Goal: Task Accomplishment & Management: Complete application form

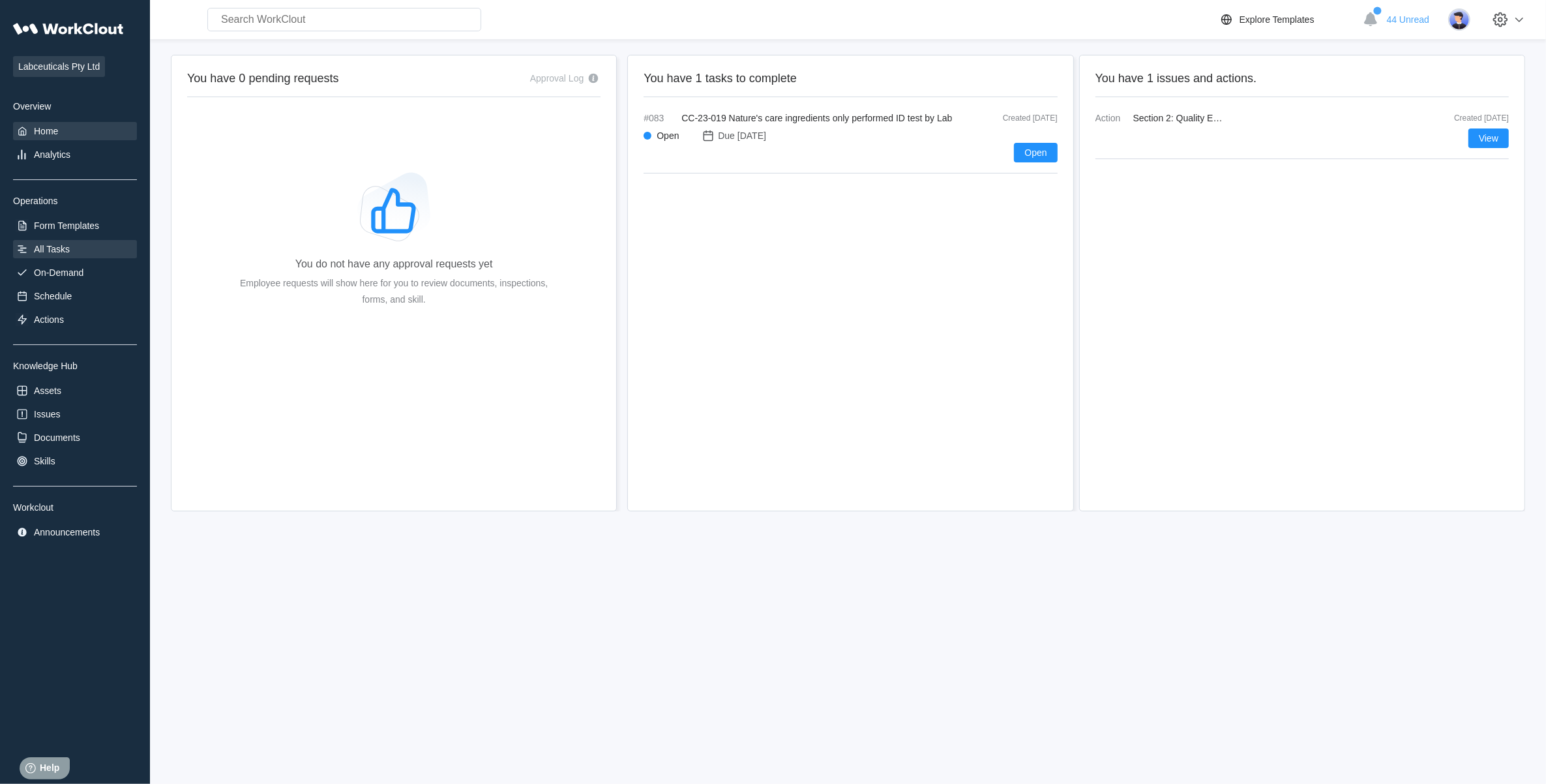
click at [54, 244] on div "All Tasks" at bounding box center [52, 249] width 36 height 11
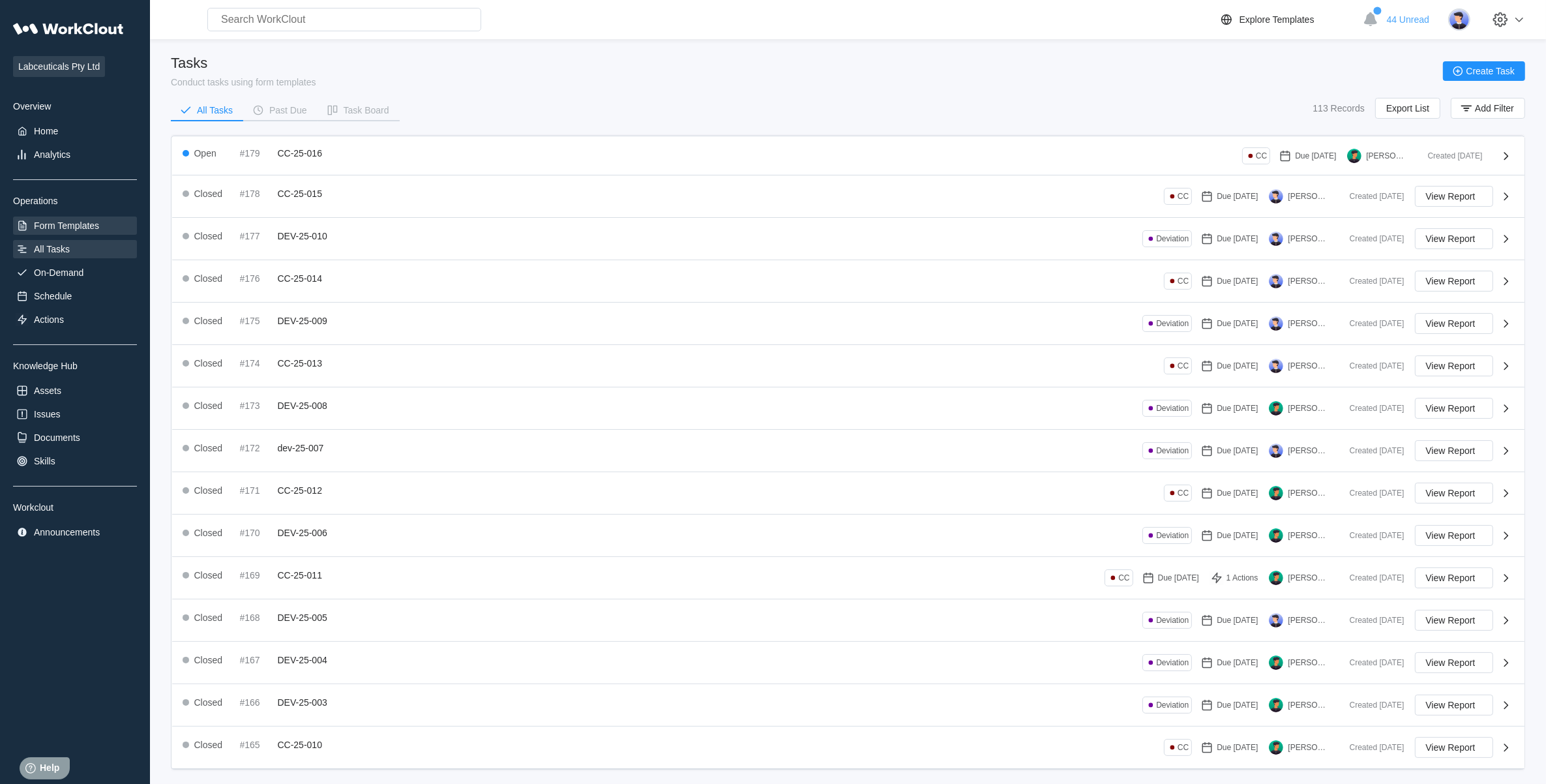
click at [83, 225] on div "Form Templates" at bounding box center [67, 225] width 65 height 11
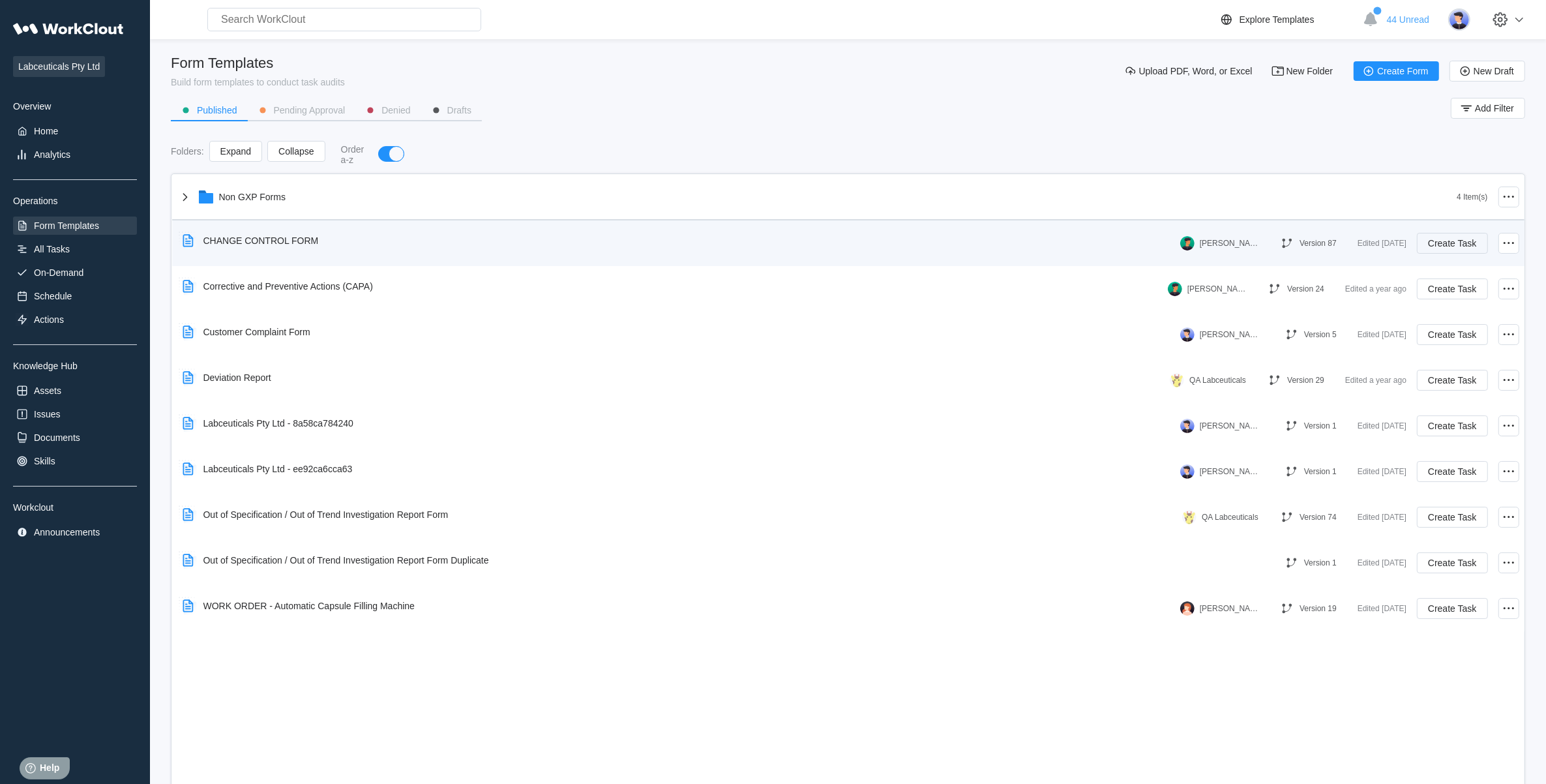
click at [1444, 233] on button "Create Task" at bounding box center [1452, 243] width 70 height 21
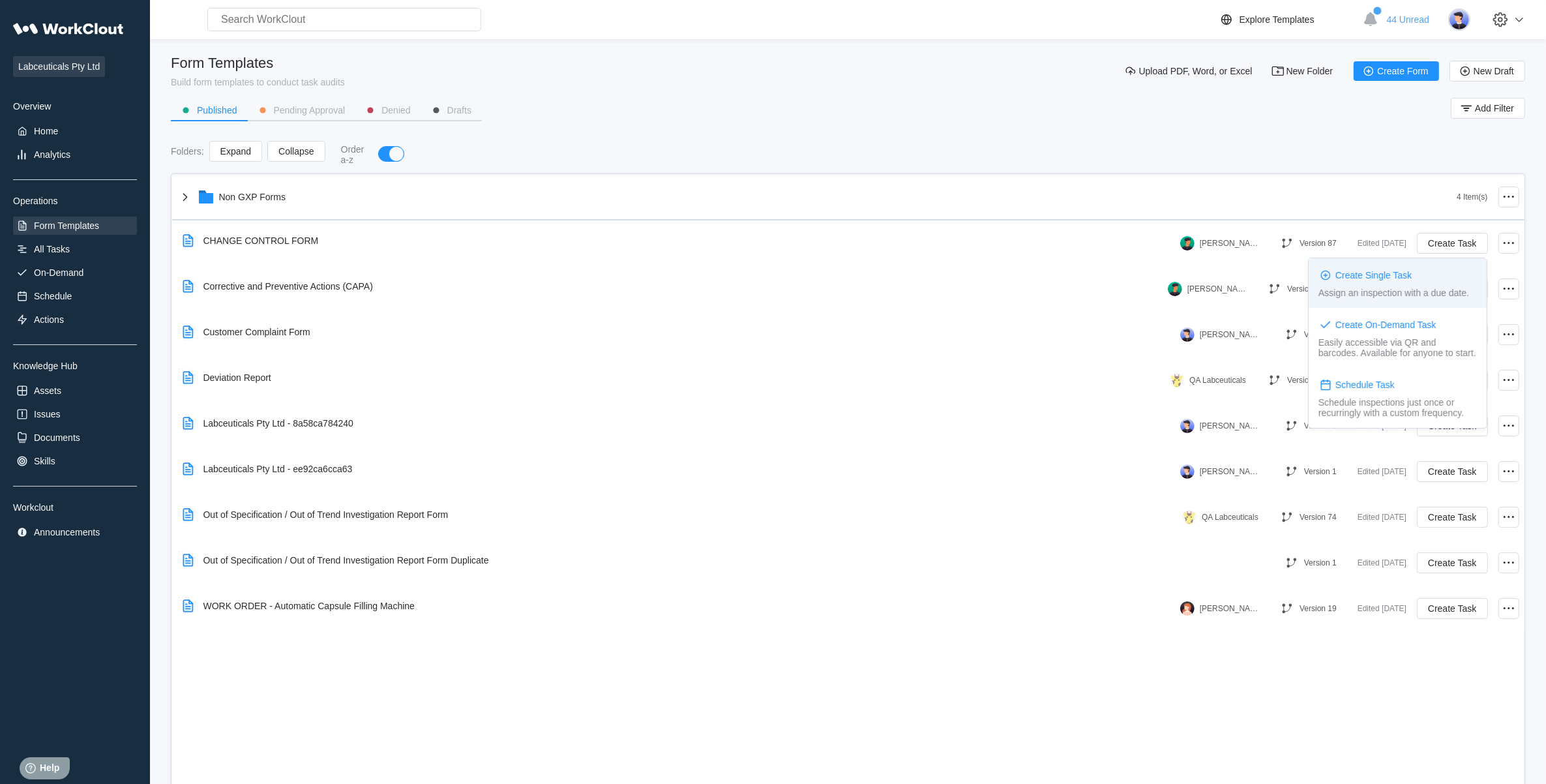
click at [1358, 271] on div "Create Single Task" at bounding box center [1374, 275] width 77 height 11
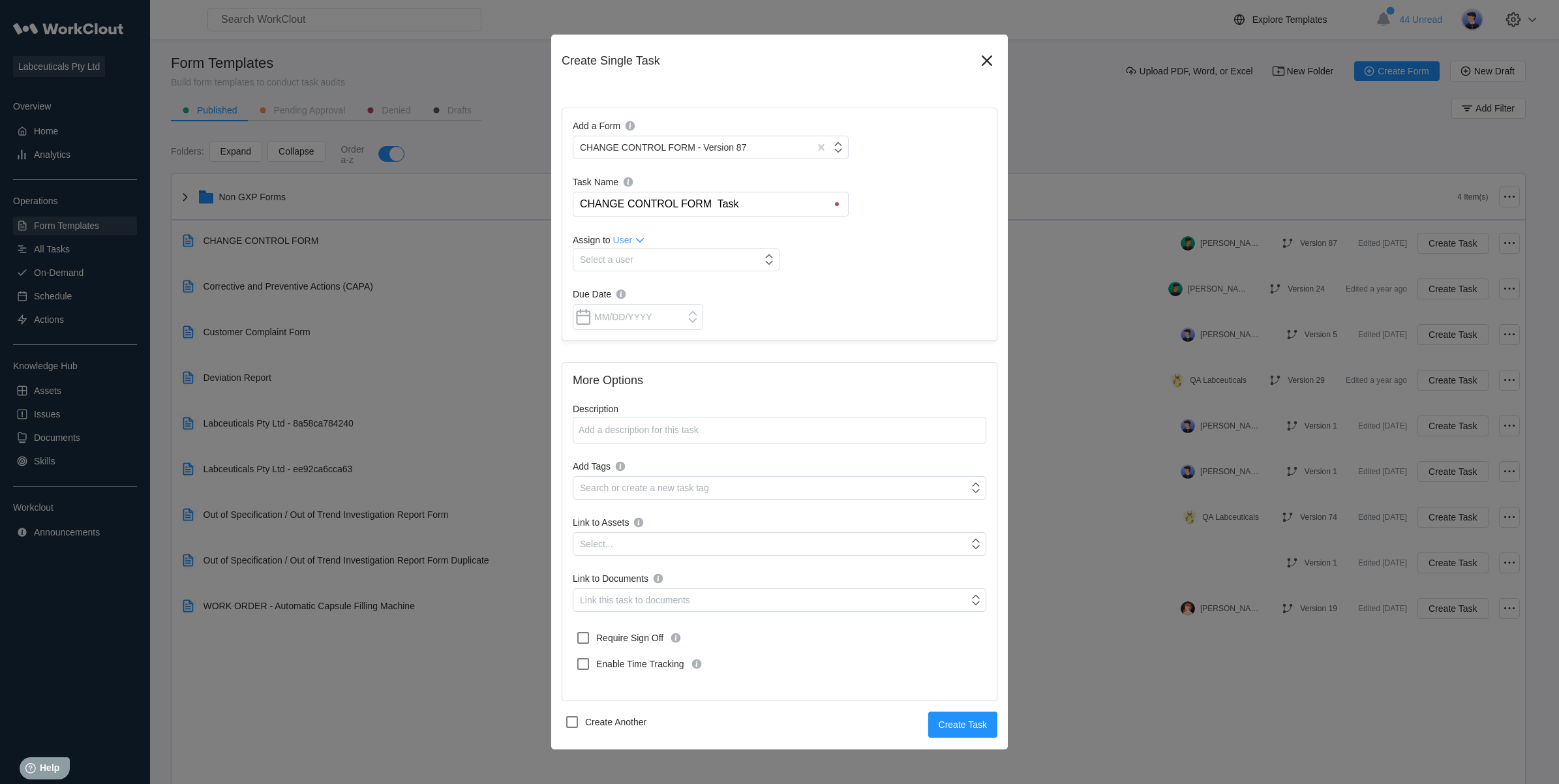
drag, startPoint x: 761, startPoint y: 212, endPoint x: 460, endPoint y: 201, distance: 301.2
click at [460, 201] on div "Create Single Task Add a Form CHANGE CONTROL FORM - Version 87 Task Name CHANGE…" at bounding box center [780, 392] width 1559 height 784
drag, startPoint x: 592, startPoint y: 204, endPoint x: 572, endPoint y: 202, distance: 20.1
click at [573, 202] on div "cc-25-017 cc-25-017" at bounding box center [711, 204] width 276 height 24
type input "CC-25-017"
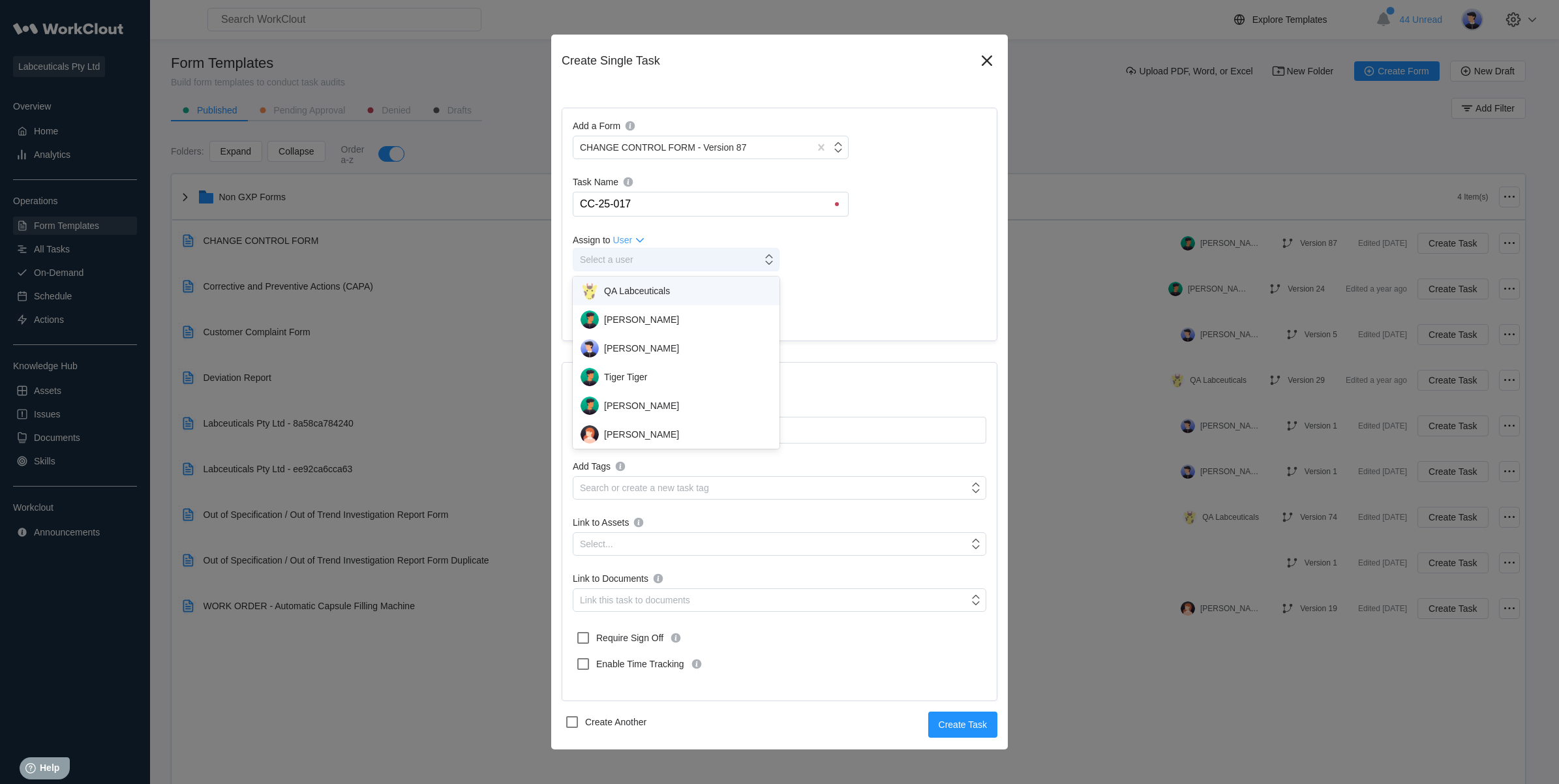
click at [617, 255] on div "Select a user" at bounding box center [607, 259] width 54 height 11
click at [644, 343] on div "[PERSON_NAME]" at bounding box center [676, 348] width 191 height 18
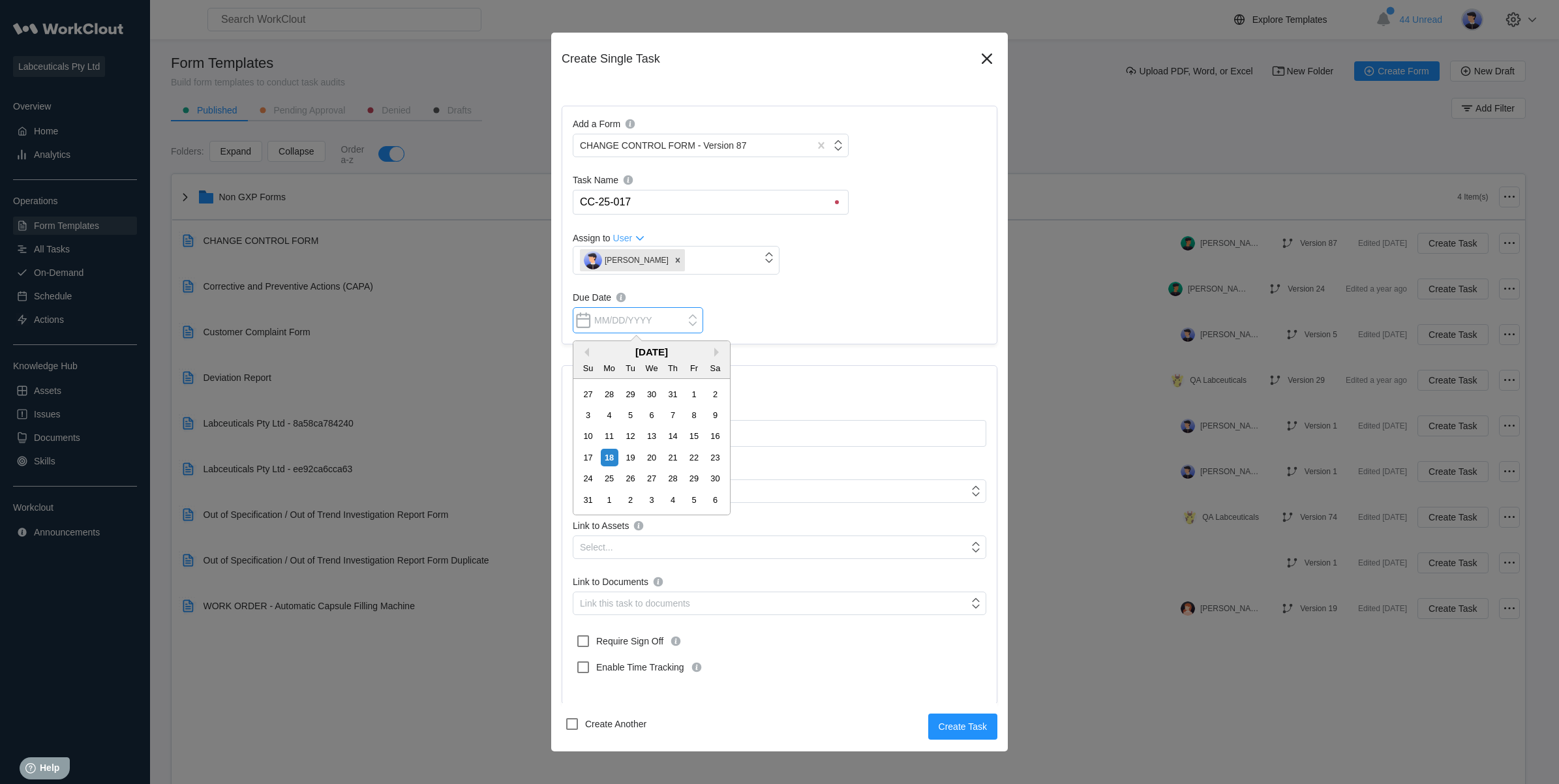
click at [631, 318] on input "Due Date" at bounding box center [638, 320] width 131 height 26
click at [646, 460] on div "20" at bounding box center [651, 458] width 18 height 18
type input "[DATE]"
click at [604, 436] on textarea "Description" at bounding box center [780, 433] width 414 height 27
click at [633, 442] on textarea "Description" at bounding box center [780, 433] width 414 height 27
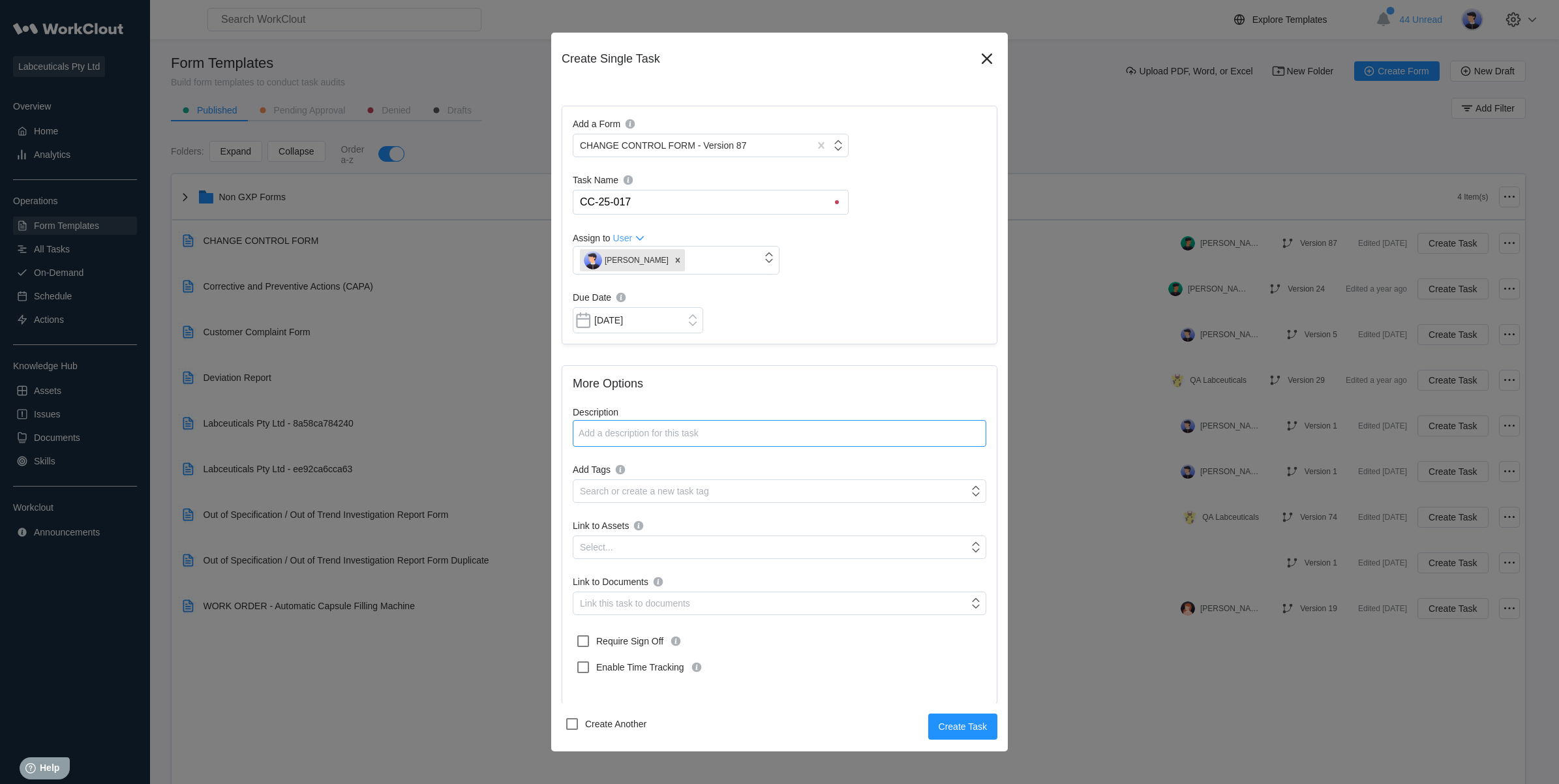
type textarea "R"
type textarea "x"
type textarea "RM"
type textarea "x"
type textarea "RM2"
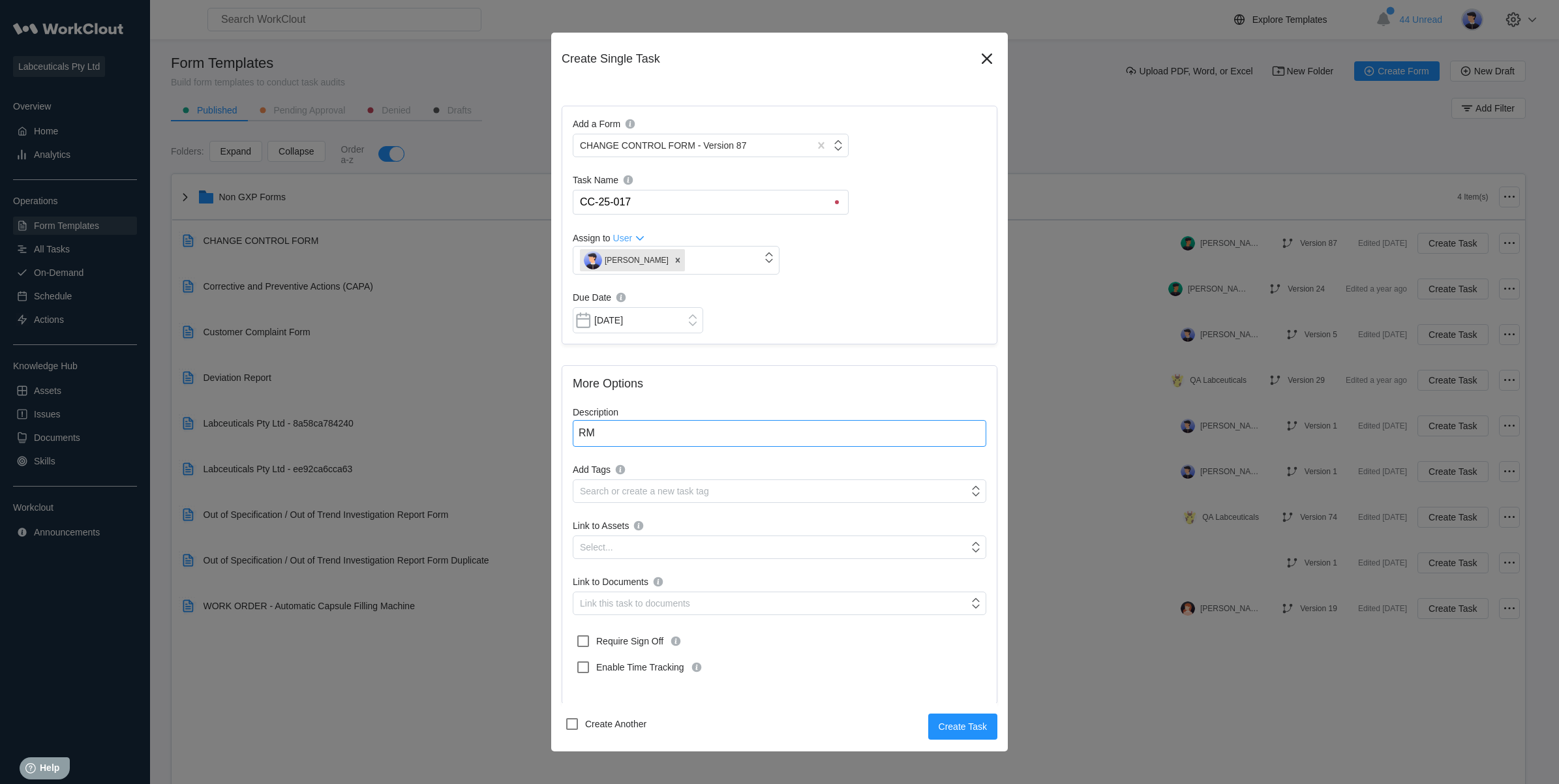
type textarea "x"
type textarea "RM20"
type textarea "x"
type textarea "RM200"
type textarea "x"
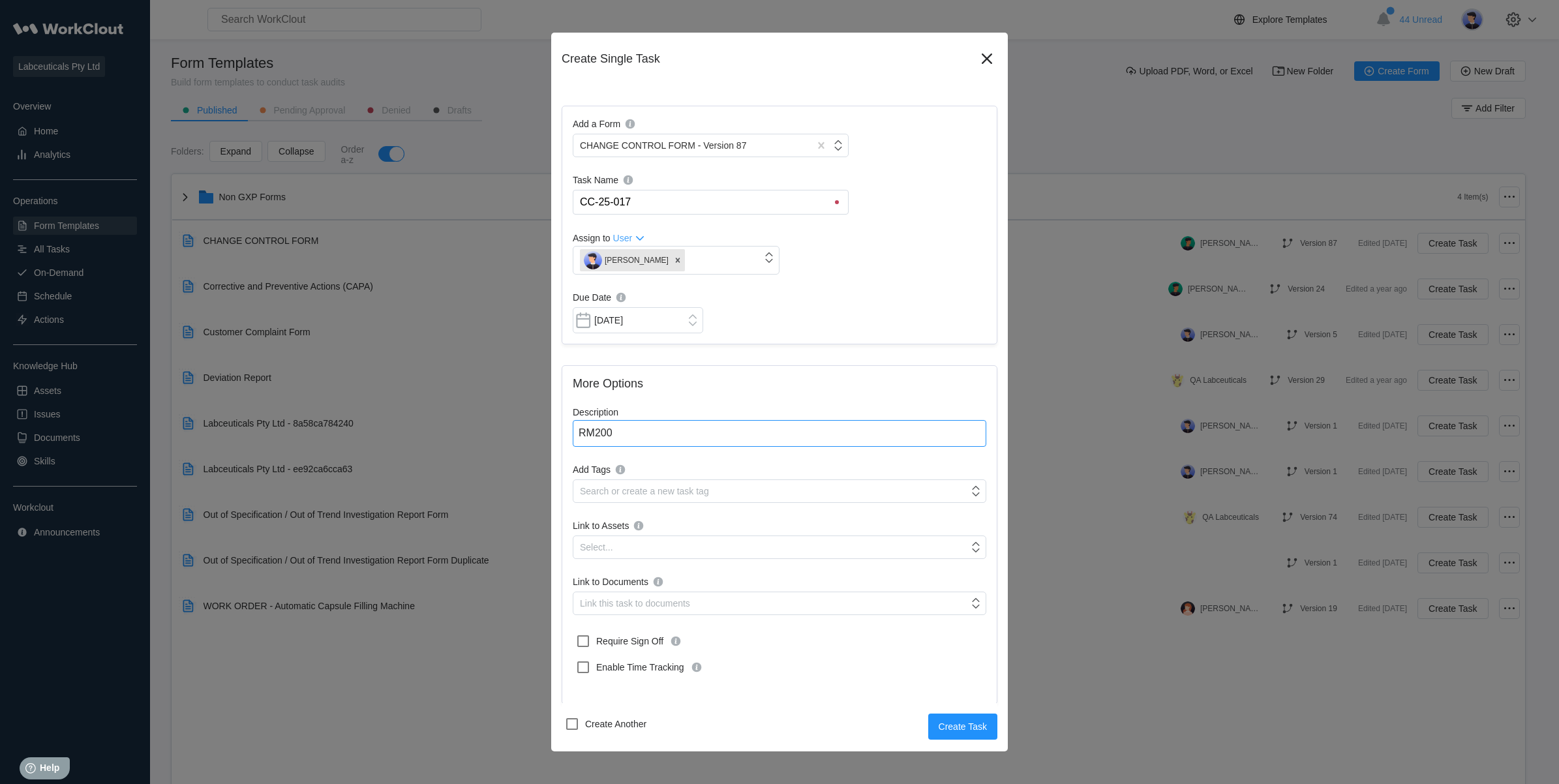
type textarea "RM2003"
type textarea "x"
type textarea "RM20033"
type textarea "x"
type textarea "RM20033"
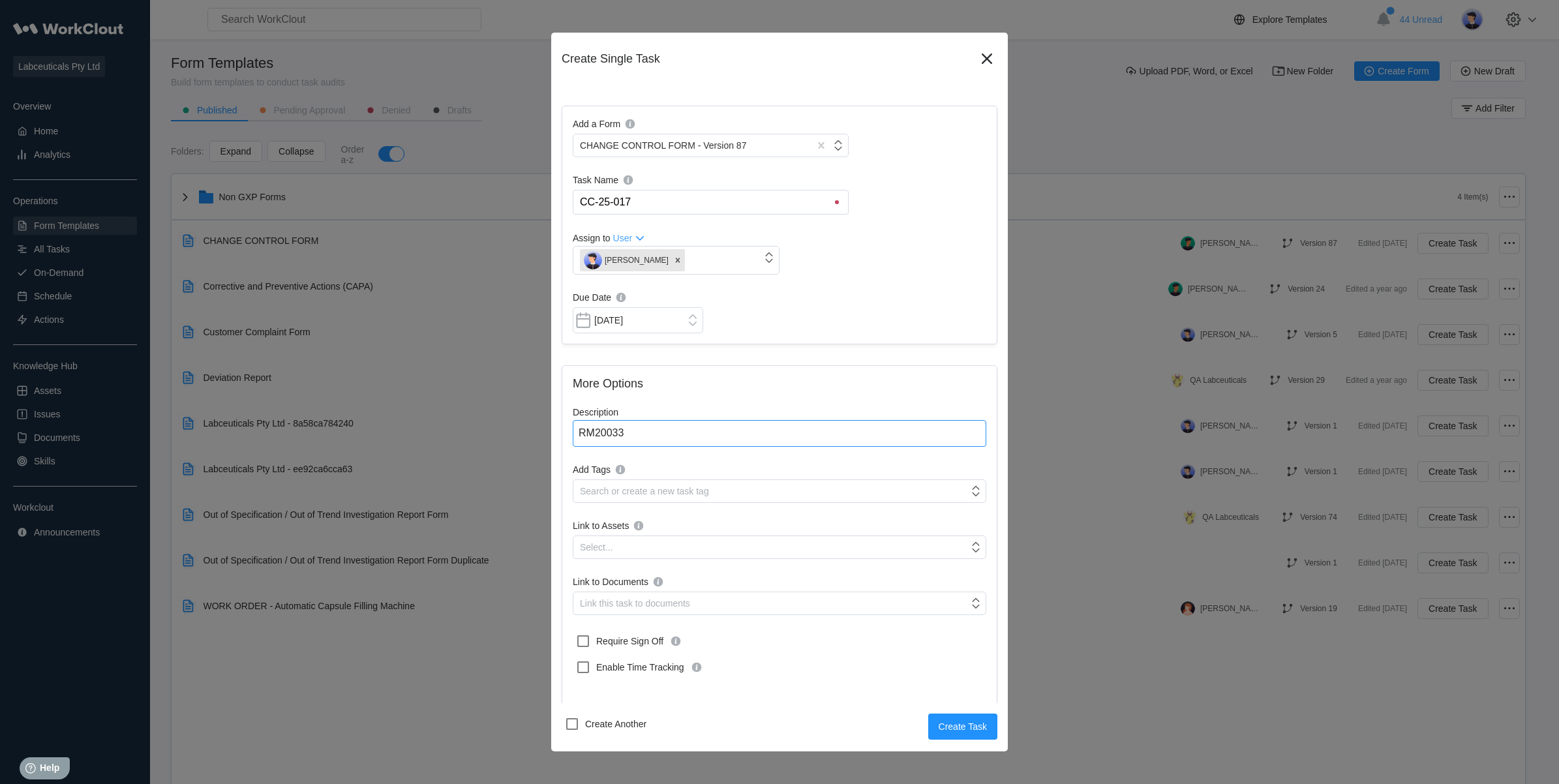
type textarea "x"
type textarea "RM20033 S"
type textarea "x"
type textarea "RM20033 Si"
type textarea "x"
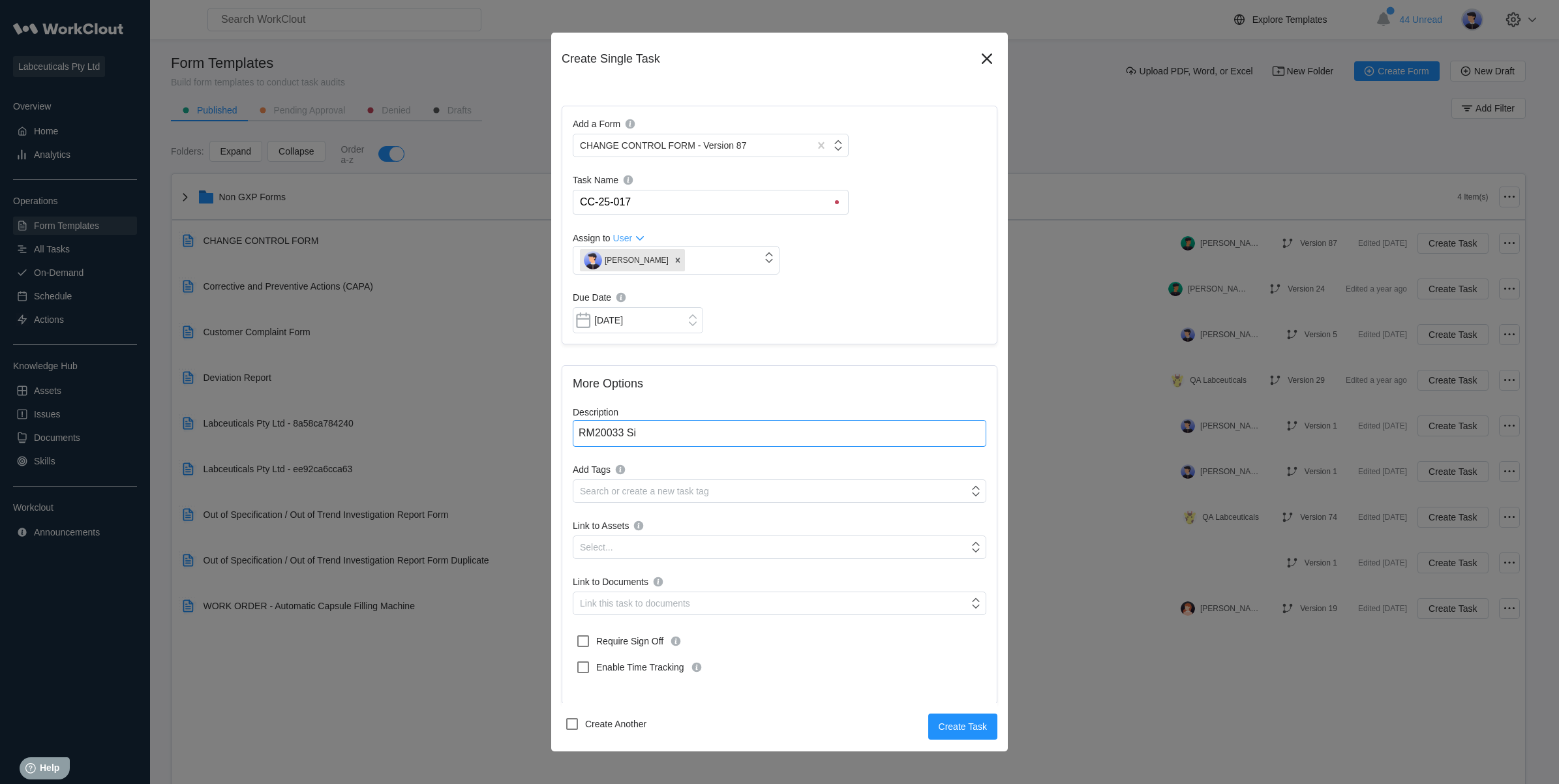
type textarea "RM20033 Sil"
type textarea "x"
type textarea "RM20033 Sili"
type textarea "x"
type textarea "RM20033 Silic"
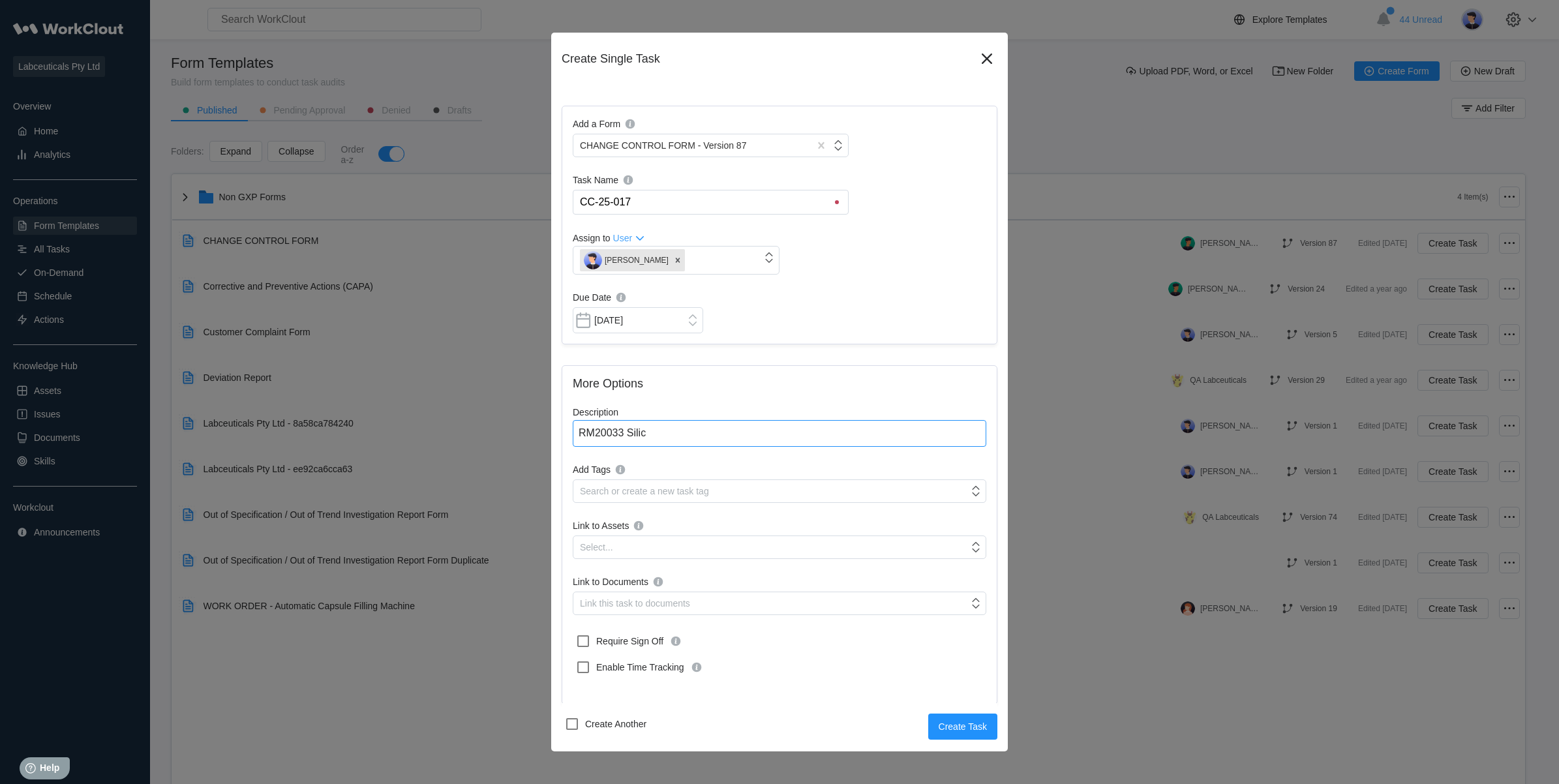
type textarea "x"
type textarea "RM20033 Silica"
type textarea "x"
type textarea "RM20033 Silica"
type textarea "x"
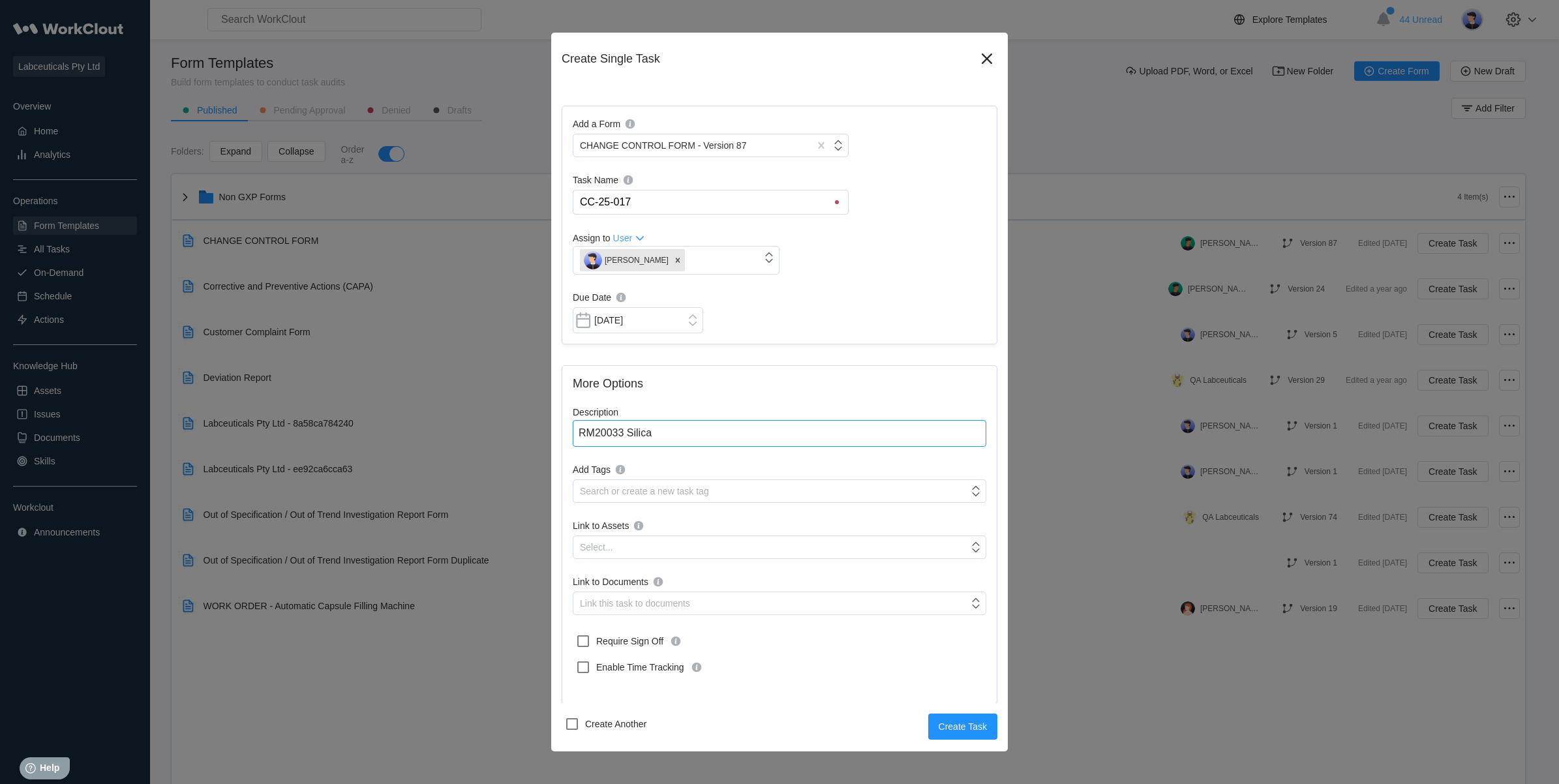
type textarea "RM20033 Silica c"
type textarea "x"
type textarea "RM20033 Silica co"
type textarea "x"
type textarea "RM20033 Silica col"
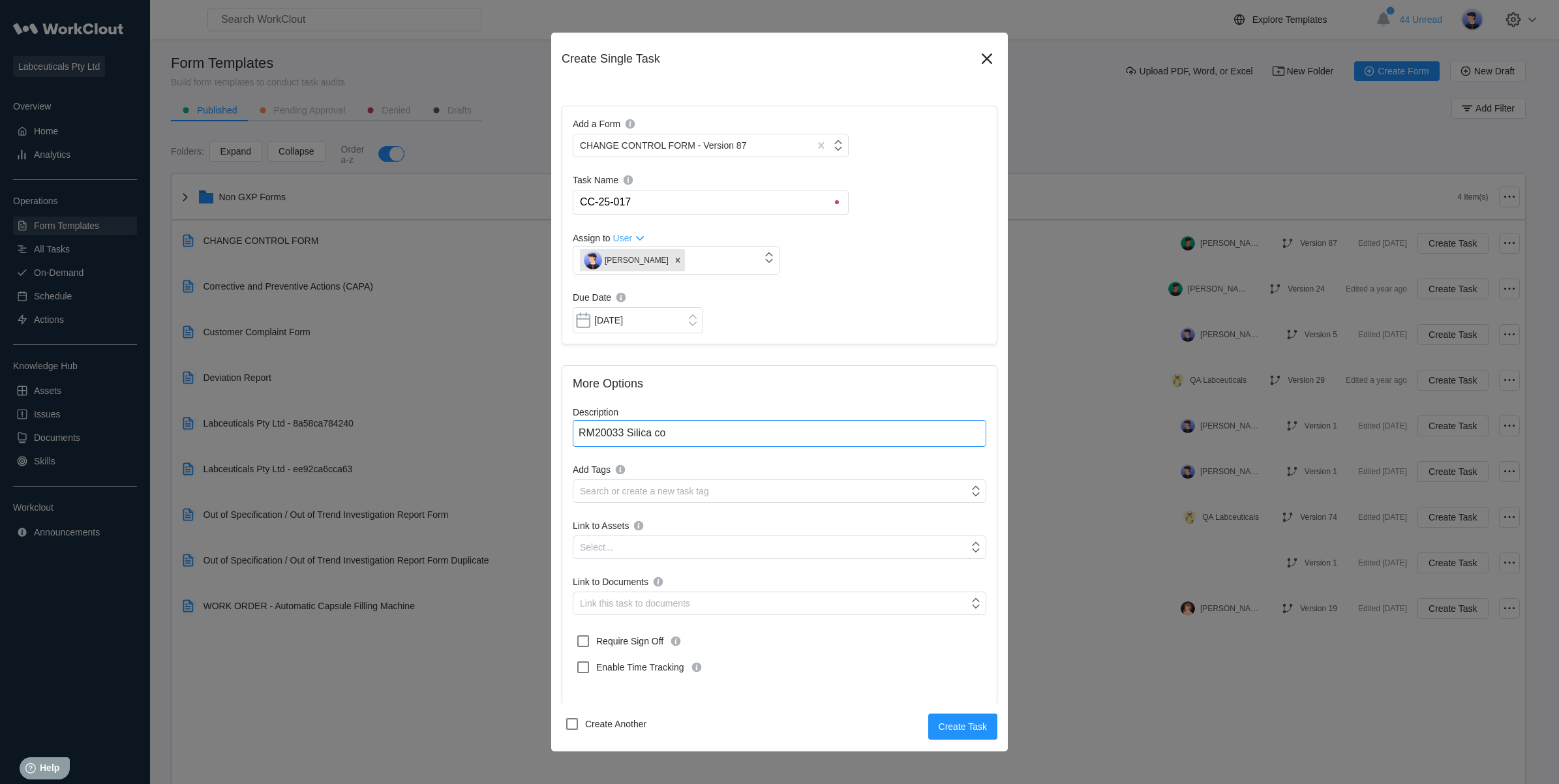
type textarea "x"
type textarea "RM20033 Silica coll"
type textarea "x"
type textarea "RM20033 Silica collo"
type textarea "x"
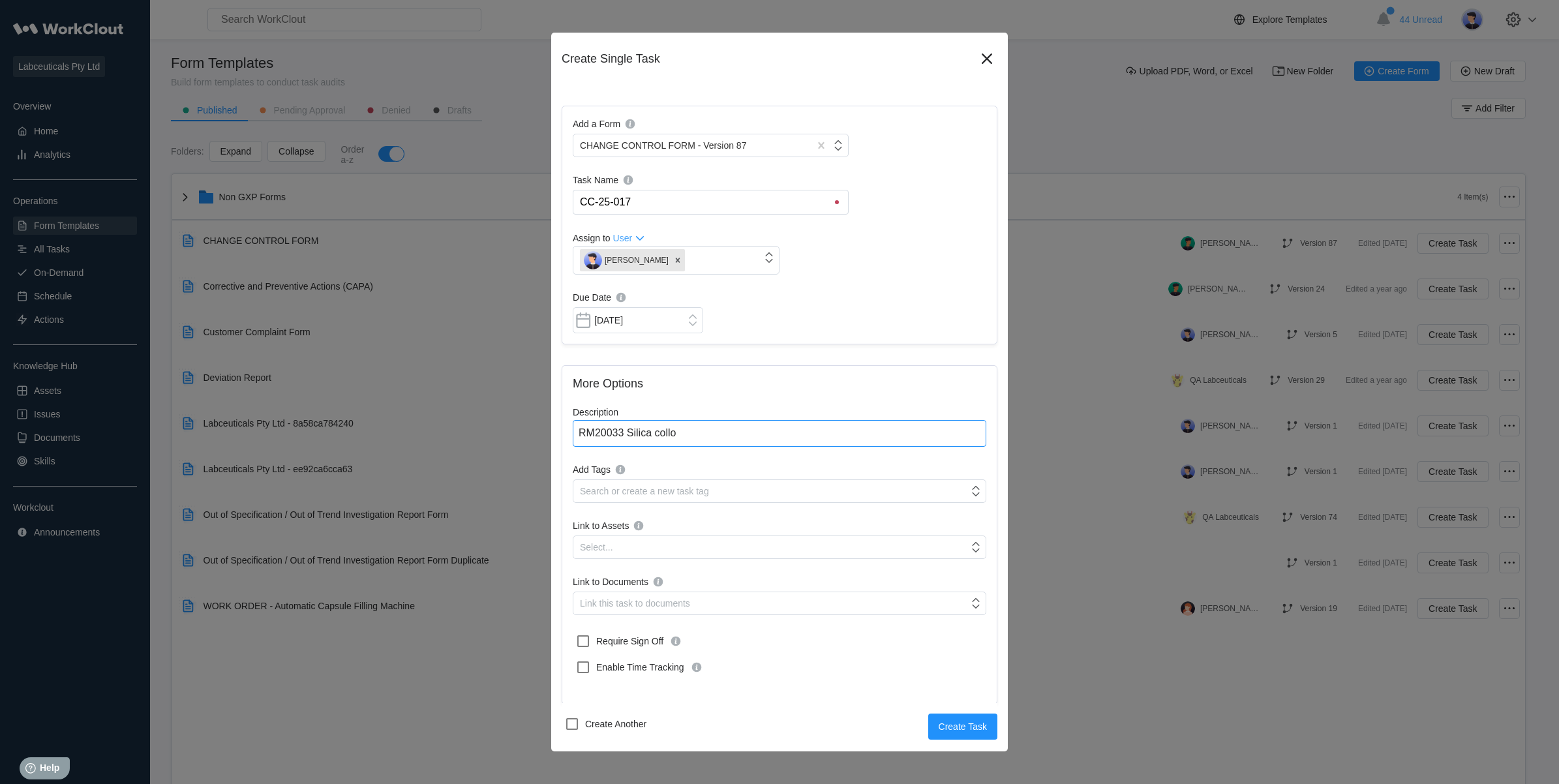
type textarea "RM20033 Silica colloi"
type textarea "x"
type textarea "RM20033 Silica colloid"
type textarea "x"
type textarea "RM20033 Silica colloida"
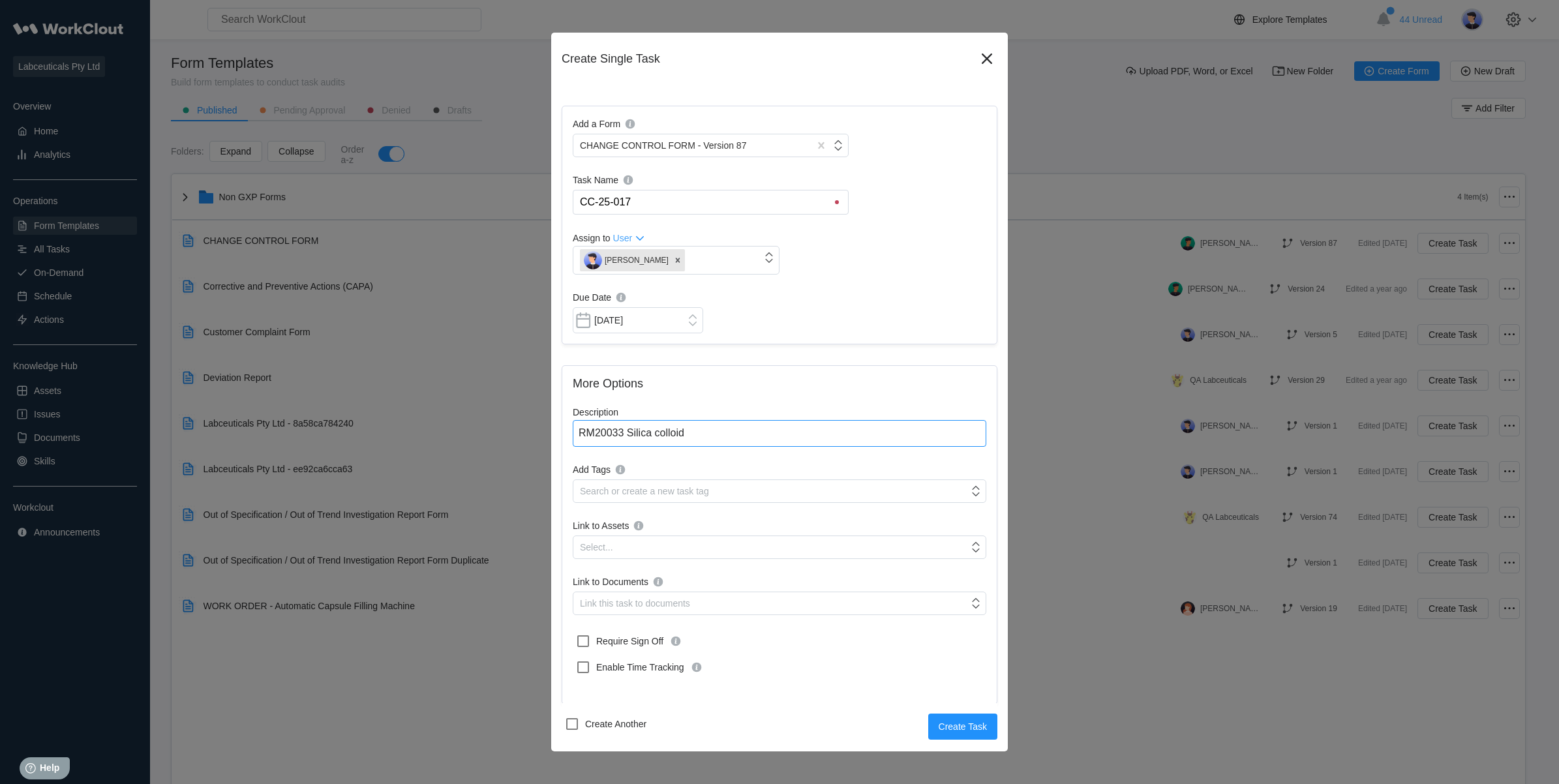
type textarea "x"
type textarea "RM20033 Silica colloidal"
type textarea "x"
type textarea "RM20033 Silica colloidal"
type textarea "x"
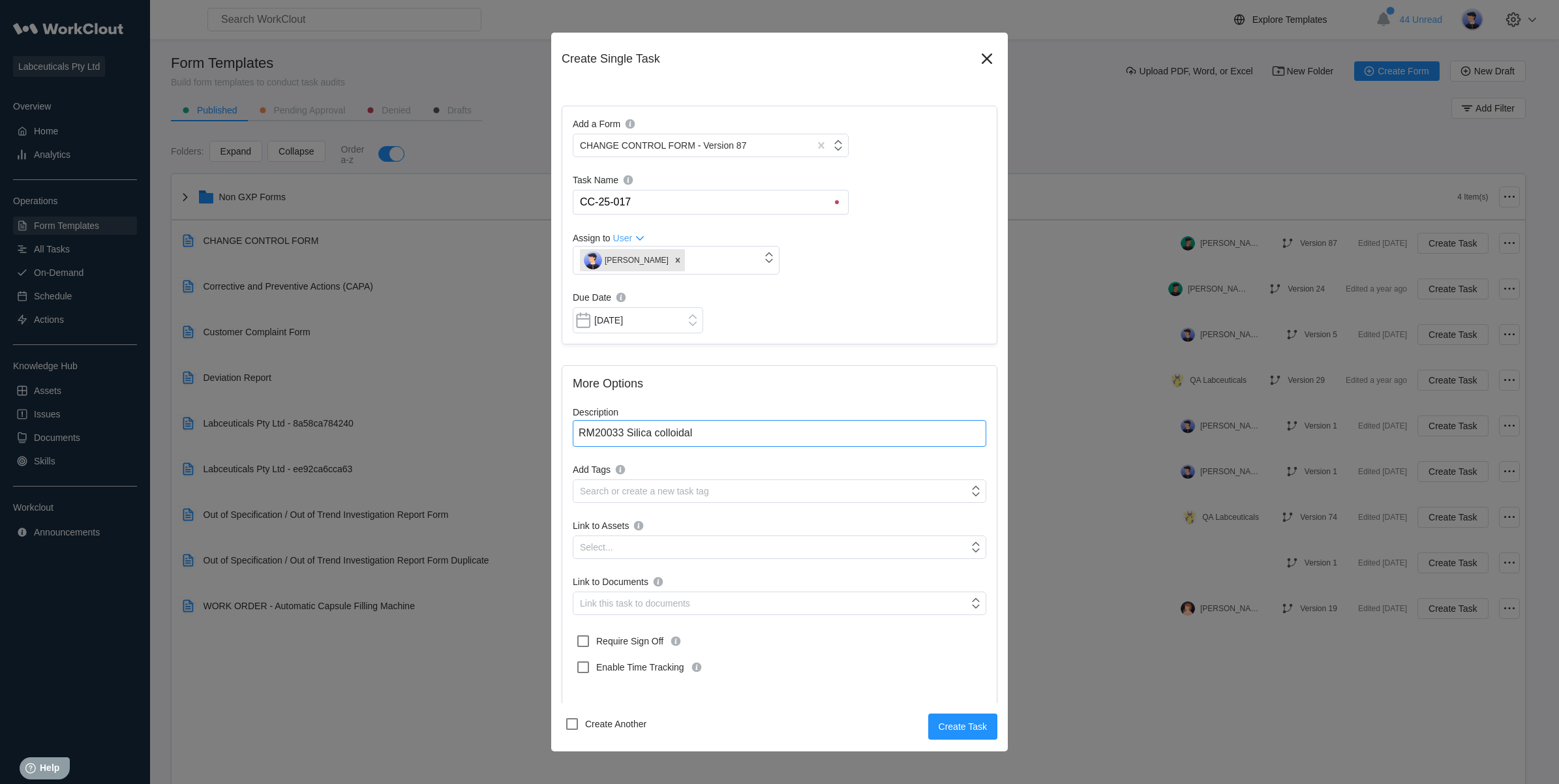
type textarea "RM20033 Silica colloidal a"
type textarea "x"
type textarea "RM20033 Silica colloidal an"
type textarea "x"
type textarea "RM20033 Silica colloidal [PERSON_NAME]"
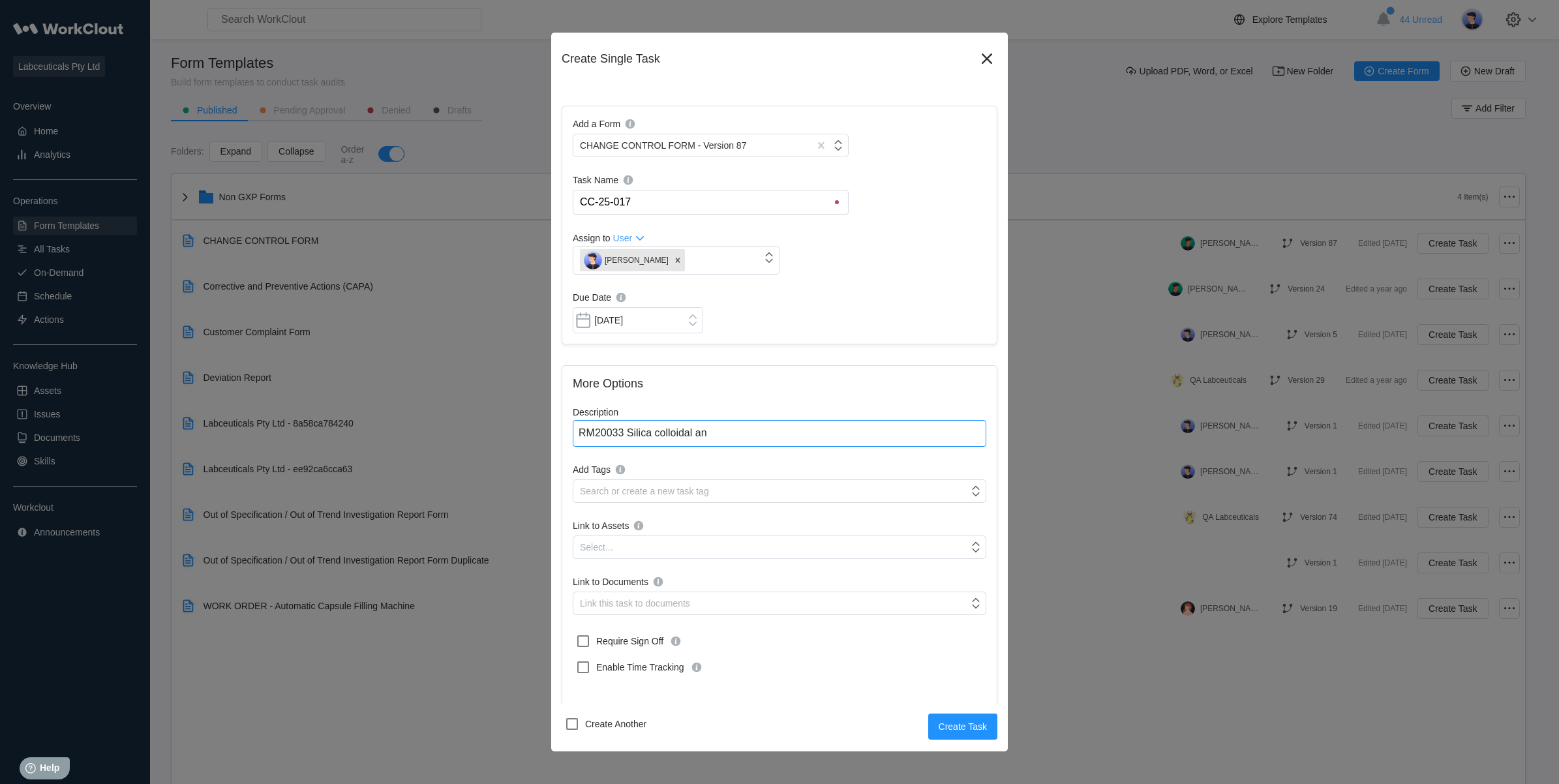
type textarea "x"
type textarea "RM20033 Silica colloidal anhy"
type textarea "x"
type textarea "RM20033 Silica colloidal anhyd"
type textarea "x"
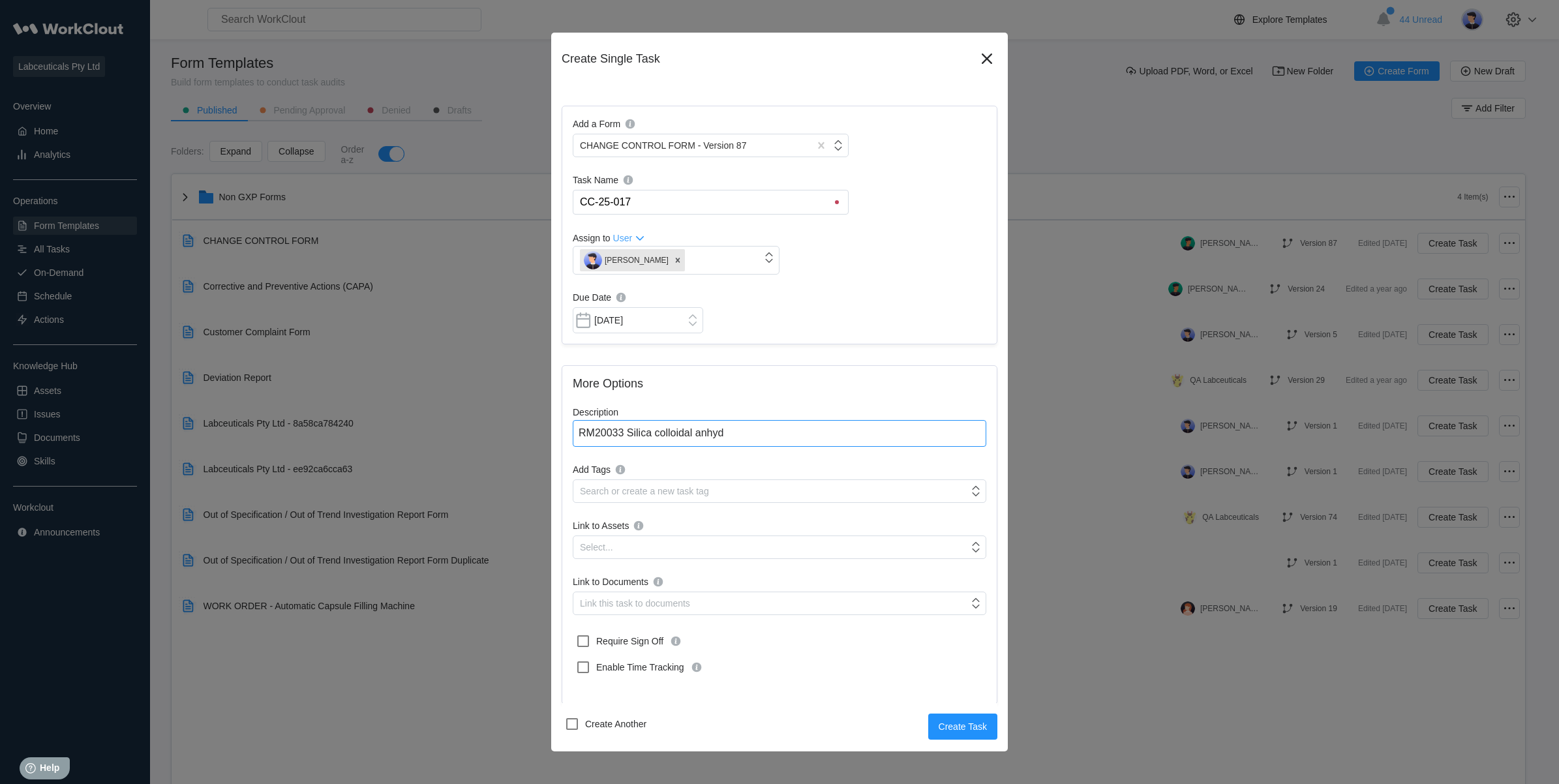
type textarea "RM20033 Silica colloidal anhydo"
type textarea "x"
type textarea "RM20033 Silica colloidal anhydou"
type textarea "x"
type textarea "RM20033 Silica colloidal anhydour"
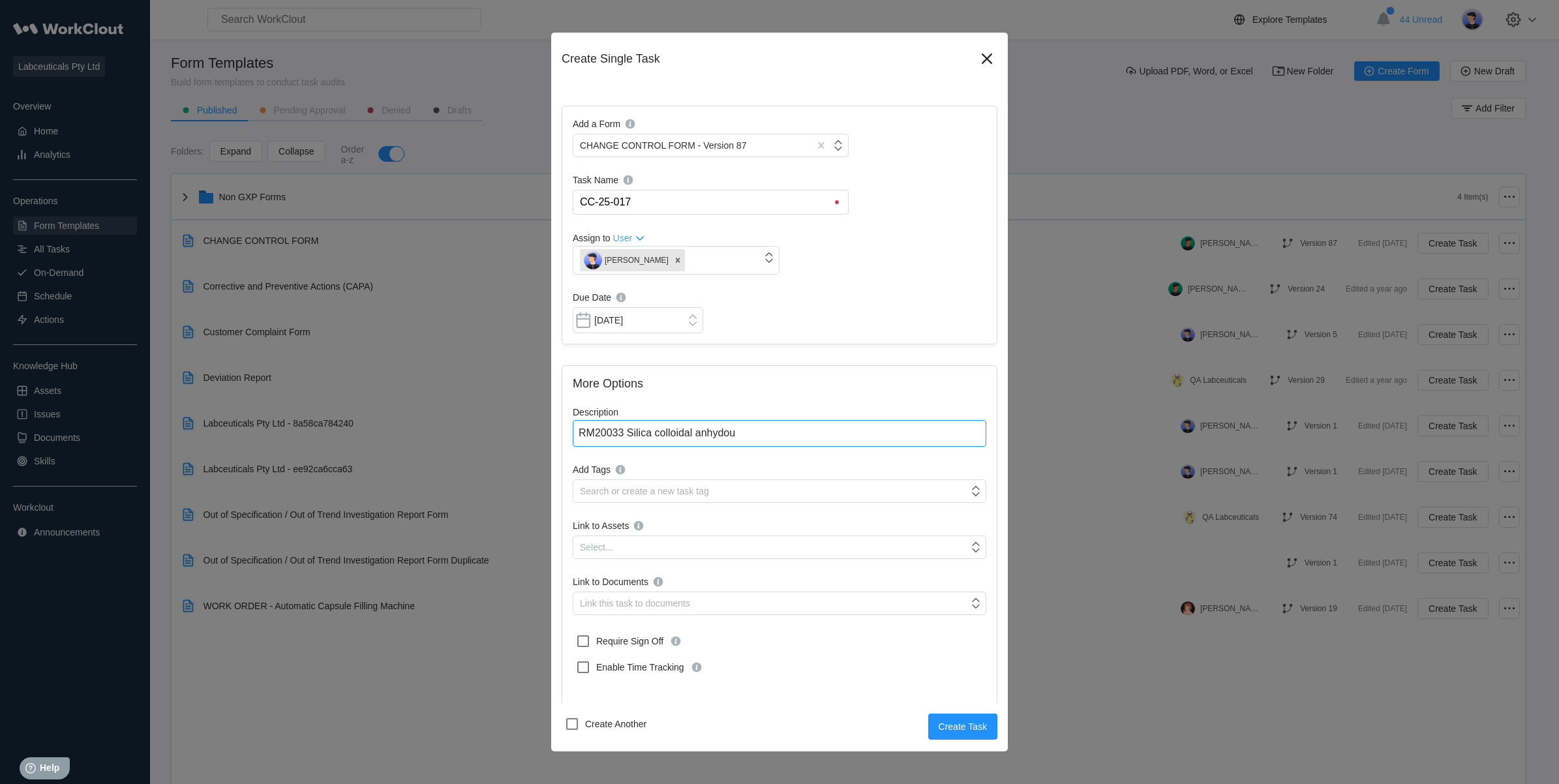
type textarea "x"
type textarea "RM20033 Silica colloidal anhydours"
type textarea "x"
type textarea "RM20033 Silica colloidal anhydours"
type textarea "x"
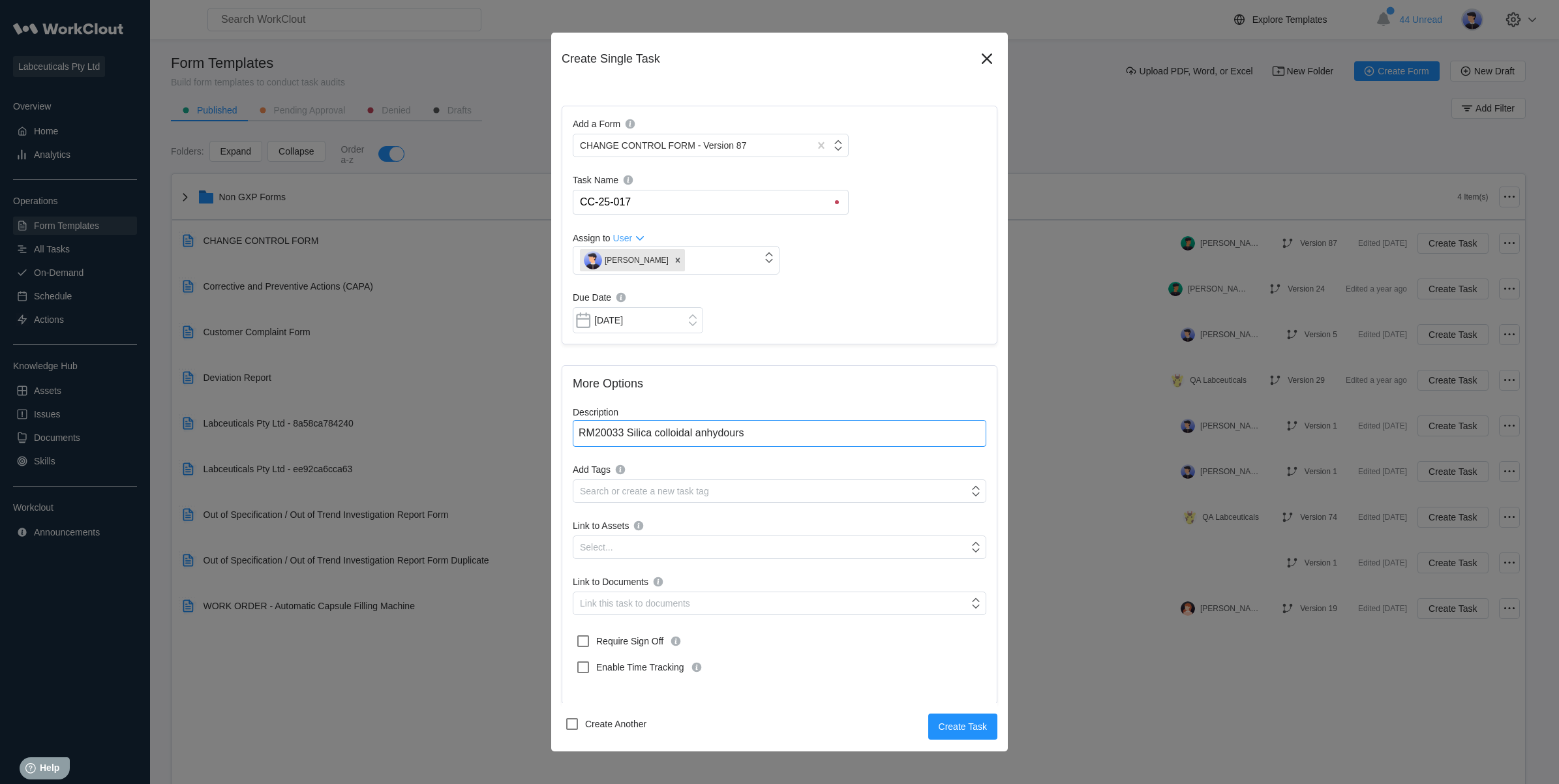
type textarea "RM20033 Silica colloidal anhydours"
type textarea "x"
type textarea "RM20033 Silica colloidal anhydour"
type textarea "x"
type textarea "RM20033 Silica colloidal anhydou"
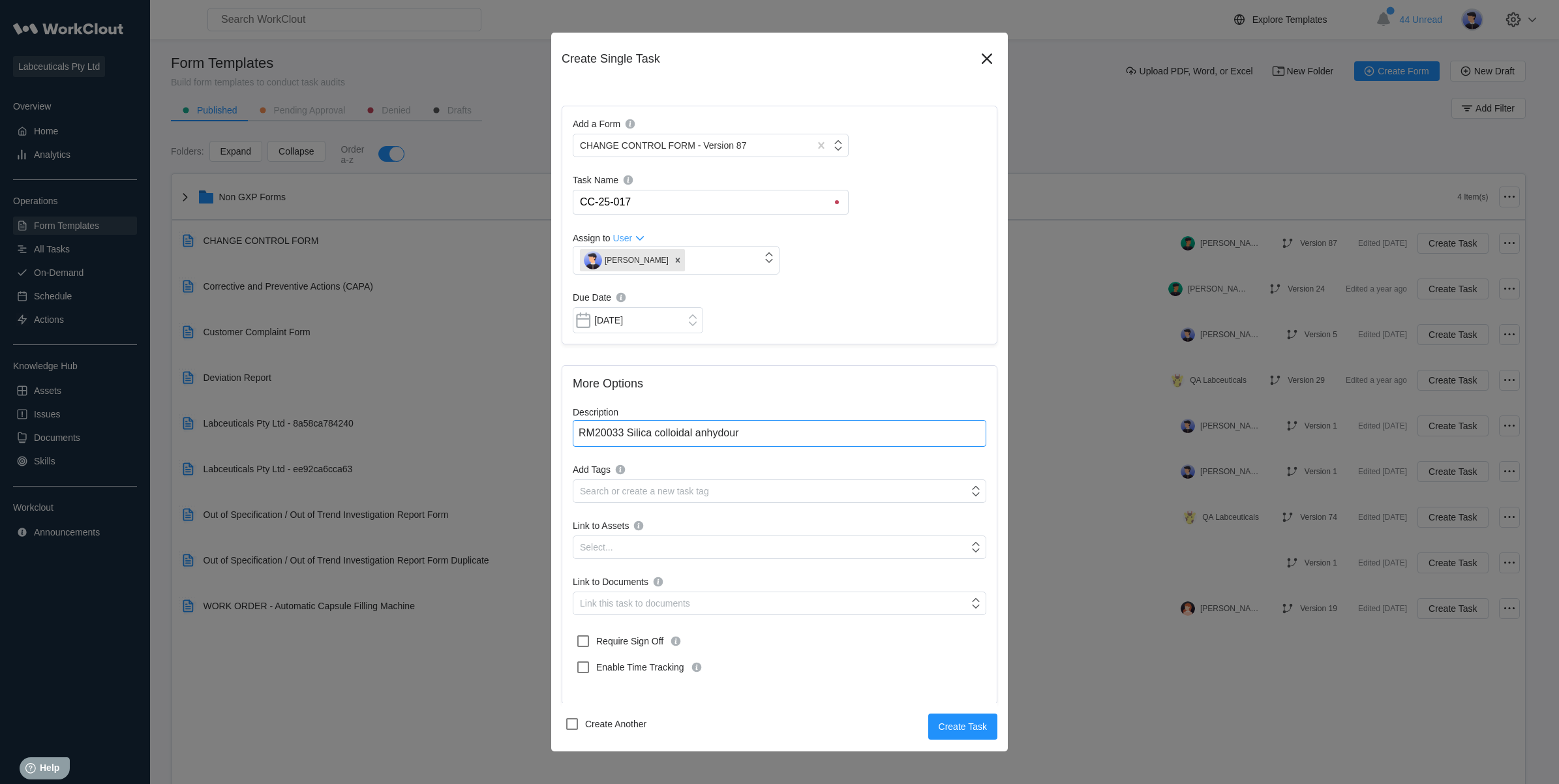
type textarea "x"
type textarea "RM20033 Silica colloidal anhydo"
type textarea "x"
type textarea "RM20033 Silica colloidal anhyd"
type textarea "x"
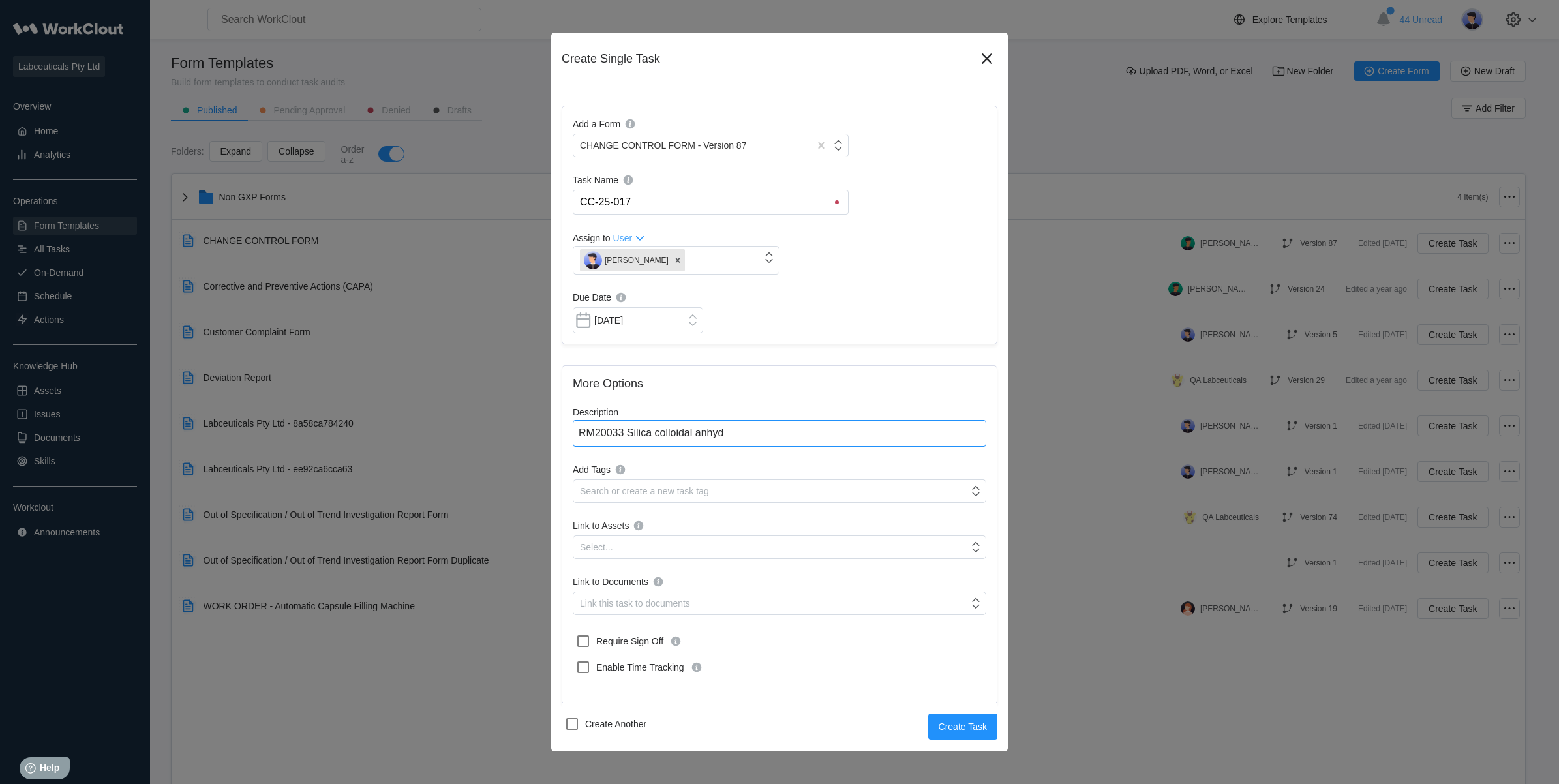
type textarea "RM20033 Silica colloidal anhydr"
type textarea "x"
type textarea "RM20033 Silica colloidal anhydro"
type textarea "x"
type textarea "RM20033 Silica colloidal anhydrou"
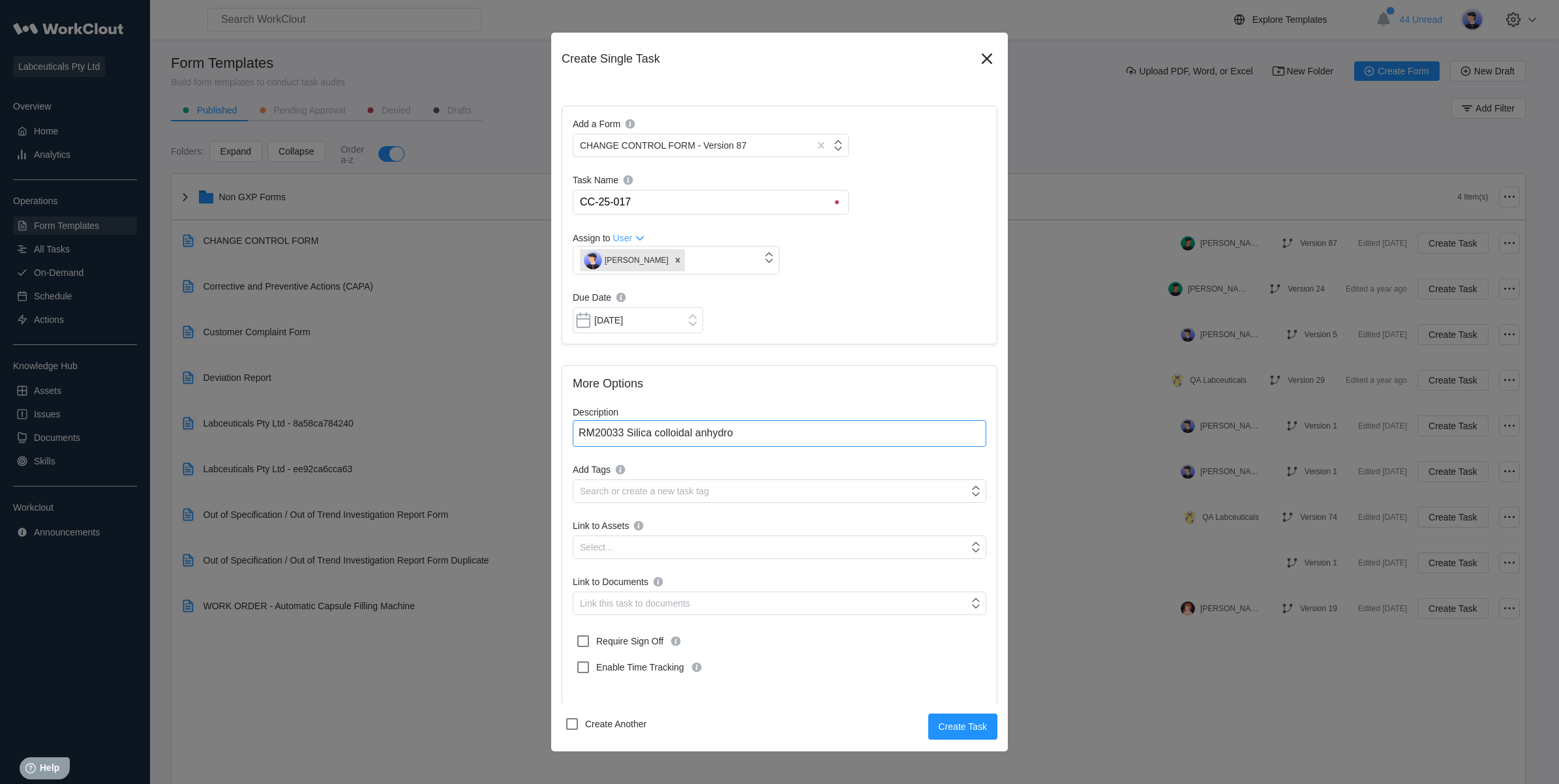
type textarea "x"
type textarea "RM20033 Silica colloidal anhydrous"
type textarea "x"
type textarea "RM20033 Silica colloidal anhydrous"
type textarea "x"
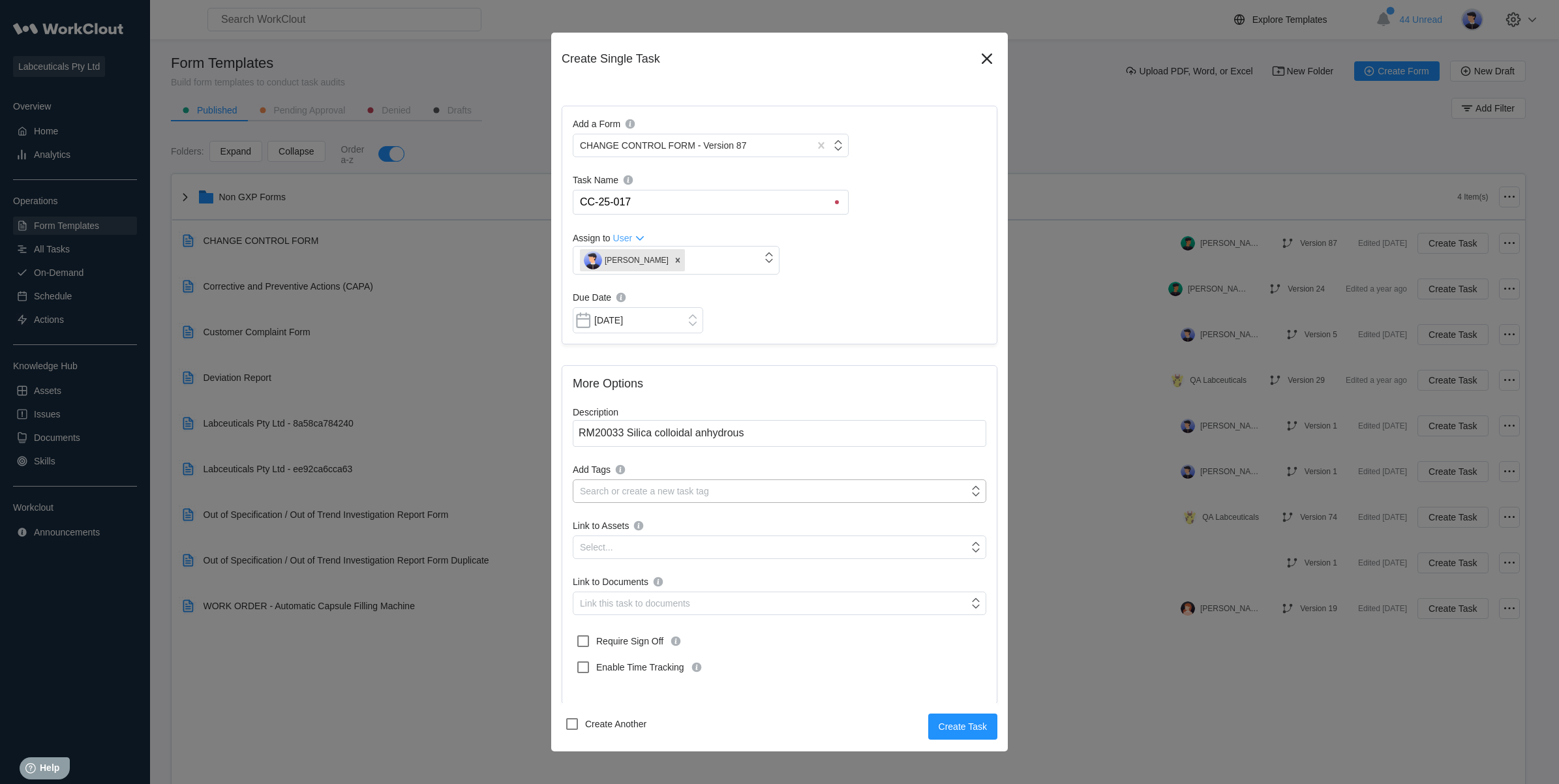
click at [725, 492] on div "Search or create a new task tag" at bounding box center [771, 491] width 395 height 18
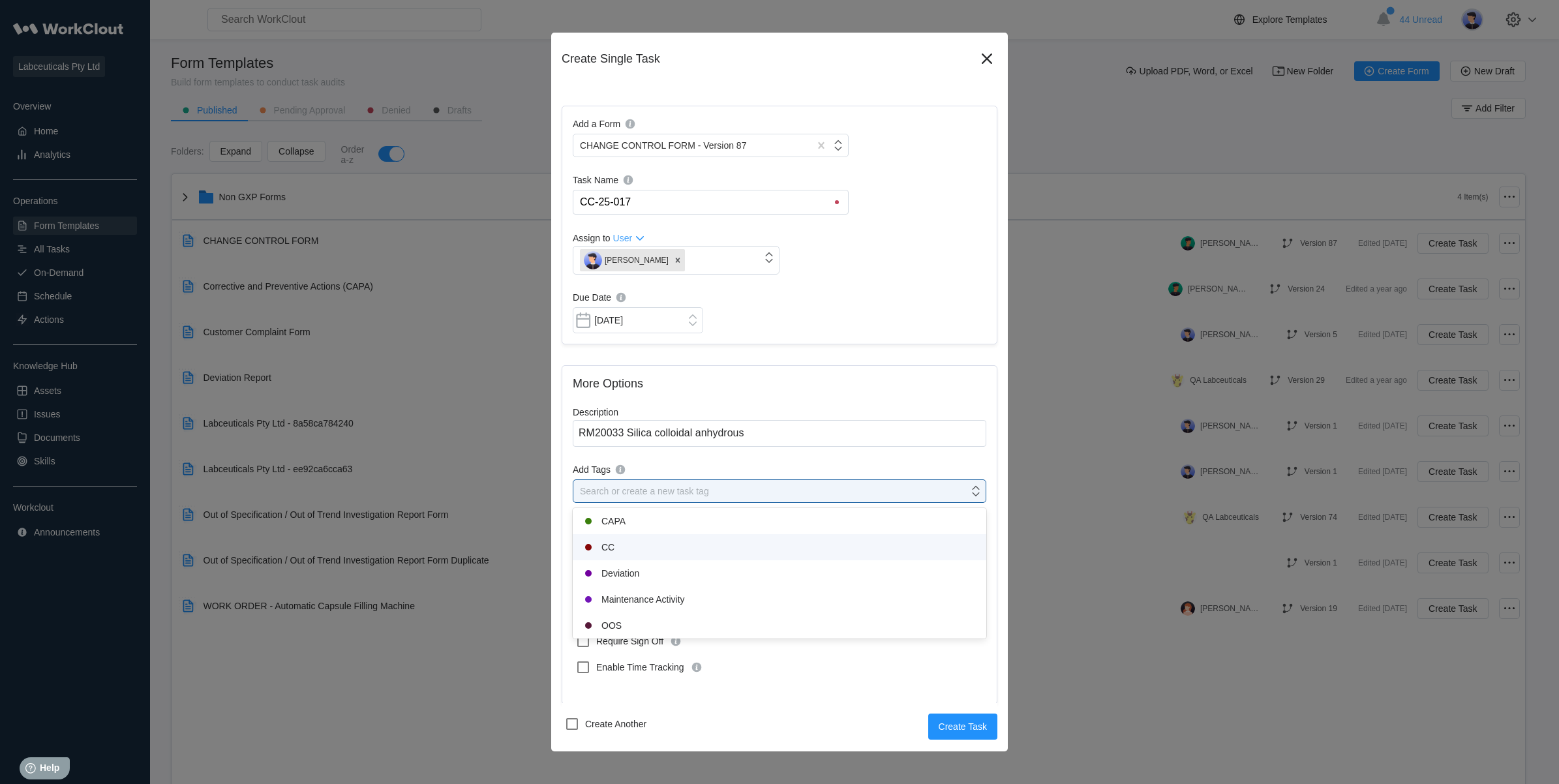
click at [626, 541] on div "CC" at bounding box center [780, 547] width 398 height 16
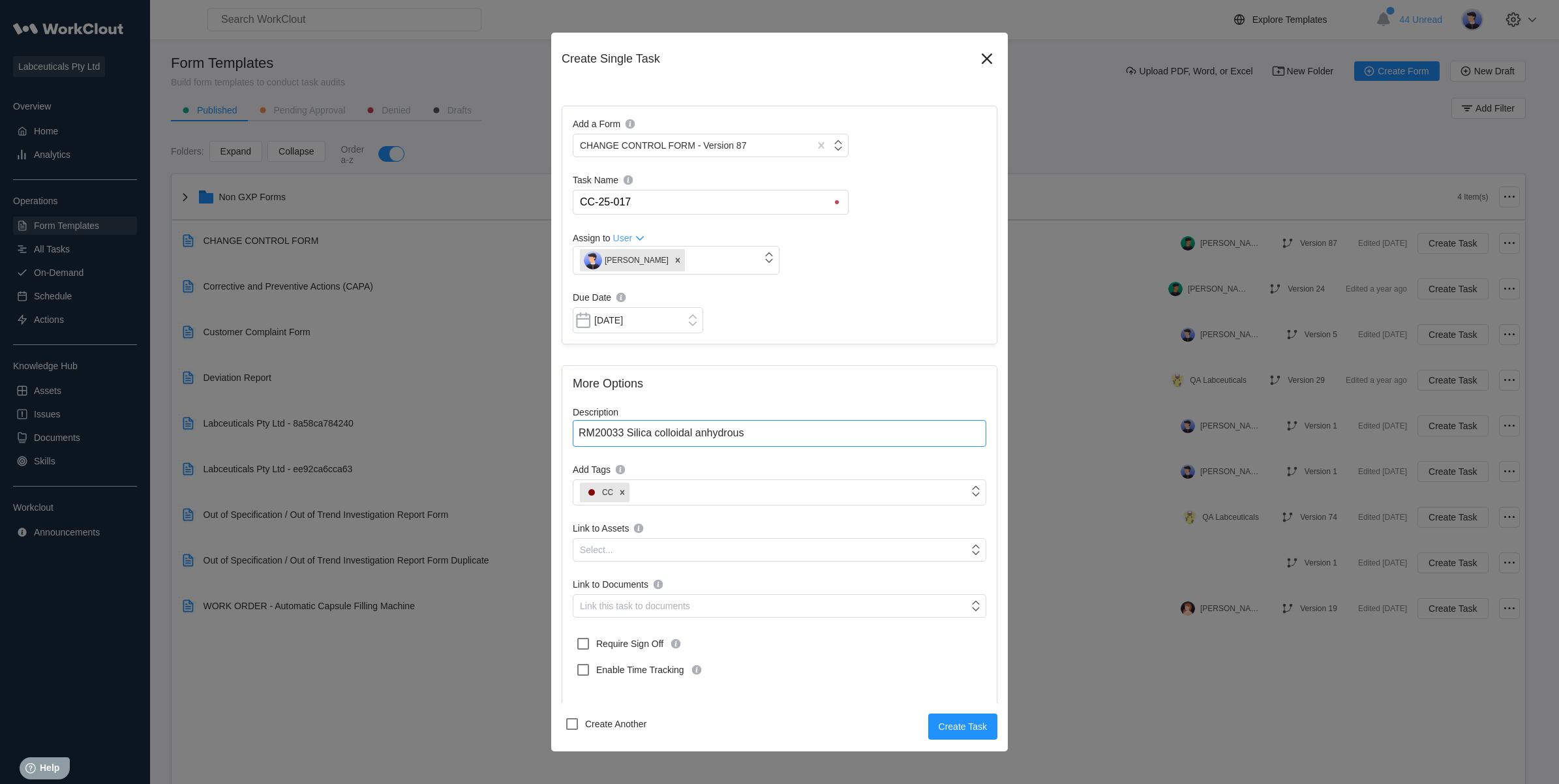
click at [760, 435] on textarea "RM20033 Silica colloidal anhydrous" at bounding box center [780, 433] width 414 height 27
type textarea "RM20033 Silica colloidal anhydrous s"
type textarea "x"
type textarea "RM20033 Silica colloidal anhydrous sp"
type textarea "x"
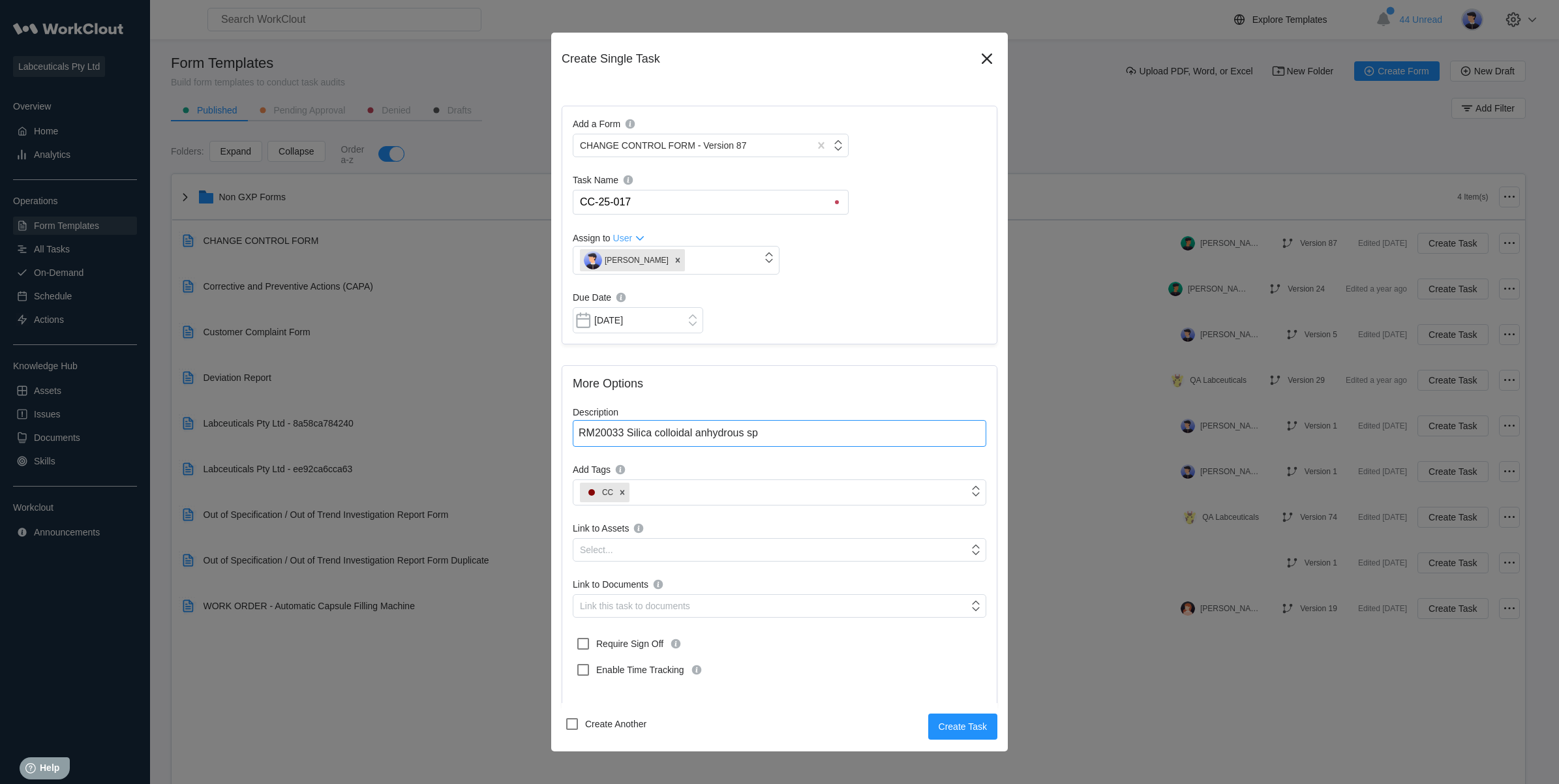
type textarea "RM20033 Silica colloidal anhydrous spe"
type textarea "x"
type textarea "RM20033 Silica colloidal anhydrous spec"
type textarea "x"
type textarea "RM20033 Silica colloidal anhydrous spec"
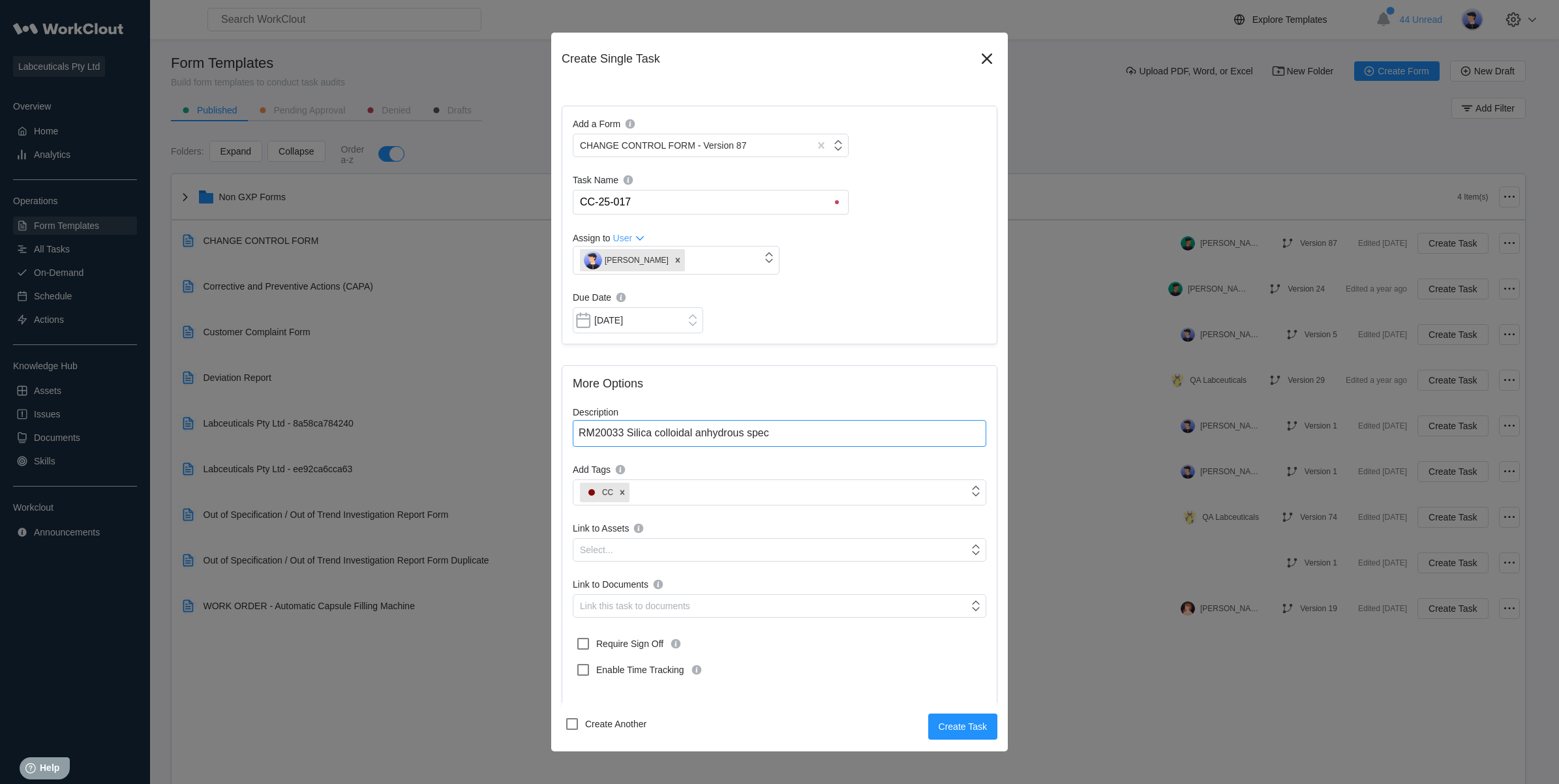
type textarea "x"
type textarea "RM20033 Silica colloidal anhydrous spec u"
type textarea "x"
type textarea "RM20033 Silica colloidal anhydrous spec up"
type textarea "x"
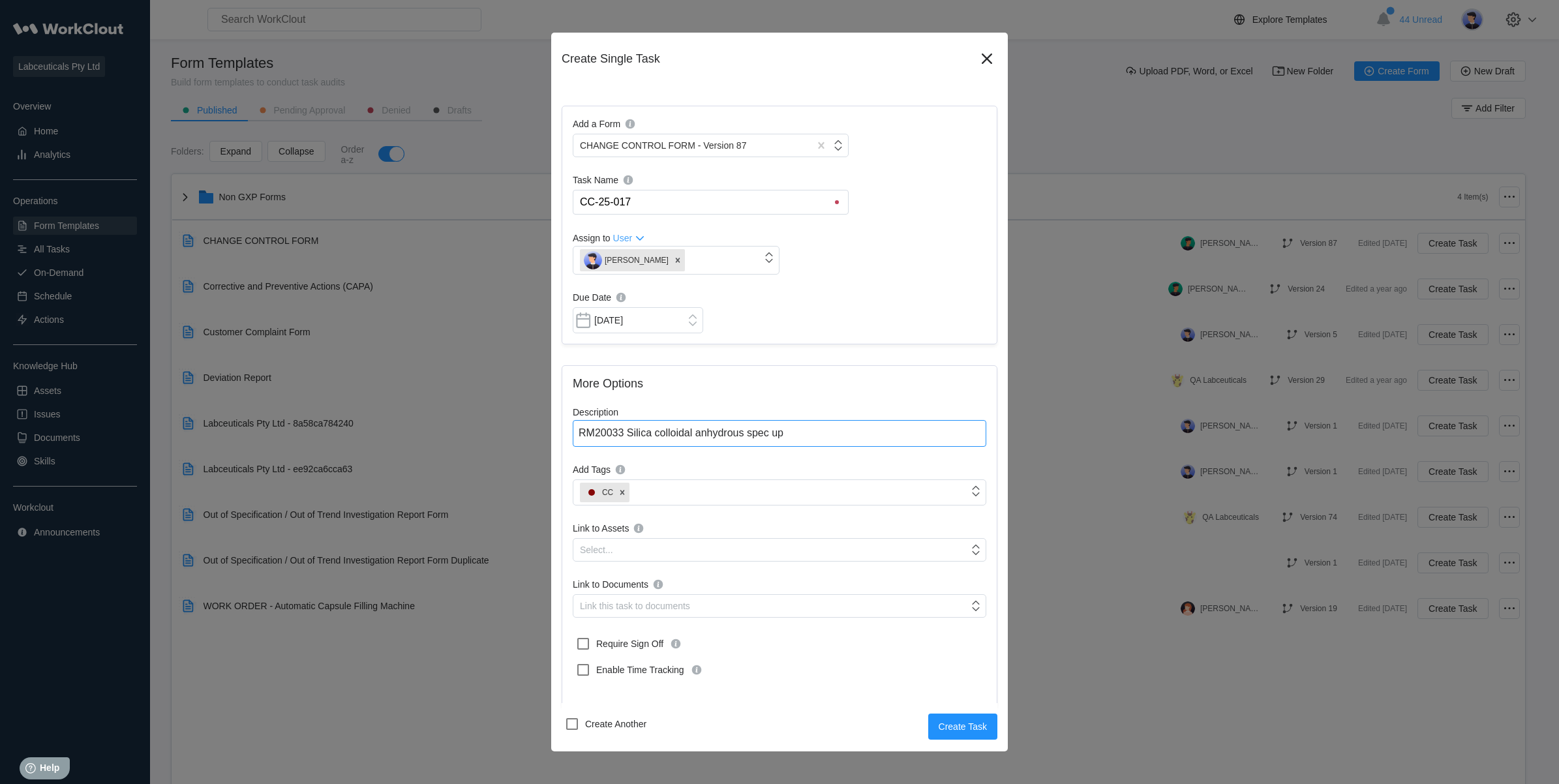
type textarea "RM20033 Silica colloidal anhydrous spec upd"
type textarea "x"
type textarea "RM20033 Silica colloidal anhydrous spec upda"
type textarea "x"
type textarea "RM20033 Silica colloidal anhydrous spec updat"
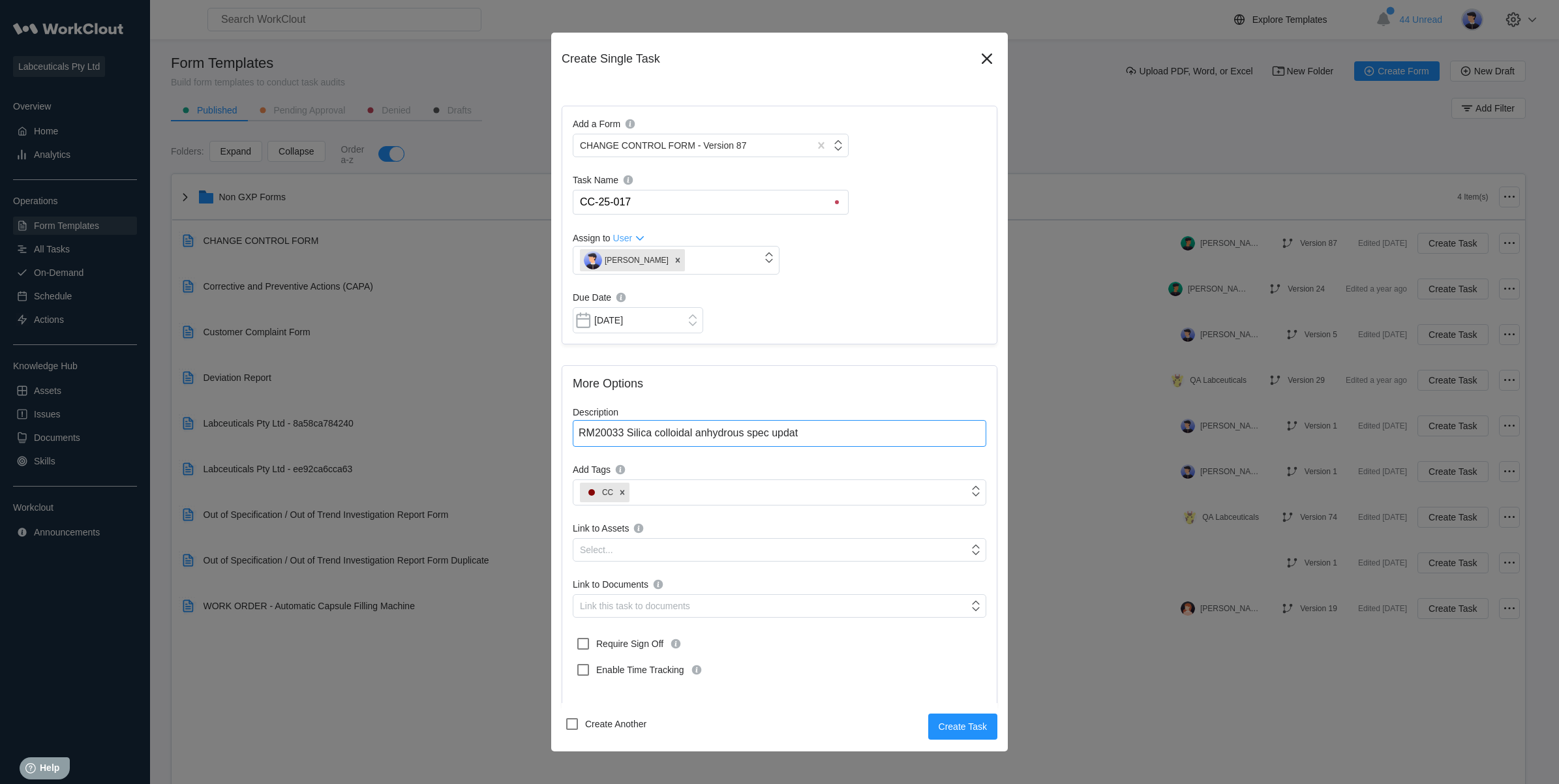
type textarea "x"
type textarea "RM20033 Silica colloidal anhydrous spec update"
type textarea "x"
type textarea "RM20033 Silica colloidal anhydrous spec update"
click at [940, 720] on button "Create Task" at bounding box center [962, 726] width 69 height 26
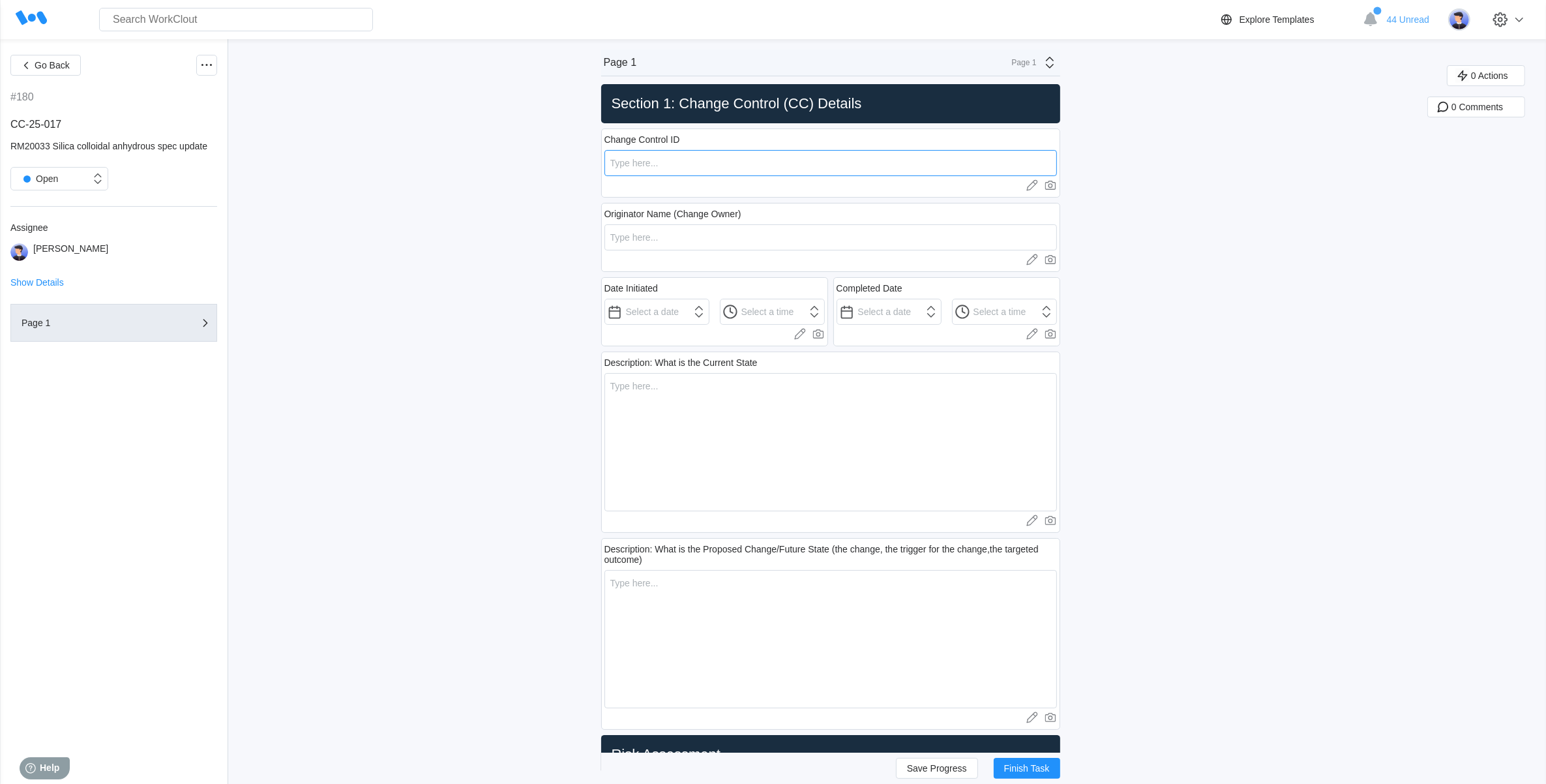
click at [684, 153] on input "text" at bounding box center [831, 163] width 453 height 26
type input "CC-25-017"
click at [729, 227] on input "text" at bounding box center [831, 237] width 453 height 26
type input "[PERSON_NAME]"
click at [662, 317] on input "text" at bounding box center [657, 312] width 105 height 26
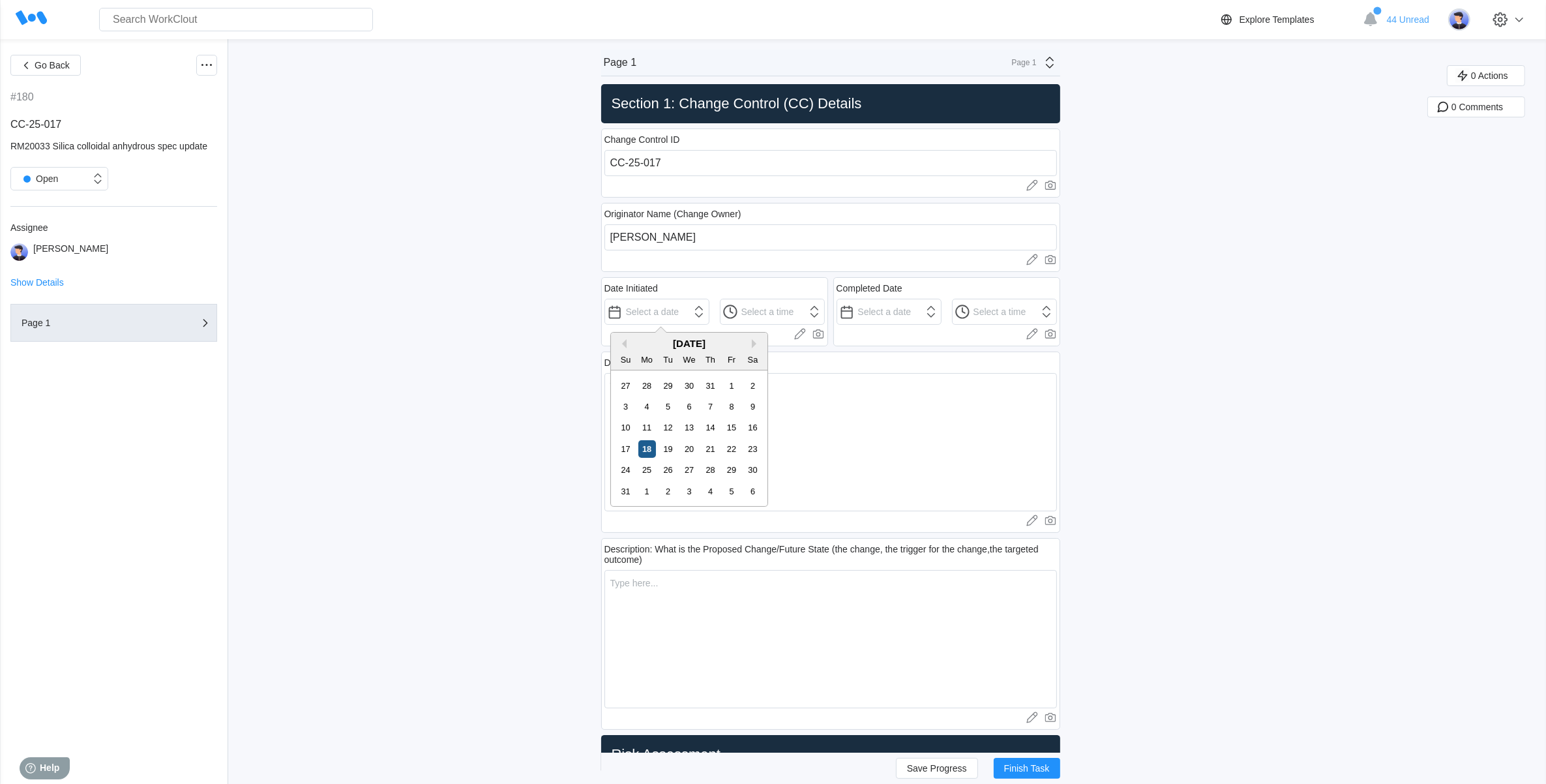
click at [649, 445] on div "18" at bounding box center [647, 449] width 18 height 18
type input "[DATE]"
click at [710, 307] on input "12:00 AM" at bounding box center [657, 312] width 105 height 26
click at [751, 373] on li "12:30 PM" at bounding box center [754, 378] width 55 height 20
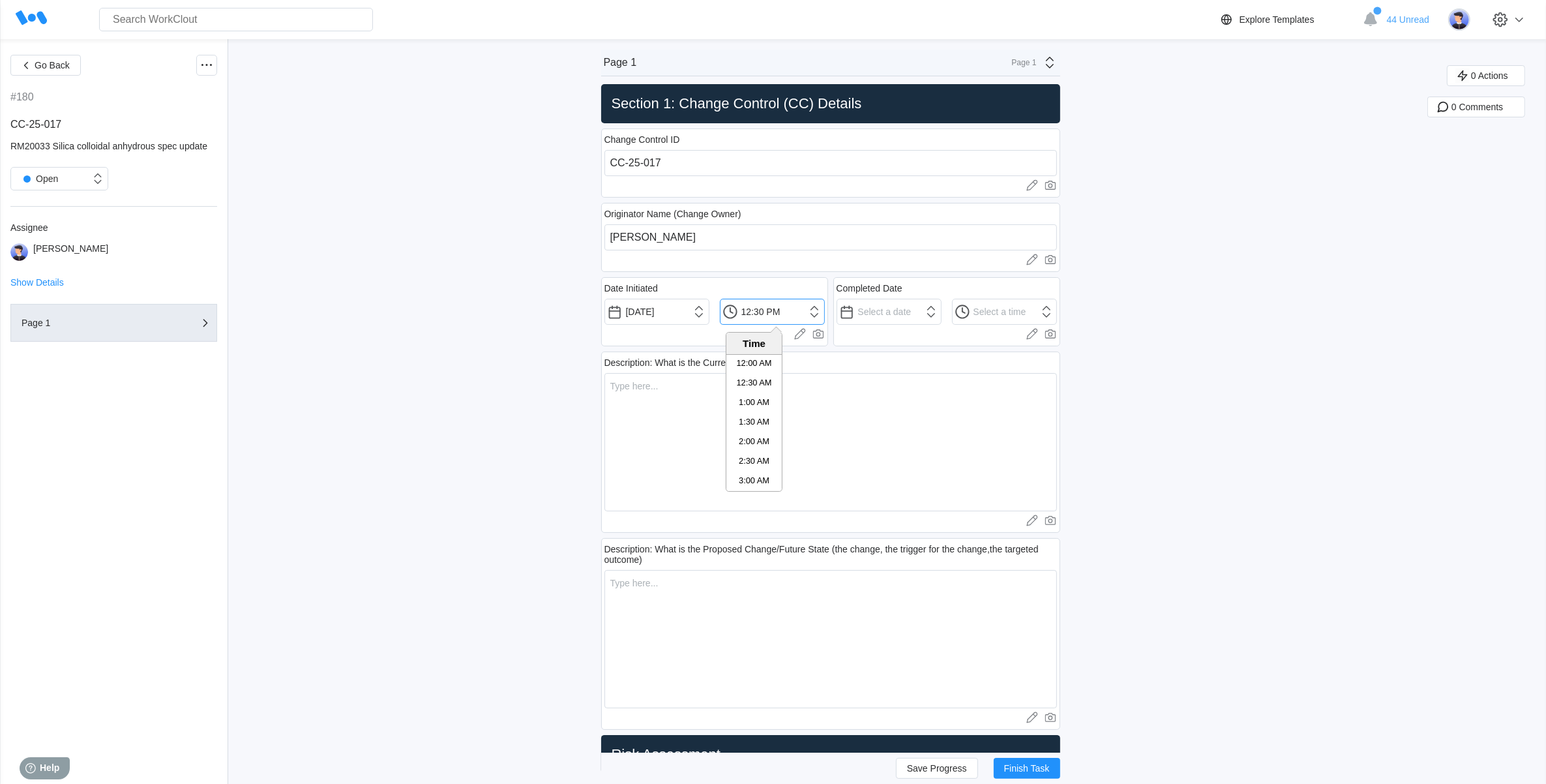
scroll to position [430, 0]
click at [761, 312] on input "12:30 PM" at bounding box center [772, 312] width 105 height 26
type input "12:26 PM"
click at [884, 352] on div "Description: What is the Current State x Upload images or videos to this field …" at bounding box center [831, 442] width 459 height 181
click at [689, 393] on textarea at bounding box center [831, 441] width 453 height 138
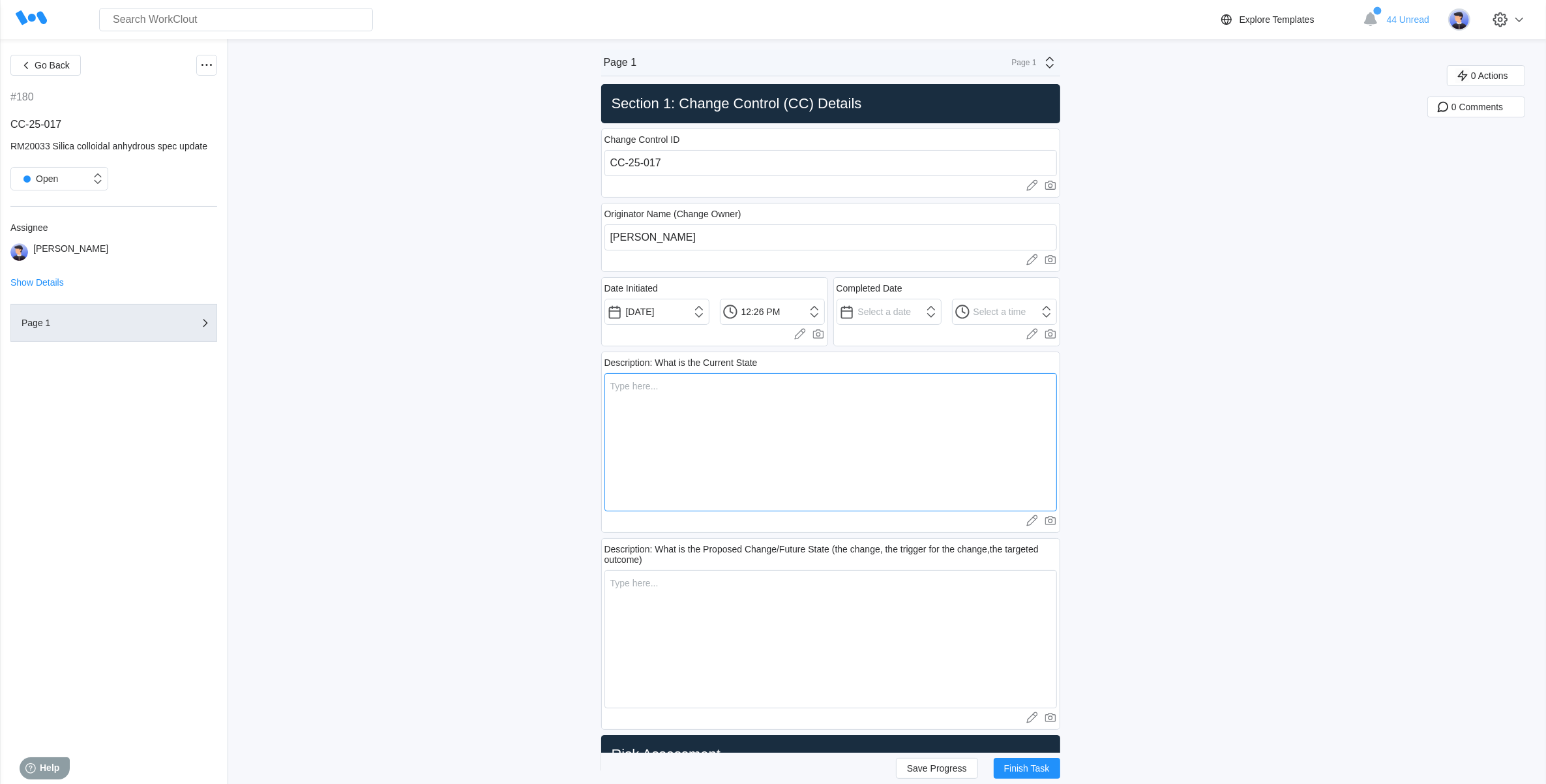
type textarea "r"
type textarea "x"
type textarea "rm"
type textarea "x"
type textarea "r"
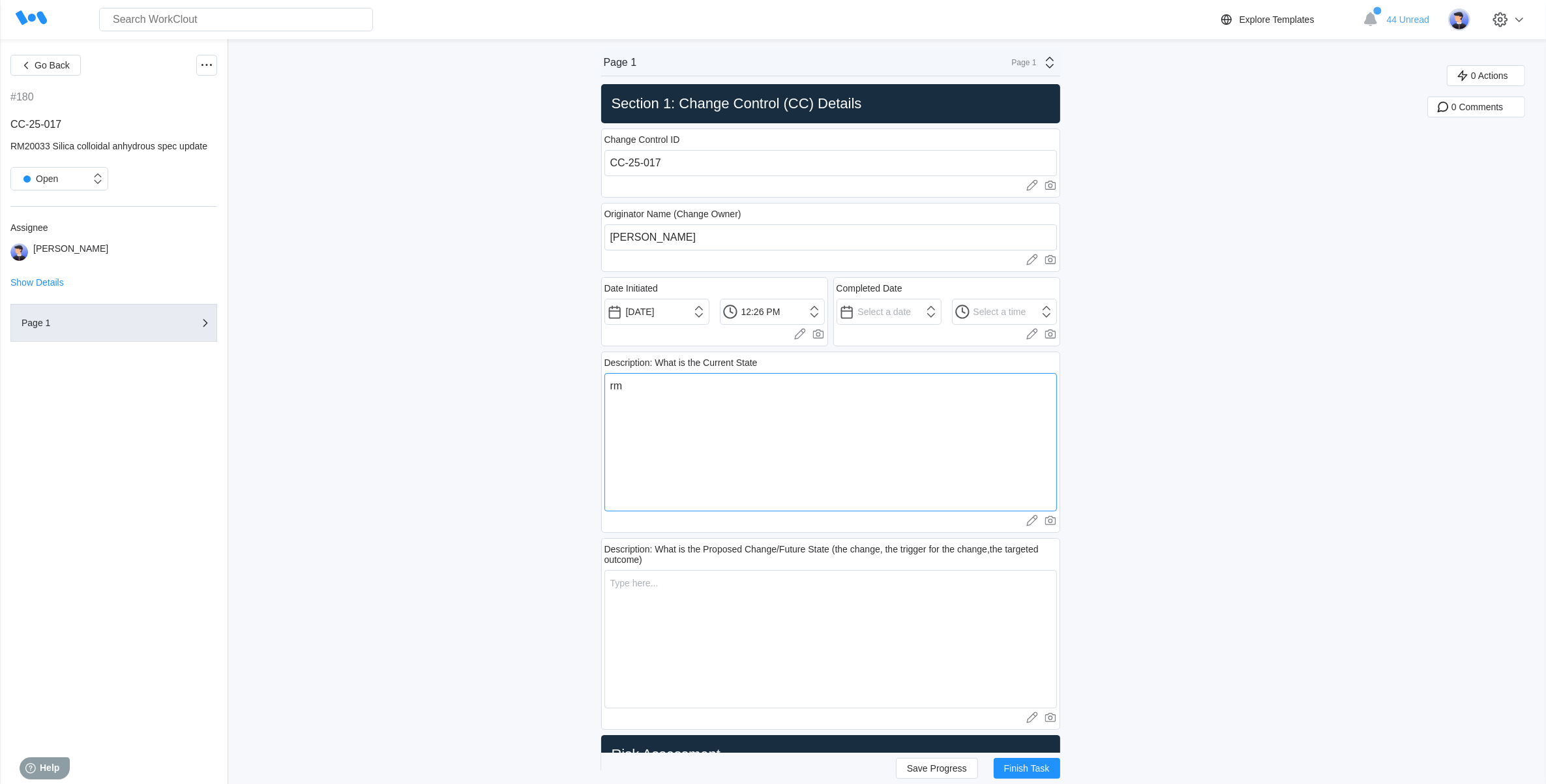
type textarea "x"
type textarea "E"
type textarea "x"
type textarea "ER"
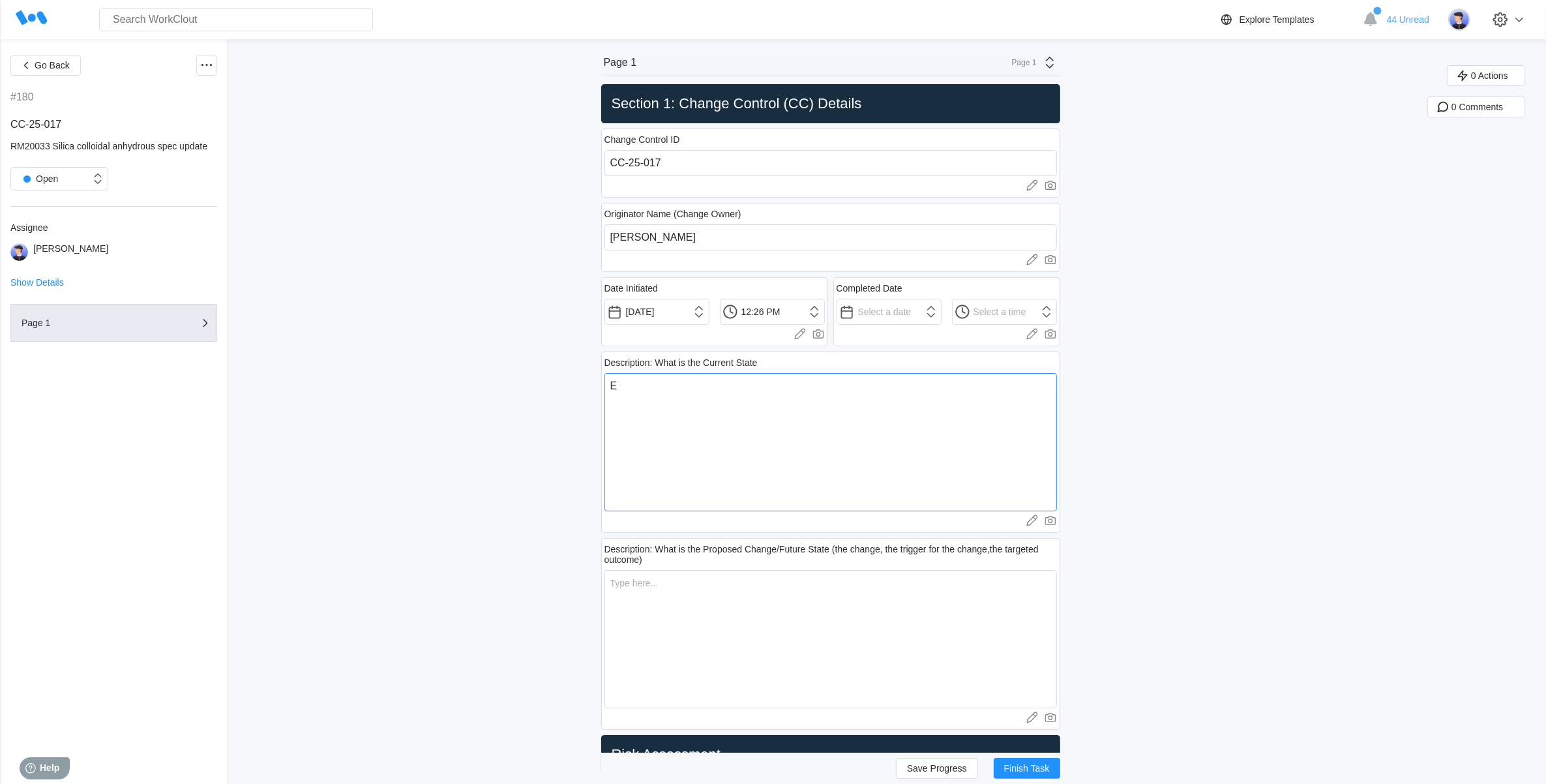
type textarea "x"
type textarea "ERM"
type textarea "x"
type textarea "ER"
type textarea "x"
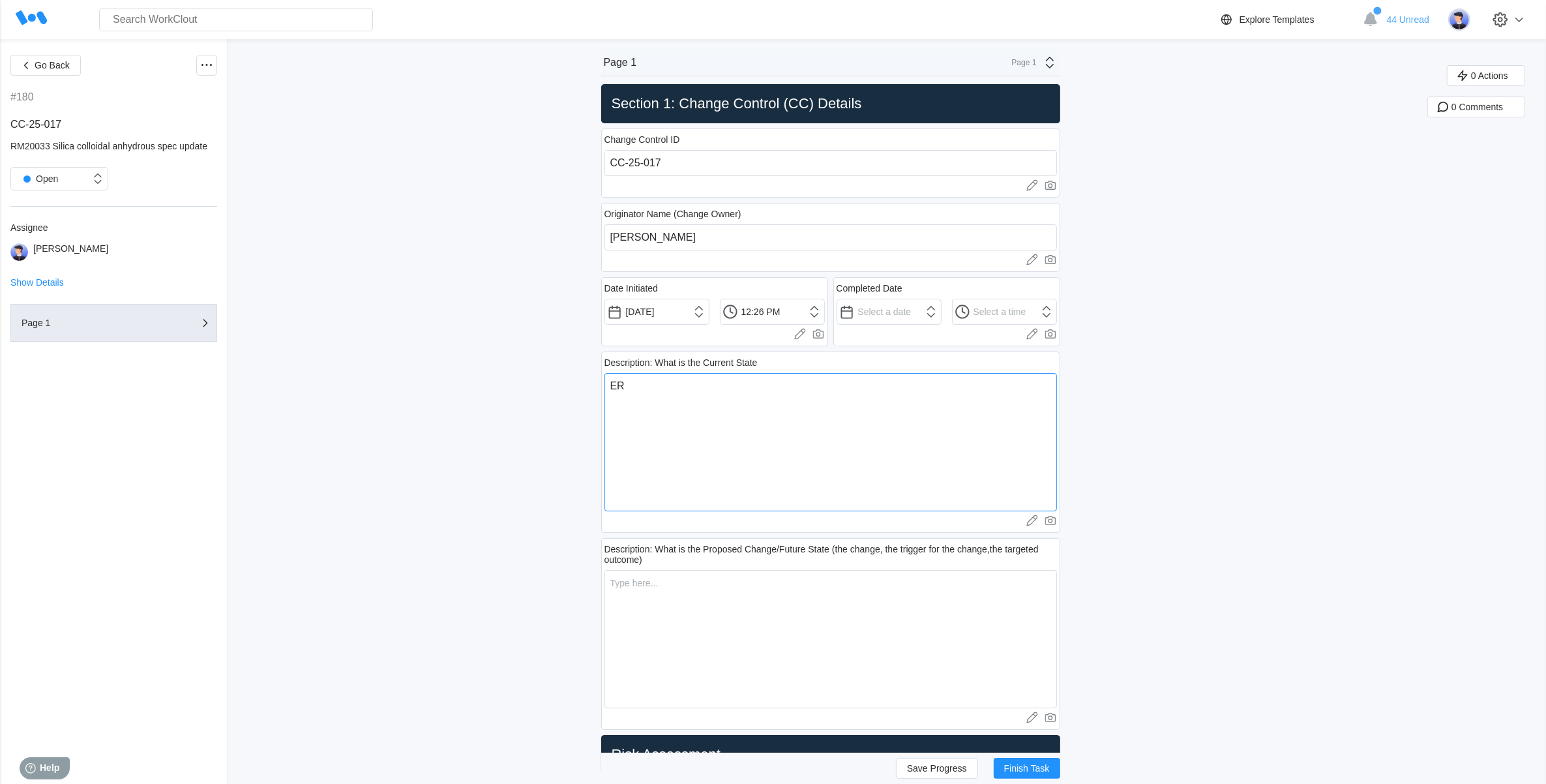
type textarea "E"
type textarea "x"
type textarea "R"
type textarea "x"
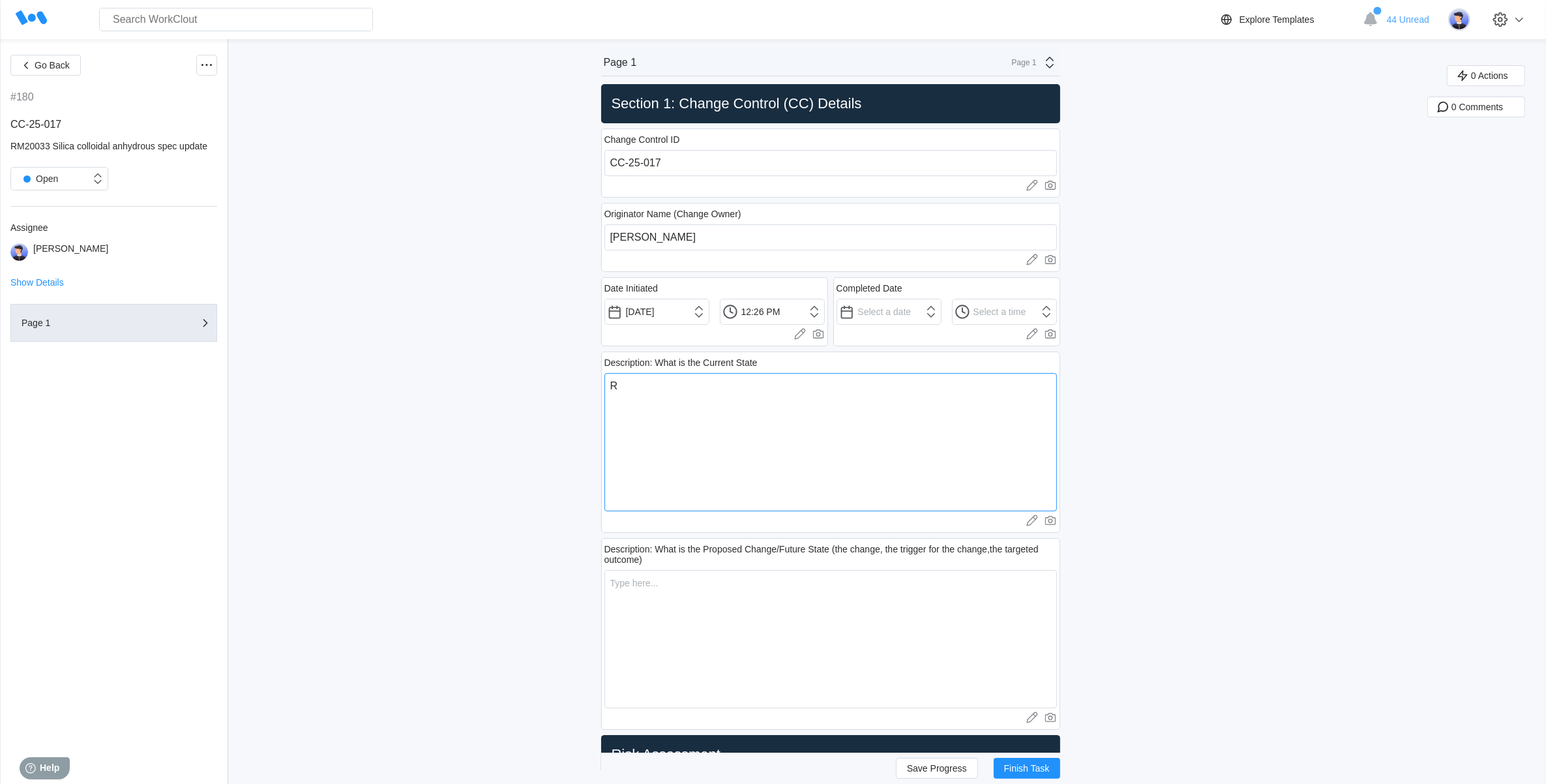
type textarea "RM"
type textarea "x"
type textarea "RM2"
type textarea "x"
type textarea "RM20"
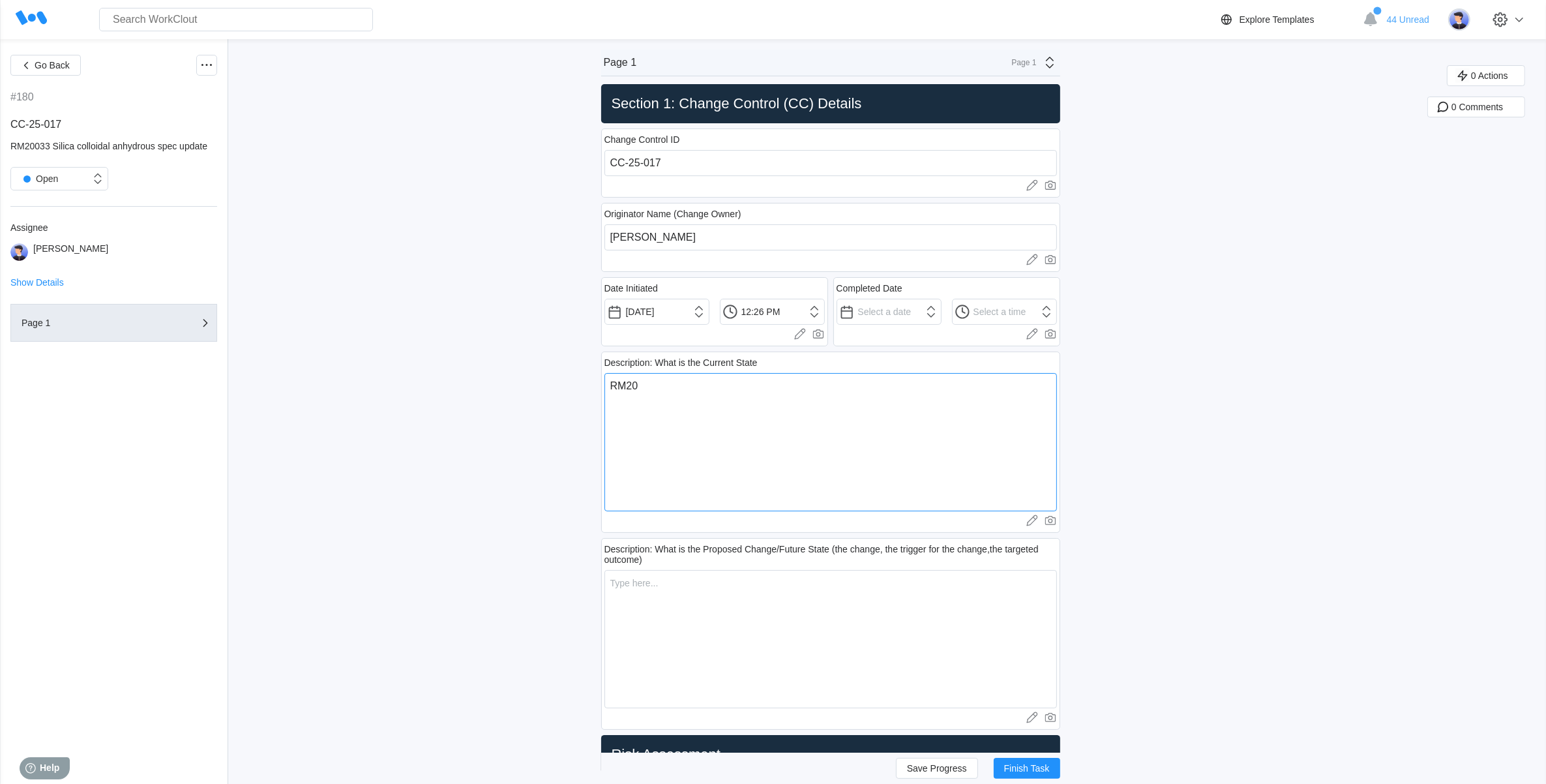
type textarea "x"
type textarea "RM200"
type textarea "x"
type textarea "RM2003"
type textarea "x"
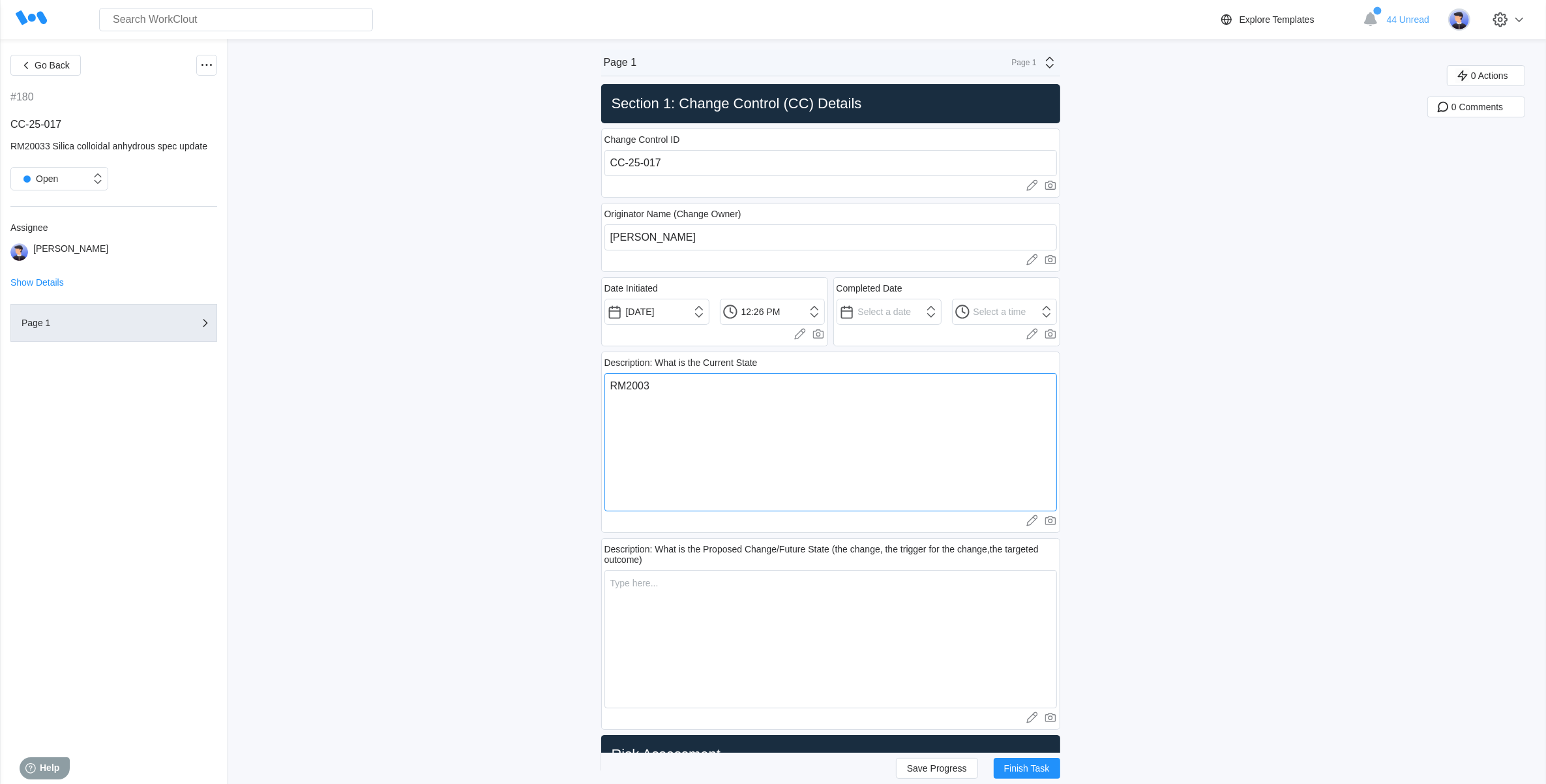
type textarea "RM20033"
type textarea "x"
type textarea "RM20033"
type textarea "x"
type textarea "RM20033 S"
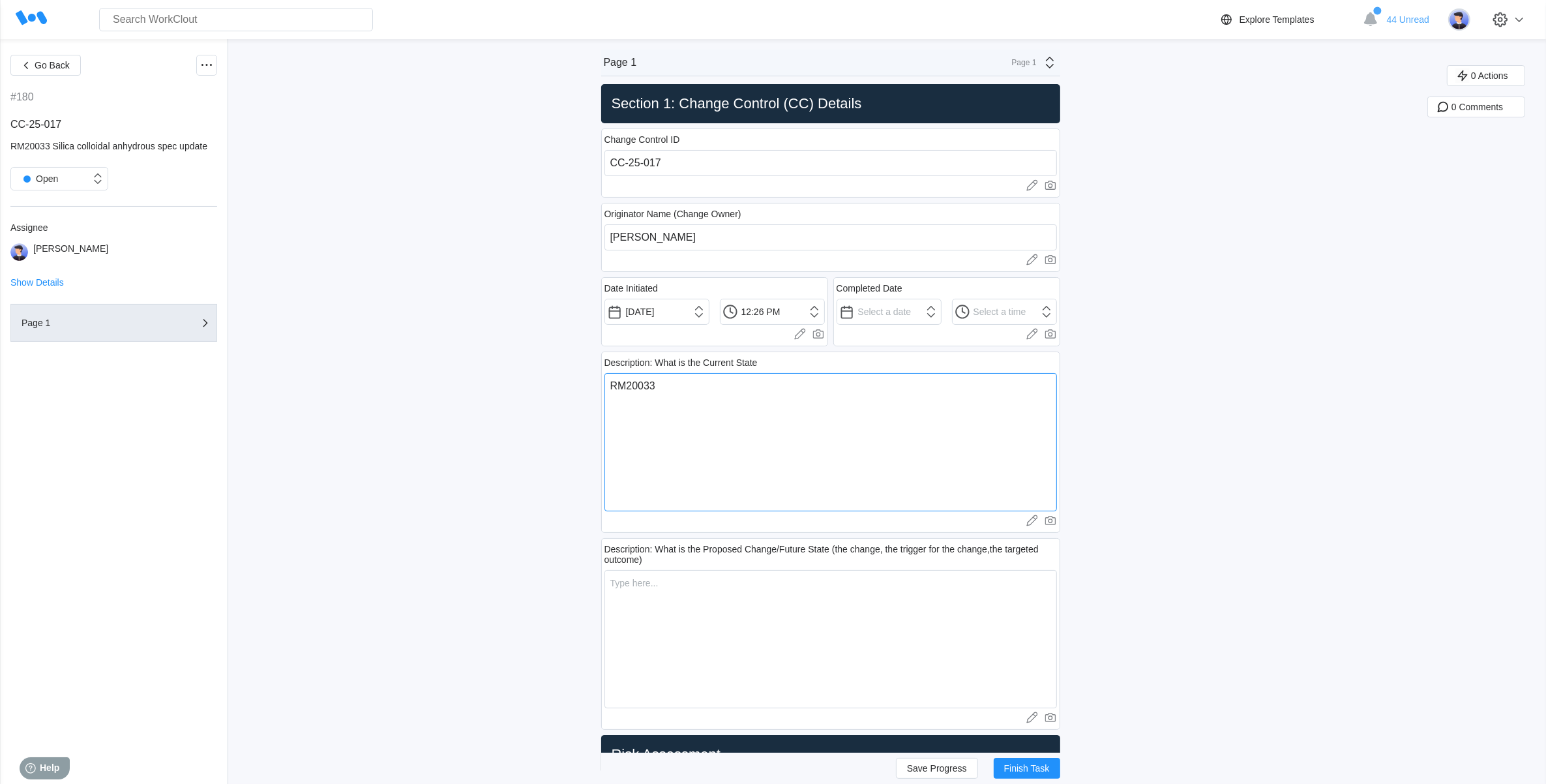
type textarea "x"
type textarea "RM20033 Si"
type textarea "x"
type textarea "RM20033 Sil"
type textarea "x"
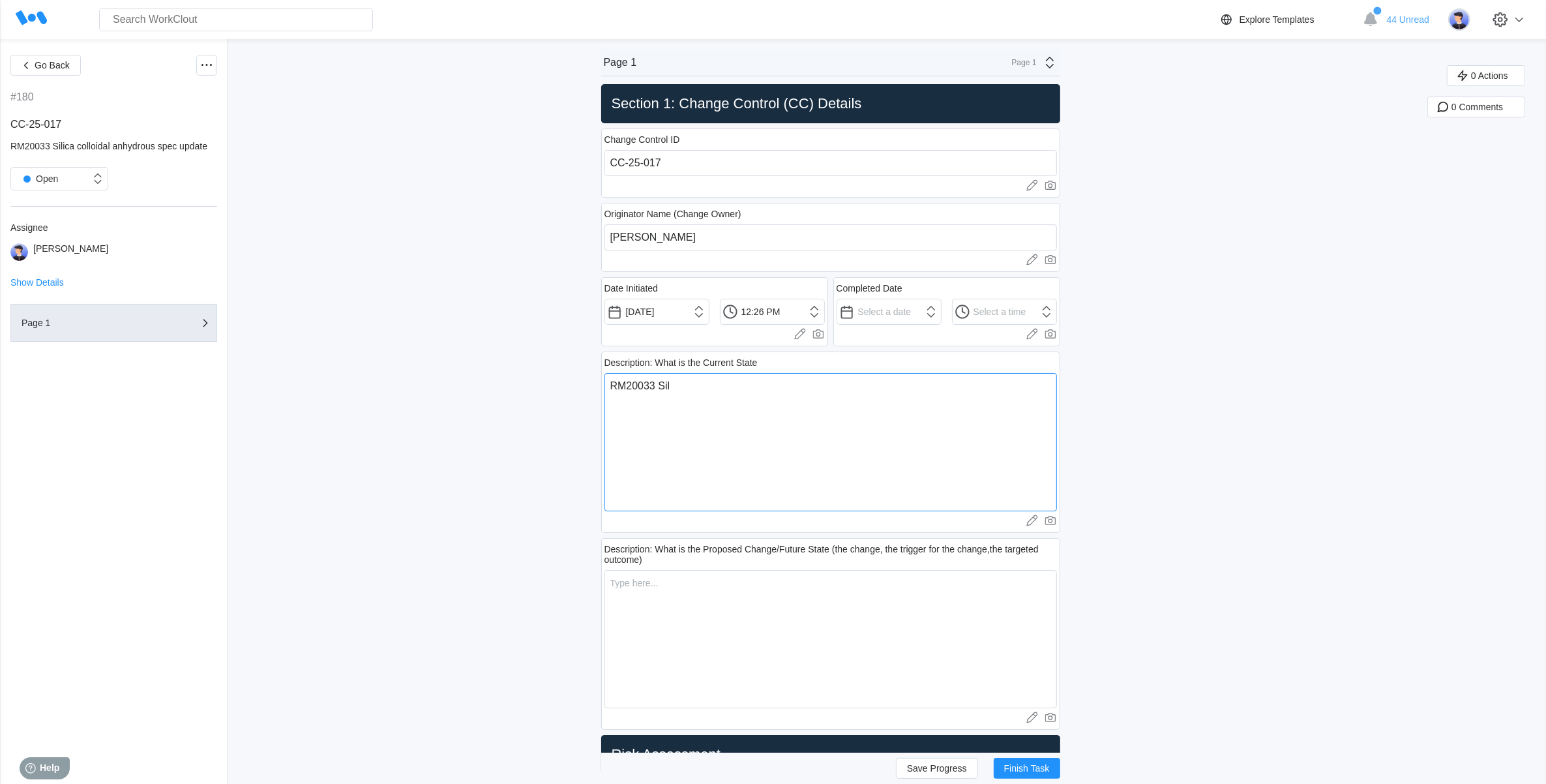
type textarea "RM20033 Sili"
type textarea "x"
type textarea "RM20033 Silic"
type textarea "x"
type textarea "RM20033 Silica"
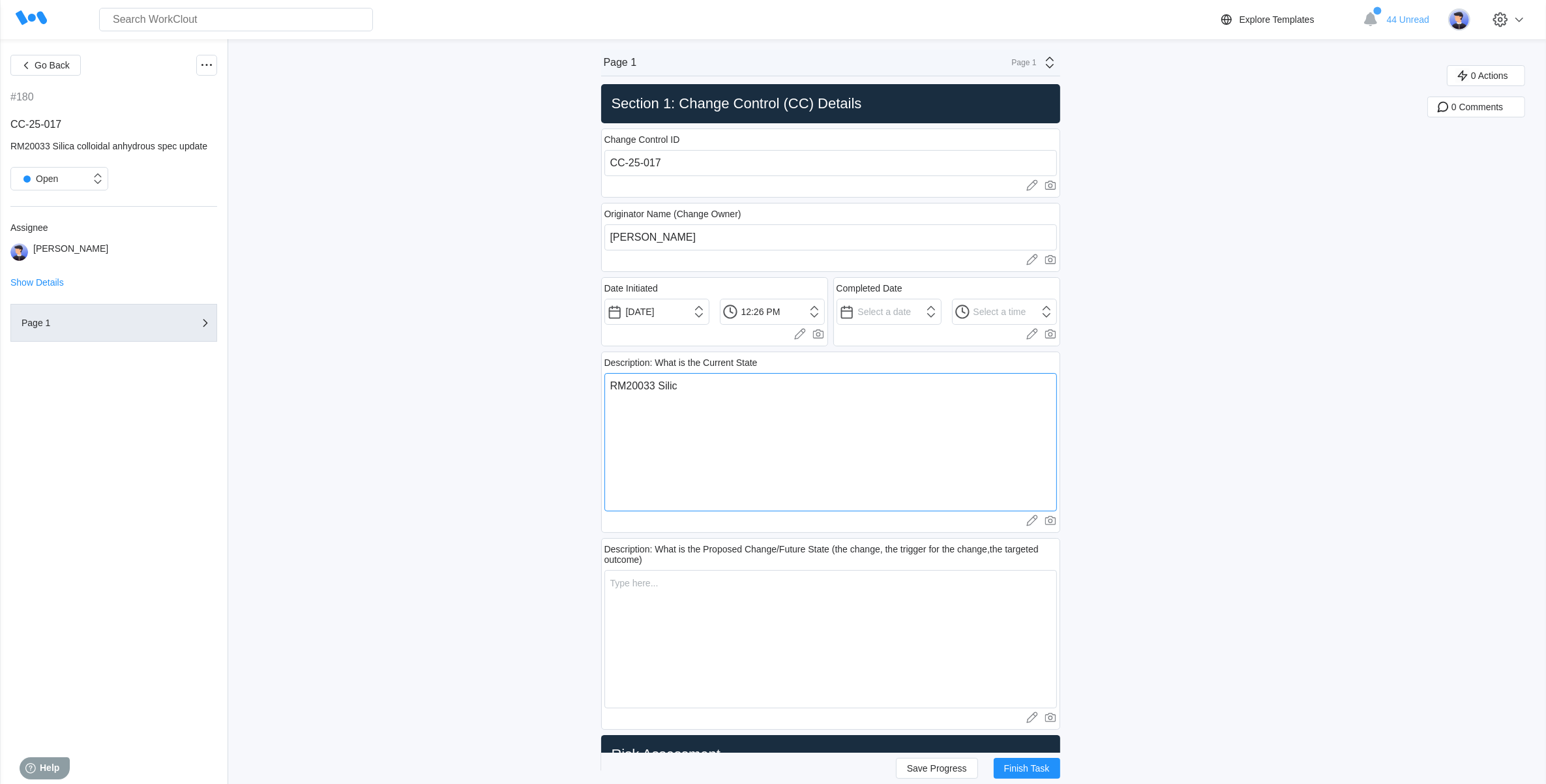
type textarea "x"
type textarea "RM20033 Silica"
type textarea "x"
type textarea "RM20033 Silica c"
type textarea "x"
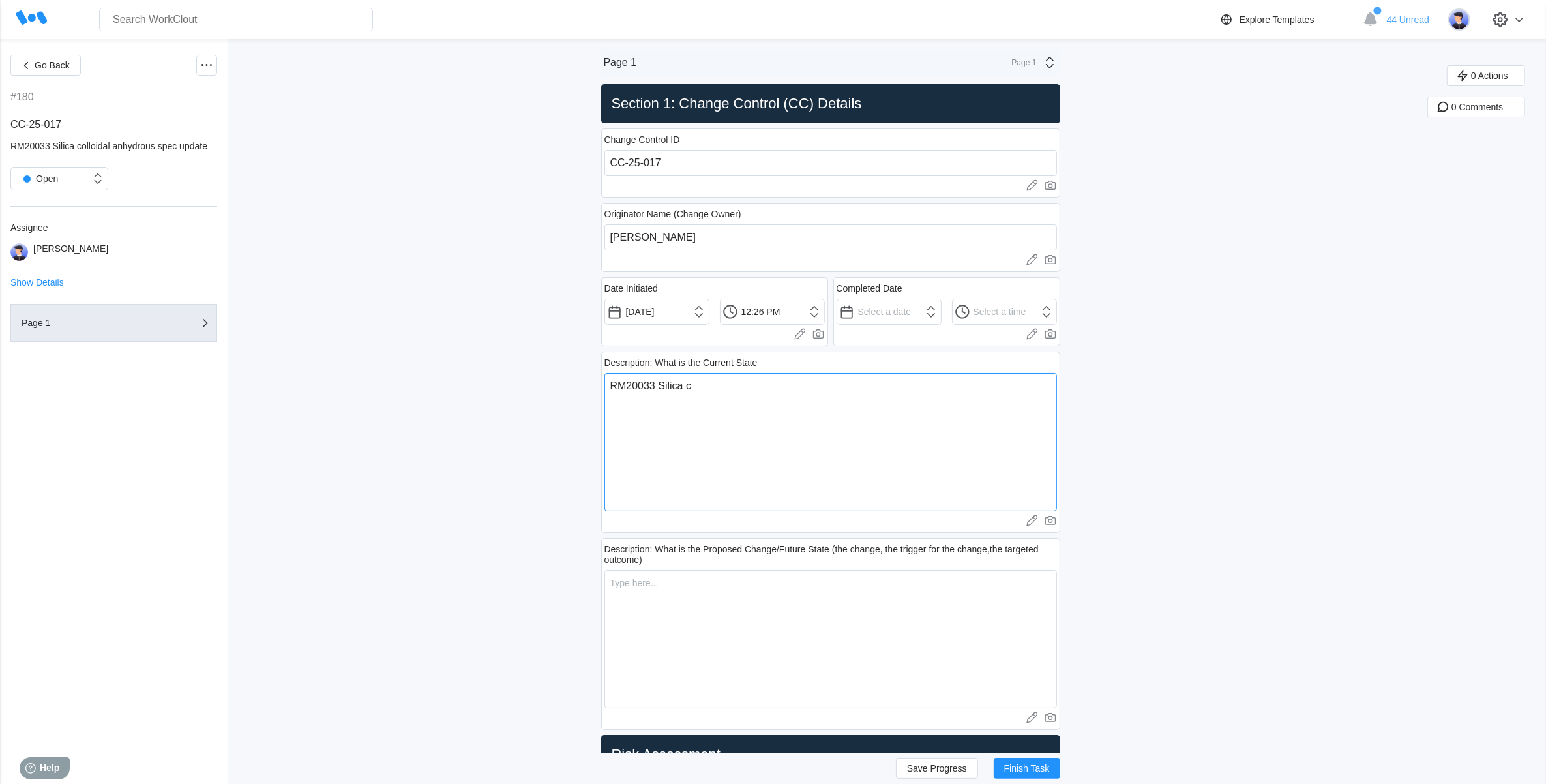
type textarea "RM20033 Silica co"
type textarea "x"
type textarea "RM20033 Silica col"
type textarea "x"
type textarea "RM20033 Silica coll"
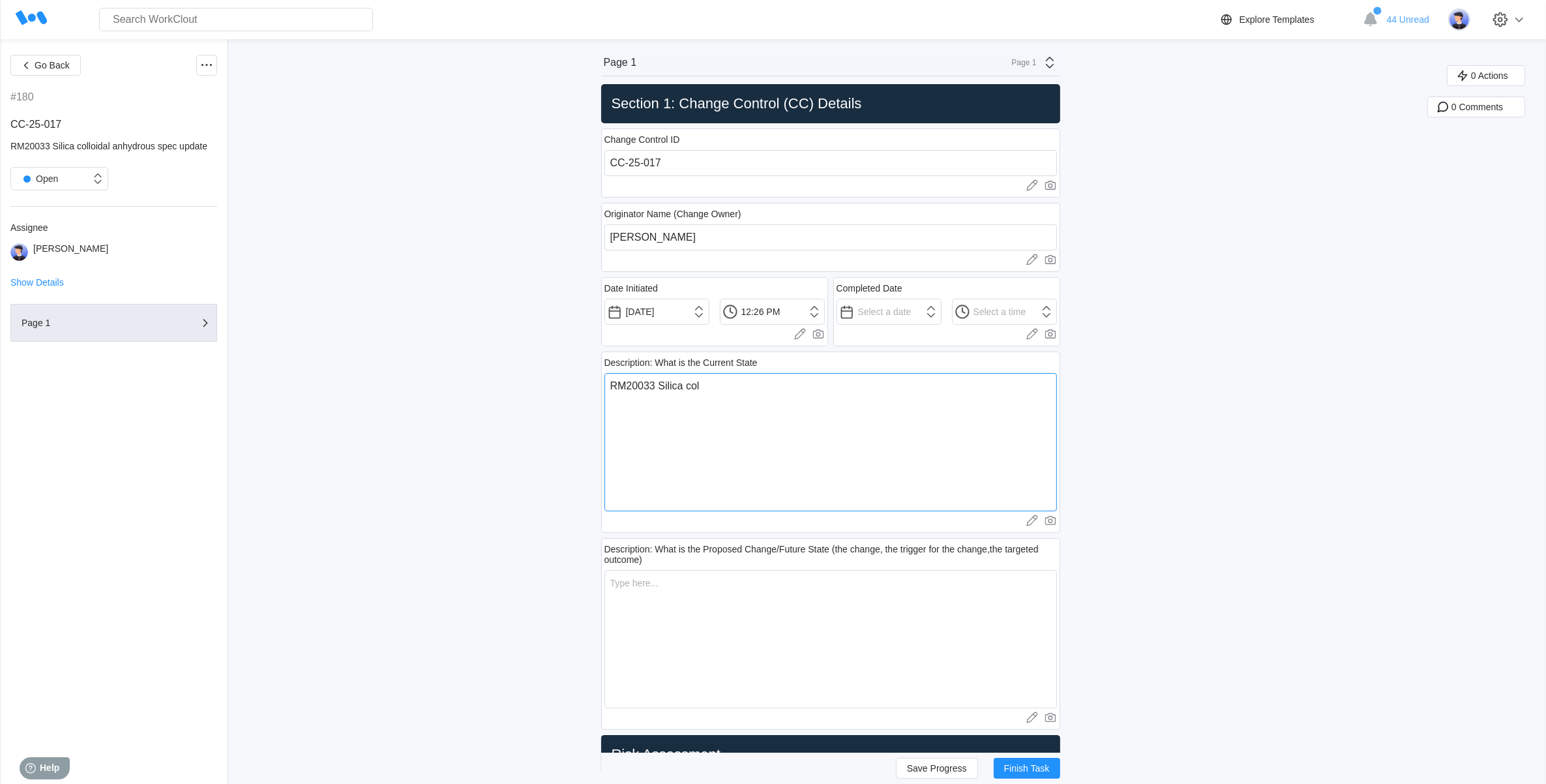
type textarea "x"
type textarea "RM20033 Silica collo"
type textarea "x"
type textarea "RM20033 Silica colloi"
type textarea "x"
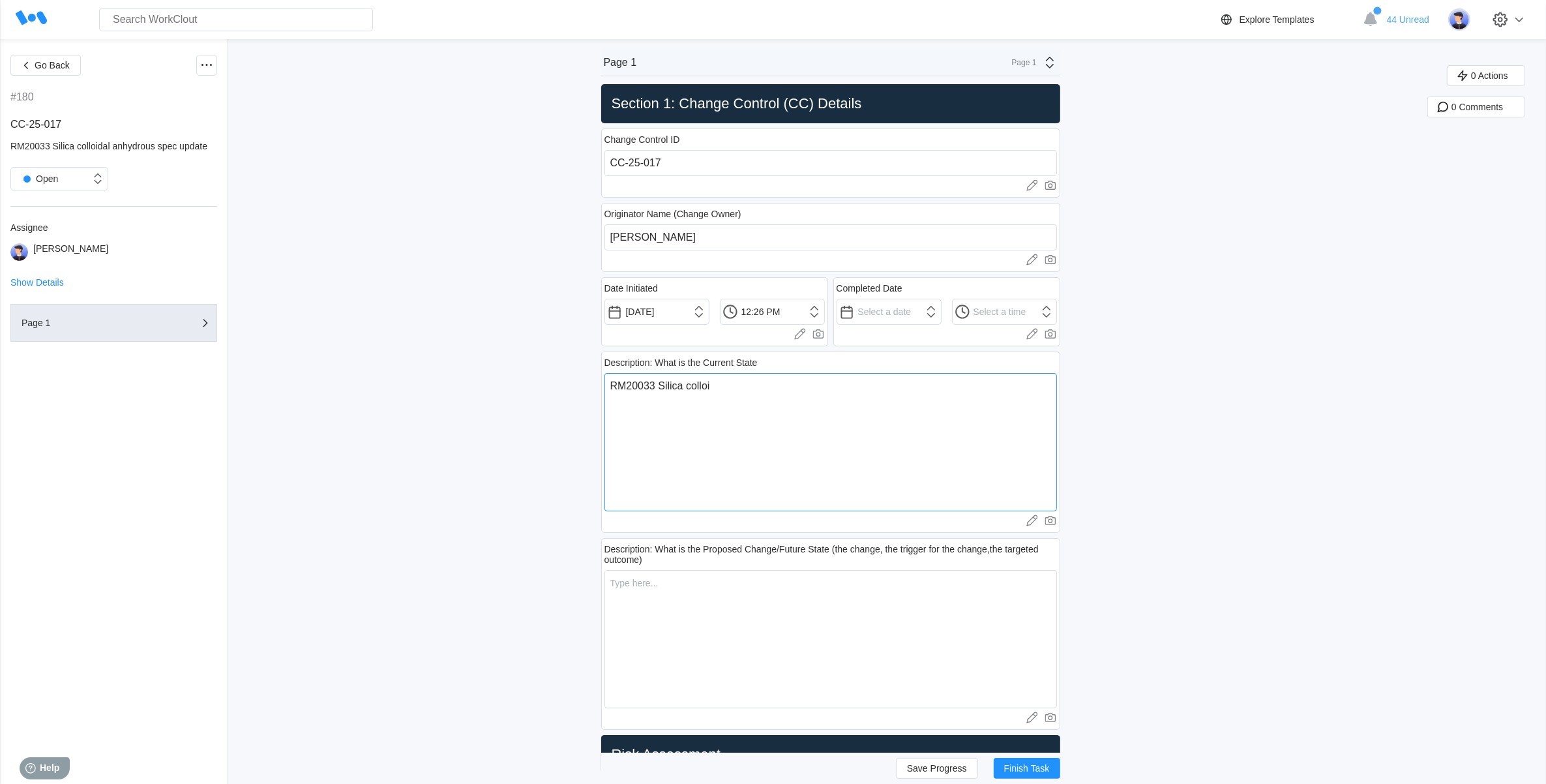
type textarea "RM20033 Silica colloid"
type textarea "x"
type textarea "RM20033 Silica colloida"
type textarea "x"
type textarea "RM20033 Silica colloidal"
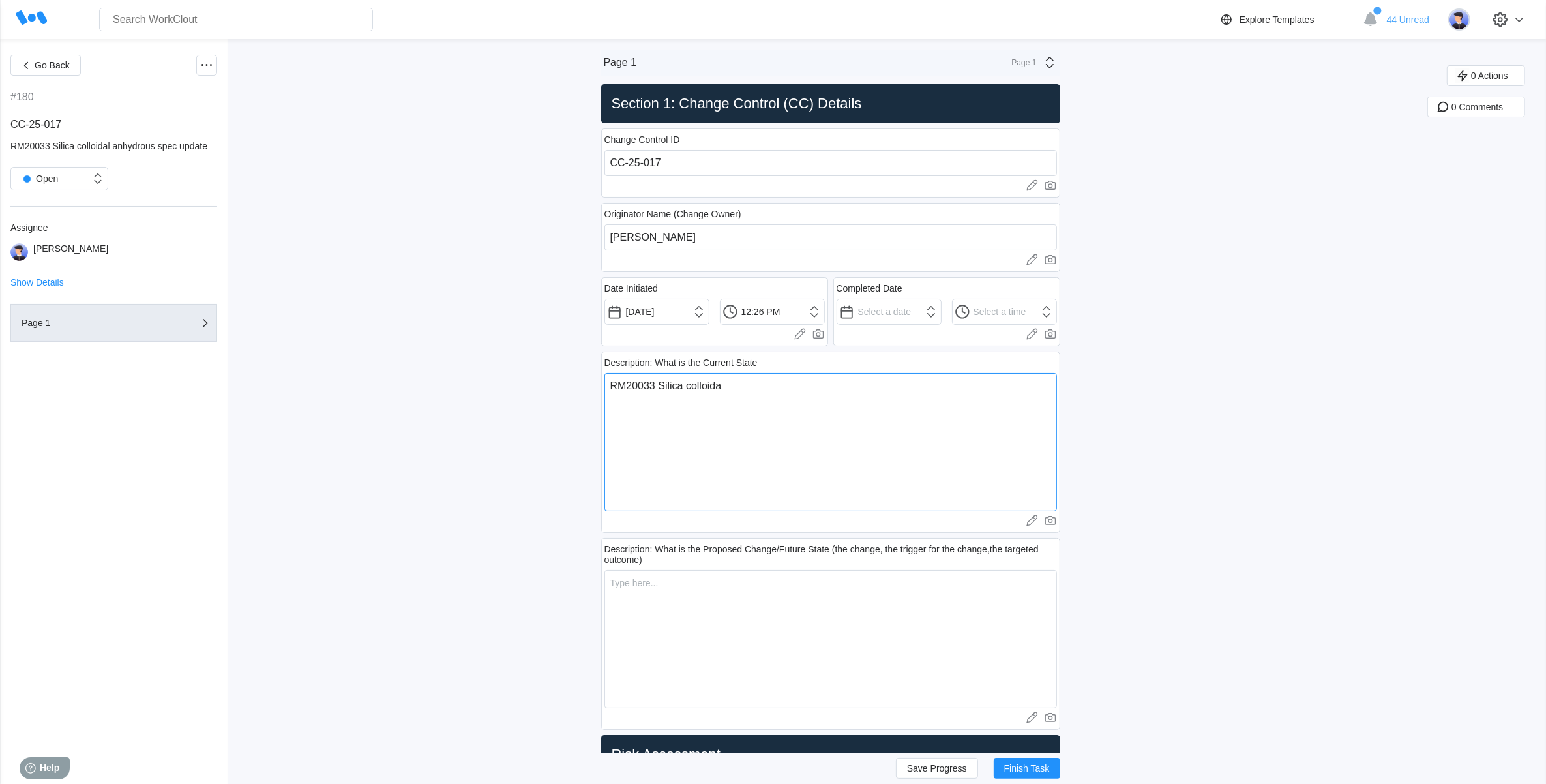
type textarea "x"
type textarea "RM20033 Silica colloidal"
type textarea "x"
type textarea "RM20033 Silica colloidal a"
type textarea "x"
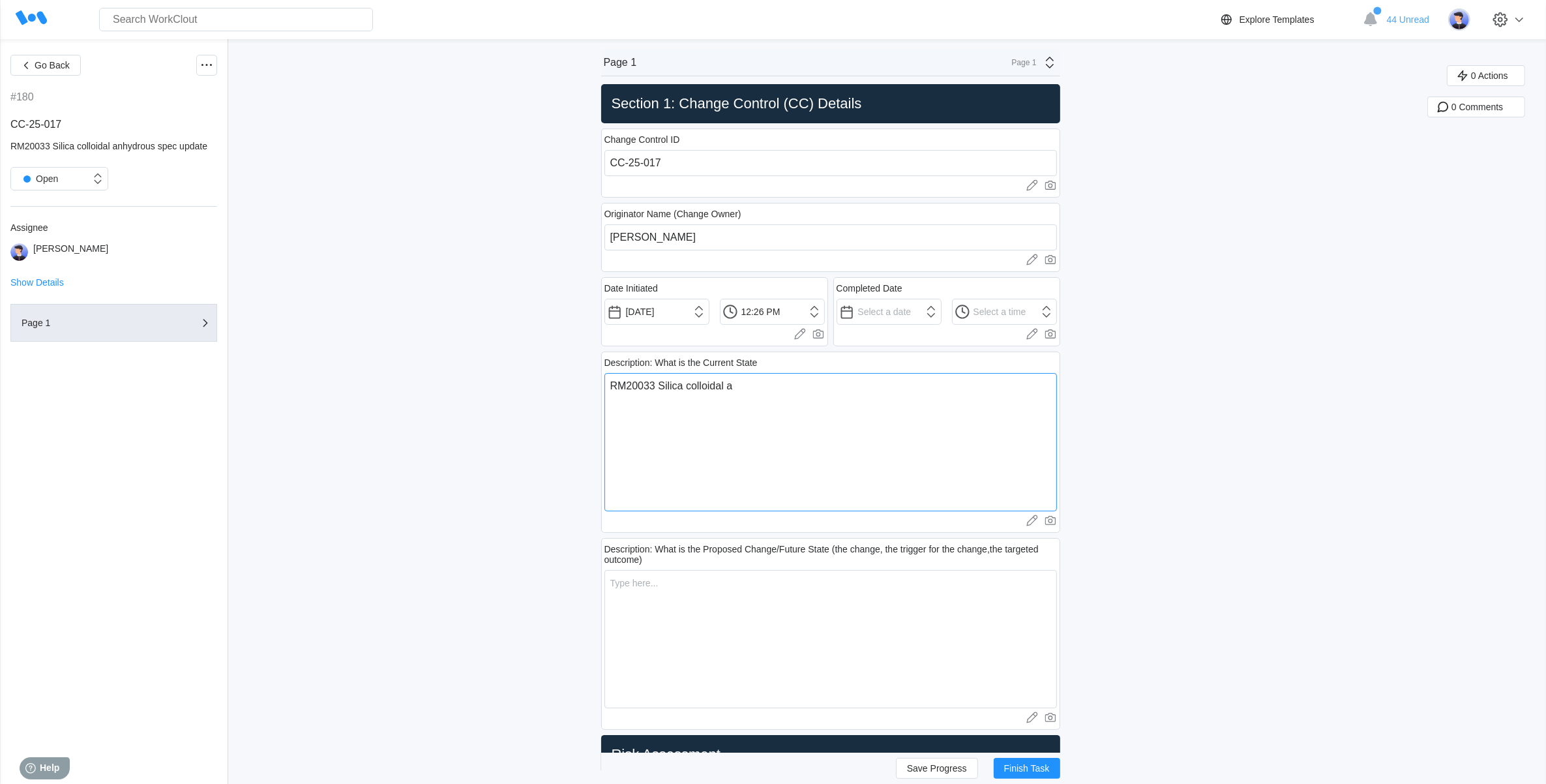
type textarea "RM20033 Silica colloidal an"
type textarea "x"
type textarea "RM20033 Silica colloidal [PERSON_NAME]"
type textarea "x"
type textarea "RM20033 Silica colloidal anhy"
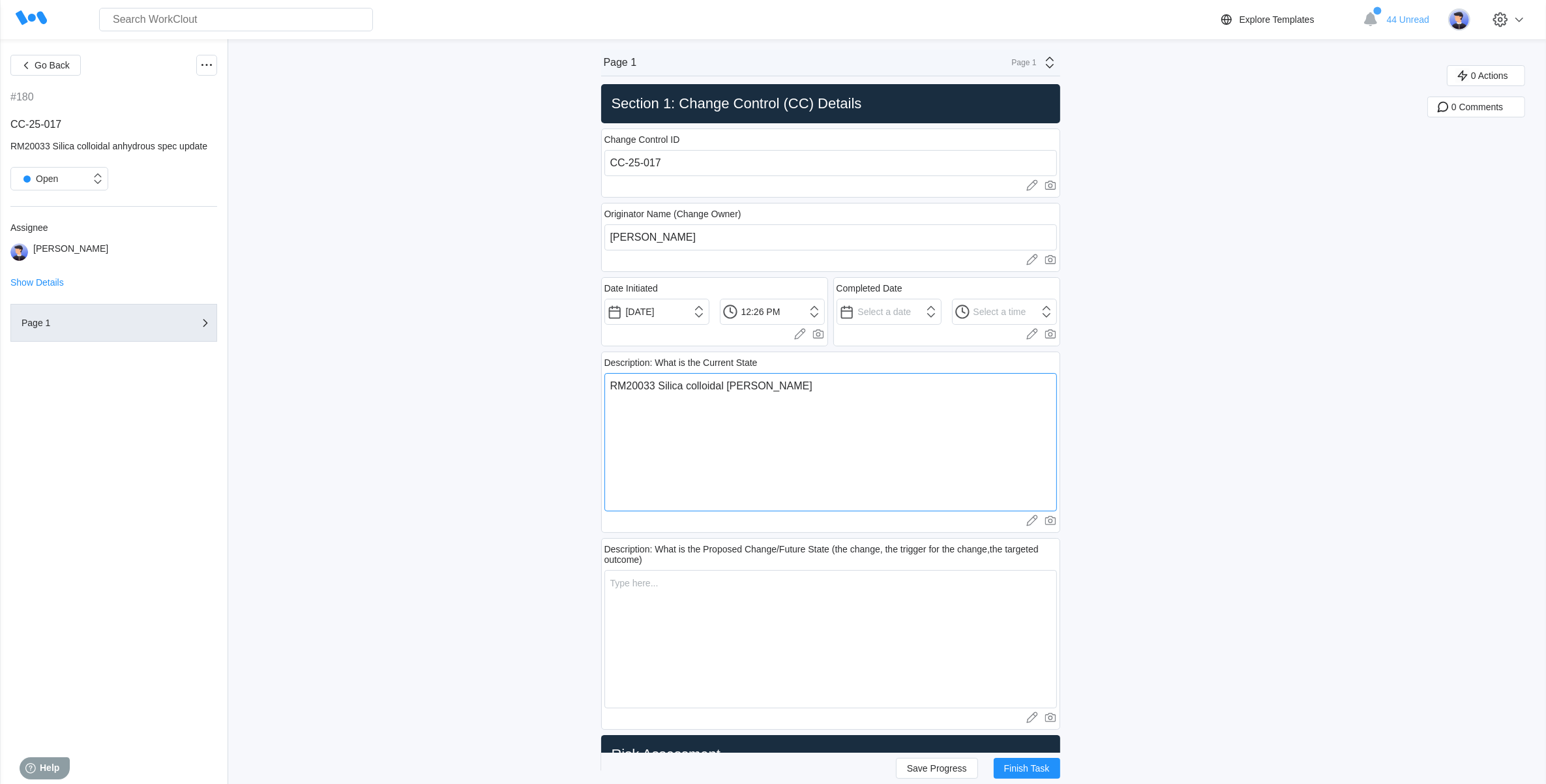
type textarea "x"
type textarea "RM20033 Silica colloidal anhyd"
type textarea "x"
type textarea "RM20033 Silica colloidal anhydr"
click at [618, 385] on textarea "RM20033 Silica colloidal anhydrous" at bounding box center [831, 441] width 453 height 138
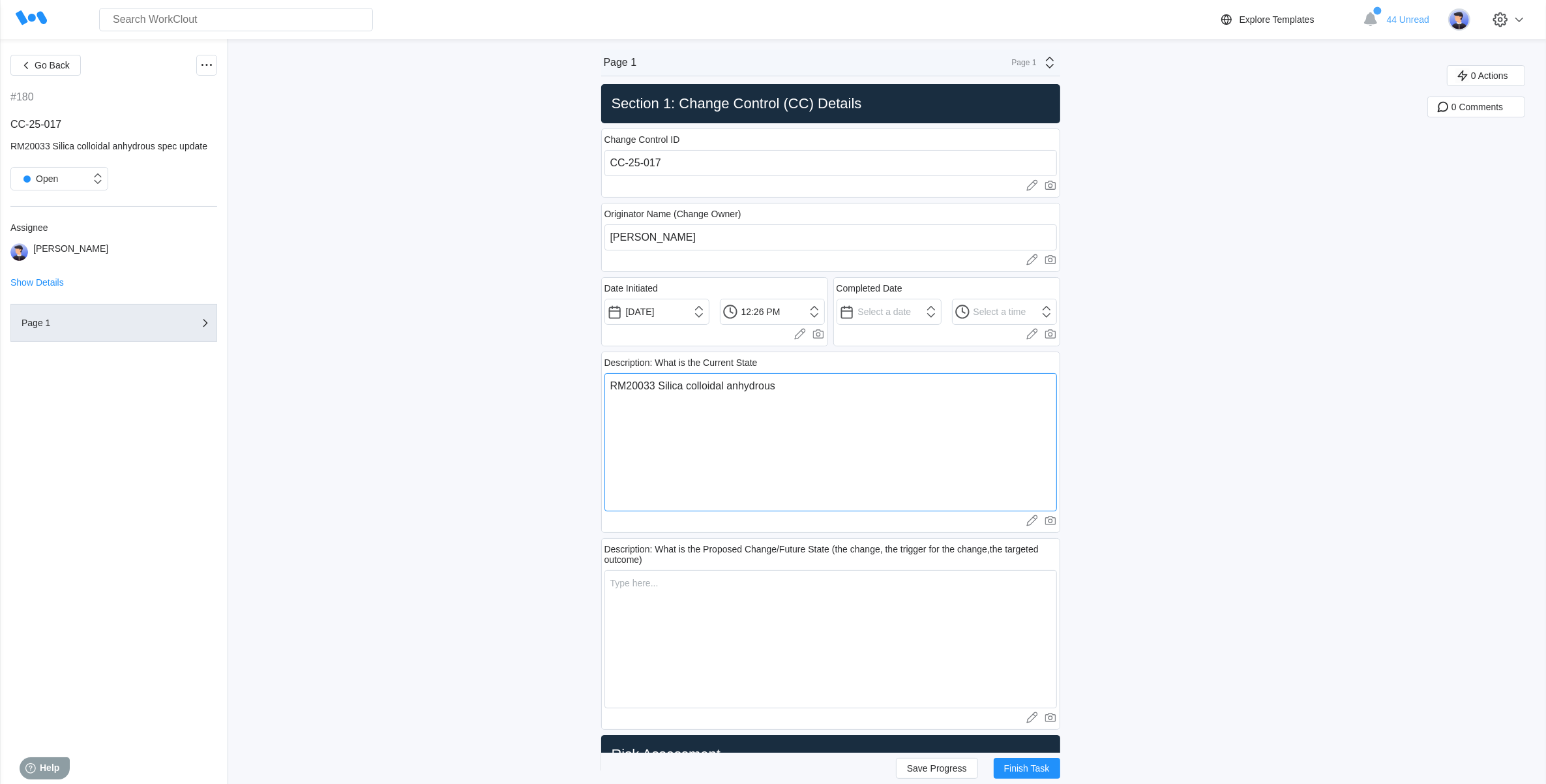
click at [617, 385] on textarea "RM20033 Silica colloidal anhydrous" at bounding box center [831, 441] width 453 height 138
click at [888, 383] on textarea "Current version of RM20033 Silica colloidal anhydrous" at bounding box center [831, 441] width 453 height 138
drag, startPoint x: 931, startPoint y: 386, endPoint x: 923, endPoint y: 387, distance: 8.1
click at [923, 387] on textarea "Current version of RM20033 Silica colloidal anhydrous spec followed British Pha…" at bounding box center [831, 441] width 453 height 138
click at [1039, 387] on textarea "Current version of RM20033 Silica colloidal anhydrous spec follows British Phar…" at bounding box center [831, 441] width 453 height 138
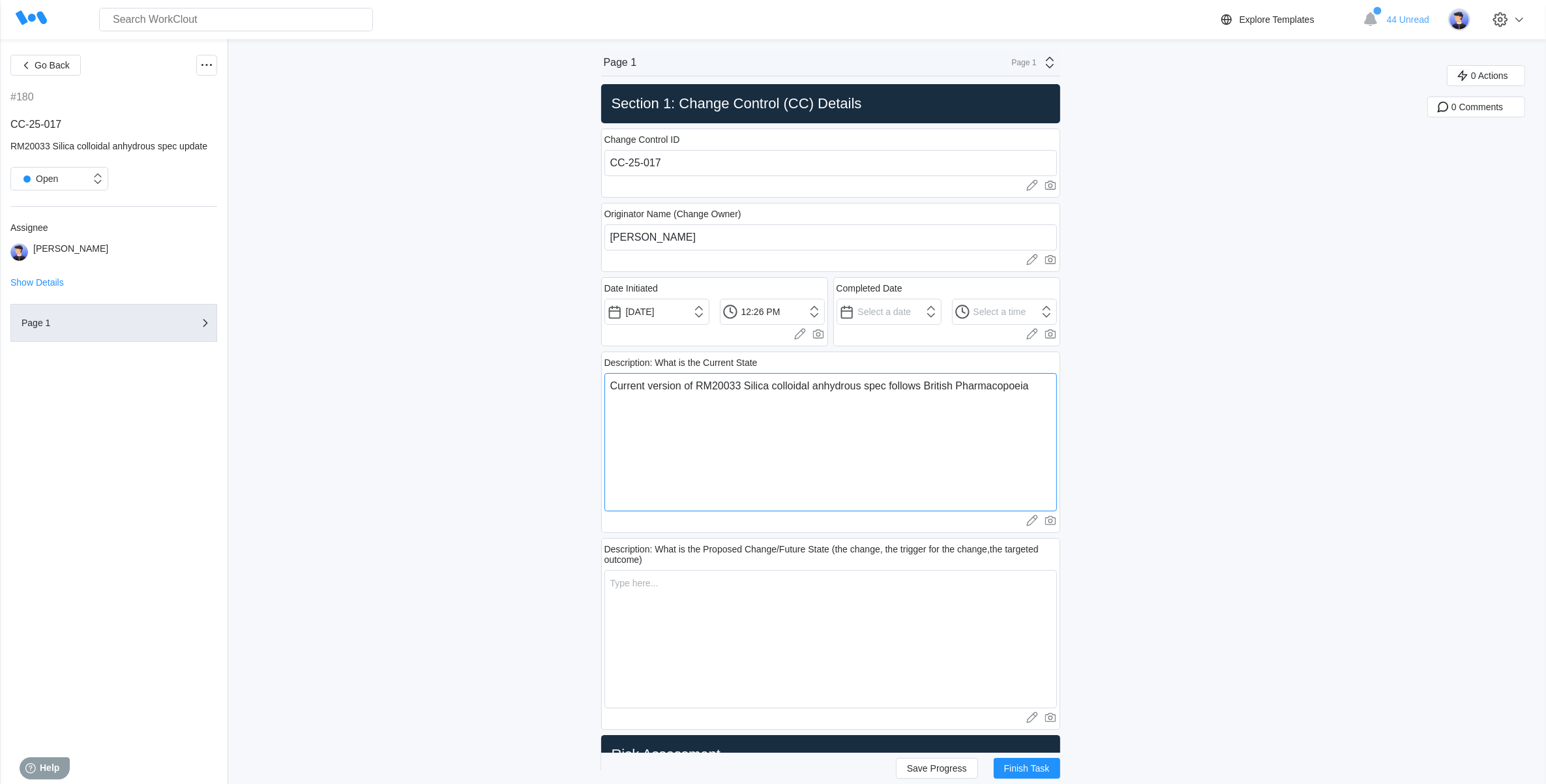
drag, startPoint x: 924, startPoint y: 388, endPoint x: 897, endPoint y: 389, distance: 27.0
click at [897, 389] on textarea "Current version of RM20033 Silica colloidal anhydrous spec follows British Phar…" at bounding box center [831, 441] width 453 height 138
click at [1031, 405] on textarea "Current version of RM20033 Silica colloidal anhydrous spec is based on British …" at bounding box center [831, 441] width 453 height 138
click at [1057, 385] on textarea "Current version of RM20033 Silica colloidal anhydrous spec is based on British …" at bounding box center [831, 441] width 453 height 138
drag, startPoint x: 947, startPoint y: 389, endPoint x: 895, endPoint y: 390, distance: 52.0
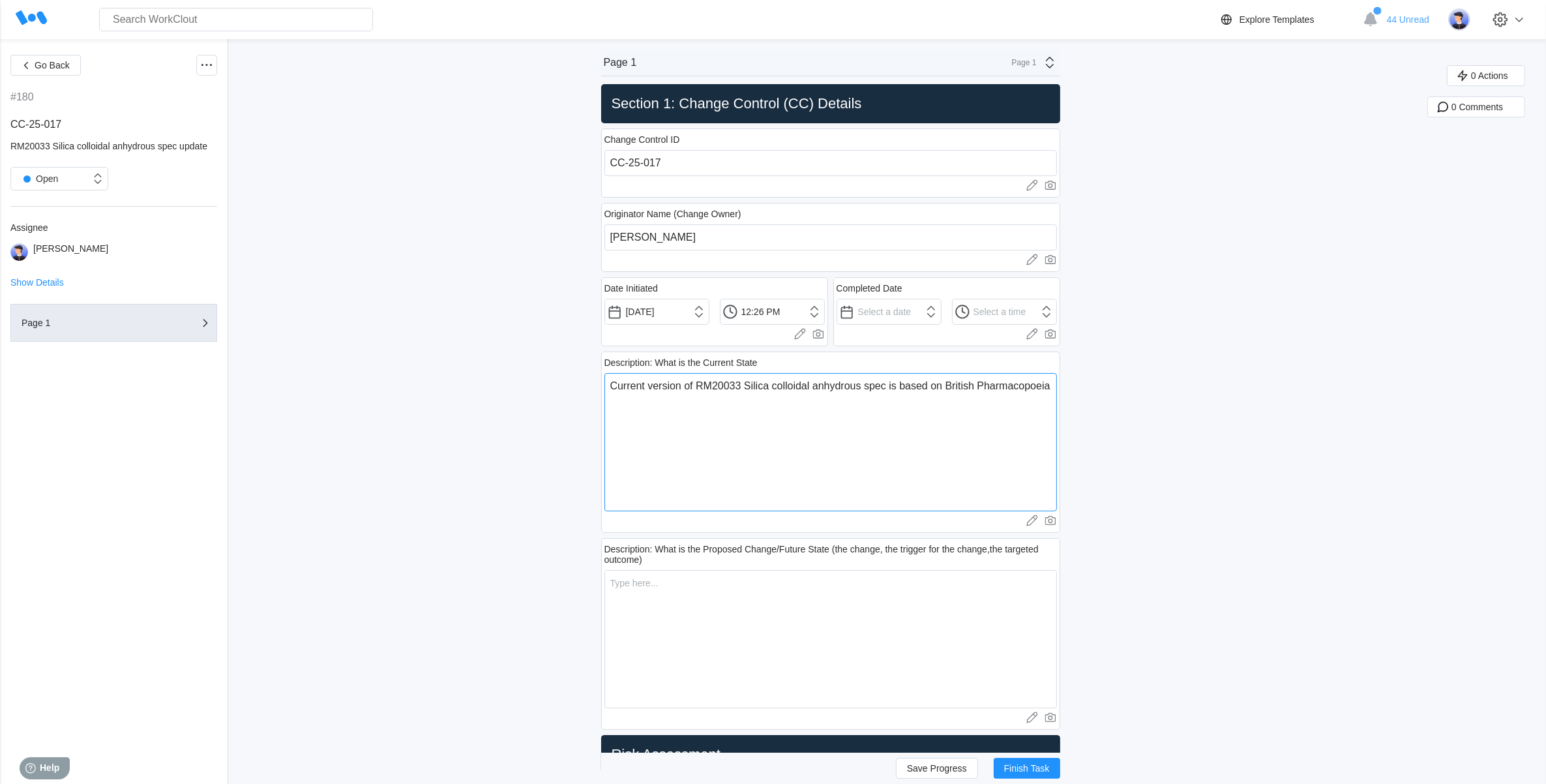
click at [895, 390] on textarea "Current version of RM20033 Silica colloidal anhydrous spec is based on British …" at bounding box center [831, 441] width 453 height 138
click at [1038, 390] on textarea "Current version of RM20033 Silica colloidal anhydrous spec follows British Phar…" at bounding box center [831, 441] width 453 height 138
click at [645, 398] on textarea "Current version of RM20033 Silica colloidal anhydrous spec follows British Phar…" at bounding box center [831, 441] width 453 height 138
click at [781, 403] on textarea "Current version of RM20033 Silica colloidal anhydrous spec follows British Phar…" at bounding box center [831, 441] width 453 height 138
click at [888, 402] on textarea "Current version of RM20033 Silica colloidal anhydrous spec follows British Phar…" at bounding box center [831, 441] width 453 height 138
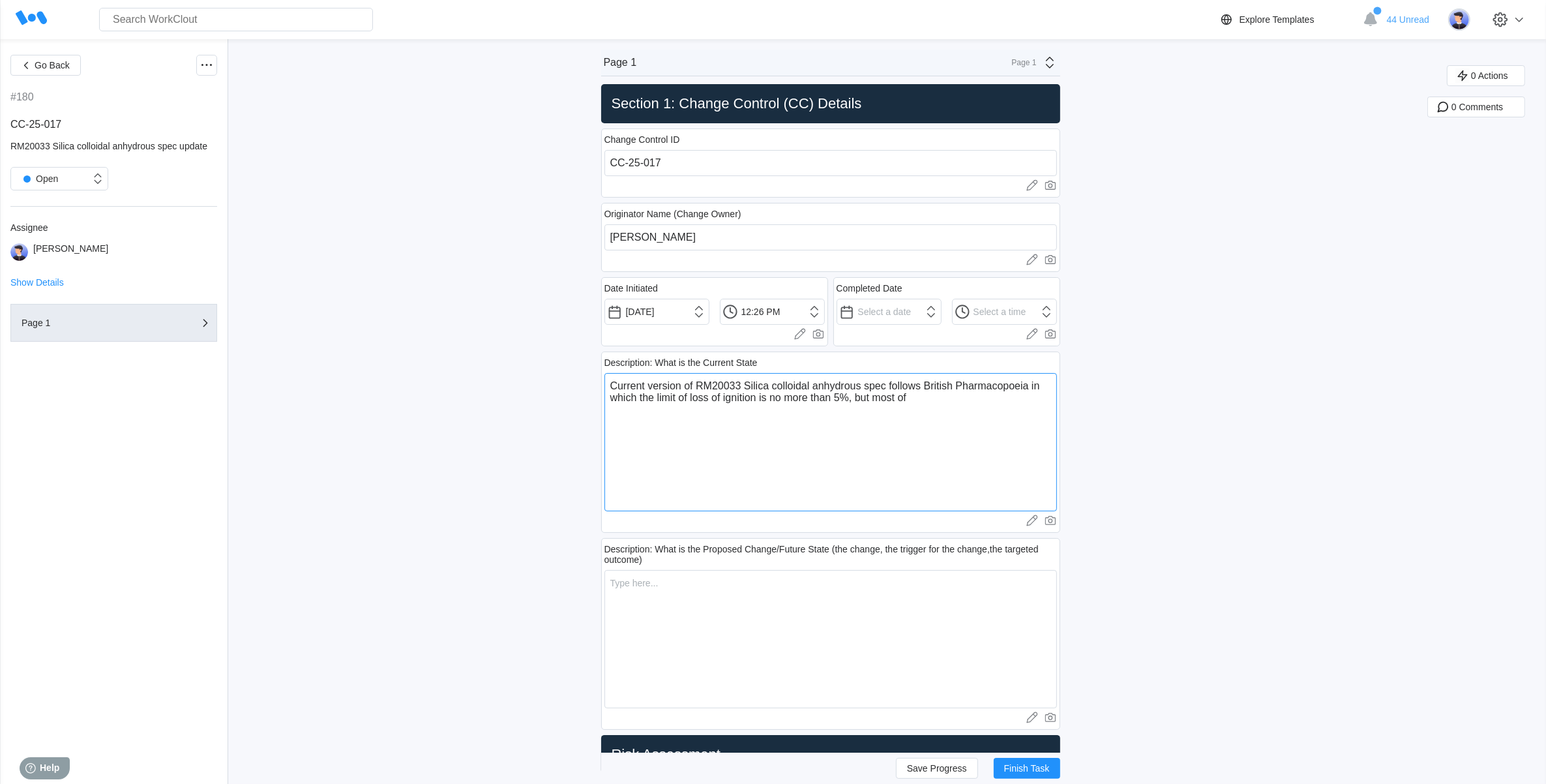
drag, startPoint x: 924, startPoint y: 399, endPoint x: 859, endPoint y: 408, distance: 65.6
click at [859, 408] on textarea "Current version of RM20033 Silica colloidal anhydrous spec follows British Phar…" at bounding box center [831, 441] width 453 height 138
drag, startPoint x: 724, startPoint y: 606, endPoint x: 718, endPoint y: 601, distance: 7.8
click at [723, 605] on textarea at bounding box center [831, 639] width 453 height 138
click at [768, 566] on div "Description: What is the Proposed Change/Future State (the change, the trigger …" at bounding box center [831, 633] width 459 height 192
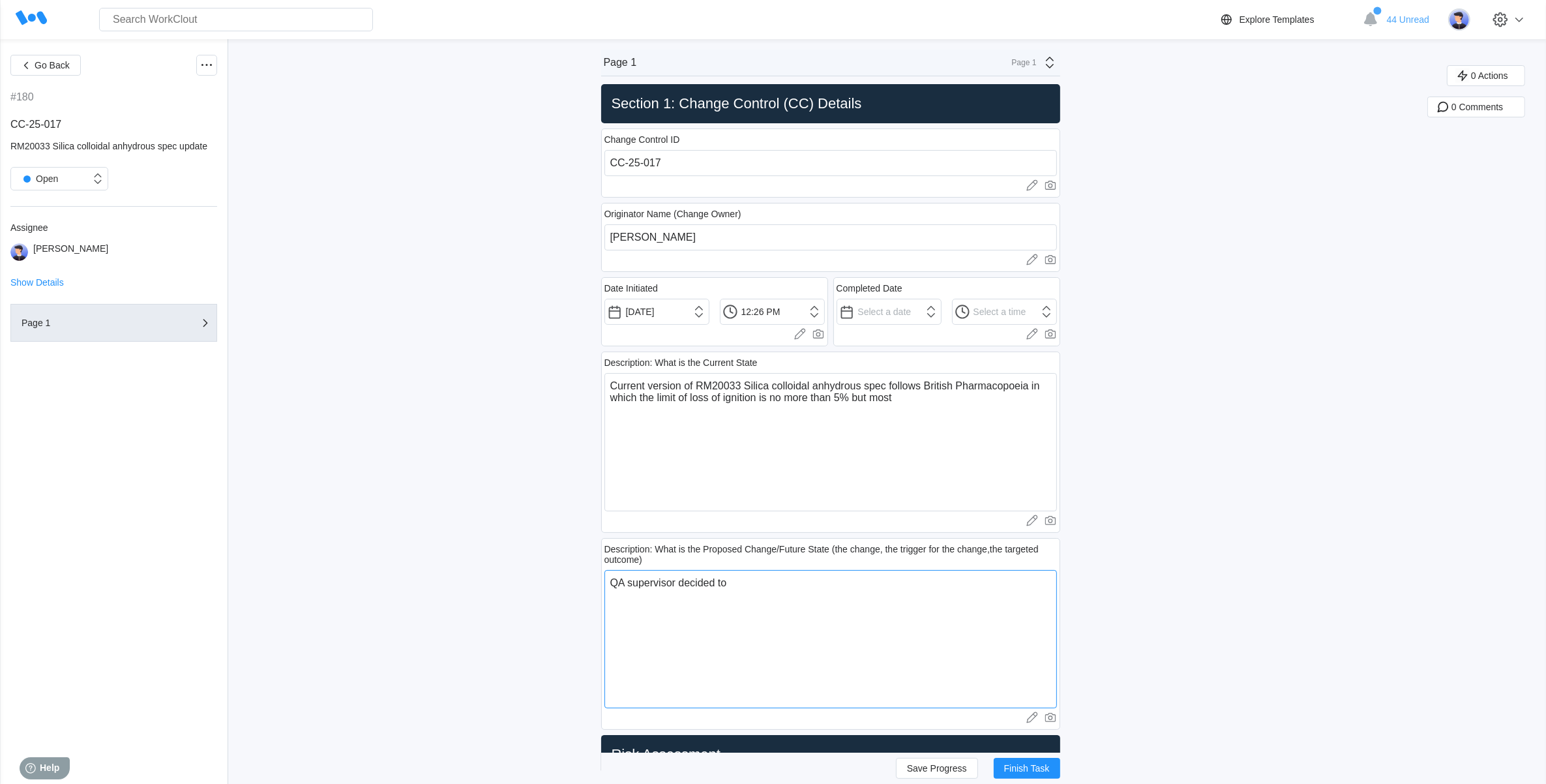
click at [755, 583] on textarea "QA supervisor decided to" at bounding box center [831, 639] width 453 height 138
click at [773, 585] on textarea "QA supervisor decided to change from BP to [GEOGRAPHIC_DATA]." at bounding box center [831, 639] width 453 height 138
click at [924, 392] on textarea "Current version of RM20033 Silica colloidal anhydrous spec follows British Phar…" at bounding box center [831, 441] width 453 height 138
click at [910, 402] on textarea "Current version of RM20033 Silica colloidal anhydrous spec follows British Phar…" at bounding box center [831, 441] width 453 height 138
drag, startPoint x: 773, startPoint y: 582, endPoint x: 735, endPoint y: 563, distance: 42.5
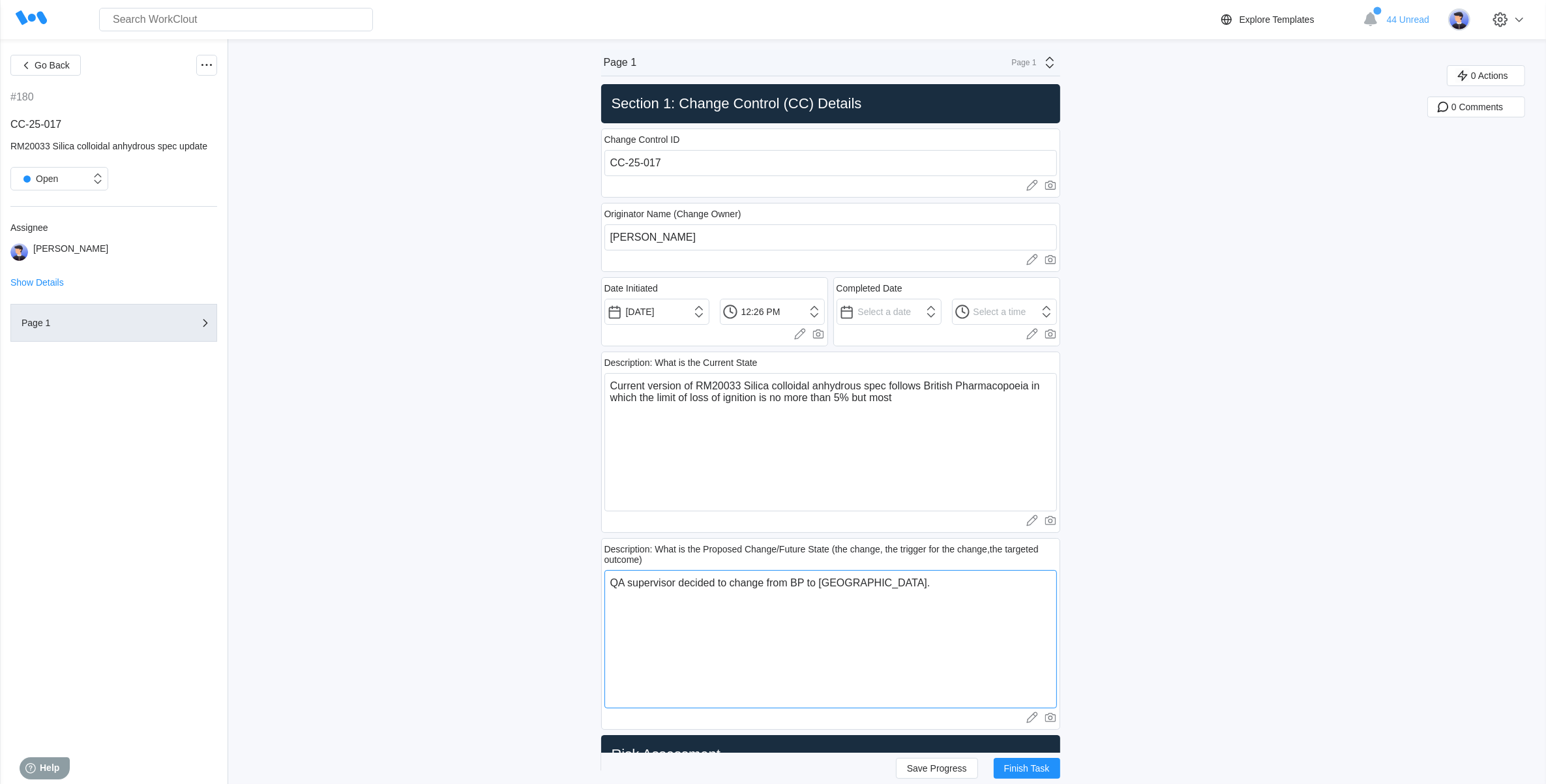
click at [734, 566] on div "Description: What is the Proposed Change/Future State (the change, the trigger …" at bounding box center [831, 633] width 459 height 192
click at [719, 396] on textarea "Current version of RM20033 Silica colloidal anhydrous spec follows British Phar…" at bounding box center [831, 441] width 453 height 138
click at [777, 594] on textarea "QA supervisor decided to update RM20033 Silica colloidal anhydrous spec and cha…" at bounding box center [831, 639] width 453 height 138
click at [789, 596] on textarea "QA supervisor decided to update RM20033 Silica colloidal anhydrous spec and cha…" at bounding box center [831, 639] width 453 height 138
click at [803, 595] on textarea "QA supervisor decided to update RM20033 Silica colloidal anhydrous spec and cha…" at bounding box center [831, 639] width 453 height 138
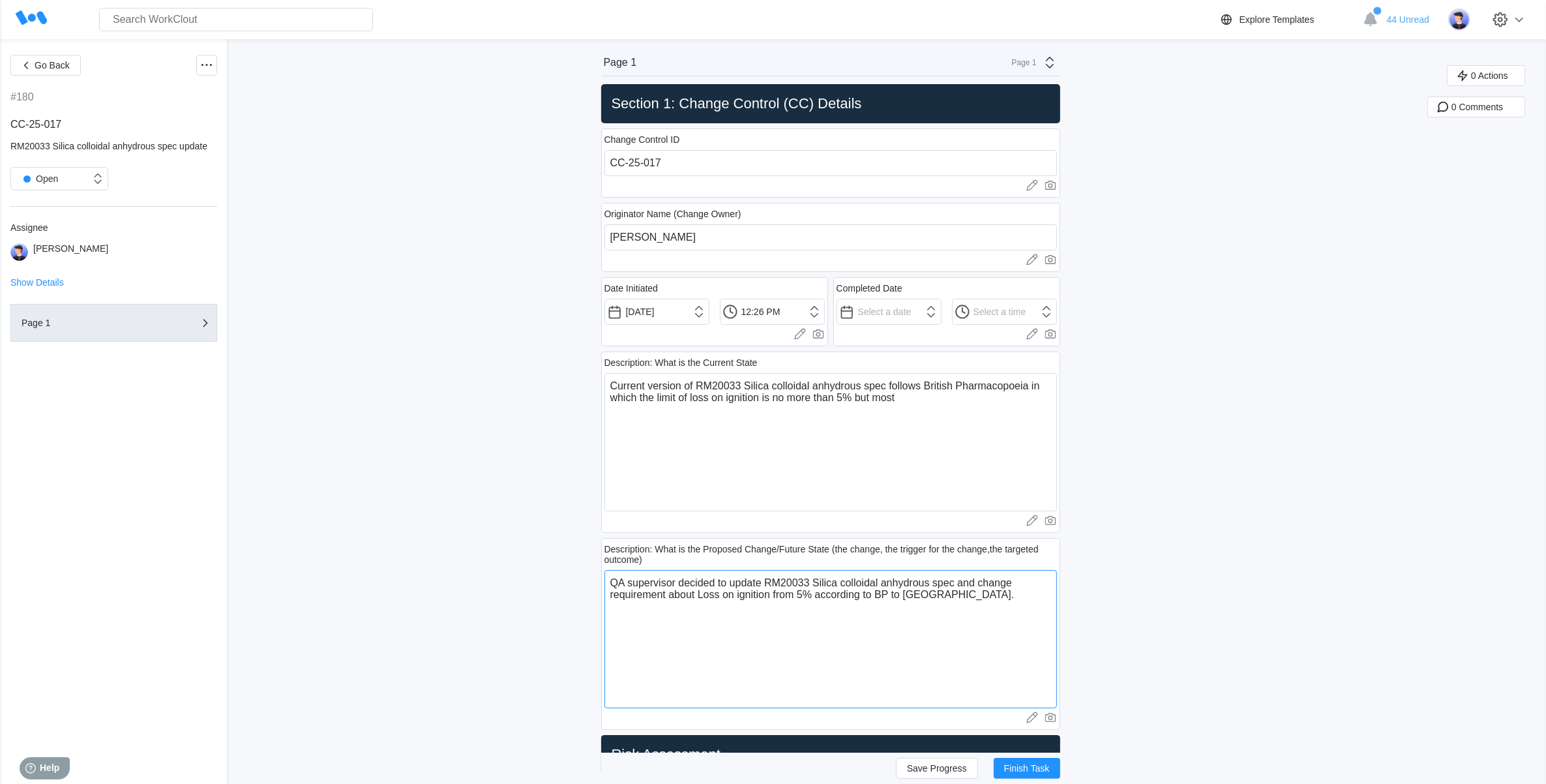
click at [908, 597] on textarea "QA supervisor decided to update RM20033 Silica colloidal anhydrous spec and cha…" at bounding box center [831, 639] width 453 height 138
click at [992, 594] on textarea "QA supervisor decided to update RM20033 Silica colloidal anhydrous spec and cha…" at bounding box center [831, 639] width 453 height 138
drag, startPoint x: 1019, startPoint y: 601, endPoint x: 560, endPoint y: 574, distance: 459.8
paste textarea "ChatGPT said: The QA Supervisor has decided to update the specification of RM20…"
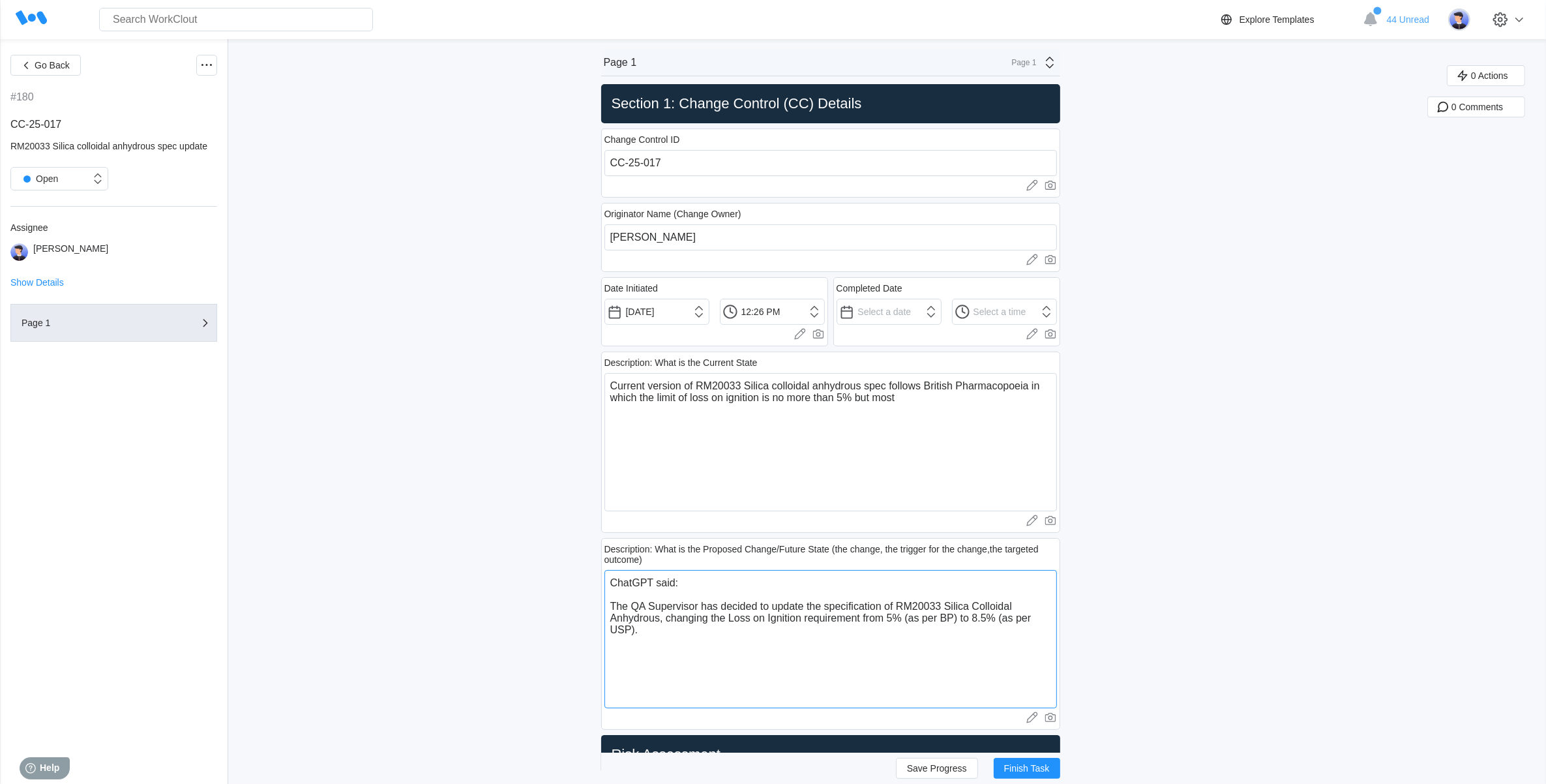
drag, startPoint x: 701, startPoint y: 580, endPoint x: 560, endPoint y: 567, distance: 141.6
click at [614, 606] on textarea "The QA Supervisor has decided to update the specification of RM20033 Silica Col…" at bounding box center [831, 639] width 453 height 138
click at [931, 400] on textarea "Current version of RM20033 Silica colloidal anhydrous spec follows British Phar…" at bounding box center [831, 441] width 453 height 138
drag, startPoint x: 908, startPoint y: 400, endPoint x: 864, endPoint y: 400, distance: 44.0
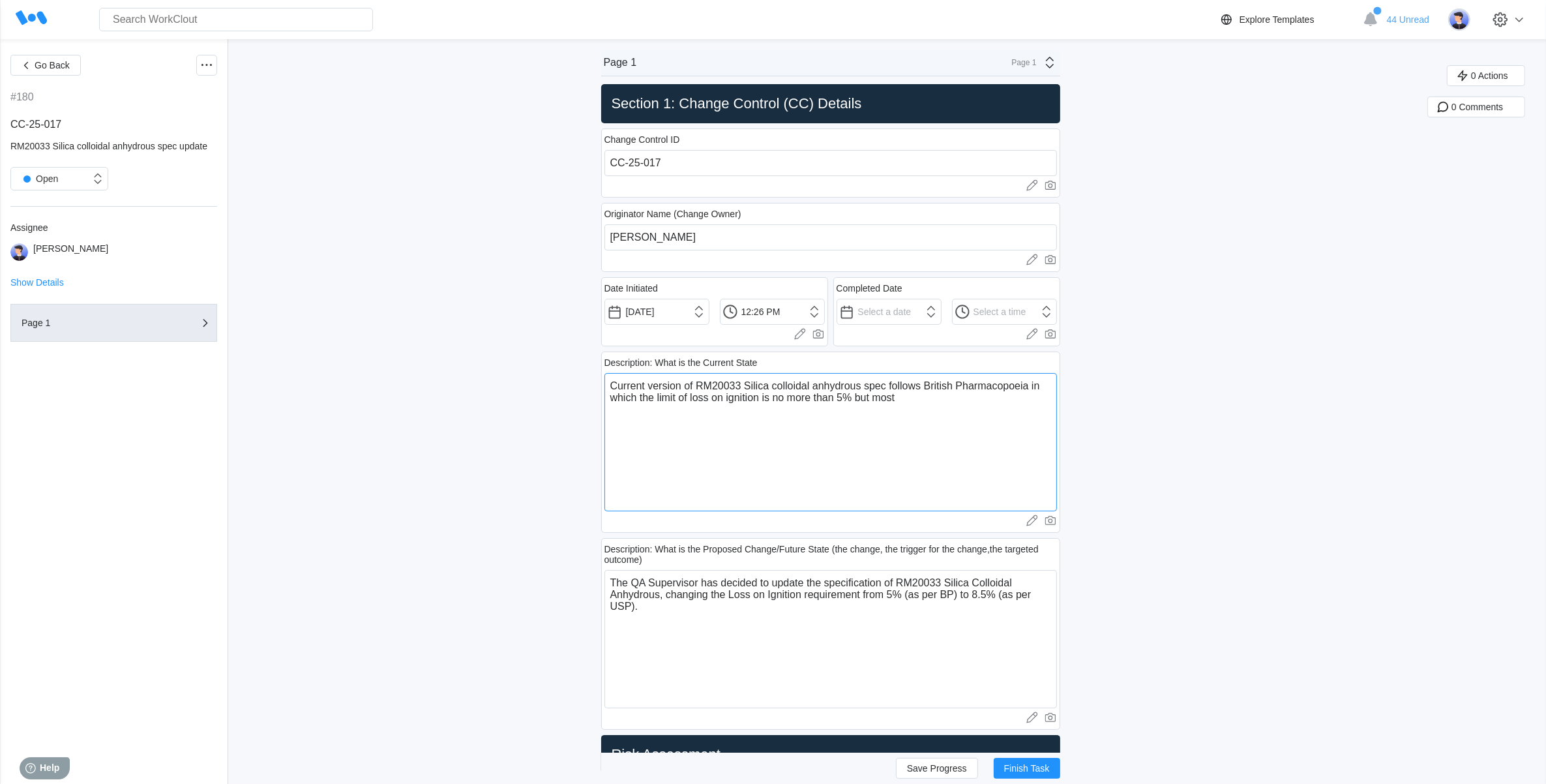
click at [864, 400] on textarea "Current version of RM20033 Silica colloidal anhydrous spec follows British Phar…" at bounding box center [831, 441] width 453 height 138
click at [751, 428] on textarea "Current version of RM20033 Silica colloidal anhydrous spec follows British Phar…" at bounding box center [831, 441] width 453 height 138
click at [989, 412] on textarea "Current version of RM20033 Silica colloidal anhydrous spec follows British Phar…" at bounding box center [831, 441] width 453 height 138
click at [955, 462] on textarea "Current version of RM20033 Silica colloidal anhydrous spec follows British Phar…" at bounding box center [831, 441] width 453 height 138
click at [698, 421] on textarea "Current version of RM20033 Silica colloidal anhydrous spec follows British Phar…" at bounding box center [831, 441] width 453 height 138
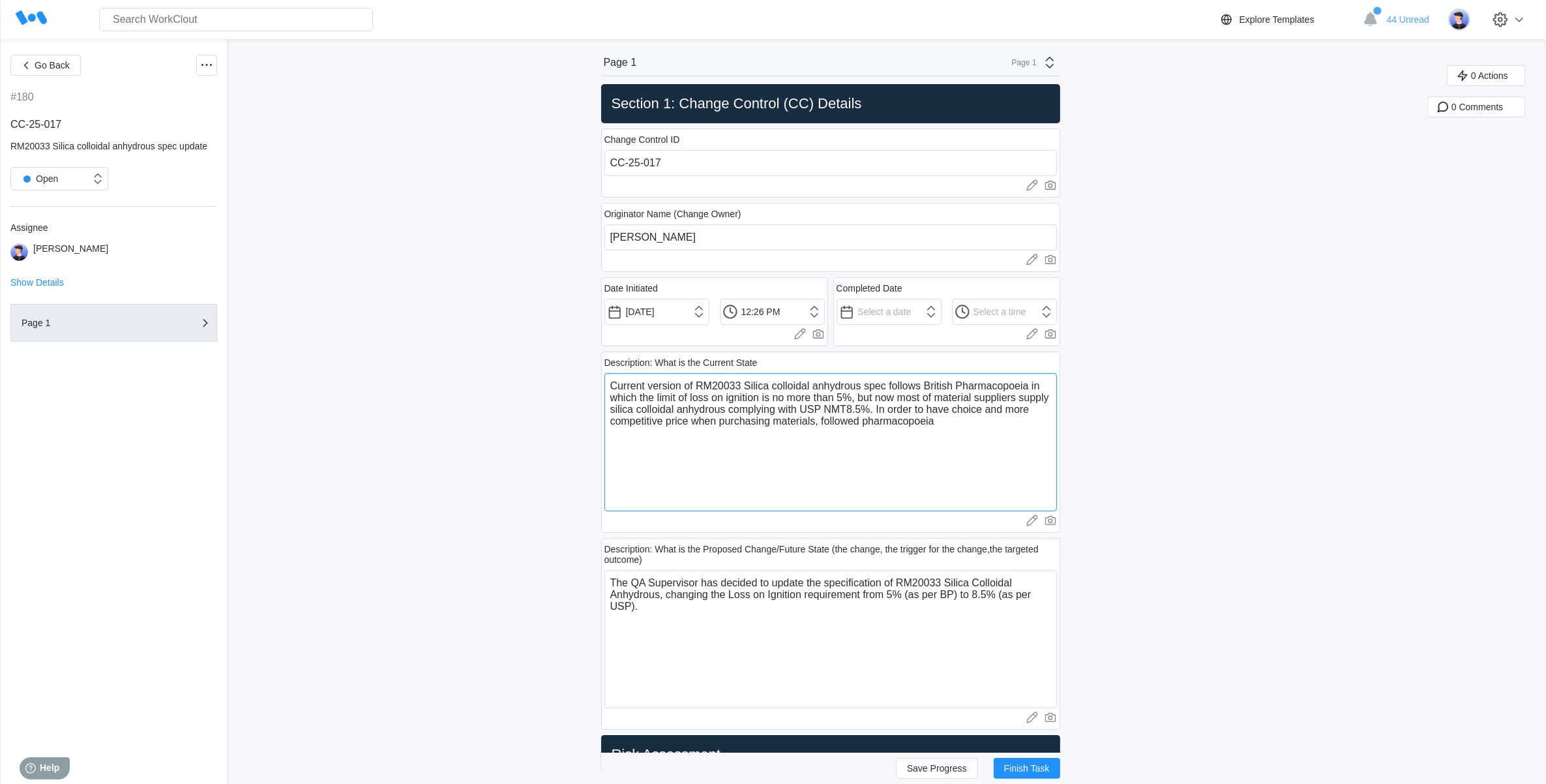
click at [950, 422] on textarea "Current version of RM20033 Silica colloidal anhydrous spec follows British Phar…" at bounding box center [831, 441] width 453 height 138
drag, startPoint x: 1057, startPoint y: 426, endPoint x: 609, endPoint y: 383, distance: 450.1
click at [609, 383] on textarea "Current version of RM20033 Silica colloidal anhydrous spec follows British Phar…" at bounding box center [831, 441] width 453 height 138
paste textarea "The current version of the RM20033 Silica Colloidal Anhydrous specification fol…"
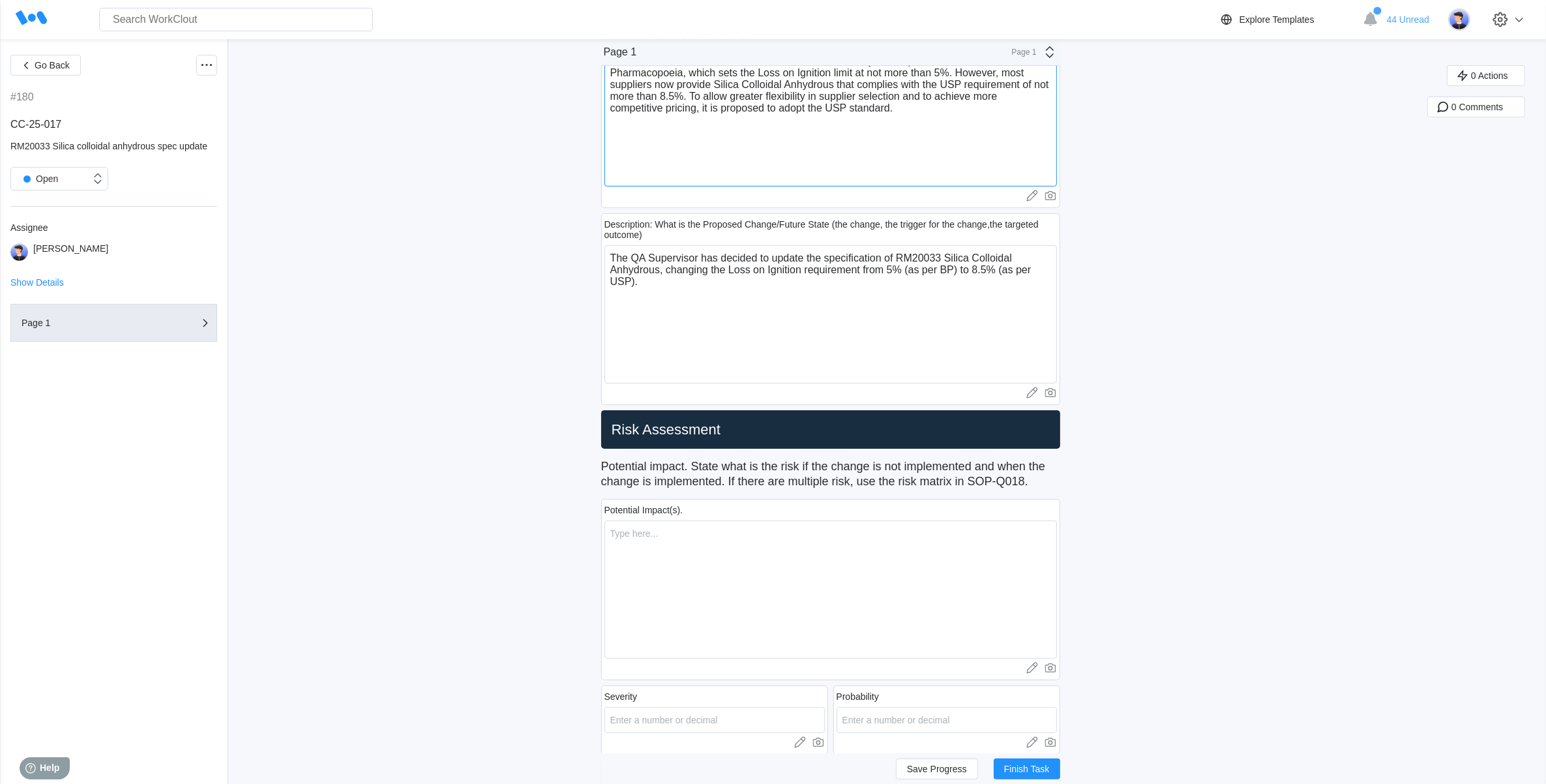
scroll to position [326, 0]
click at [707, 546] on textarea at bounding box center [831, 587] width 453 height 138
click at [921, 764] on span "Save Progress" at bounding box center [937, 768] width 60 height 9
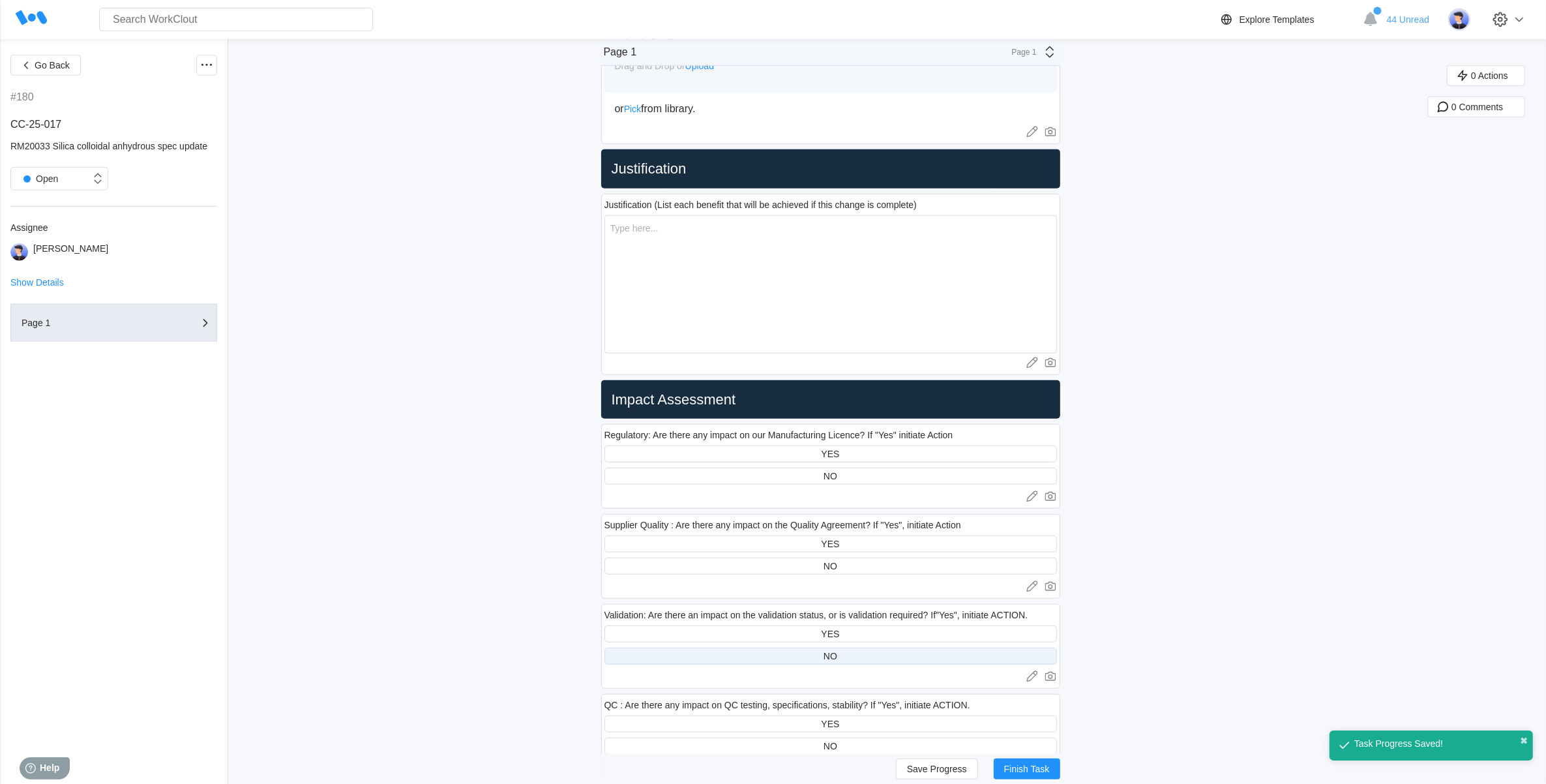
scroll to position [1467, 0]
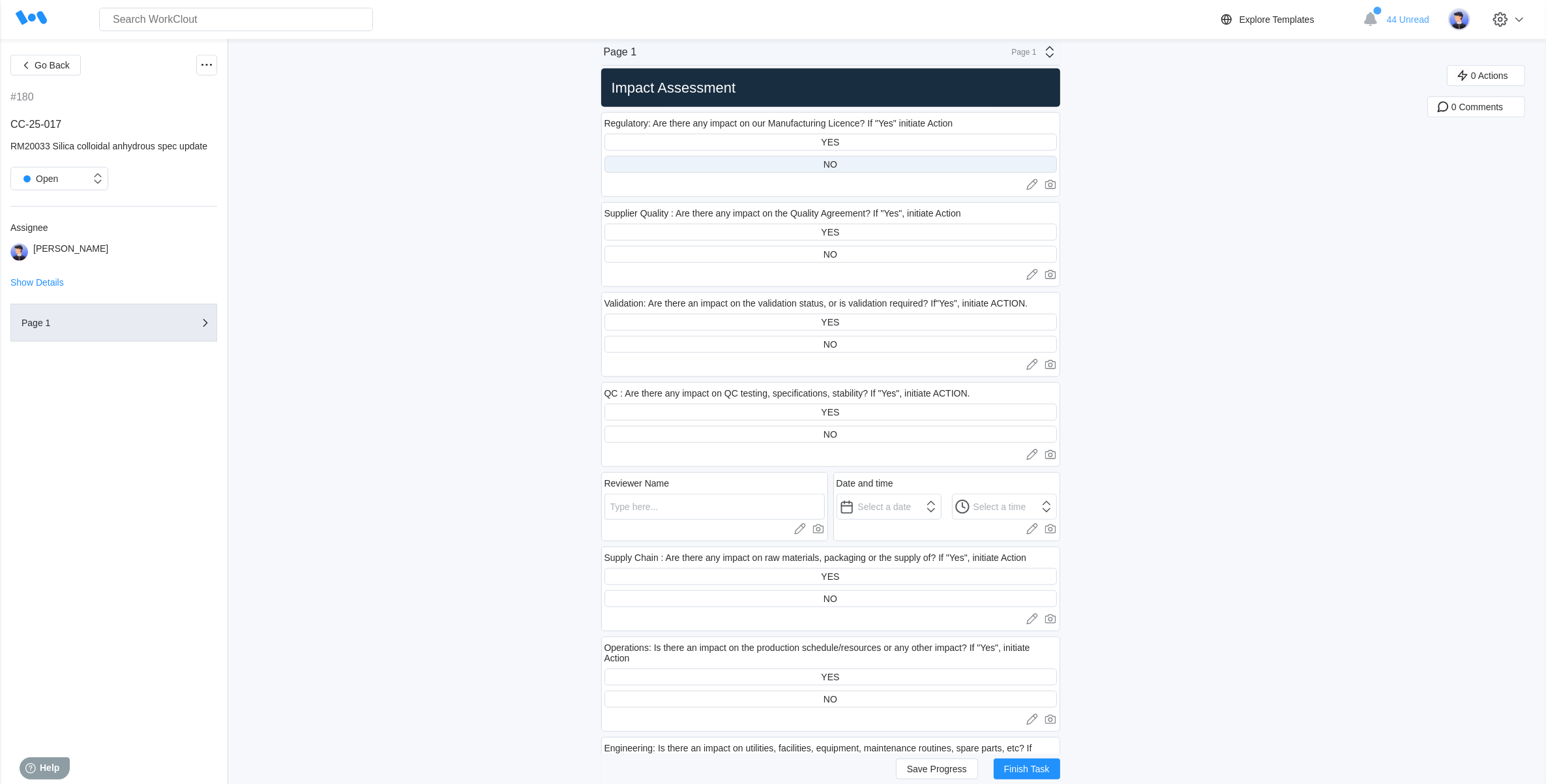
click at [810, 171] on div "NO" at bounding box center [831, 164] width 453 height 17
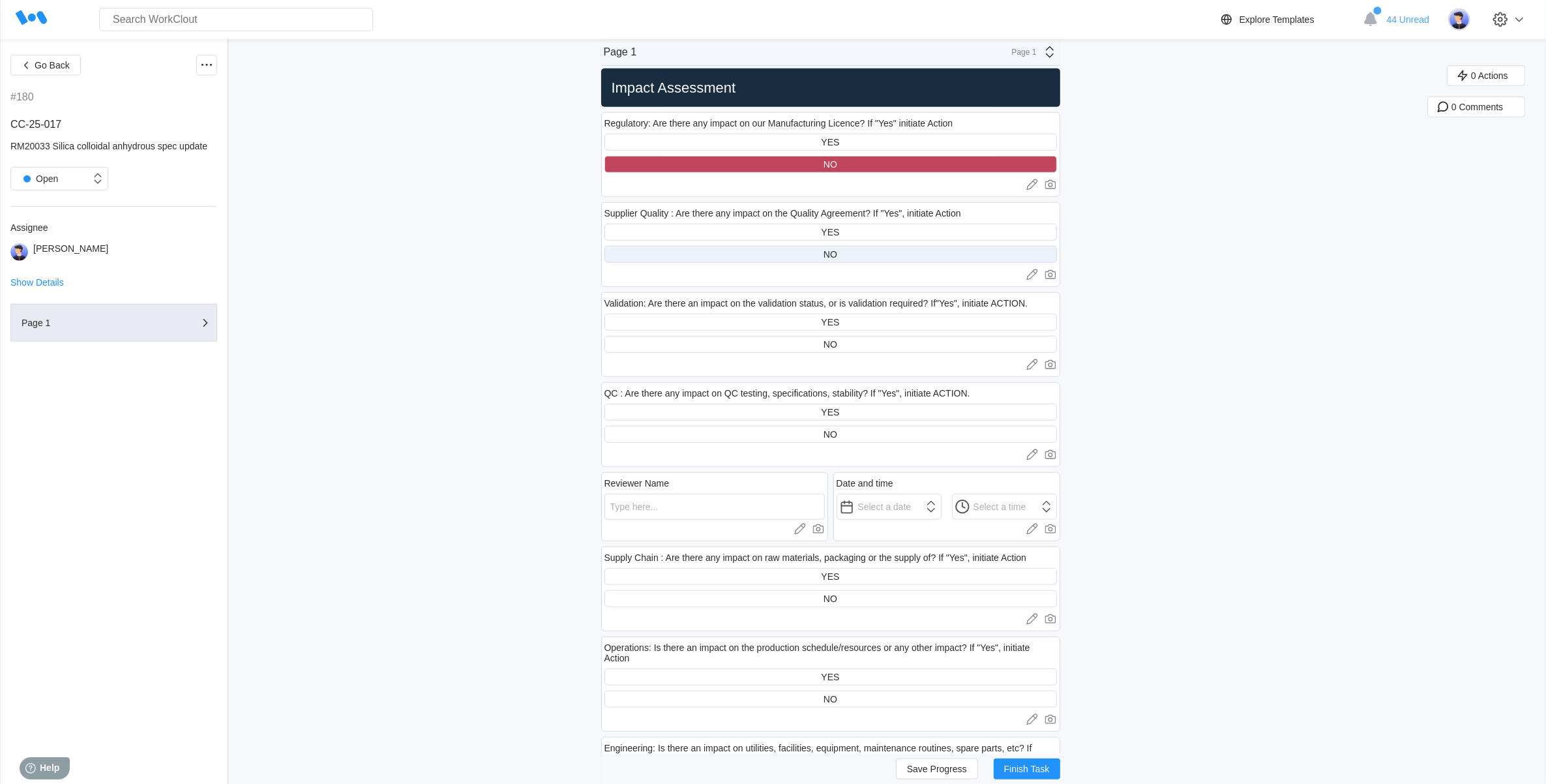
click at [800, 258] on div "NO" at bounding box center [831, 254] width 453 height 17
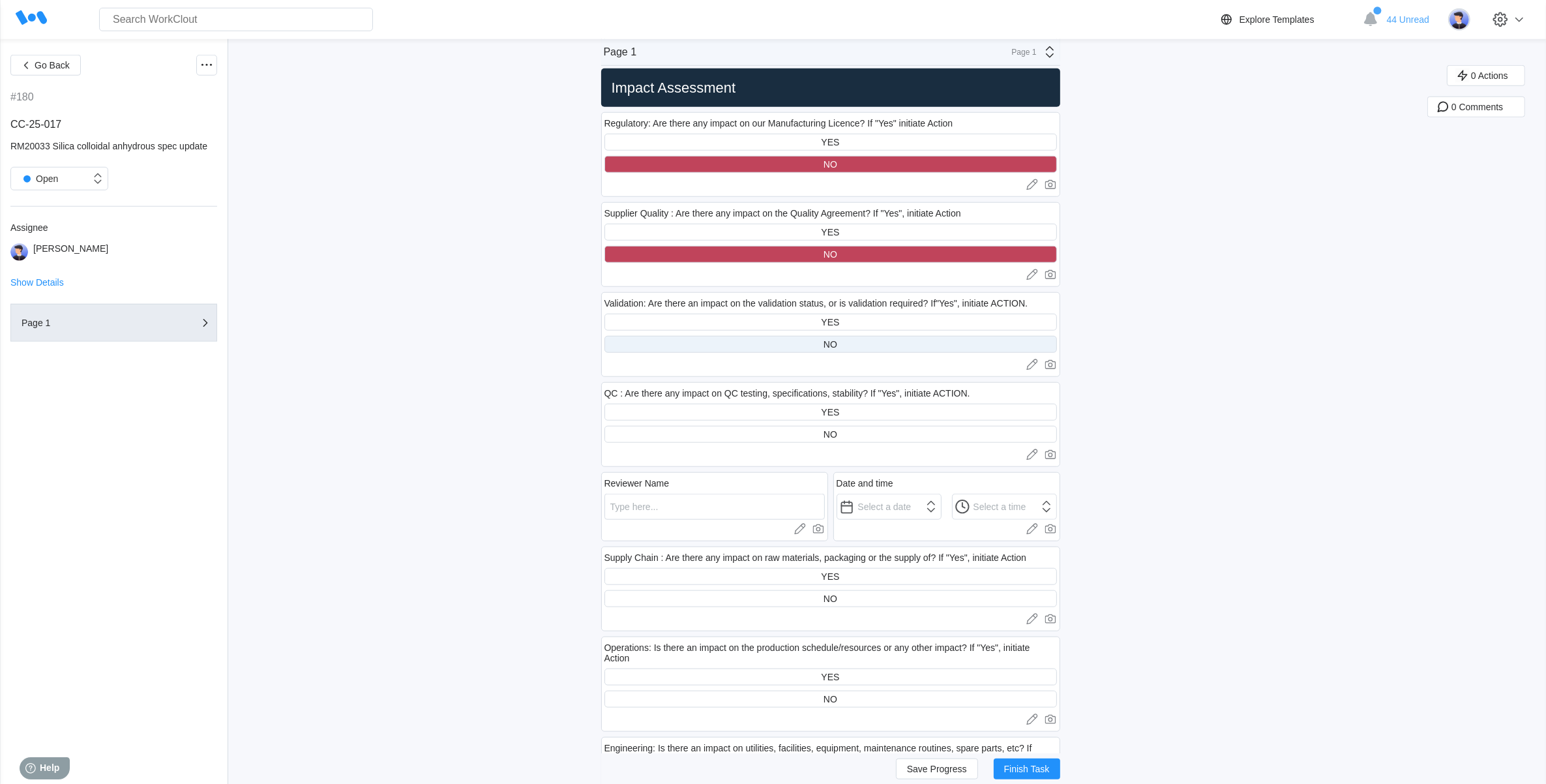
click at [810, 344] on div "NO" at bounding box center [831, 344] width 453 height 17
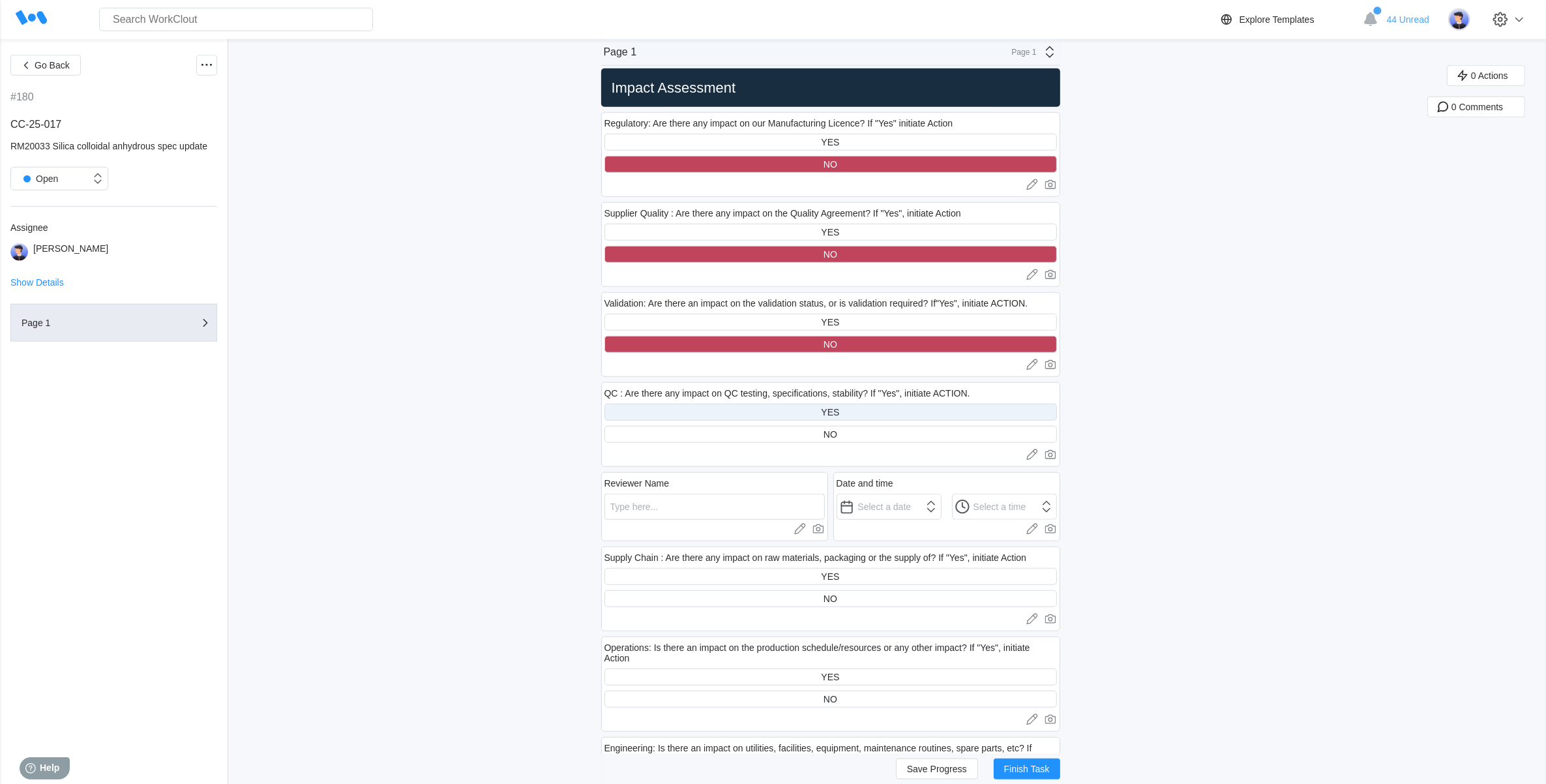
click at [872, 414] on div "YES" at bounding box center [831, 412] width 453 height 17
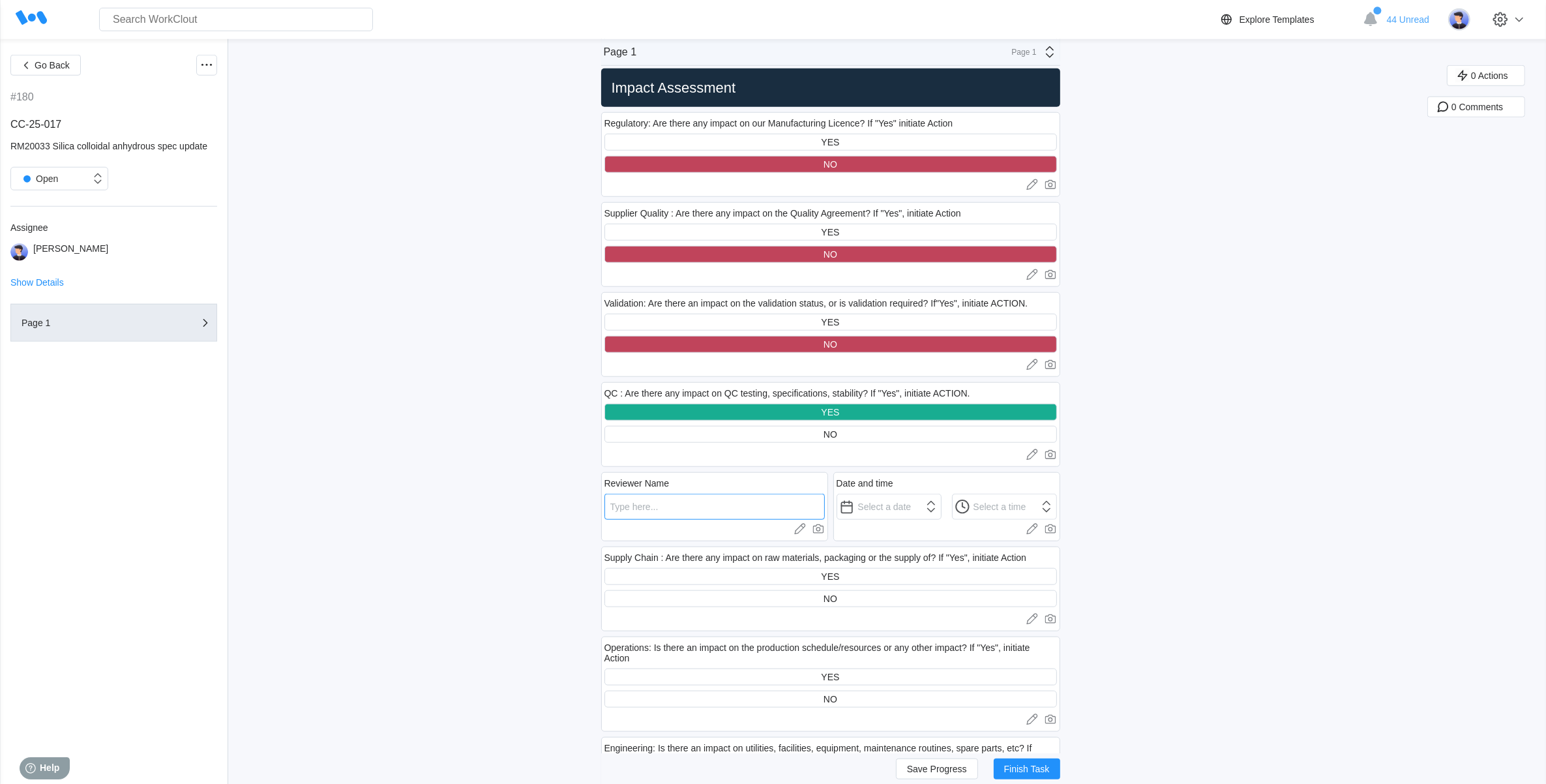
click at [764, 509] on input "text" at bounding box center [715, 507] width 220 height 26
click at [928, 499] on input "text" at bounding box center [888, 507] width 105 height 26
click at [874, 645] on div "18" at bounding box center [879, 644] width 18 height 18
click at [992, 501] on input "12:00 AM" at bounding box center [1004, 507] width 105 height 26
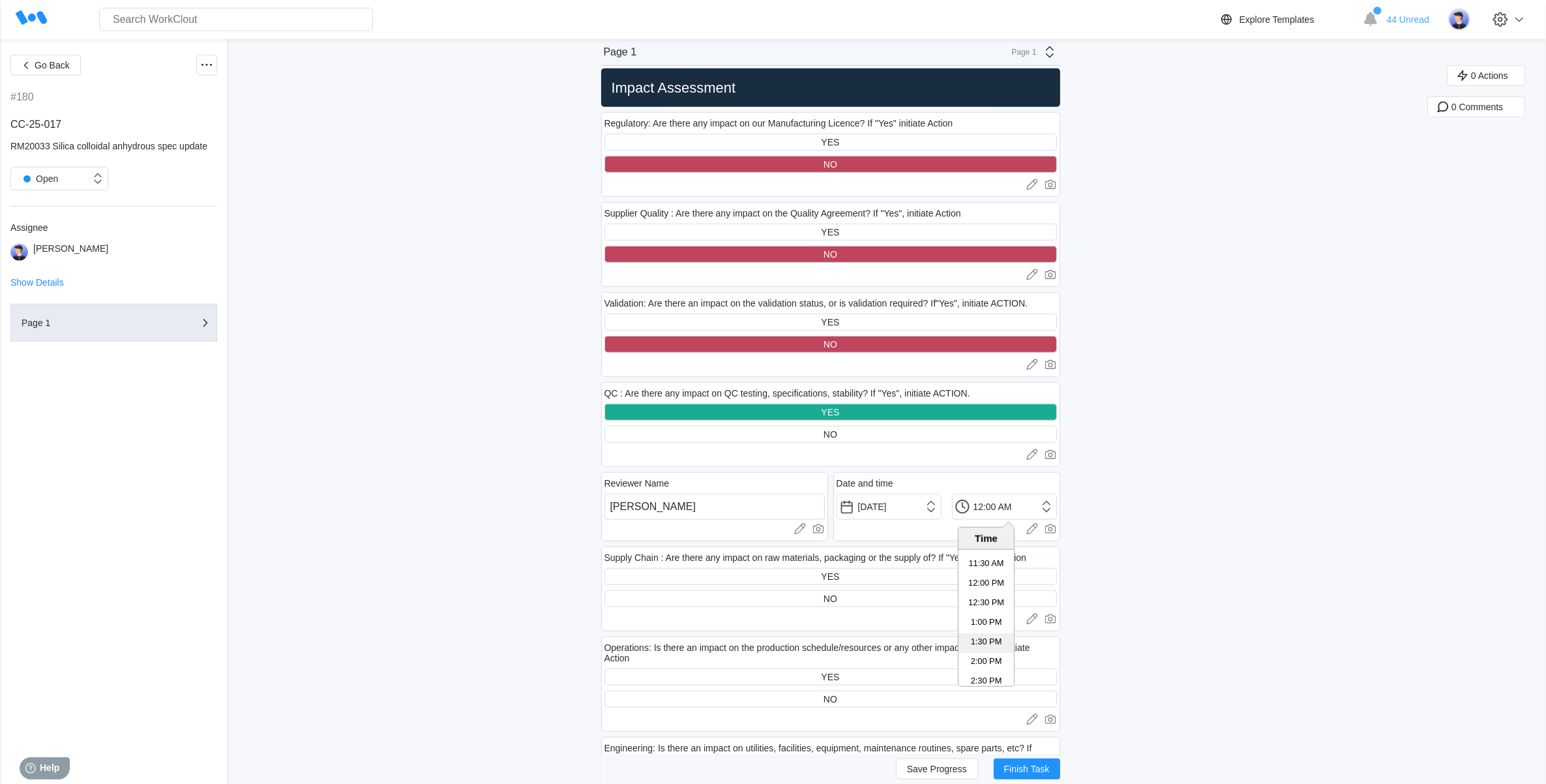
click at [980, 640] on li "1:30 PM" at bounding box center [986, 643] width 55 height 20
click at [771, 583] on div "YES" at bounding box center [831, 576] width 453 height 17
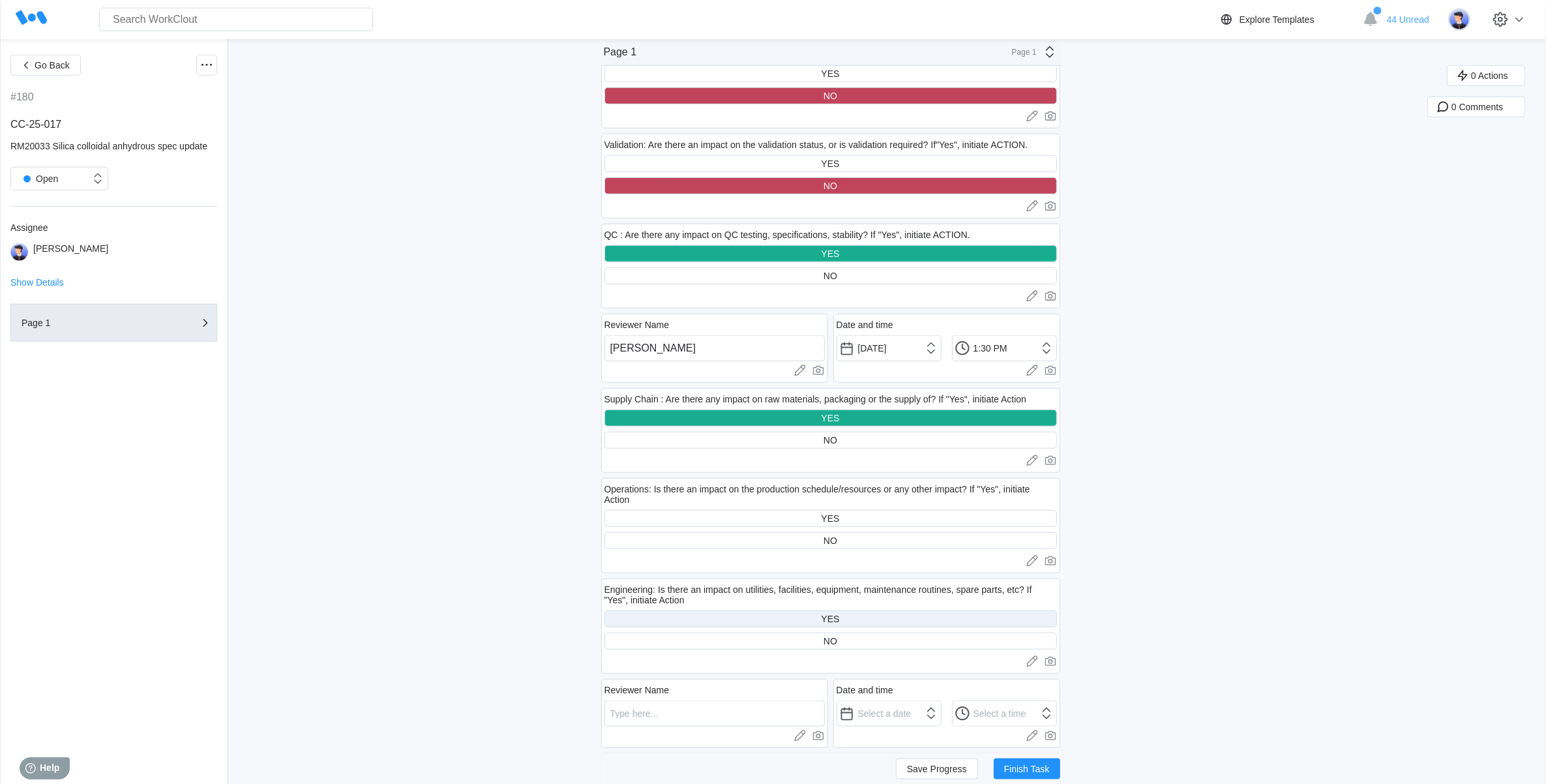
scroll to position [1630, 0]
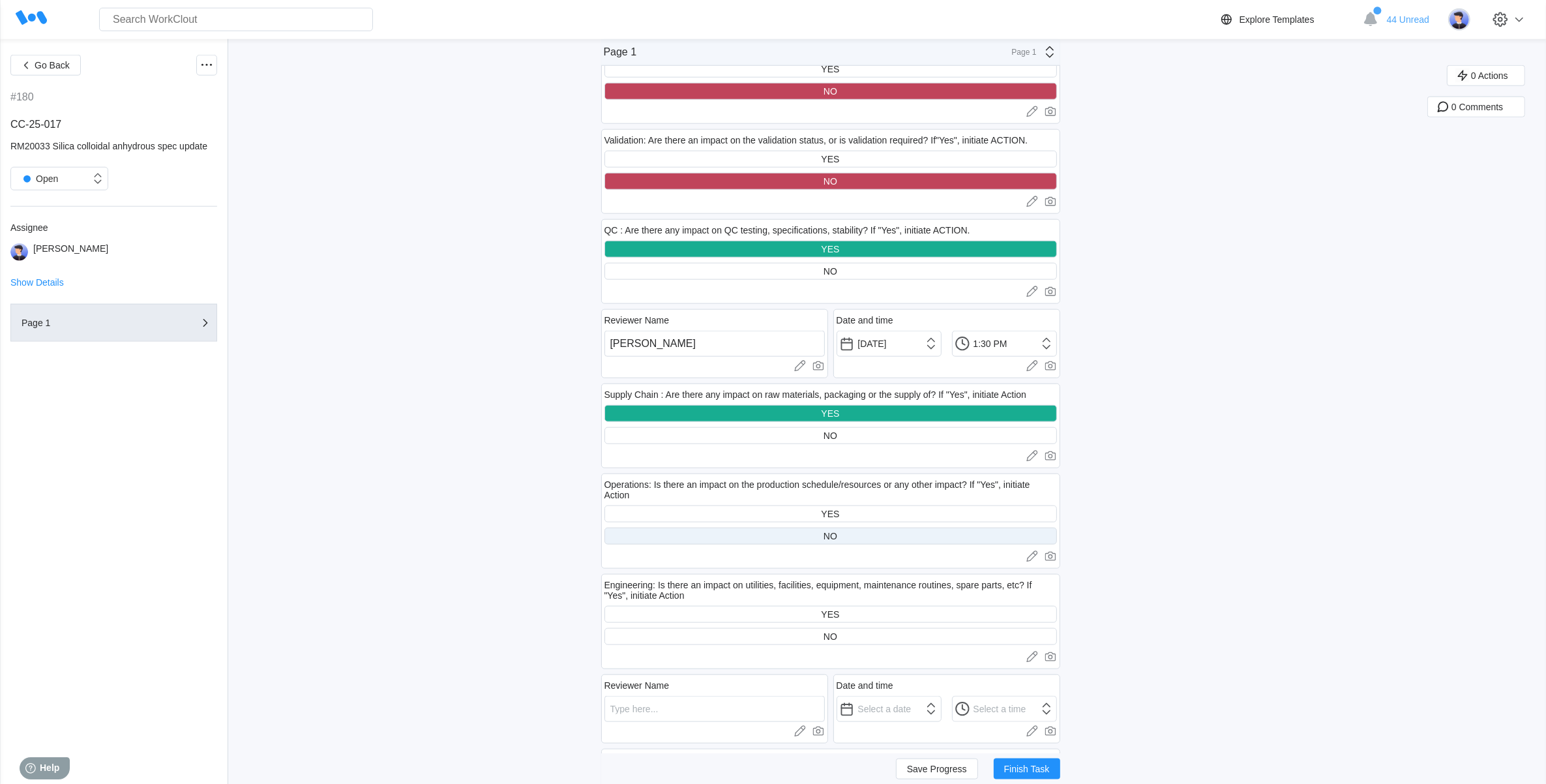
click at [882, 534] on div "NO" at bounding box center [831, 536] width 453 height 17
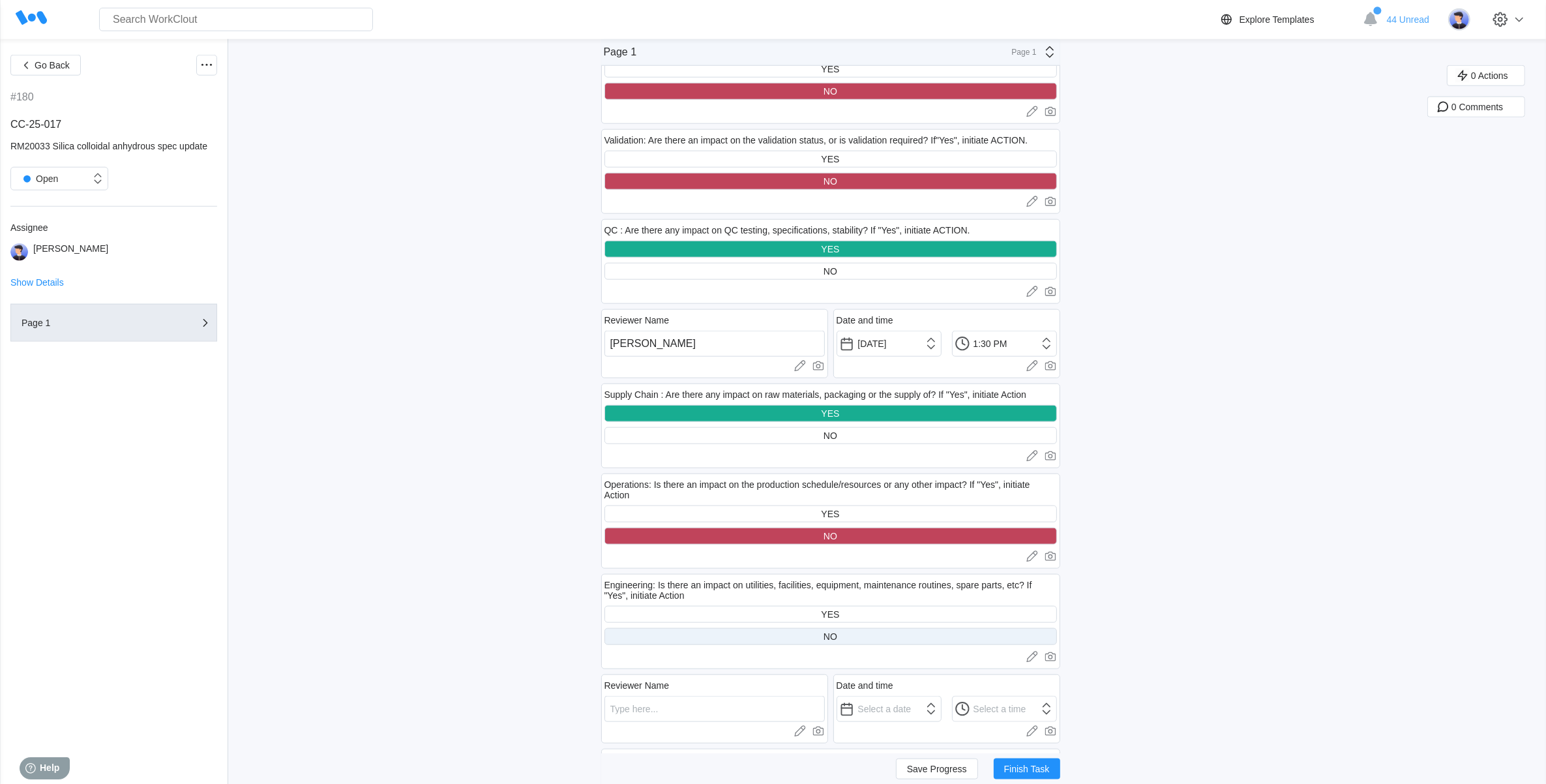
click at [872, 629] on div "NO" at bounding box center [831, 636] width 453 height 17
click at [735, 701] on input "text" at bounding box center [715, 709] width 220 height 26
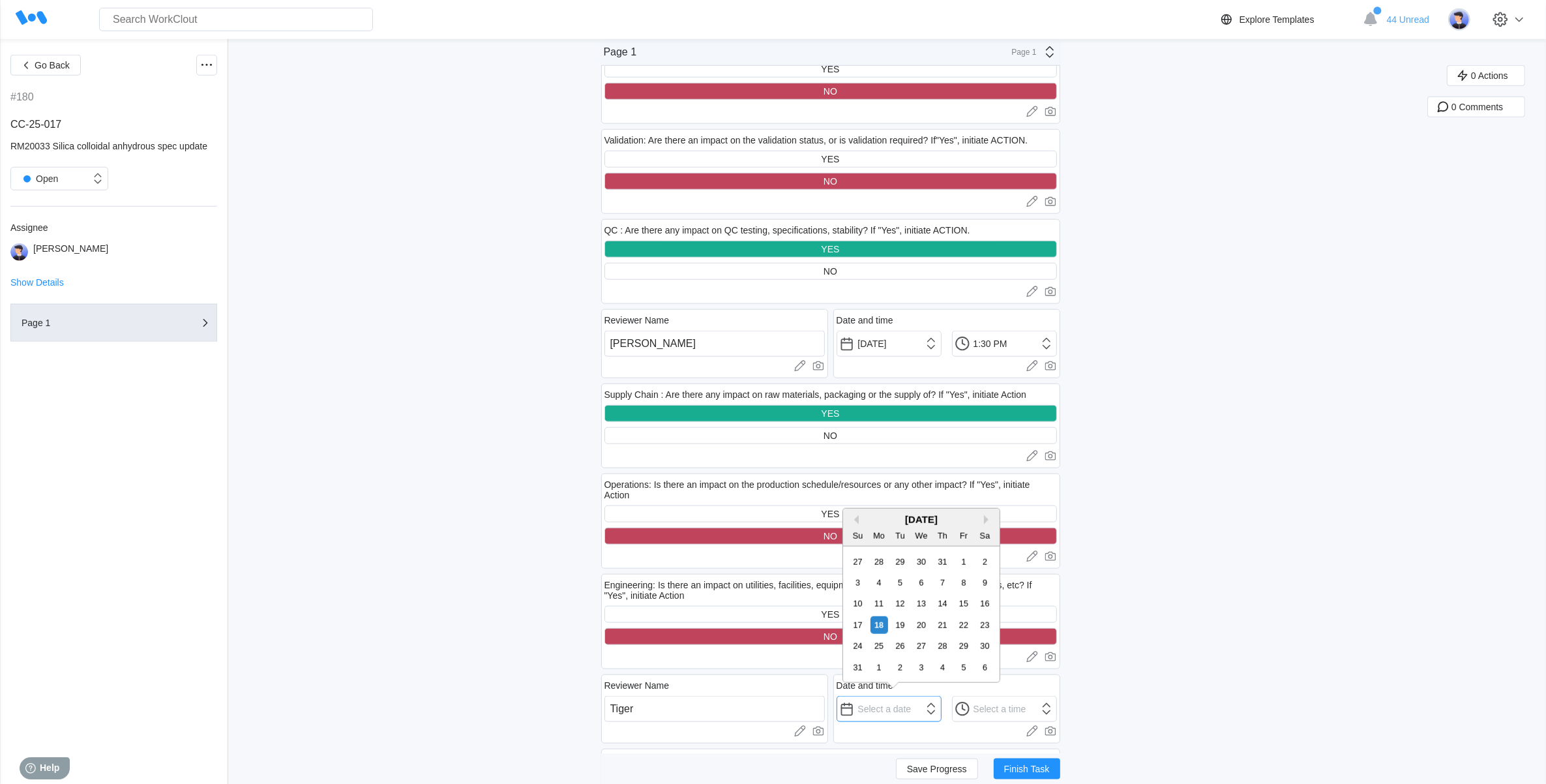
click at [895, 712] on input "text" at bounding box center [888, 709] width 105 height 26
drag, startPoint x: 880, startPoint y: 614, endPoint x: 918, endPoint y: 644, distance: 48.4
click at [887, 626] on div "17 18 19 20 21 22 23" at bounding box center [920, 625] width 148 height 21
click at [941, 604] on div "14" at bounding box center [943, 604] width 18 height 18
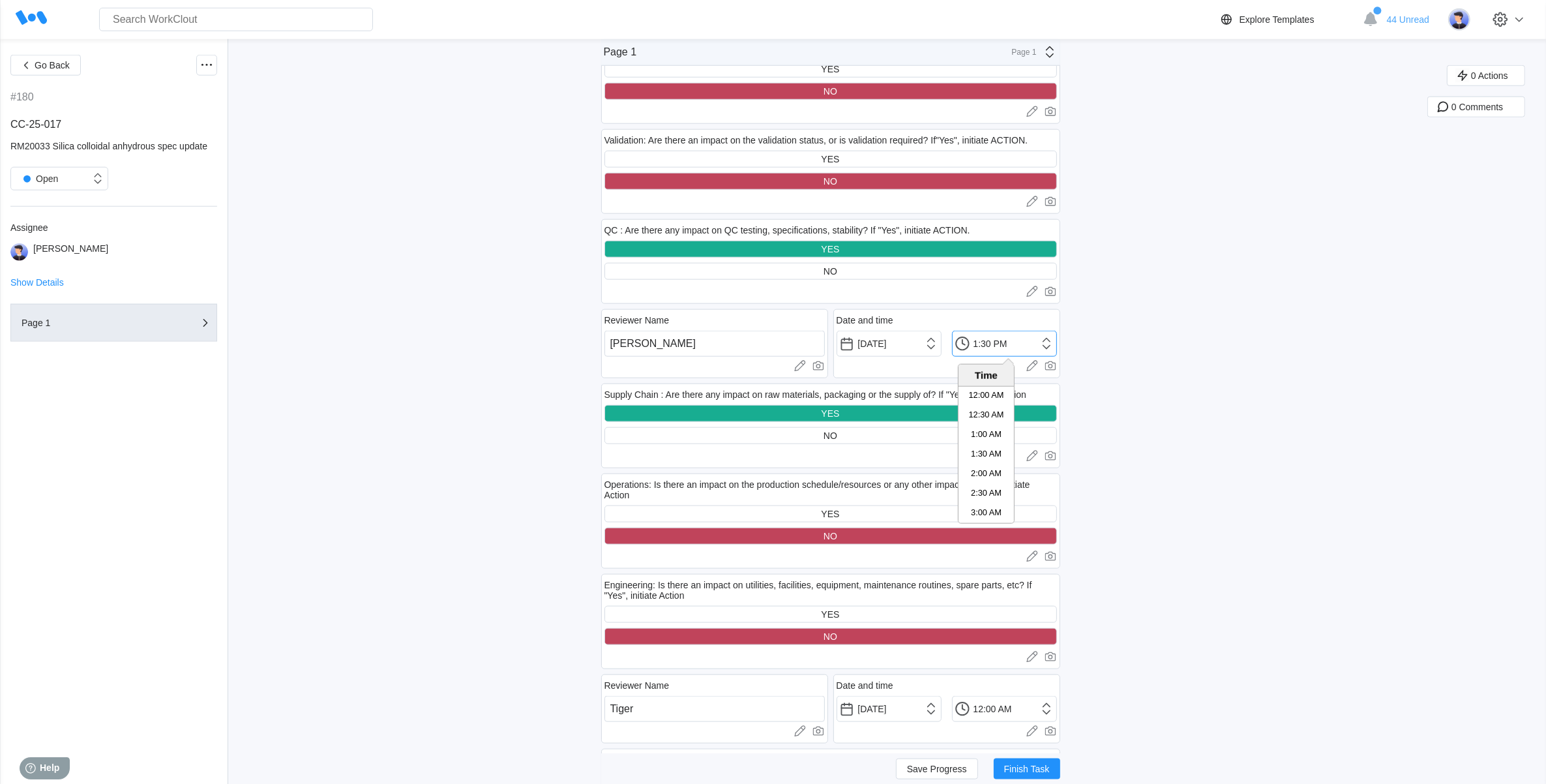
click at [1008, 348] on input "1:30 PM" at bounding box center [1004, 343] width 105 height 26
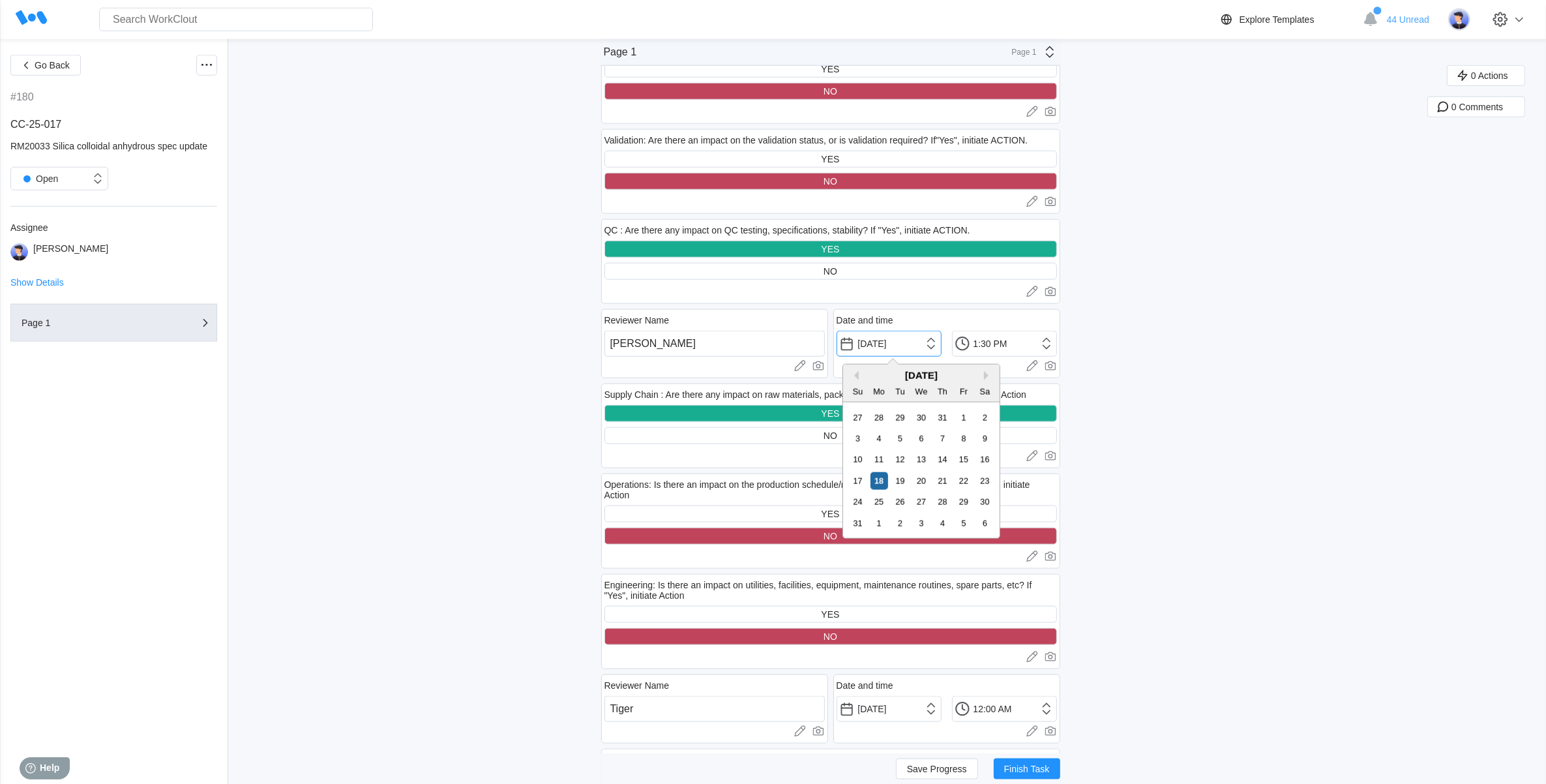
click at [897, 336] on input "[DATE]" at bounding box center [888, 343] width 105 height 26
click at [950, 460] on div "14" at bounding box center [943, 459] width 18 height 18
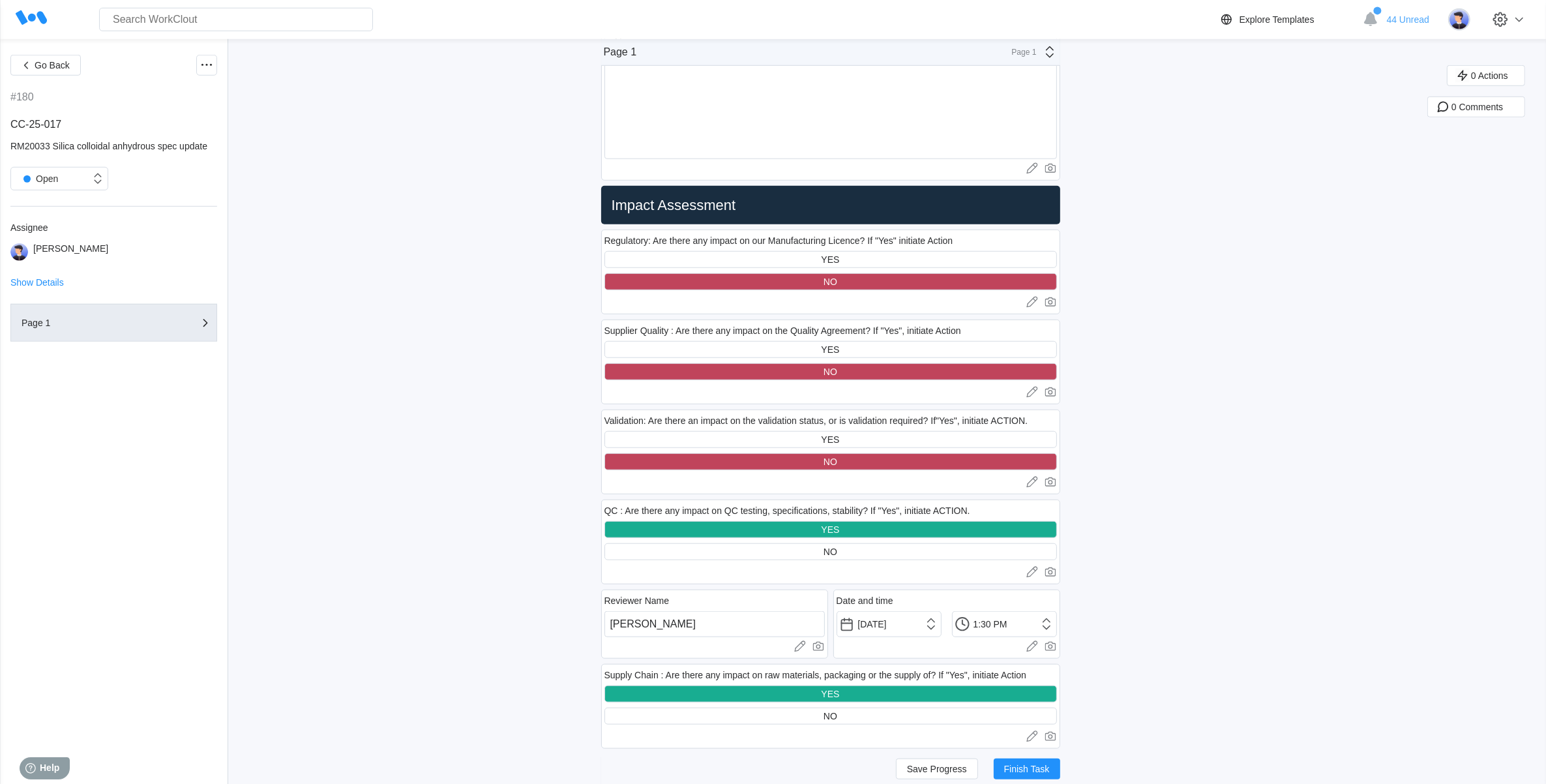
scroll to position [1712, 0]
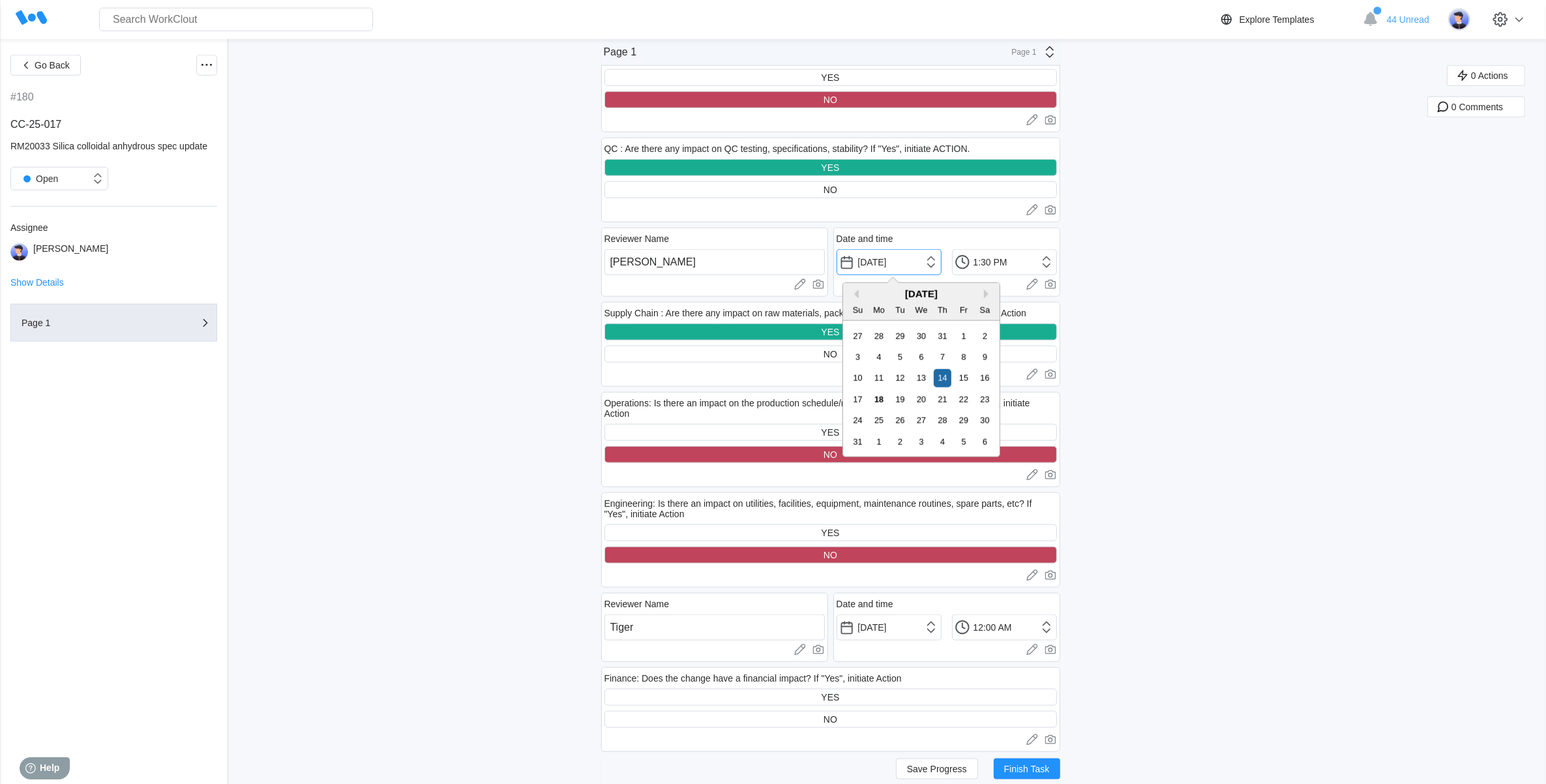
click at [928, 262] on input "[DATE]" at bounding box center [888, 262] width 105 height 26
click at [875, 401] on div "18" at bounding box center [879, 400] width 18 height 18
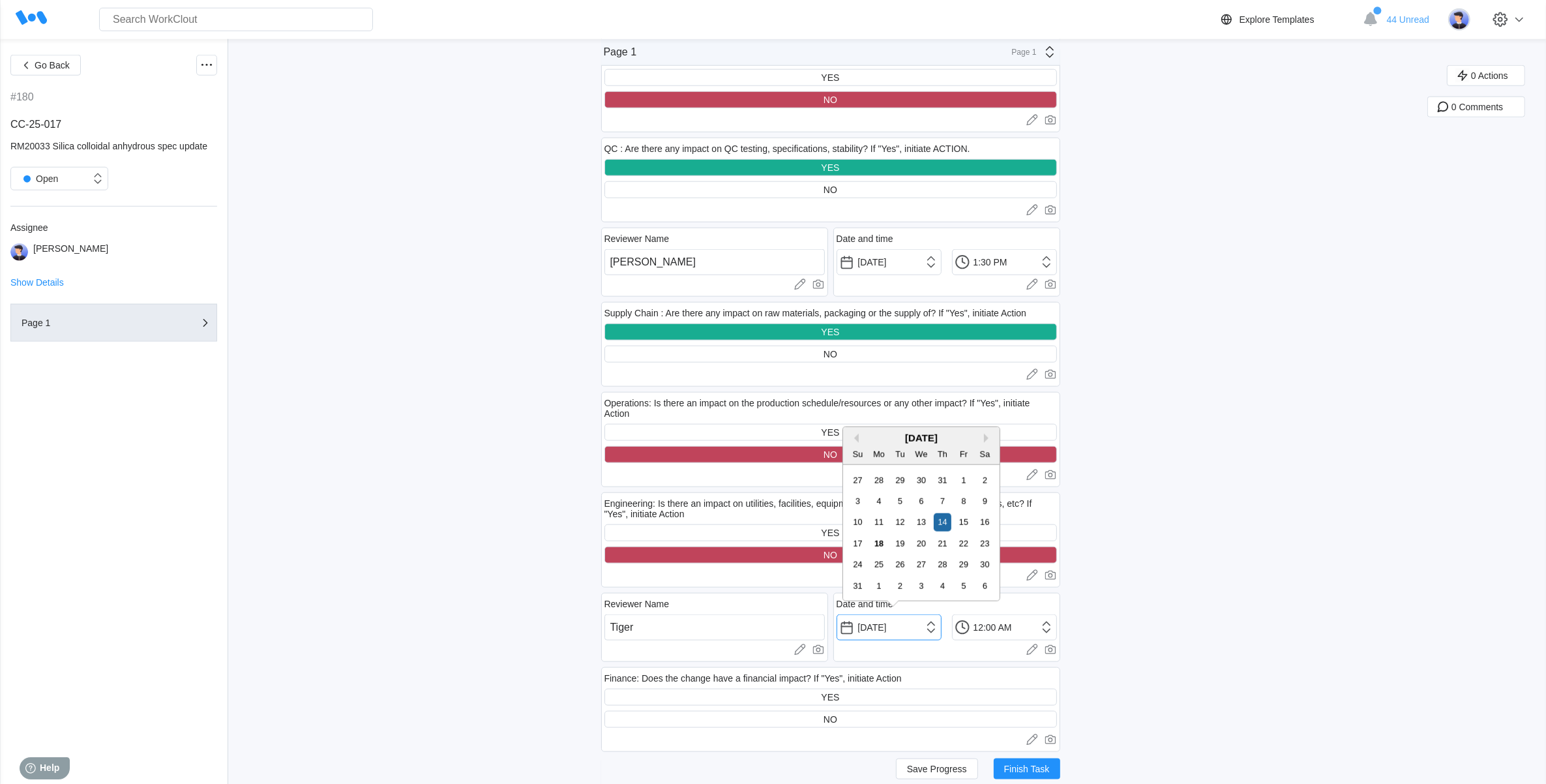
drag, startPoint x: 888, startPoint y: 626, endPoint x: 892, endPoint y: 617, distance: 9.8
click at [890, 624] on input "[DATE]" at bounding box center [888, 627] width 105 height 26
click at [888, 542] on div "17 18 19 20 21 22 23" at bounding box center [920, 543] width 148 height 21
click at [884, 543] on div "18" at bounding box center [879, 543] width 18 height 18
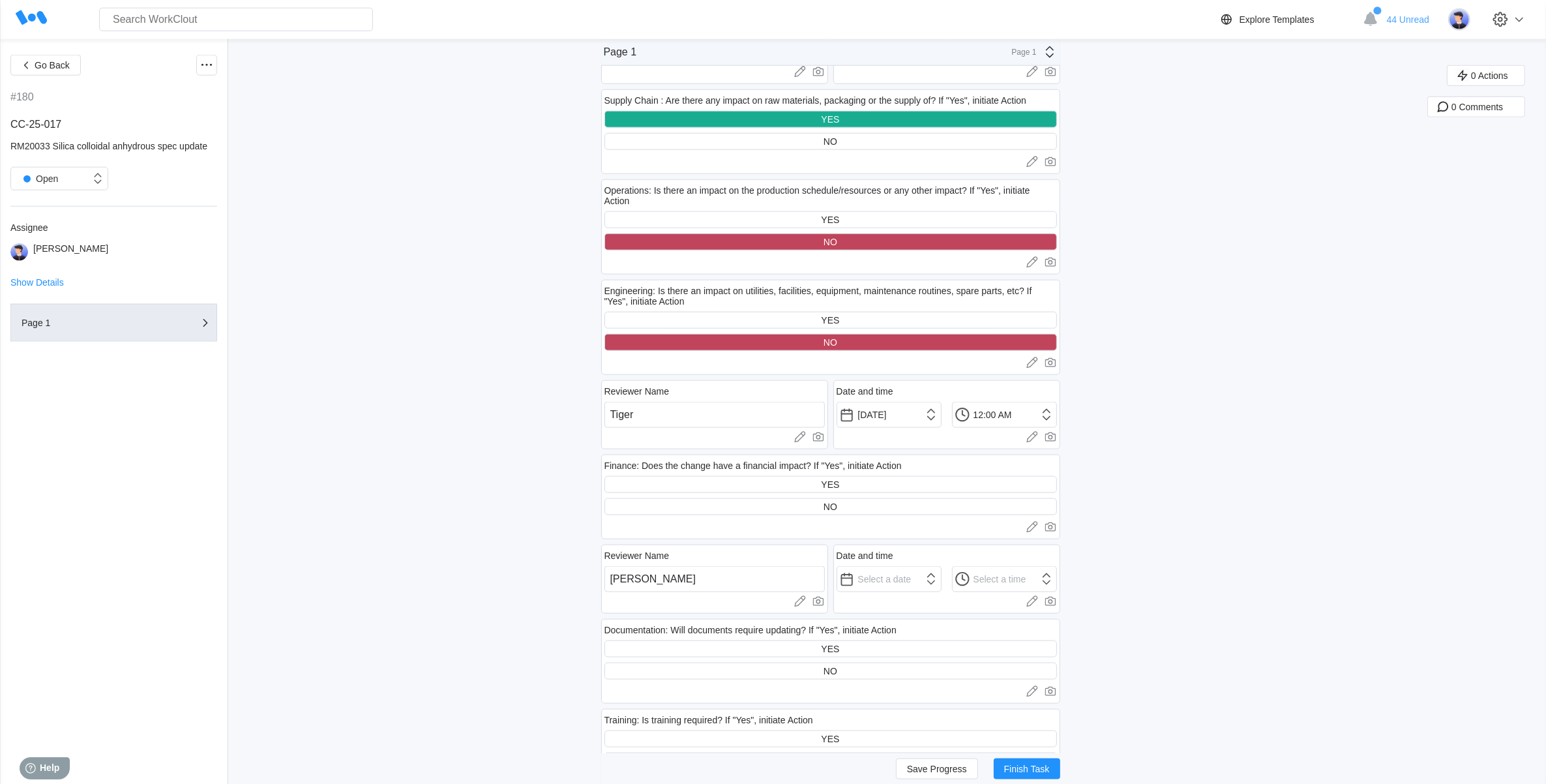
scroll to position [2119, 0]
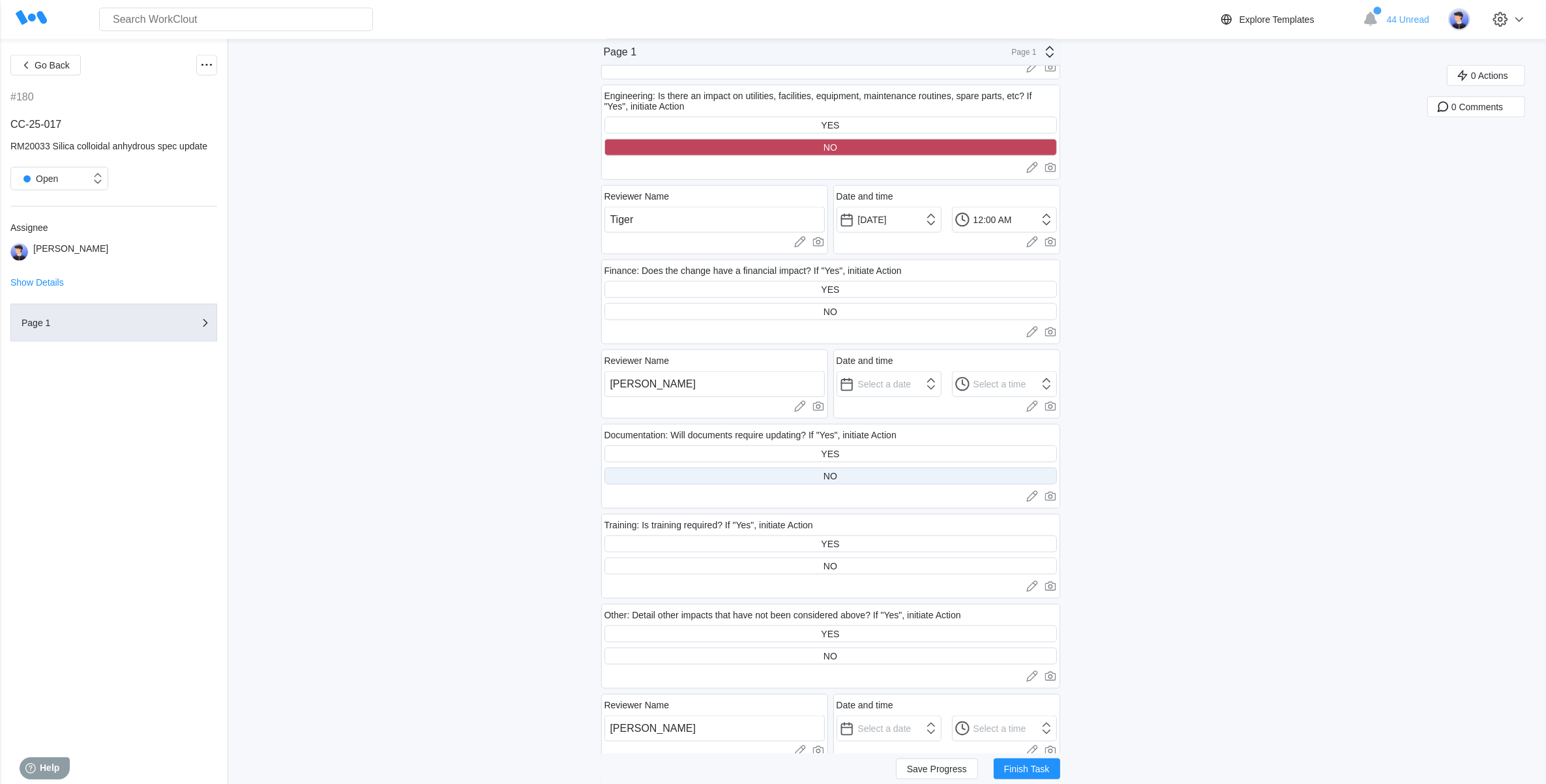
click at [800, 468] on div "NO" at bounding box center [831, 476] width 453 height 17
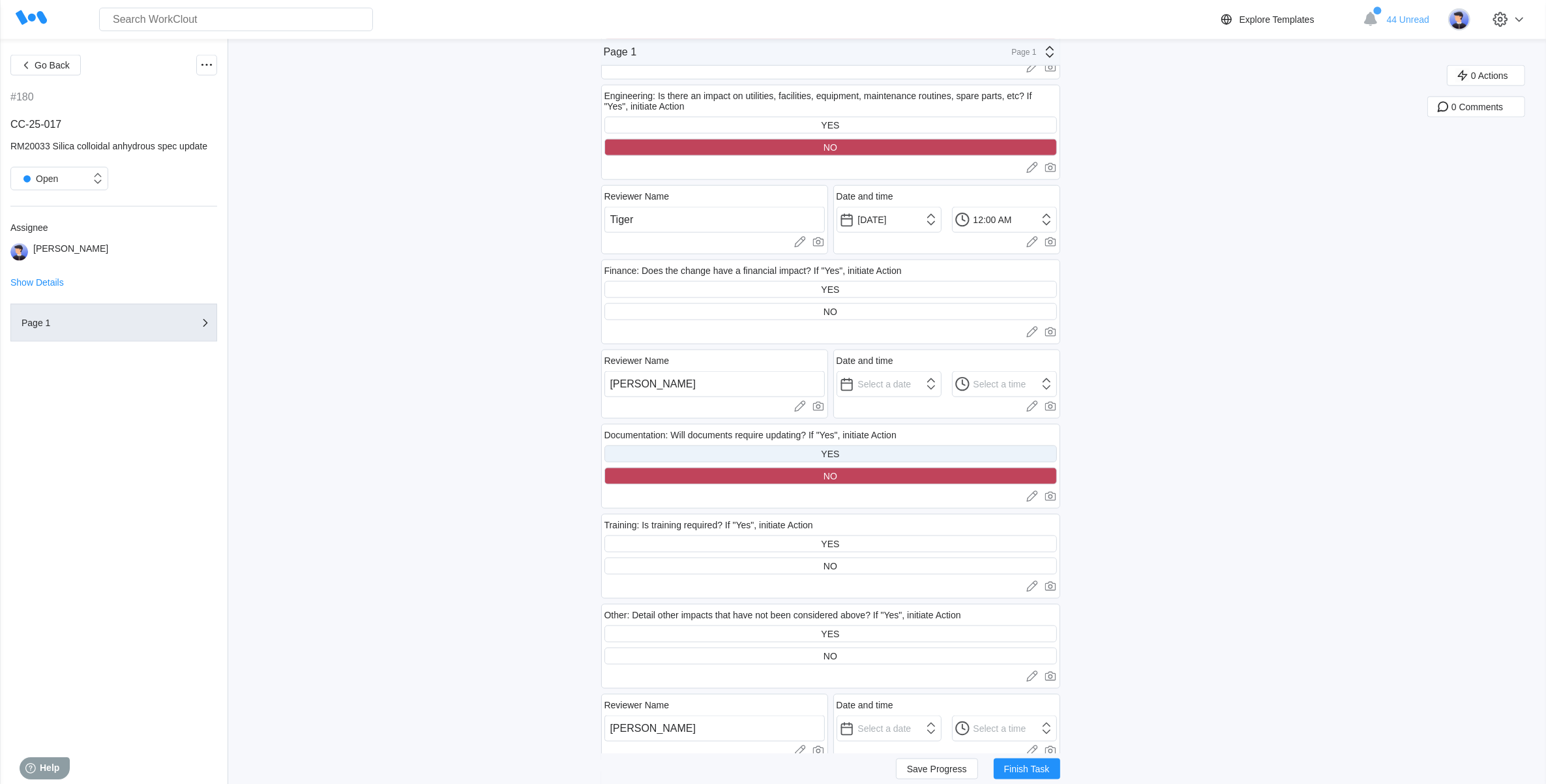
click at [794, 448] on div "YES" at bounding box center [831, 454] width 453 height 17
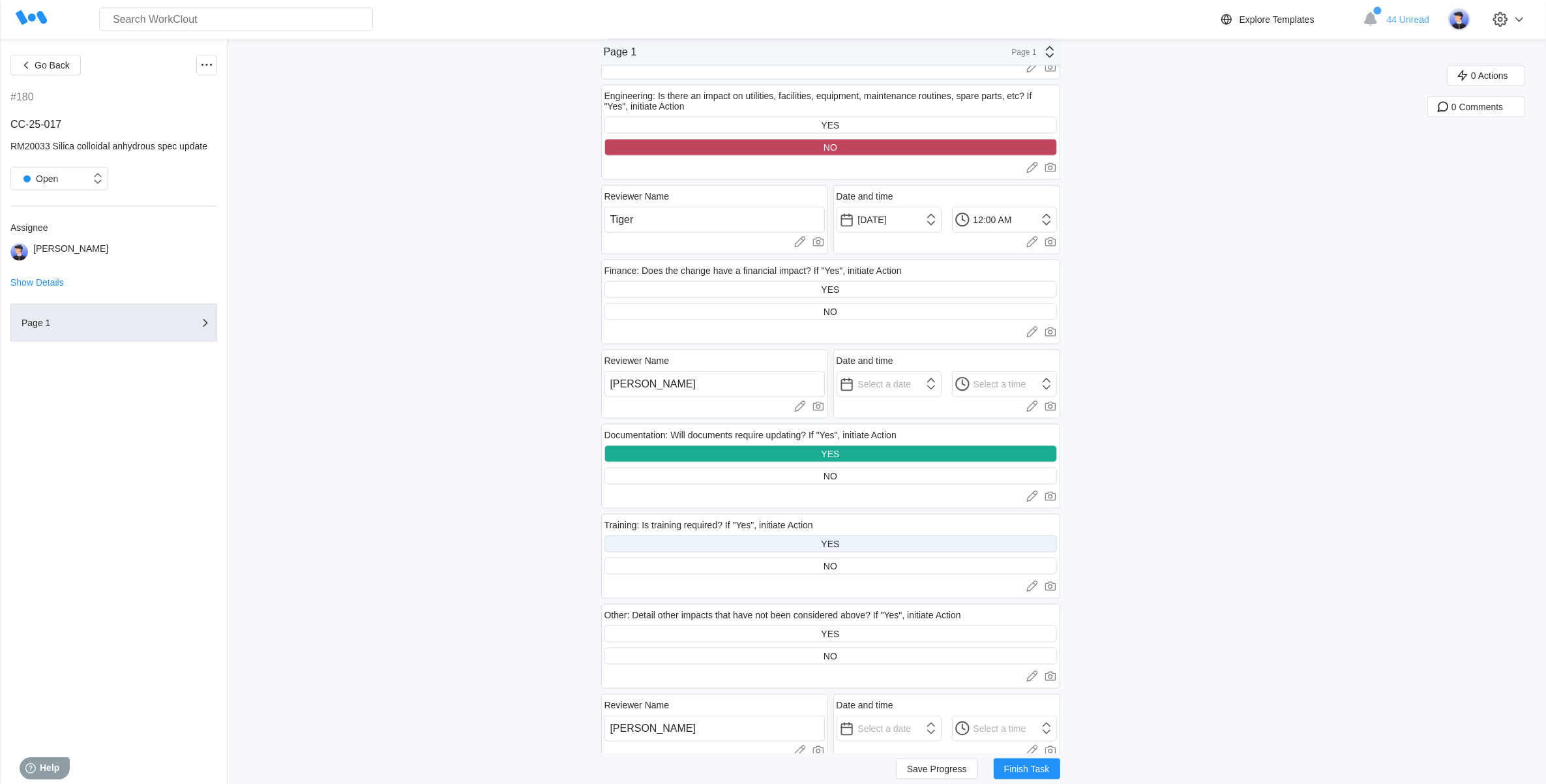
click at [774, 544] on div "YES" at bounding box center [831, 543] width 453 height 17
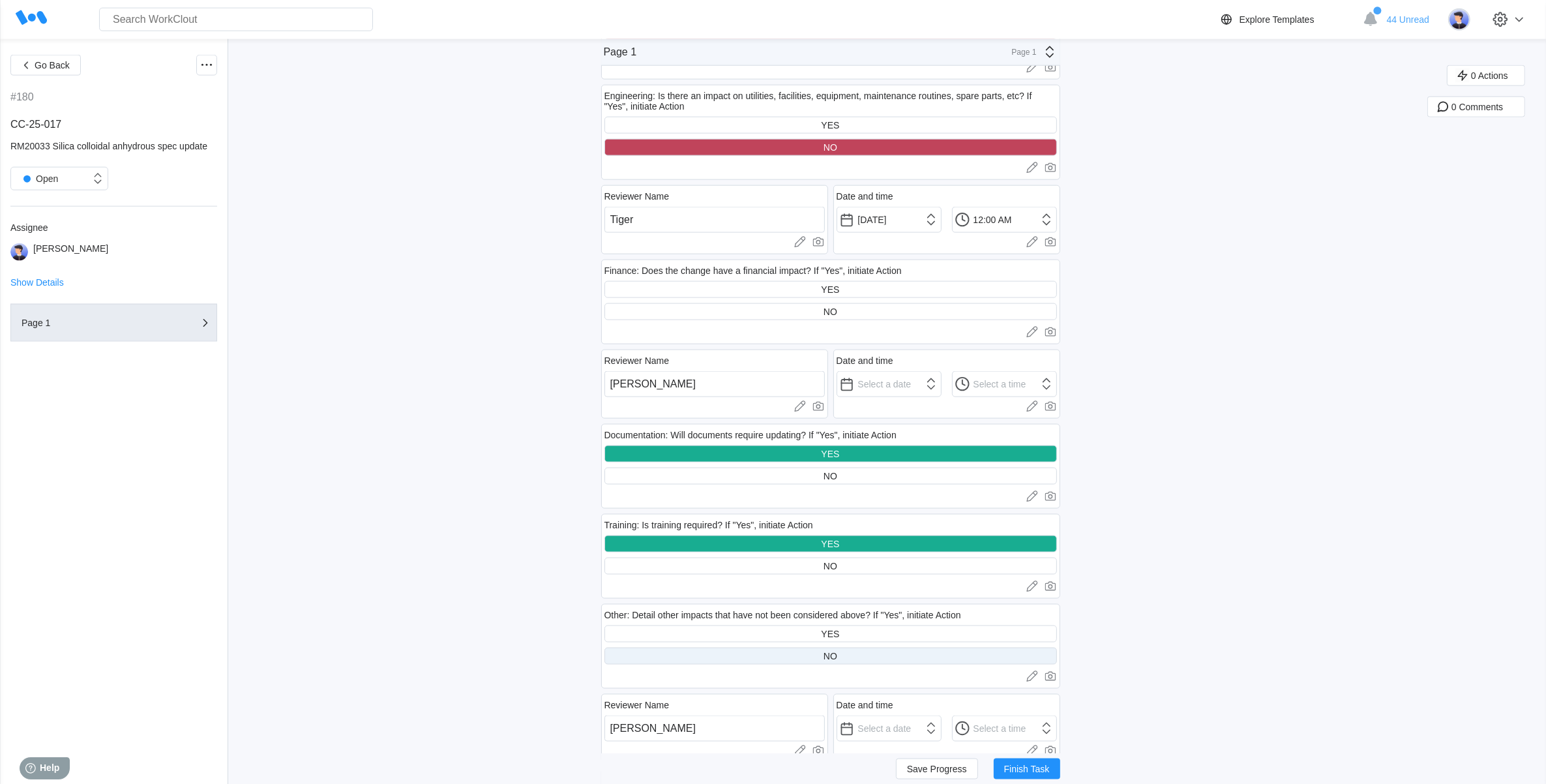
click at [757, 658] on div "NO" at bounding box center [831, 656] width 453 height 17
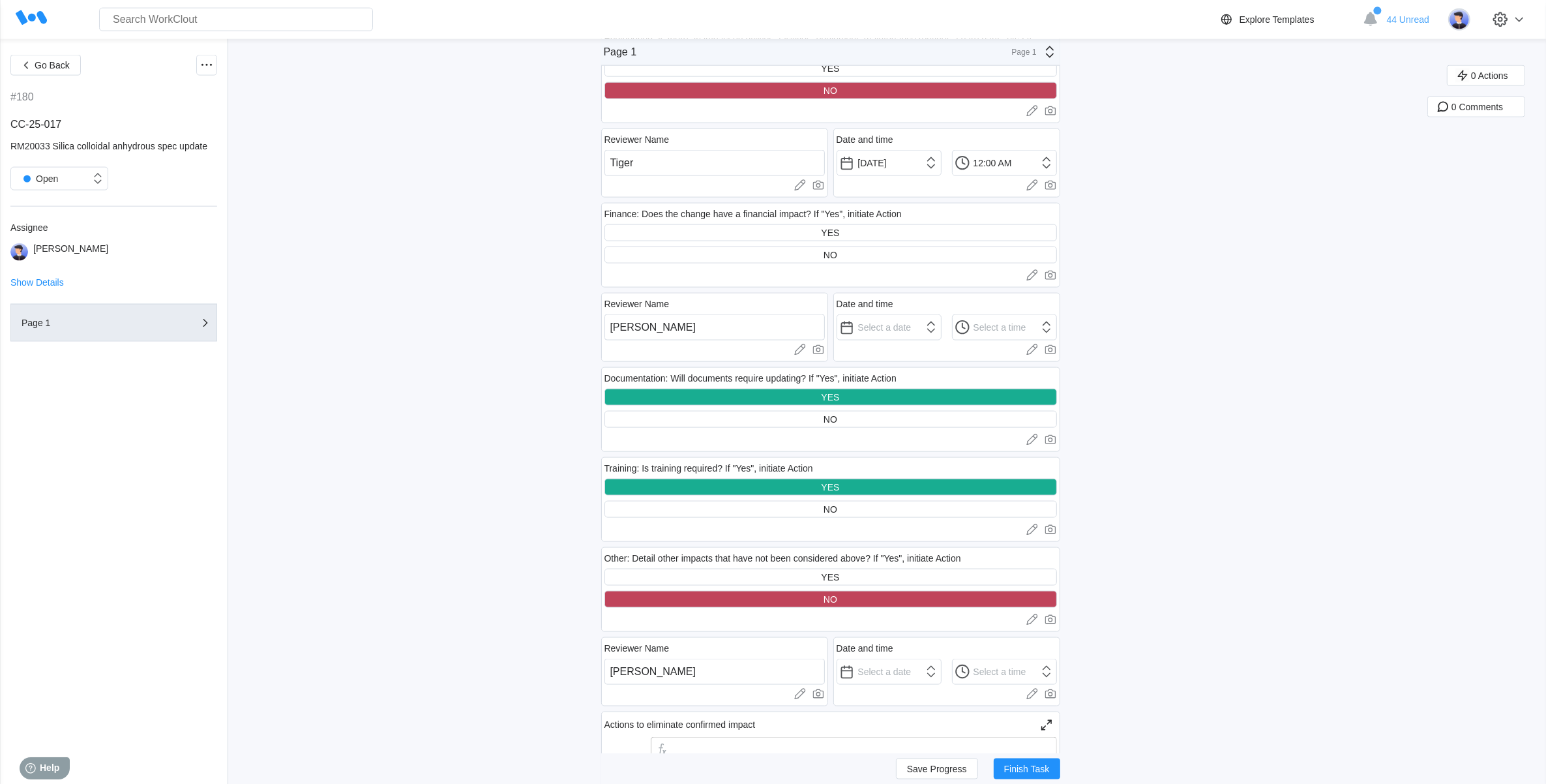
scroll to position [2282, 0]
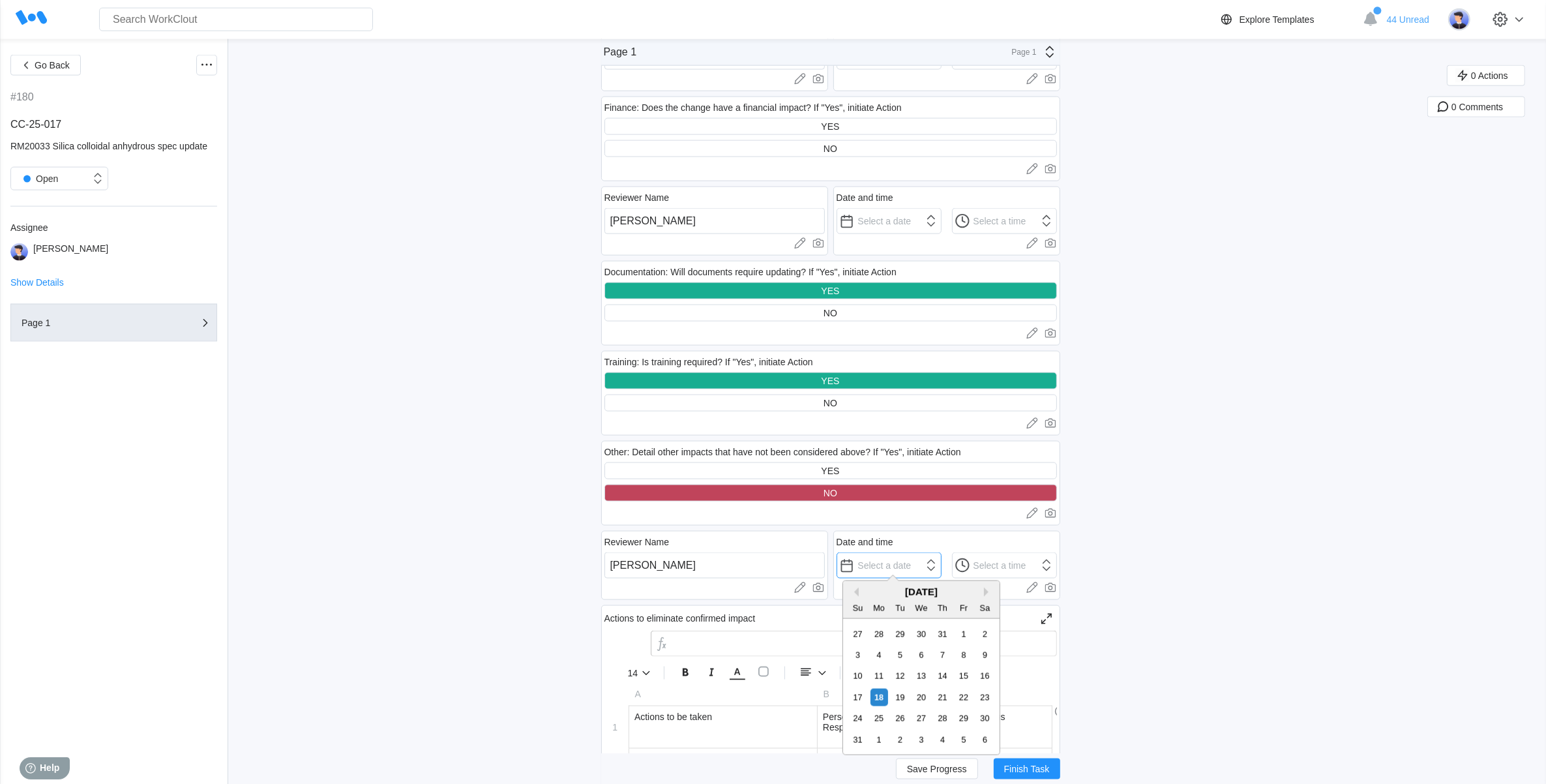
click at [897, 562] on input "text" at bounding box center [888, 565] width 105 height 26
click at [884, 696] on div "18" at bounding box center [879, 698] width 18 height 18
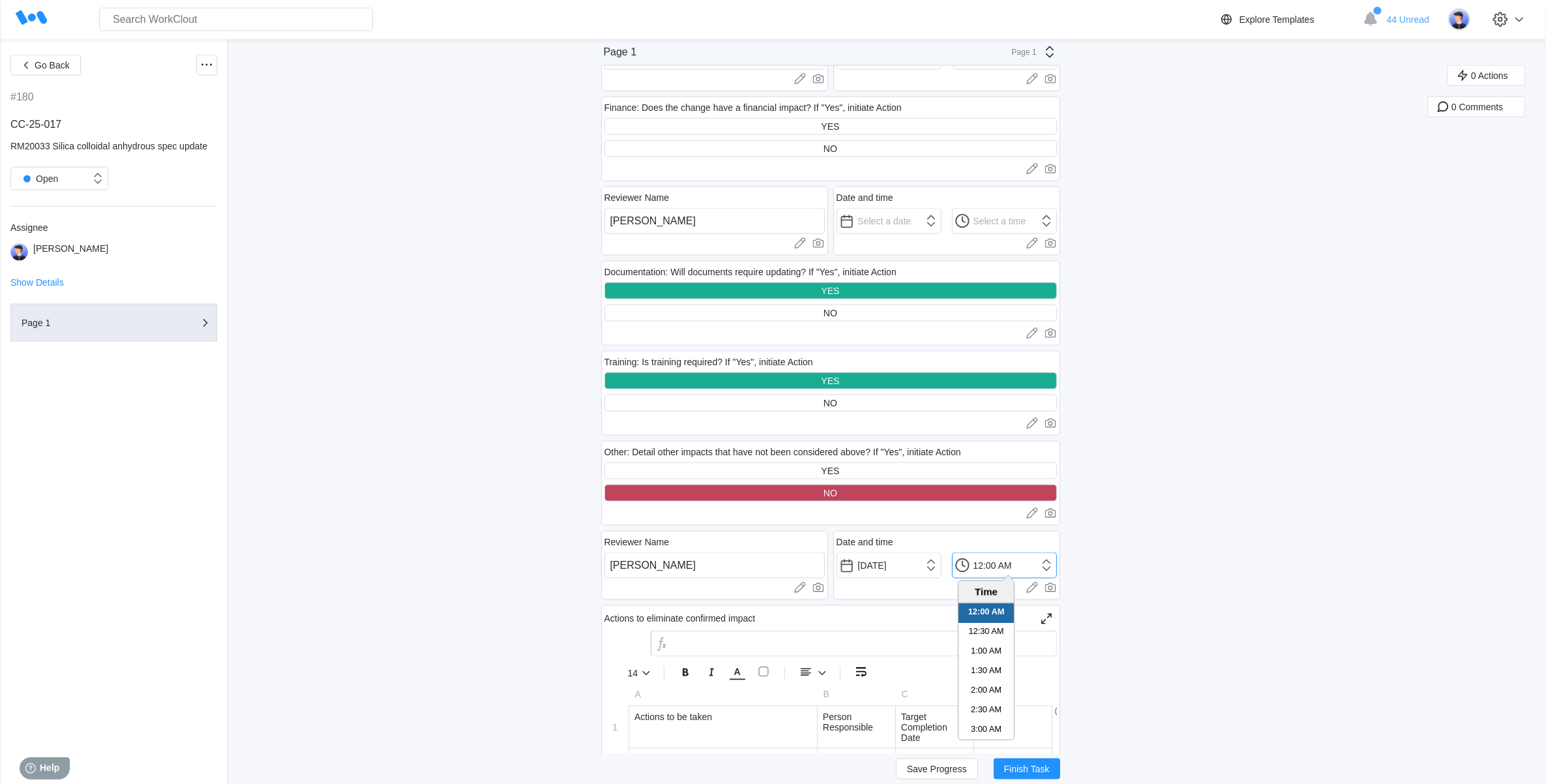
drag, startPoint x: 1061, startPoint y: 556, endPoint x: 1051, endPoint y: 564, distance: 12.8
click at [1051, 564] on input "12:00 AM" at bounding box center [1004, 565] width 105 height 26
click at [986, 711] on li "2:00 PM" at bounding box center [986, 709] width 55 height 20
click at [1057, 776] on button "Finish Task" at bounding box center [1027, 768] width 67 height 21
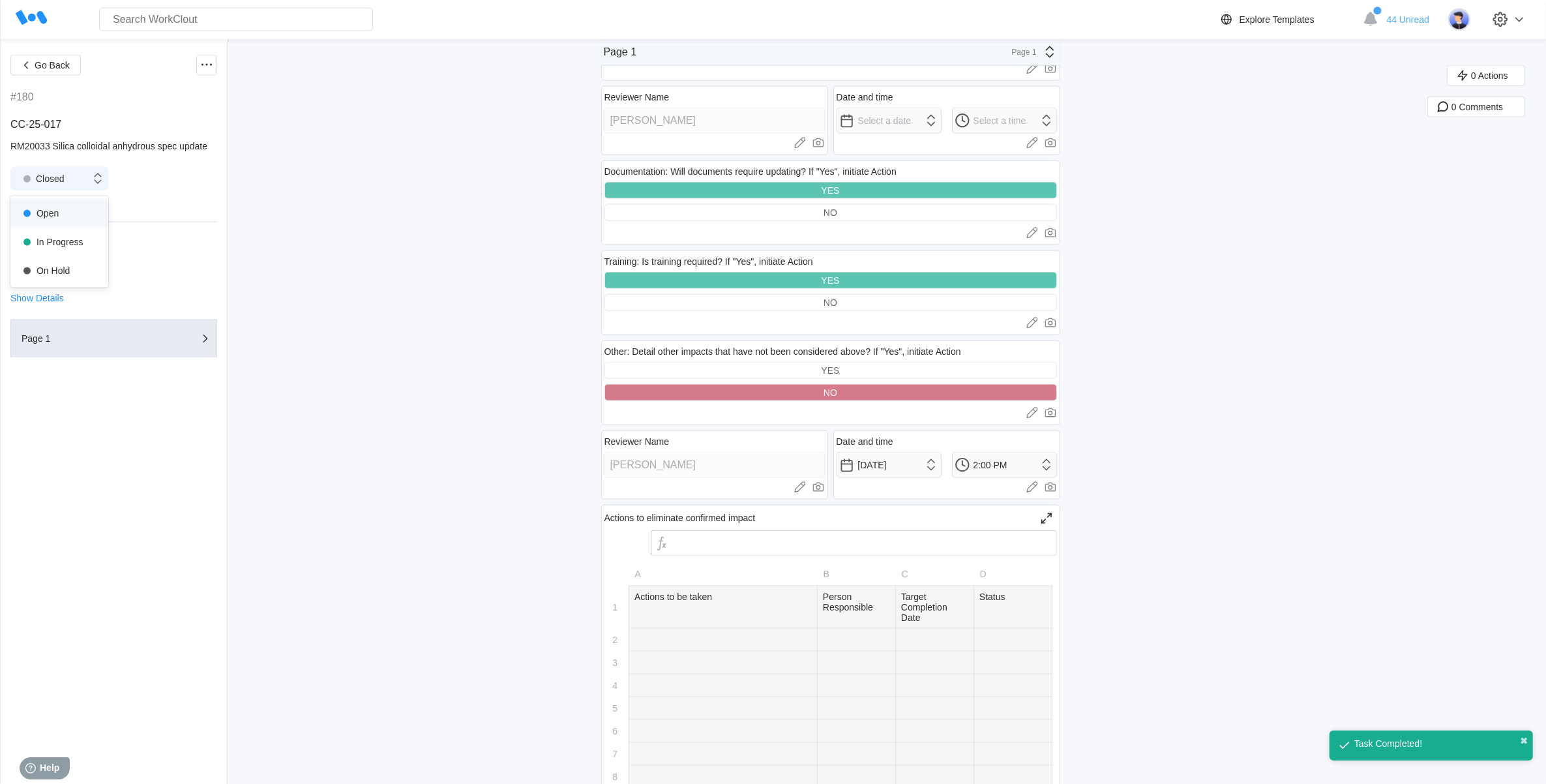
click at [86, 178] on div "Closed" at bounding box center [51, 179] width 80 height 13
click at [67, 210] on div "Open" at bounding box center [59, 213] width 82 height 18
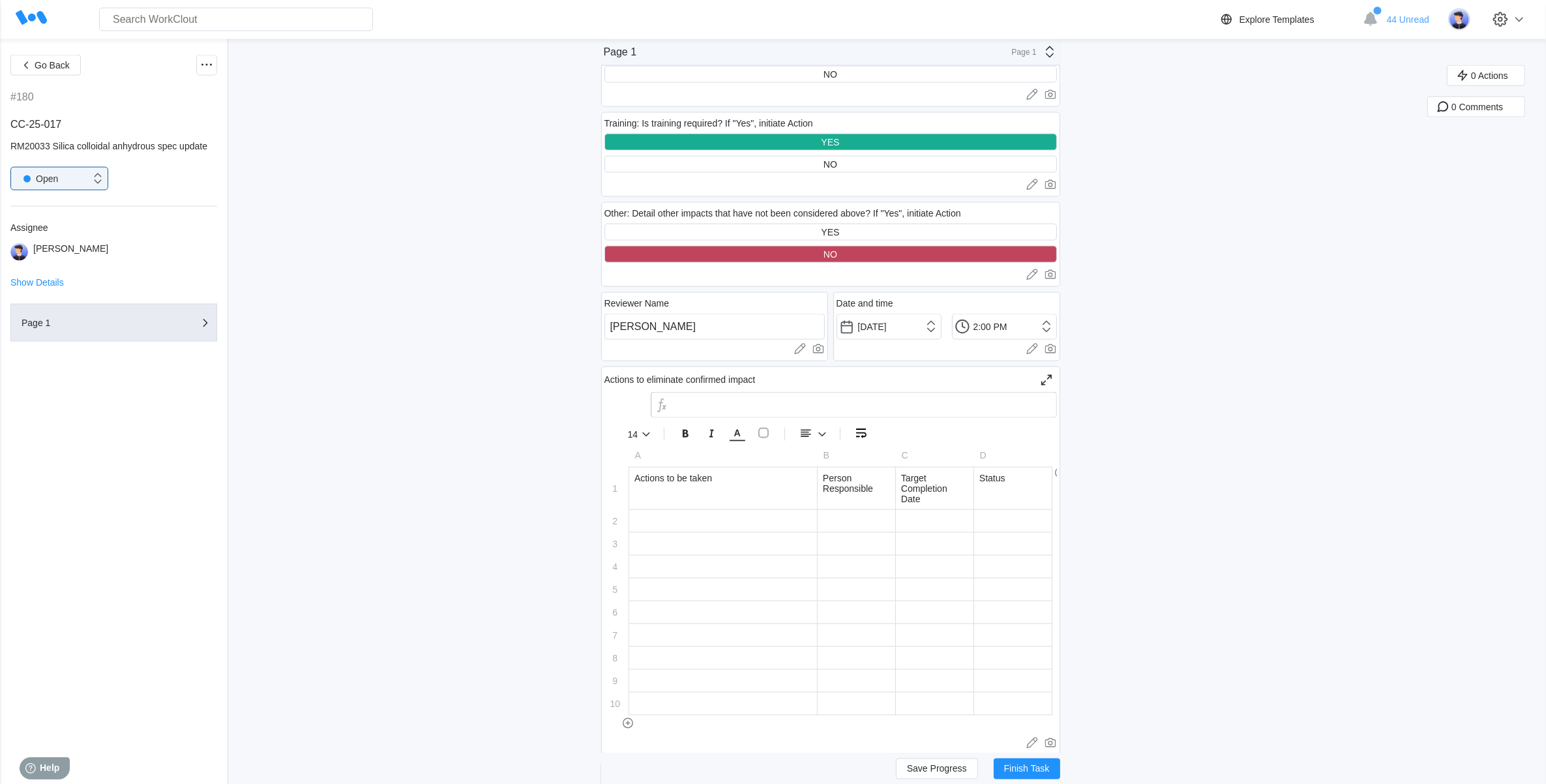
scroll to position [2527, 0]
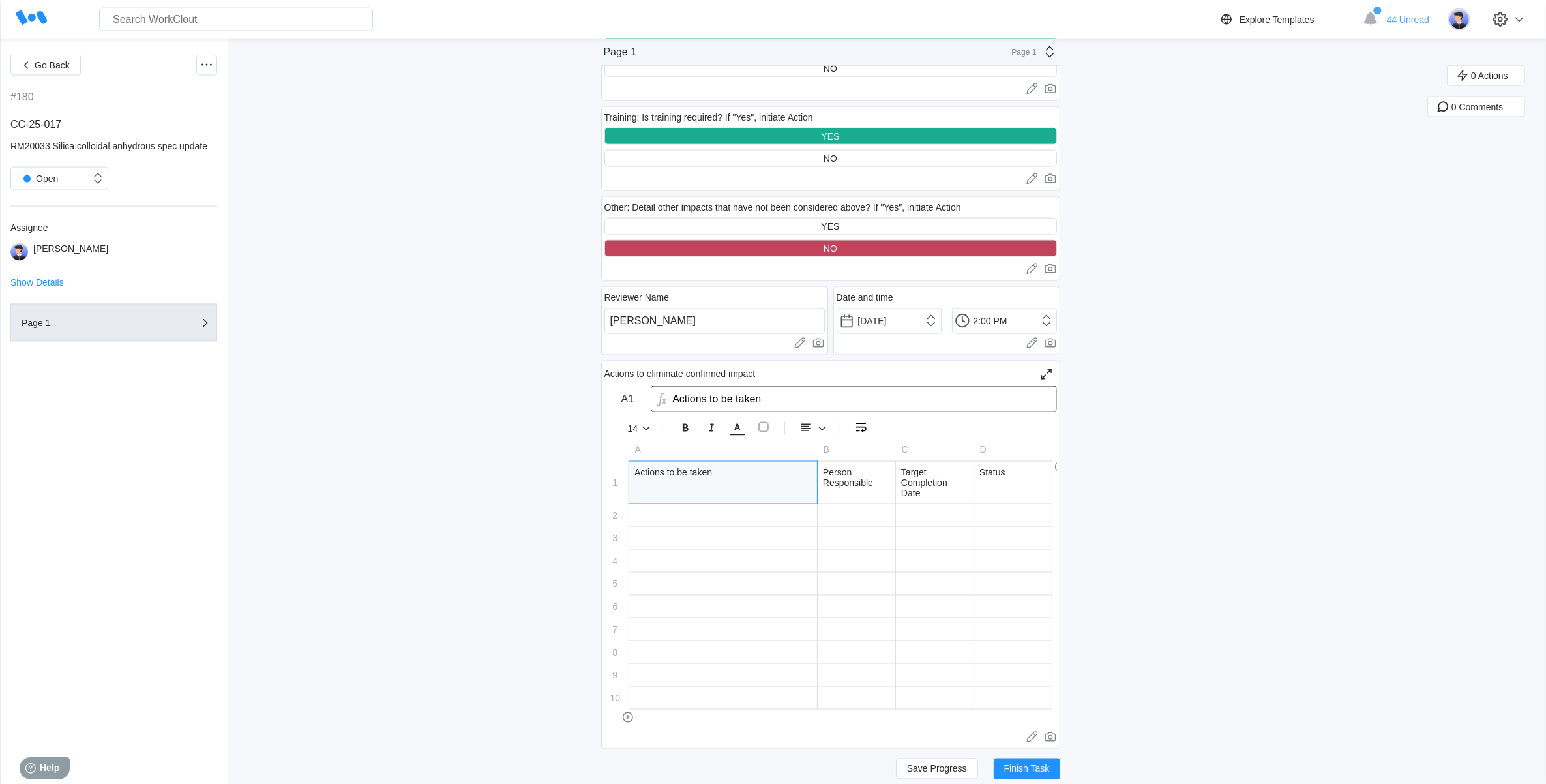
click at [715, 491] on div "Actions to be taken" at bounding box center [723, 482] width 188 height 42
click at [708, 506] on div at bounding box center [723, 515] width 188 height 22
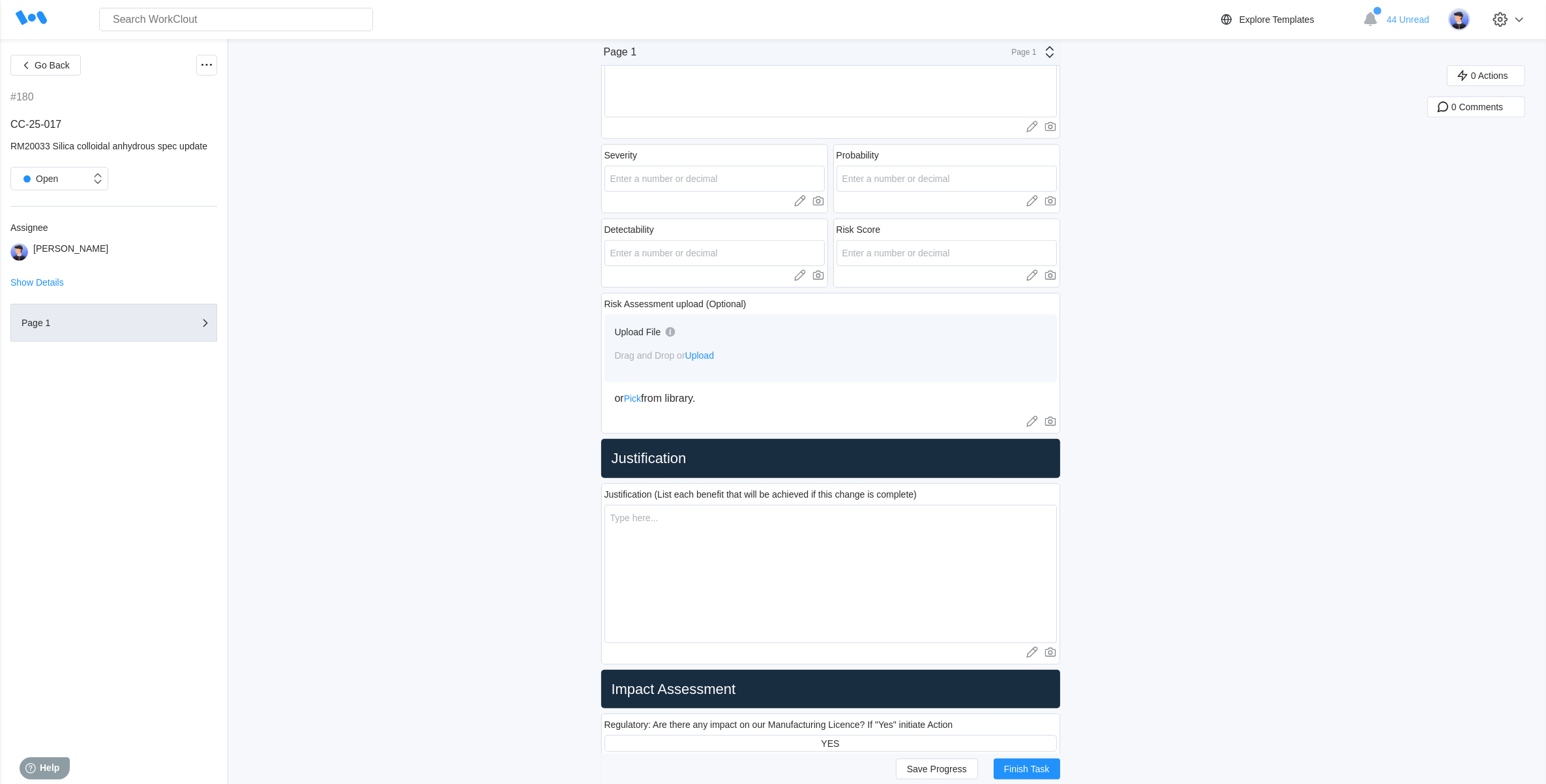
scroll to position [978, 0]
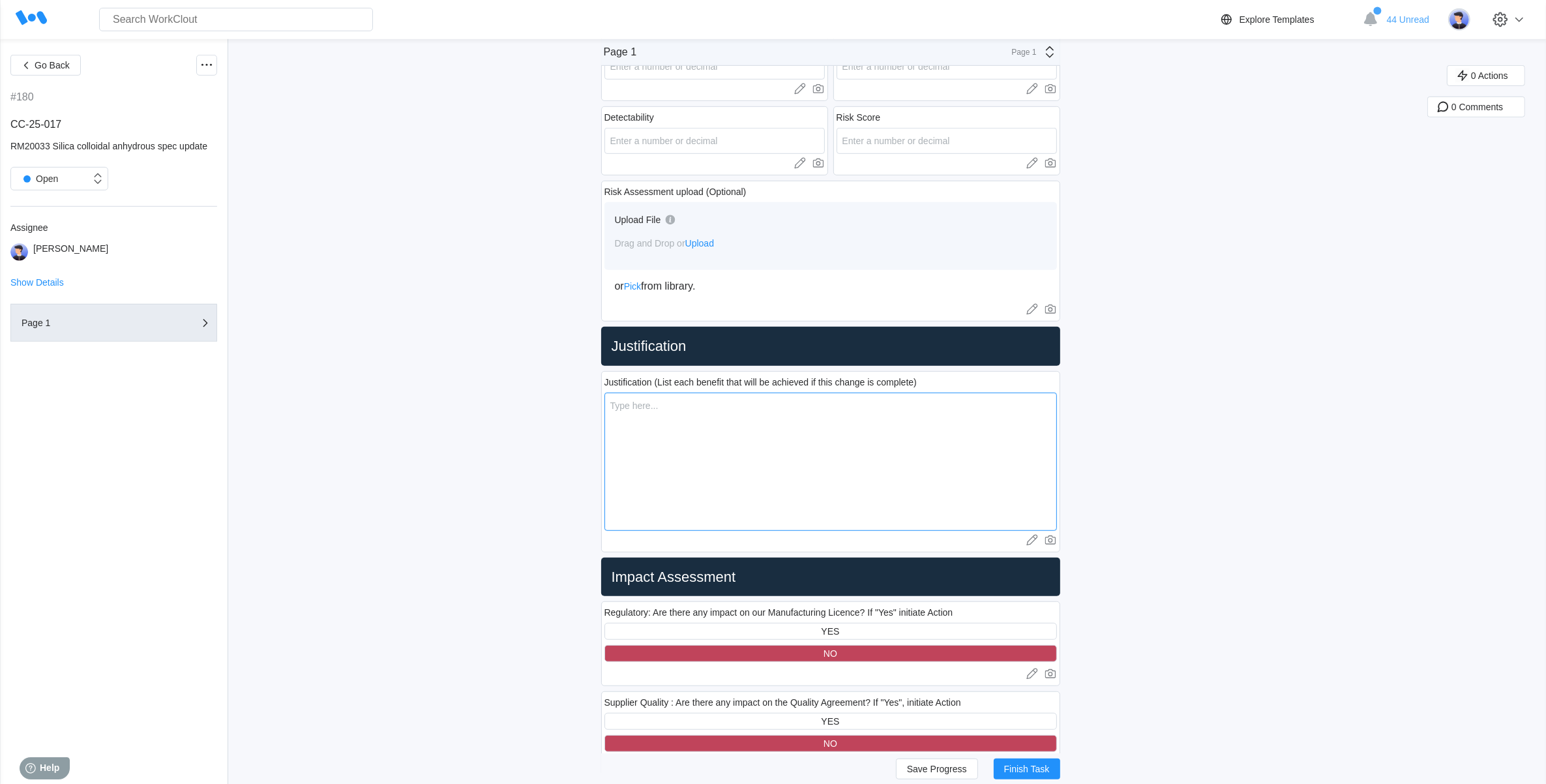
click at [650, 426] on textarea at bounding box center [831, 461] width 453 height 138
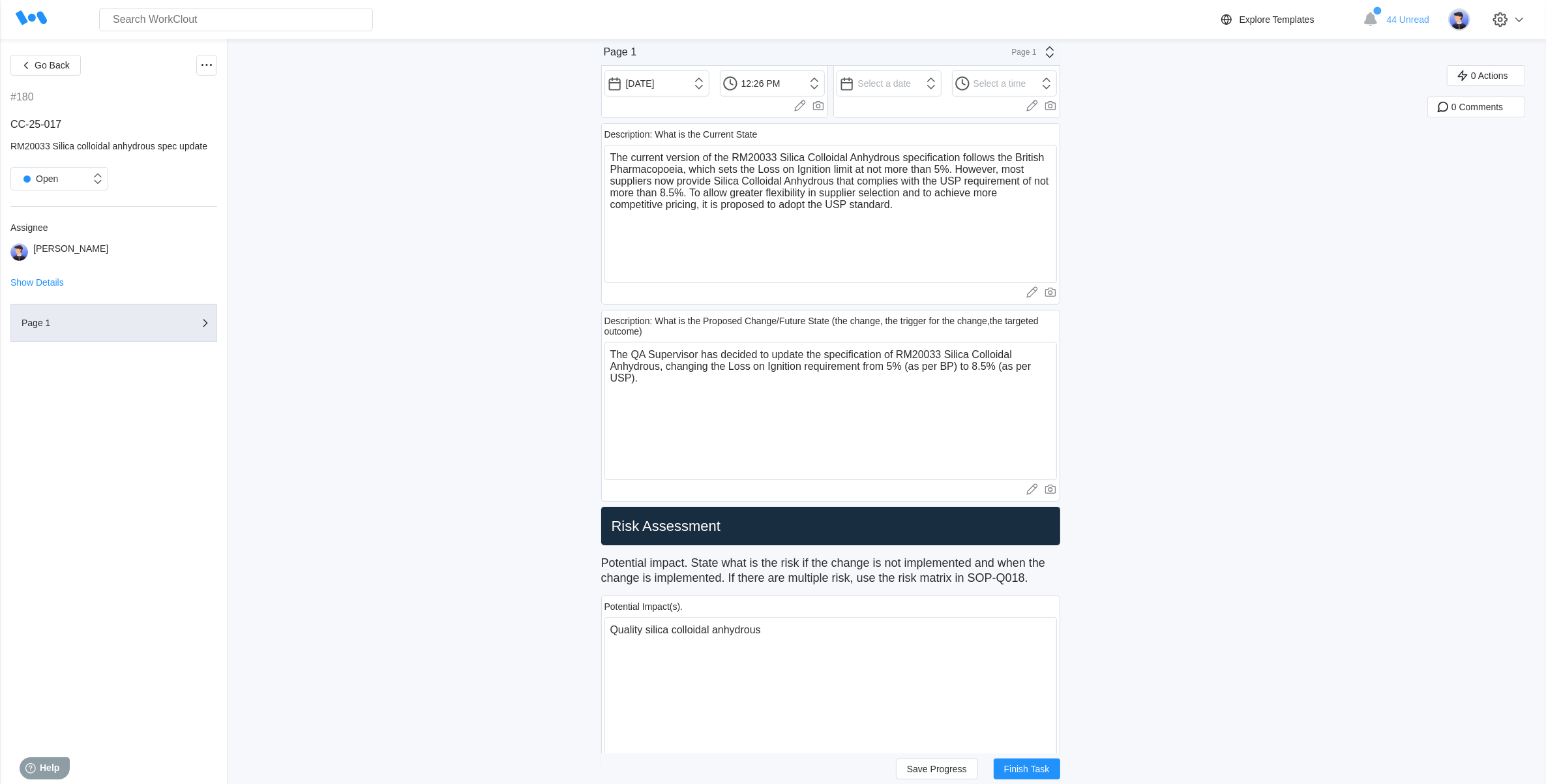
scroll to position [326, 0]
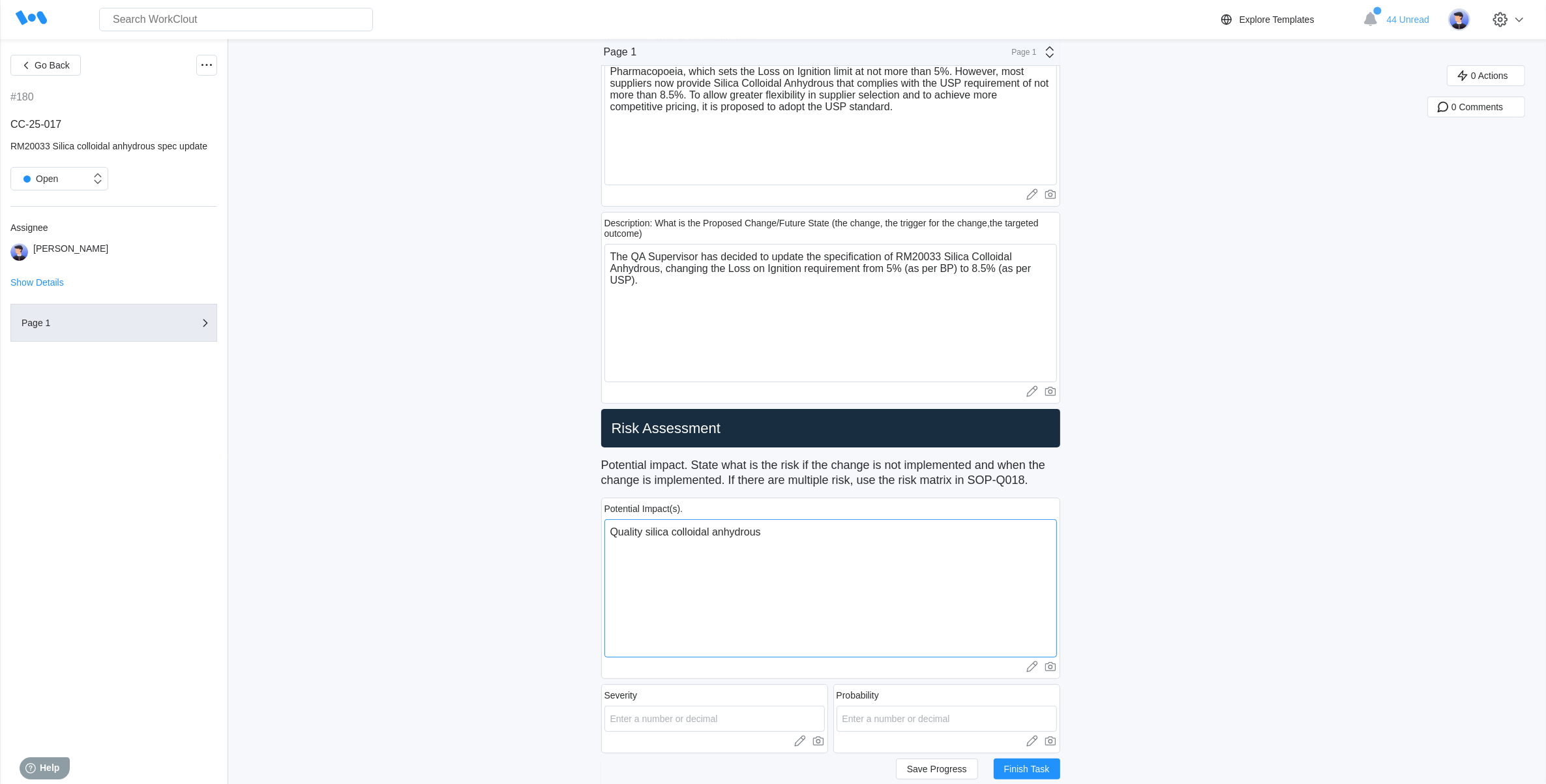
click at [792, 531] on textarea "Quality silica colloidal anhydrous" at bounding box center [831, 587] width 453 height 138
click at [653, 529] on textarea "Quality silica colloidal anhydrous" at bounding box center [831, 587] width 453 height 138
click at [616, 530] on textarea "Quality of silica colloidal anhydrous" at bounding box center [831, 587] width 453 height 138
drag, startPoint x: 805, startPoint y: 531, endPoint x: 760, endPoint y: 531, distance: 45.0
click at [760, 531] on textarea "There is no potential impact on Quality of silica colloidal anhydrous" at bounding box center [831, 587] width 453 height 138
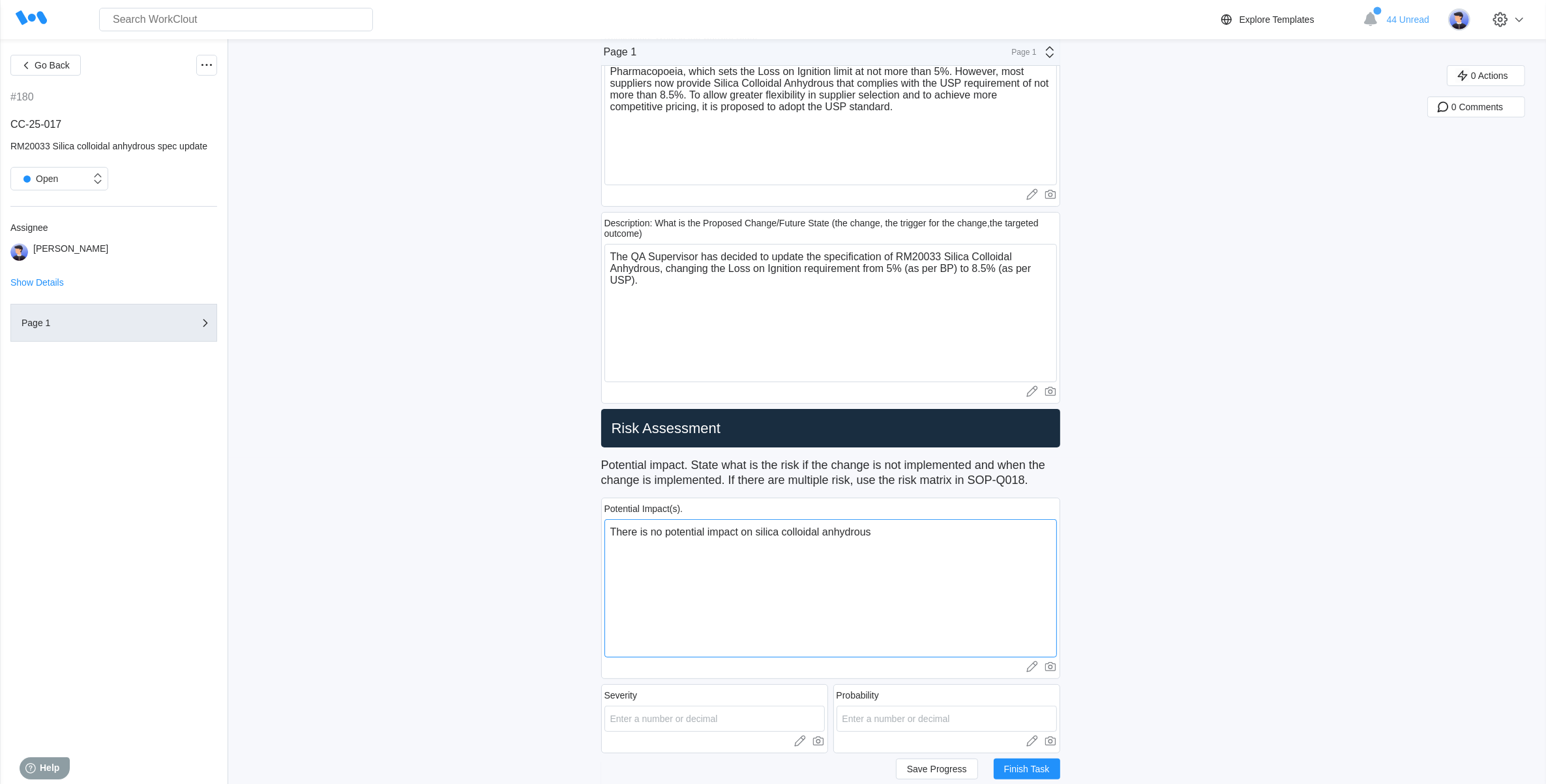
click at [905, 525] on textarea "There is no potential impact on silica colloidal anhydrous" at bounding box center [831, 587] width 453 height 138
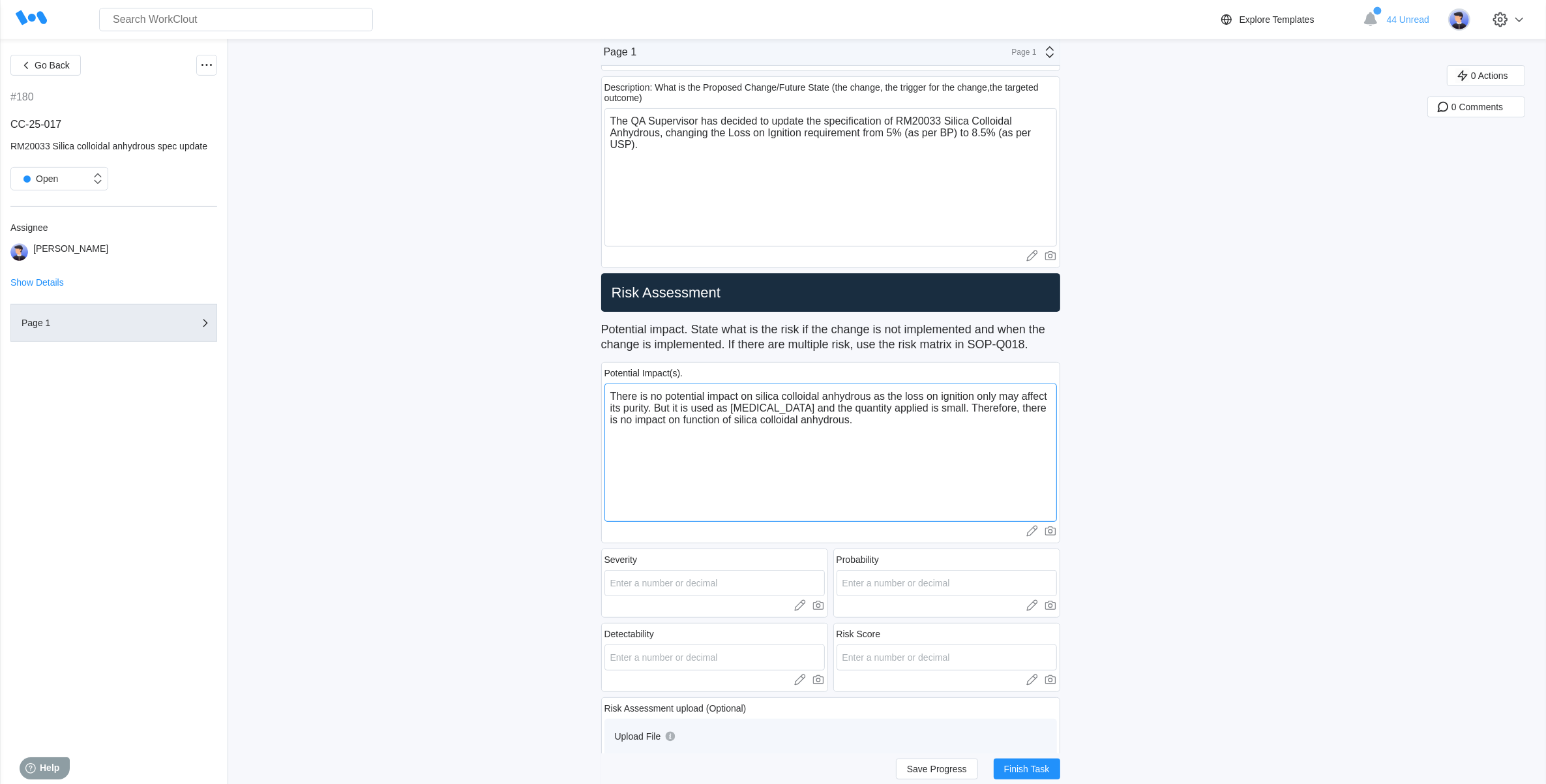
scroll to position [489, 0]
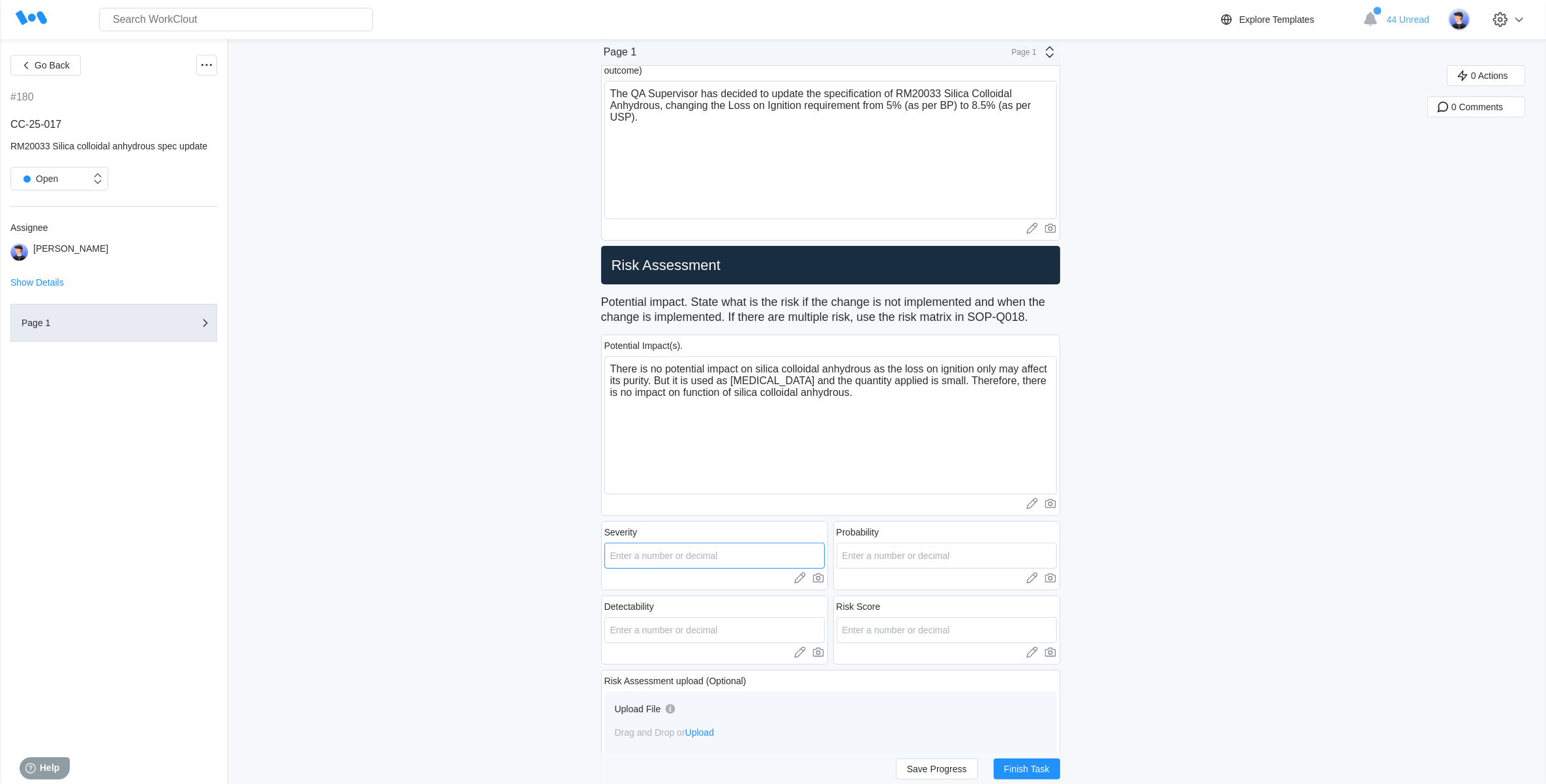
click at [688, 565] on input "number" at bounding box center [715, 556] width 220 height 26
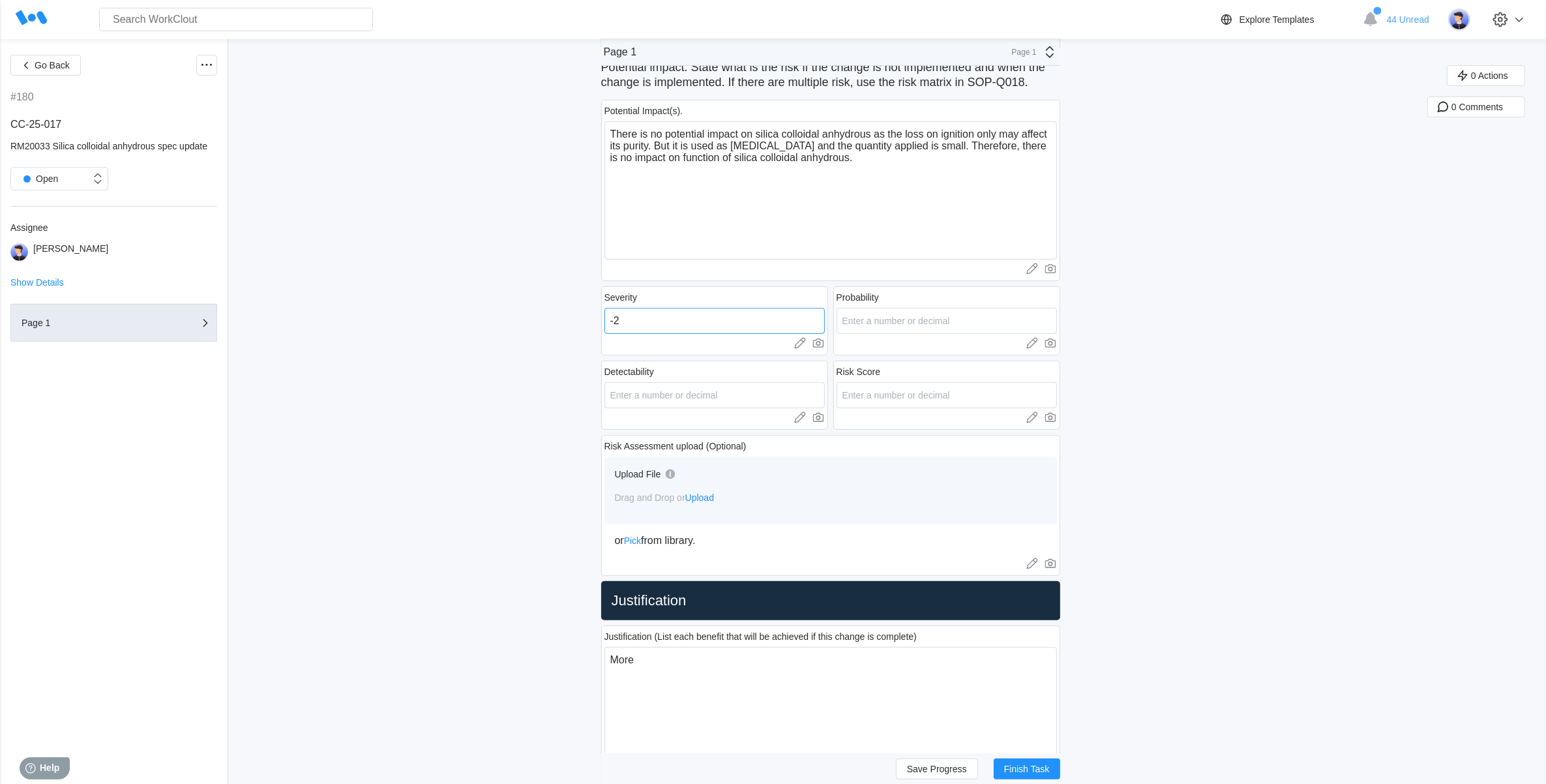
scroll to position [733, 0]
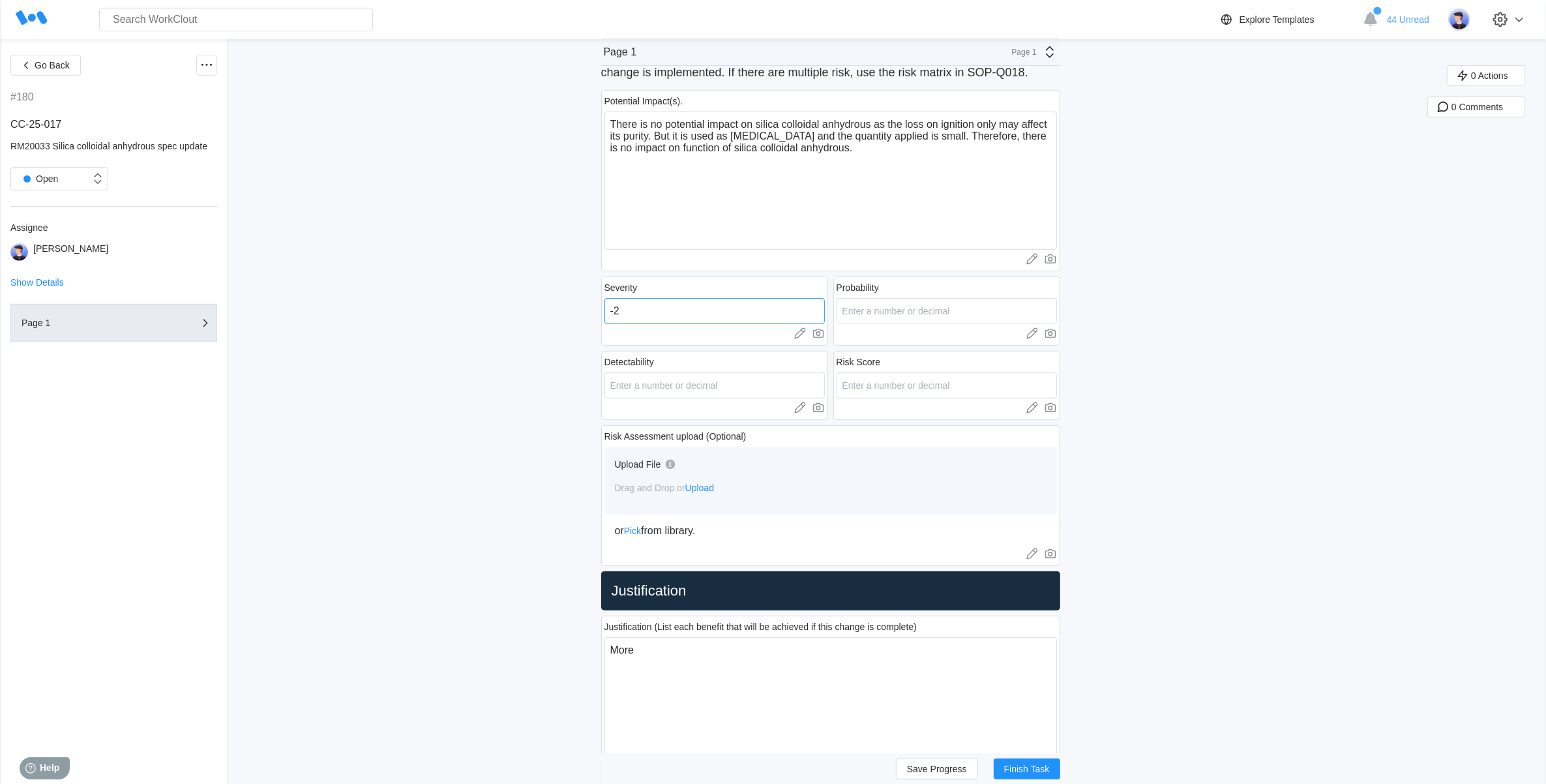
drag, startPoint x: 626, startPoint y: 308, endPoint x: 601, endPoint y: 307, distance: 25.0
click at [805, 330] on icon at bounding box center [800, 333] width 13 height 13
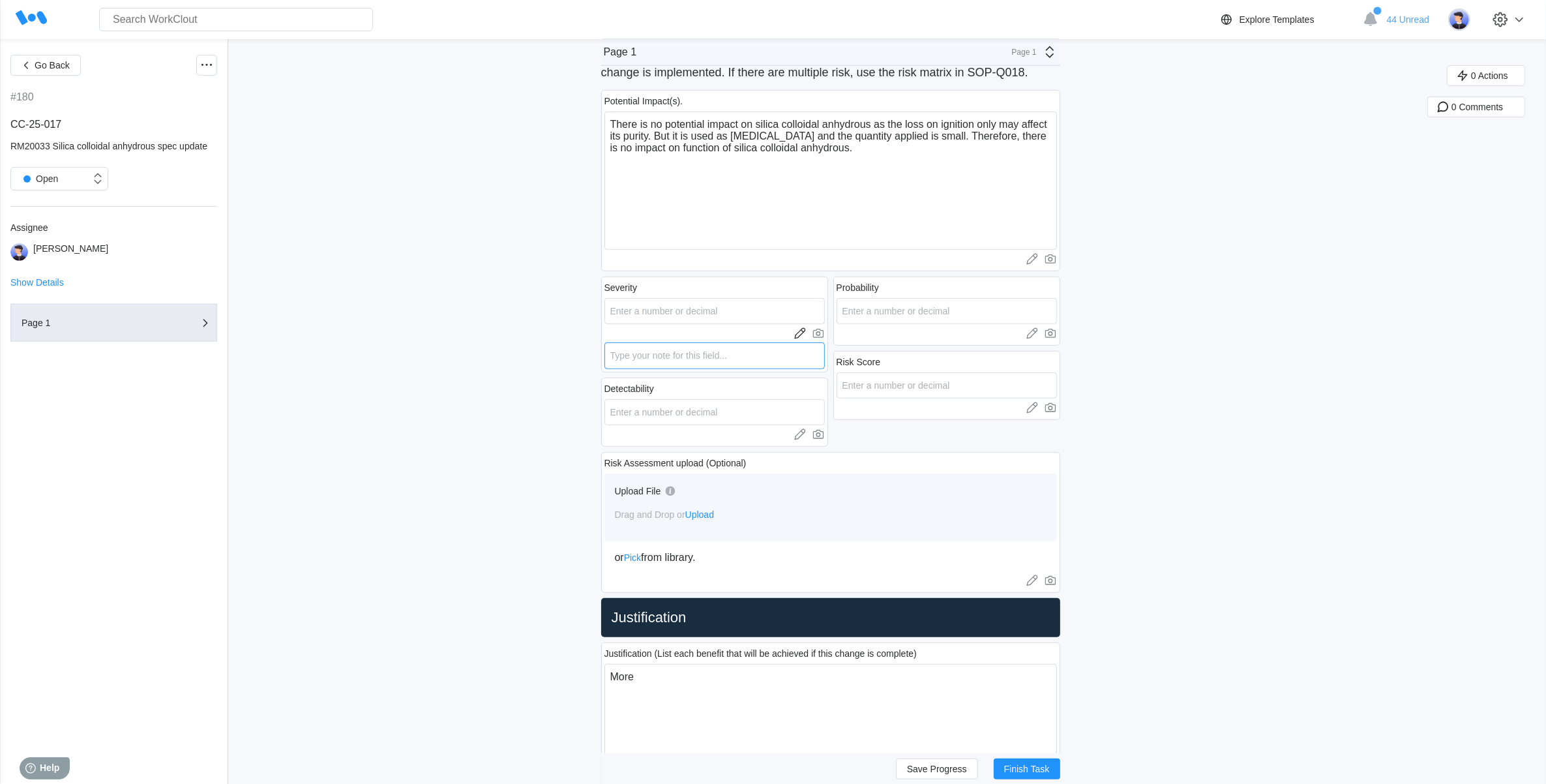
click at [624, 354] on textarea at bounding box center [715, 356] width 220 height 27
click at [1039, 336] on icon at bounding box center [1032, 333] width 13 height 13
click at [878, 361] on textarea at bounding box center [946, 356] width 220 height 27
click at [804, 434] on icon at bounding box center [800, 434] width 13 height 13
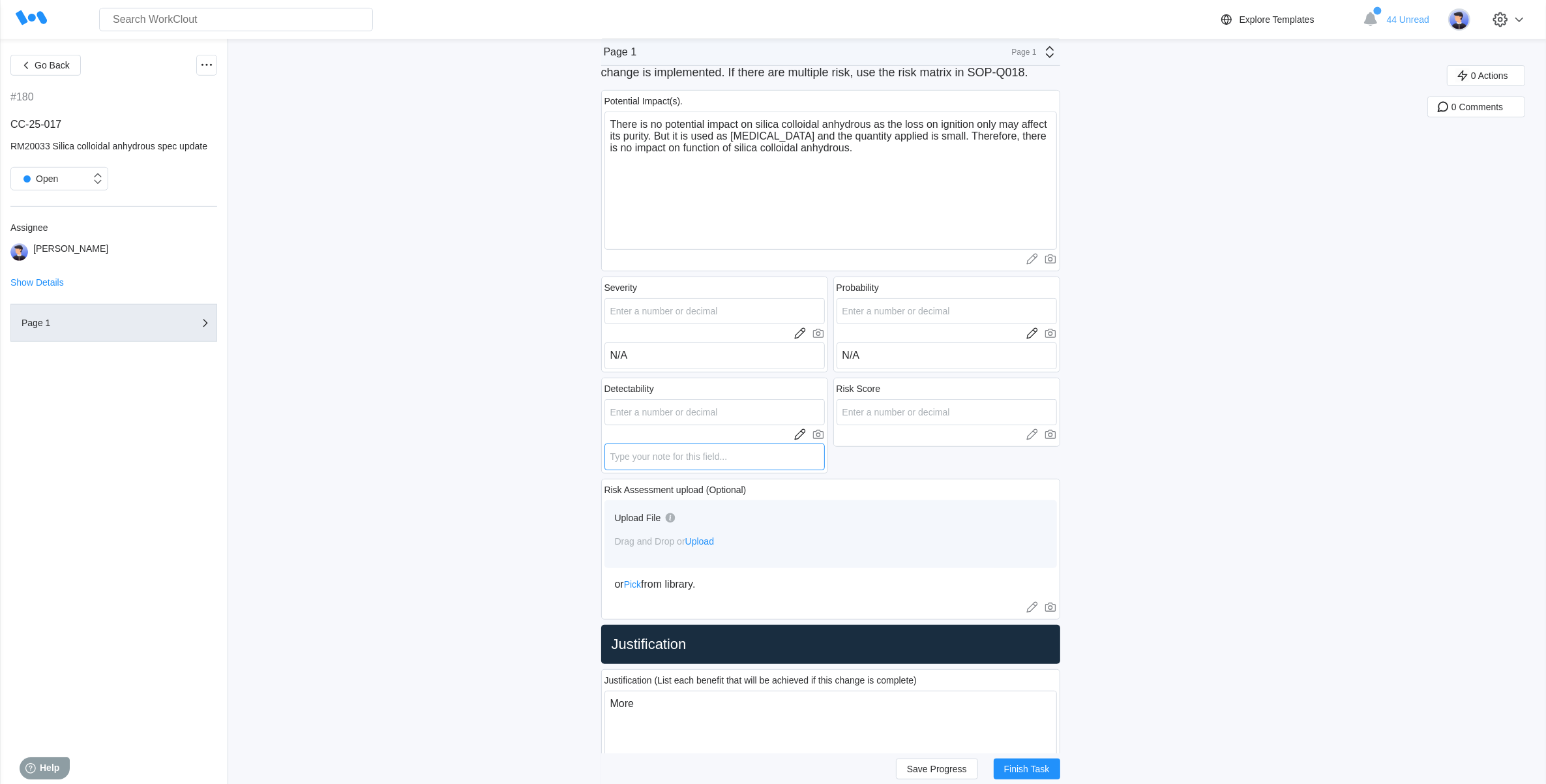
click at [721, 455] on textarea at bounding box center [715, 456] width 220 height 27
click at [1038, 433] on icon at bounding box center [1032, 434] width 13 height 13
click at [924, 452] on textarea at bounding box center [946, 456] width 220 height 27
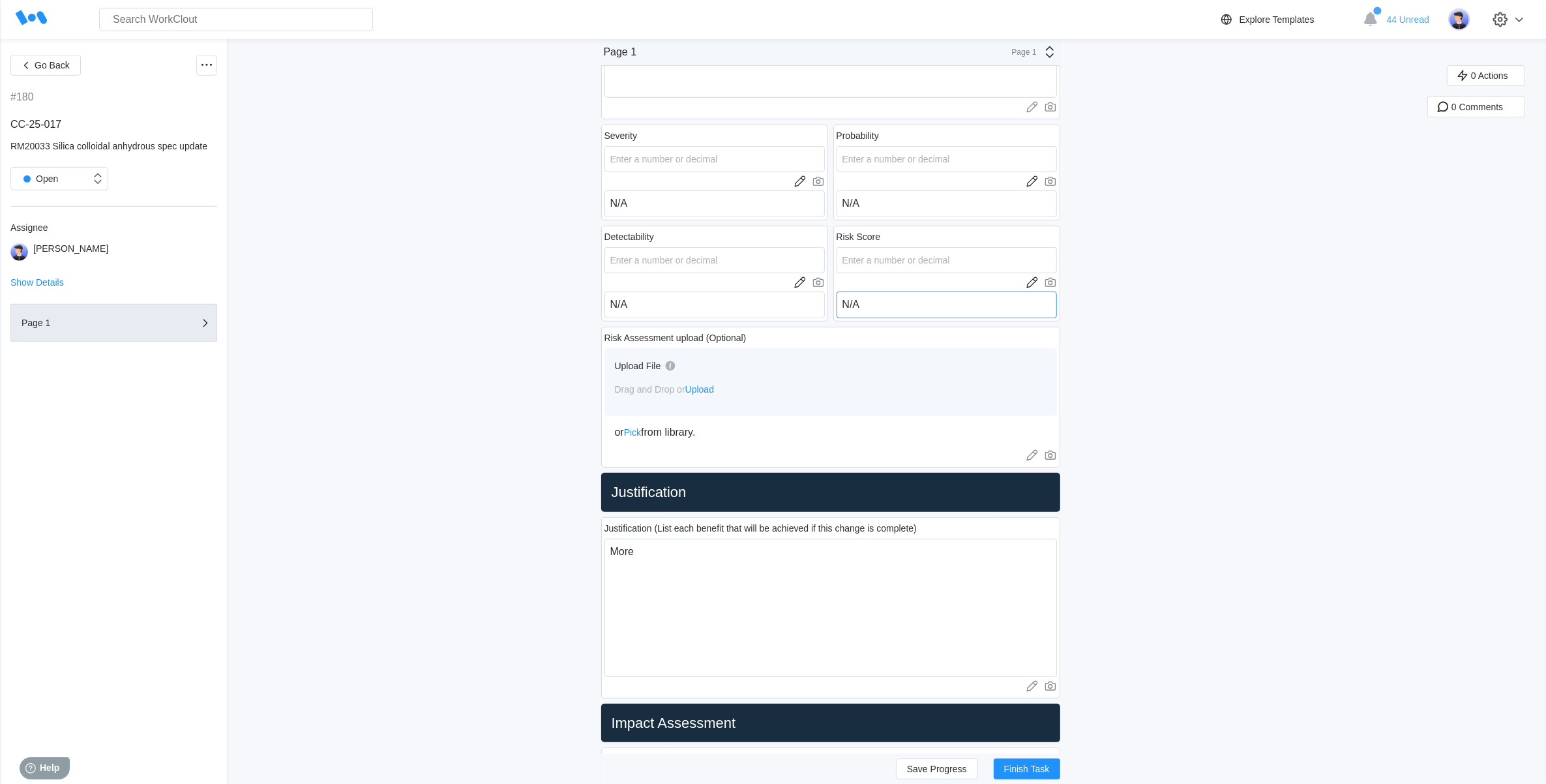
scroll to position [897, 0]
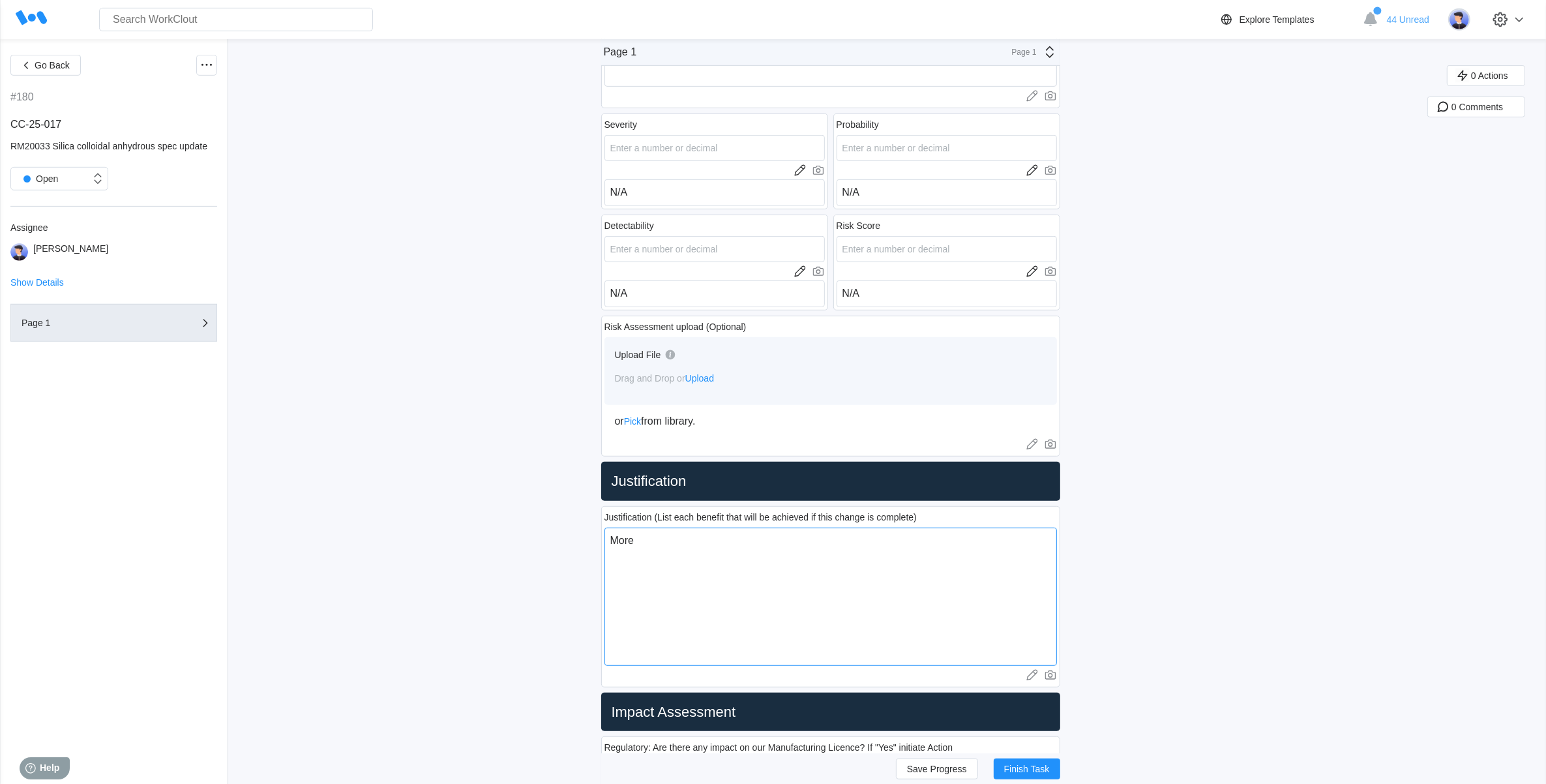
click at [655, 547] on textarea "More" at bounding box center [831, 596] width 453 height 138
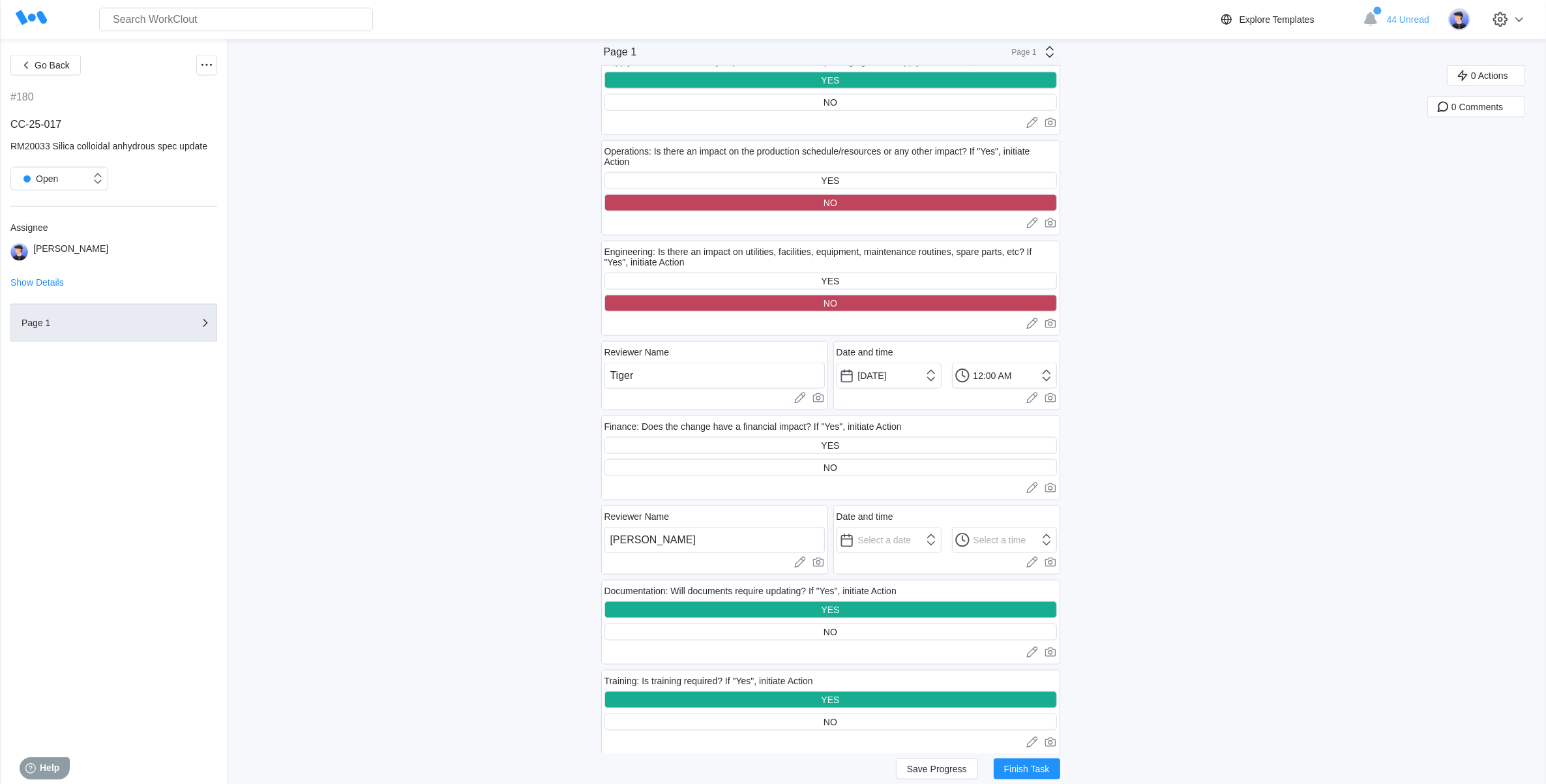
scroll to position [2038, 0]
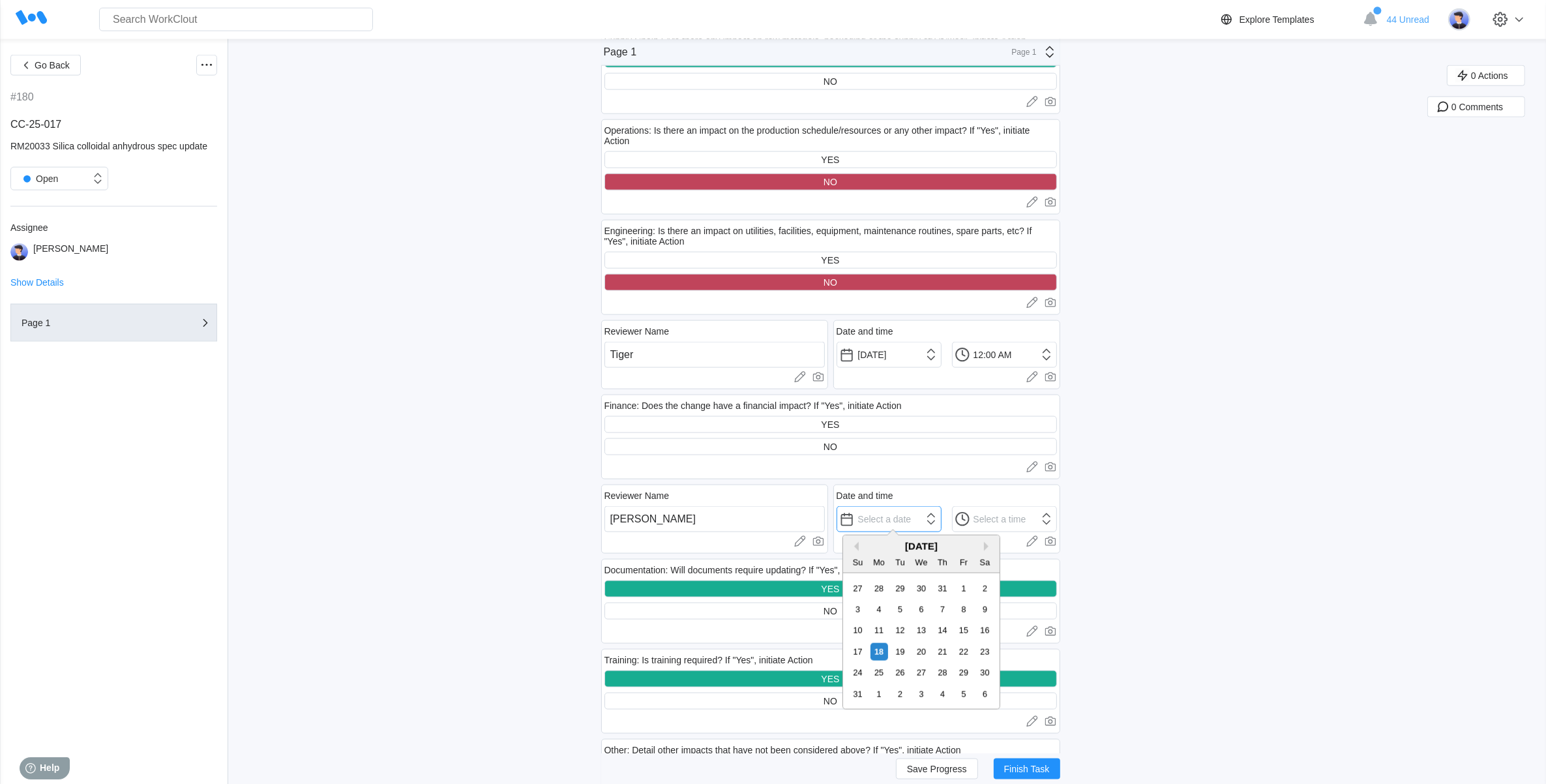
click at [918, 517] on input "text" at bounding box center [888, 519] width 105 height 26
click at [881, 653] on div "18" at bounding box center [879, 652] width 18 height 18
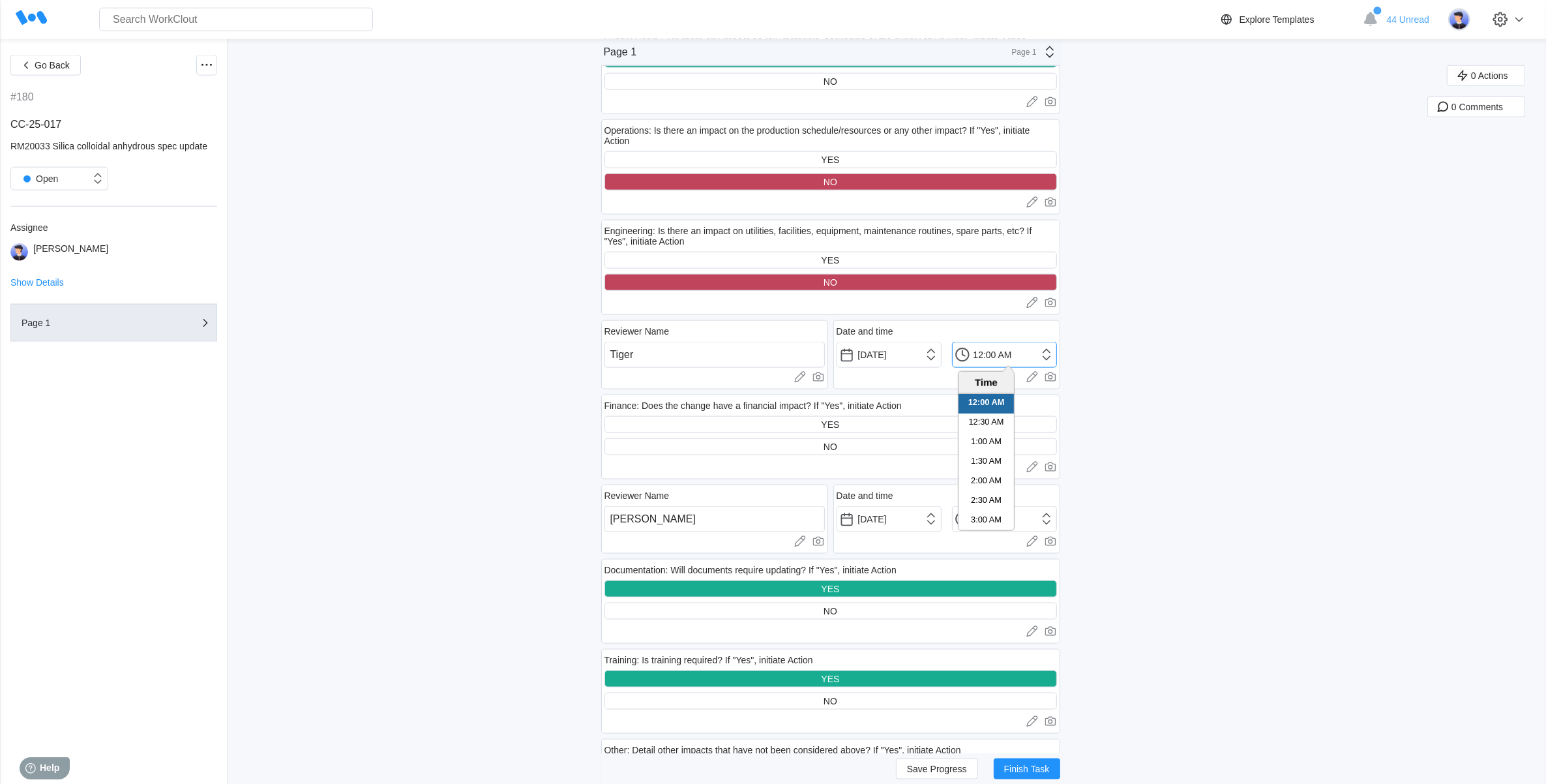
click at [1048, 346] on input "12:00 AM" at bounding box center [1004, 355] width 105 height 26
click at [990, 473] on li "2:00 PM" at bounding box center [986, 476] width 55 height 20
click at [941, 518] on input "12:00 AM" at bounding box center [888, 519] width 105 height 26
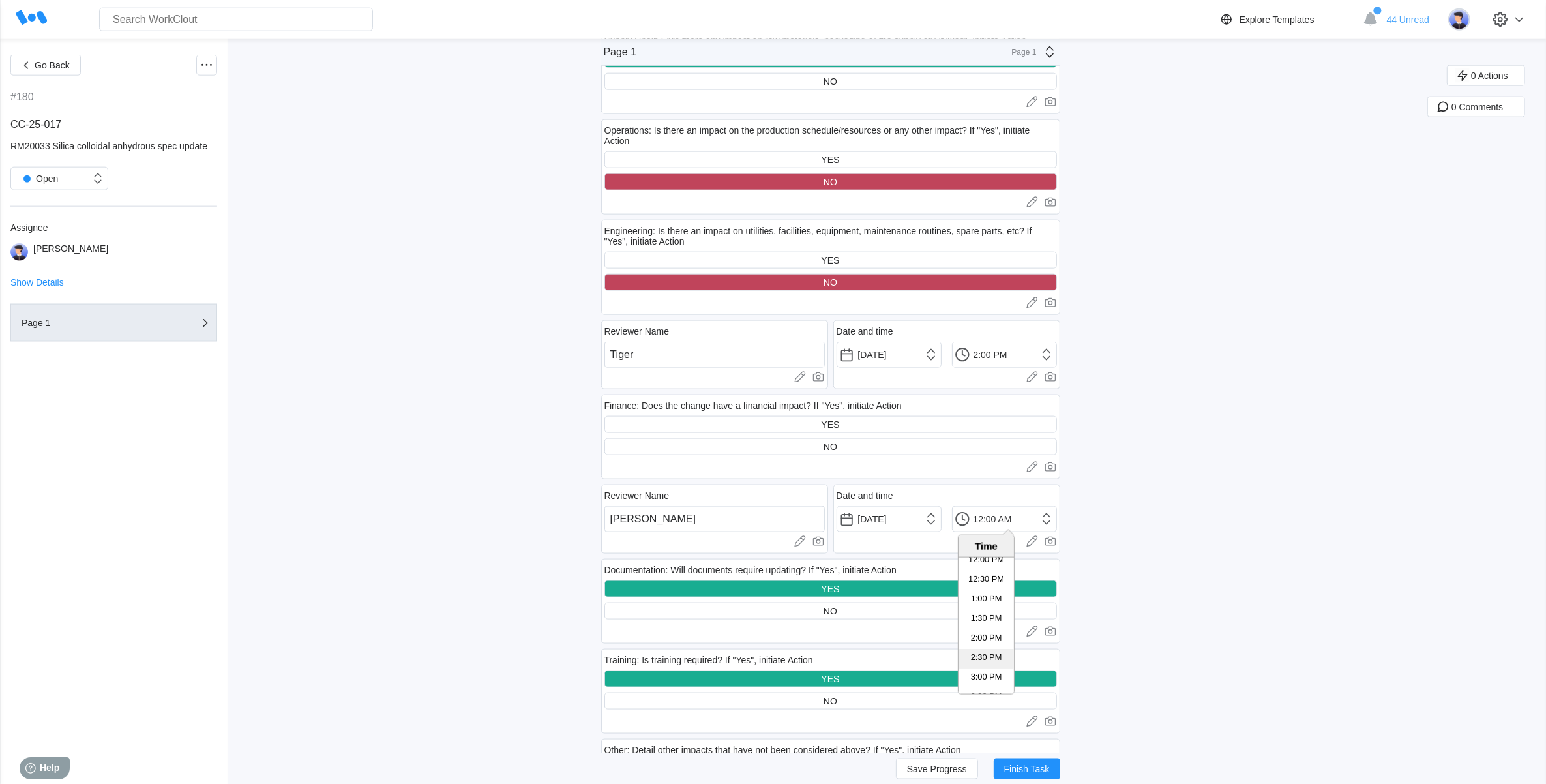
click at [986, 659] on li "2:30 PM" at bounding box center [986, 658] width 55 height 20
drag, startPoint x: 988, startPoint y: 516, endPoint x: 995, endPoint y: 516, distance: 7.0
click at [995, 516] on input "2:30 PM" at bounding box center [1004, 519] width 105 height 26
click at [1243, 504] on div "Go Back #180 CC-25-017 RM20033 Silica colloidal anhydrous spec update Open Assi…" at bounding box center [773, 181] width 1546 height 4360
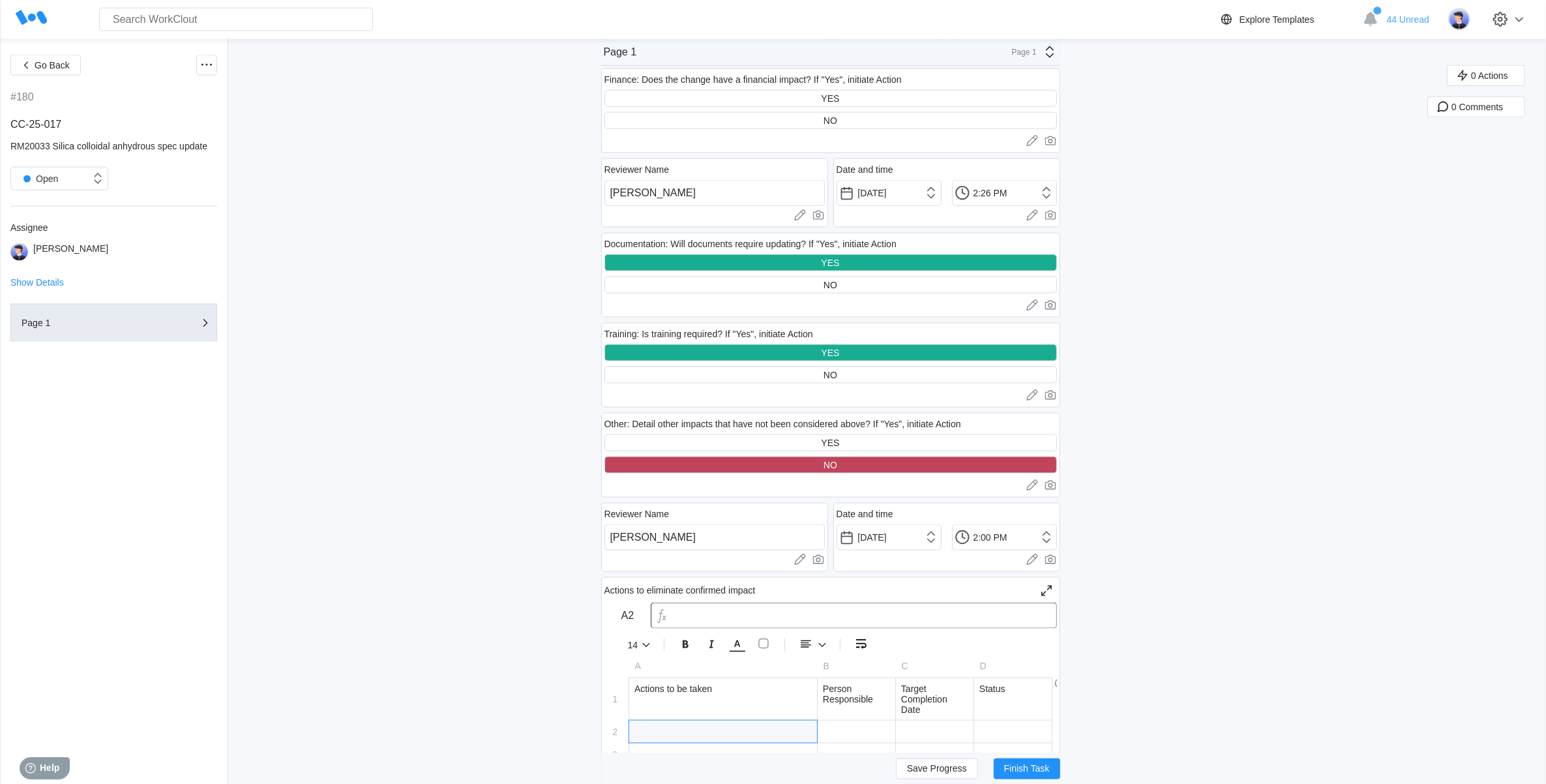
scroll to position [2445, 0]
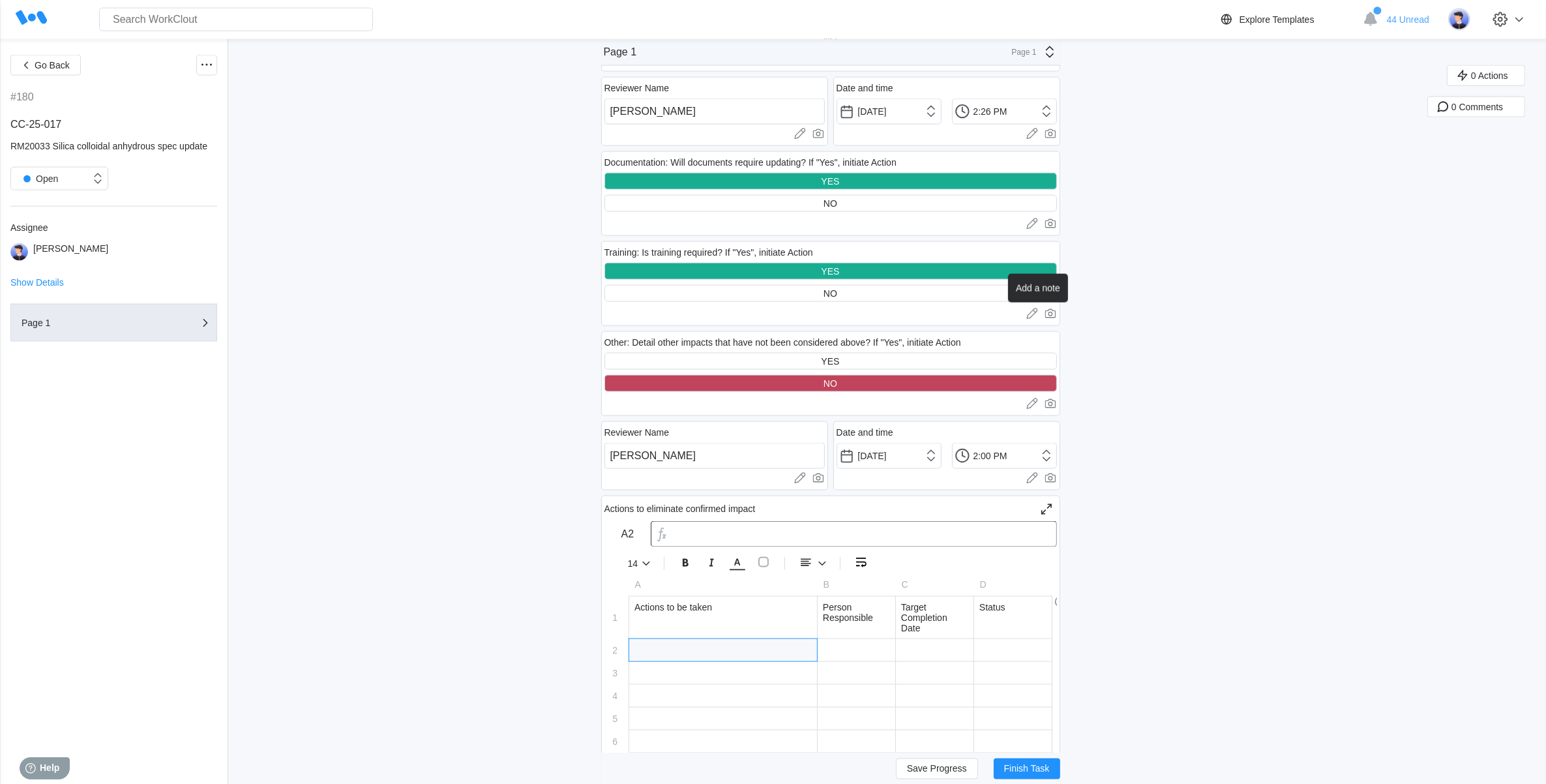
click at [1032, 312] on icon at bounding box center [1032, 313] width 13 height 13
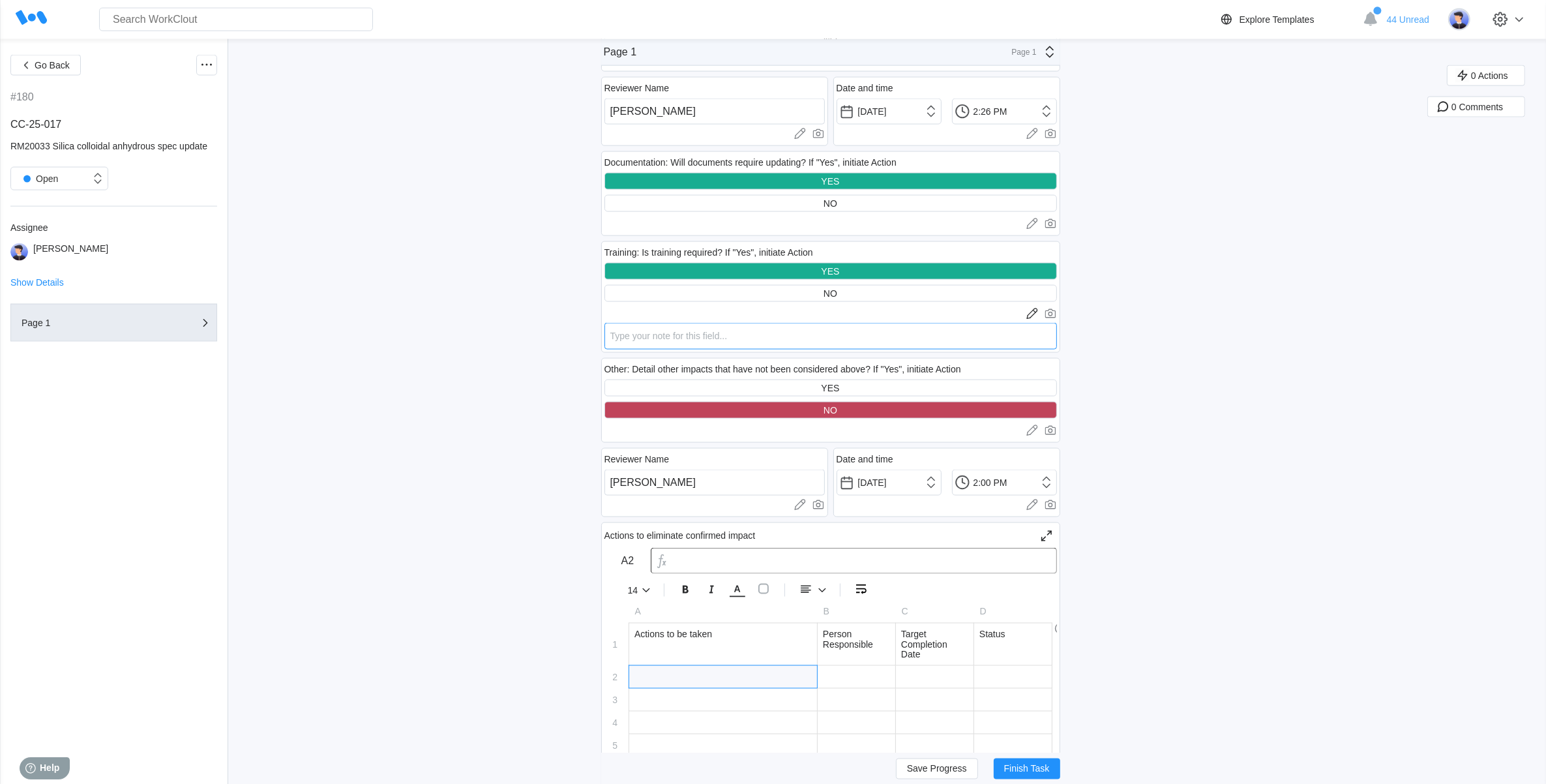
click at [695, 334] on textarea at bounding box center [831, 336] width 453 height 27
click at [776, 328] on textarea "Train QA team and be aware of" at bounding box center [831, 336] width 453 height 27
drag, startPoint x: 765, startPoint y: 328, endPoint x: 754, endPoint y: 326, distance: 11.2
click at [754, 326] on textarea "Train QA team and be aware of" at bounding box center [831, 336] width 453 height 27
click at [640, 472] on input "[PERSON_NAME]" at bounding box center [715, 482] width 220 height 26
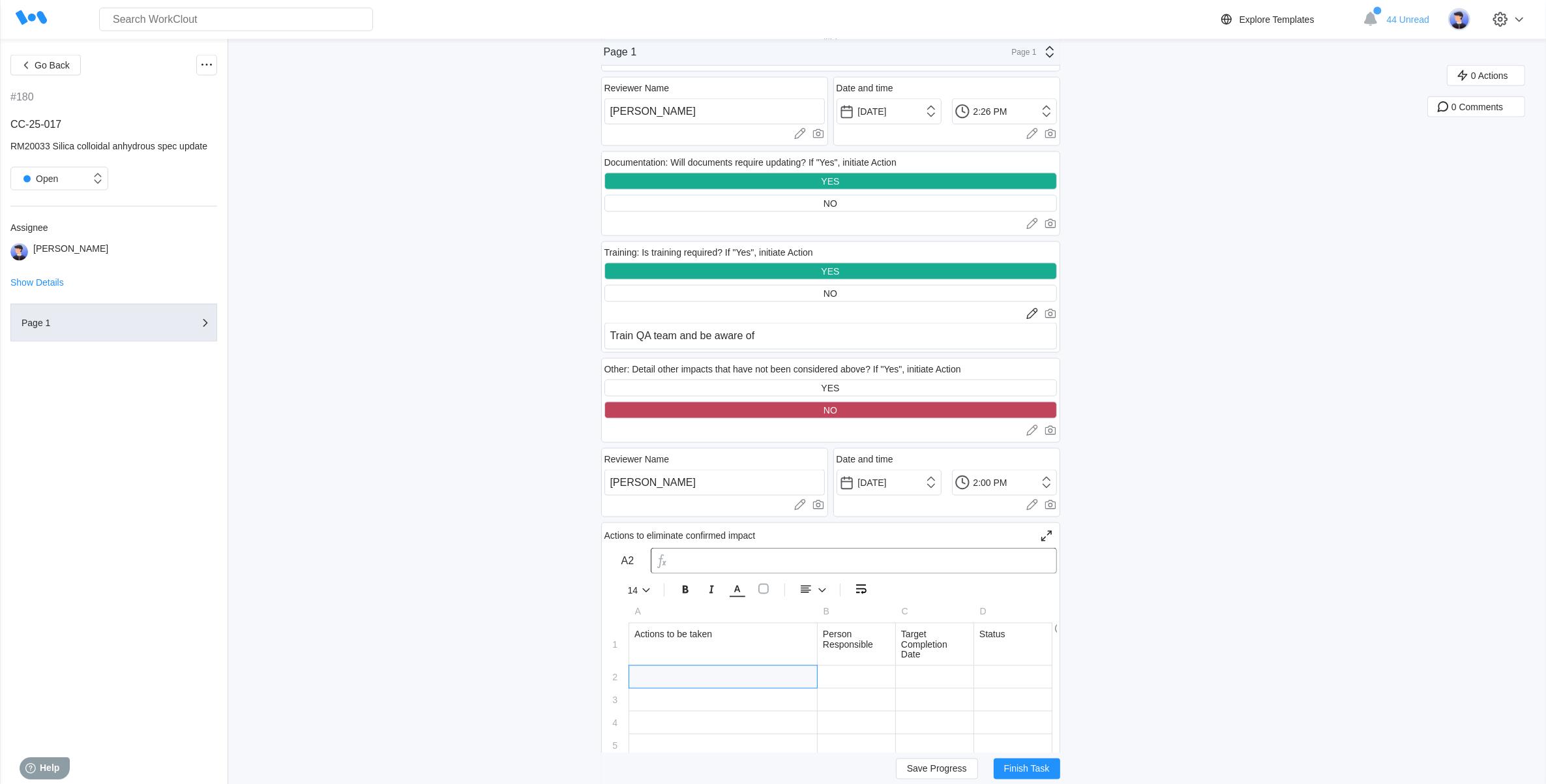
click at [773, 448] on div "Reviewer Name [PERSON_NAME] Upload images or videos to this field Drag and Drop…" at bounding box center [715, 482] width 227 height 69
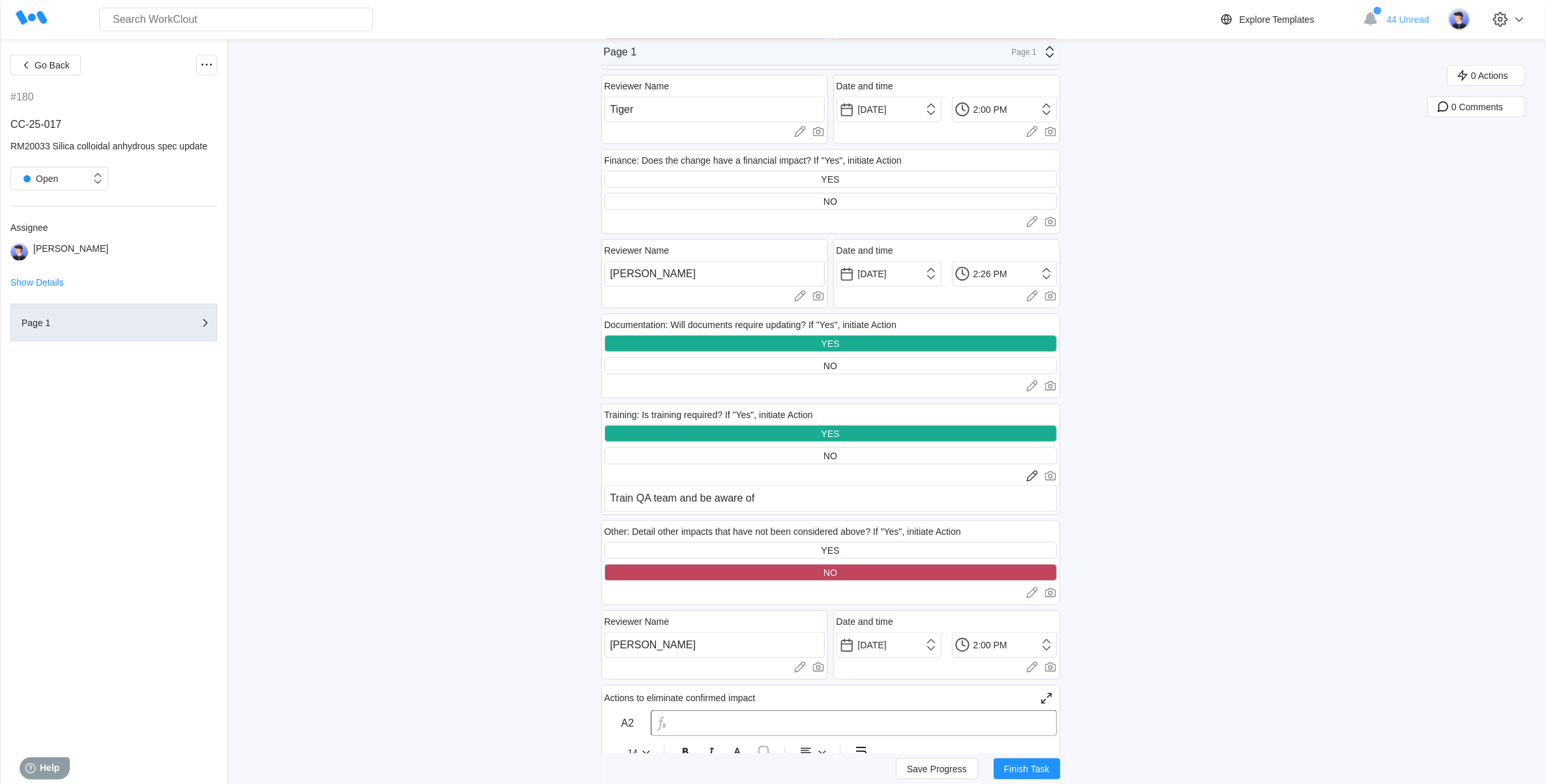
scroll to position [2282, 0]
click at [773, 499] on textarea "Train QA team and be aware of" at bounding box center [831, 498] width 453 height 27
click at [1039, 385] on icon at bounding box center [1032, 387] width 13 height 13
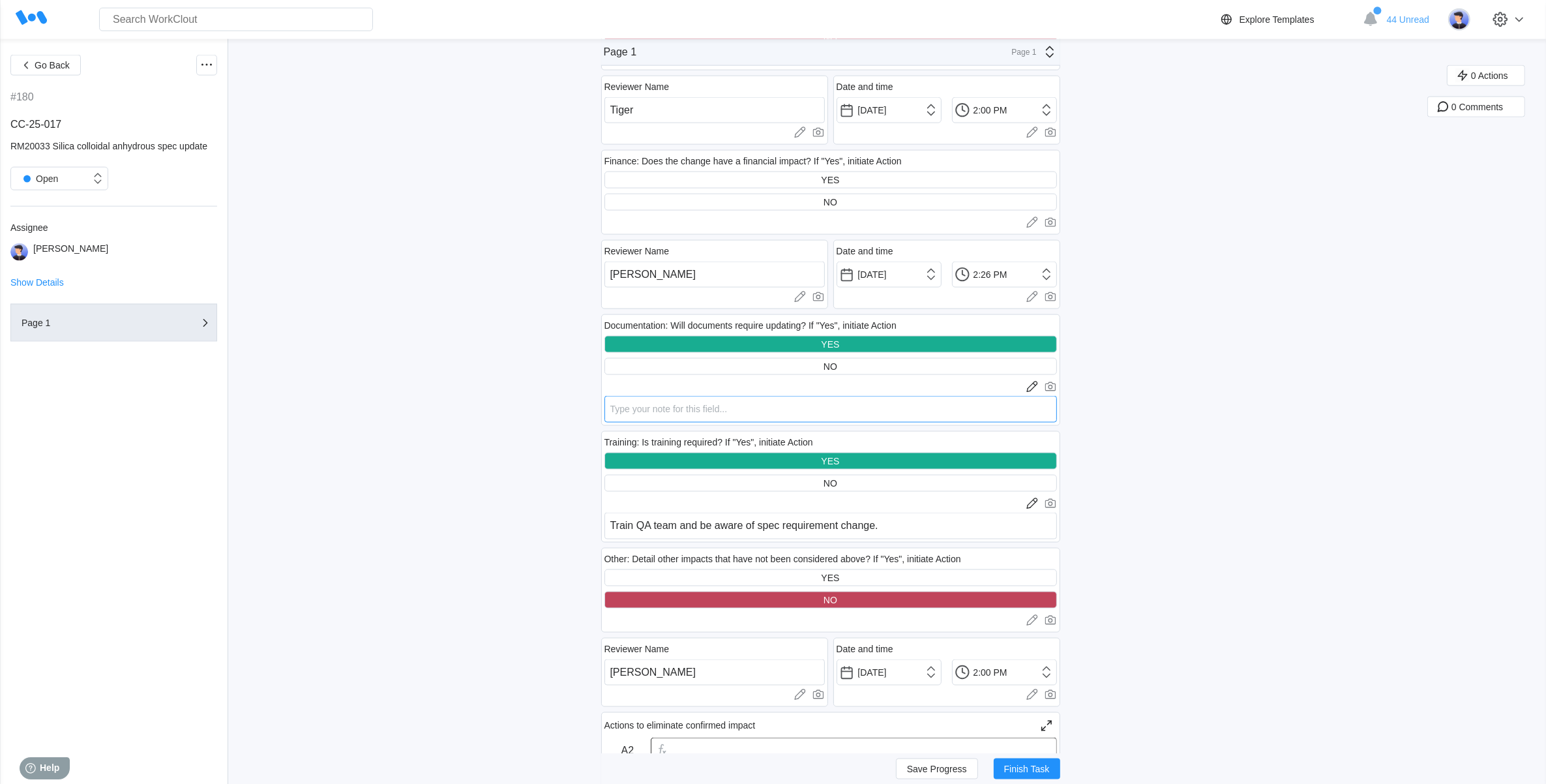
click at [703, 396] on textarea at bounding box center [831, 409] width 453 height 27
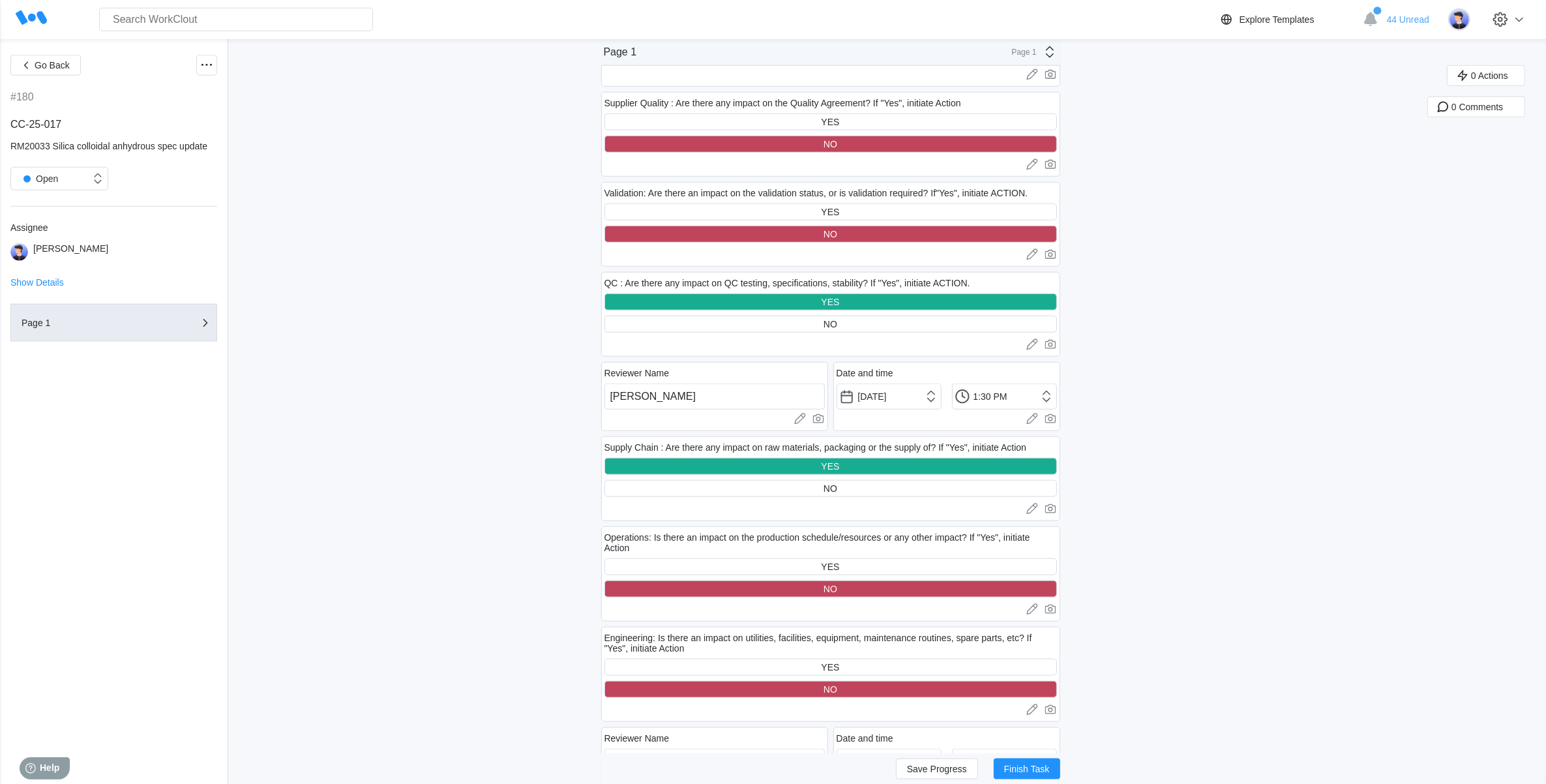
scroll to position [1630, 0]
click at [1030, 343] on div at bounding box center [831, 345] width 453 height 13
click at [1034, 340] on icon at bounding box center [1032, 345] width 13 height 13
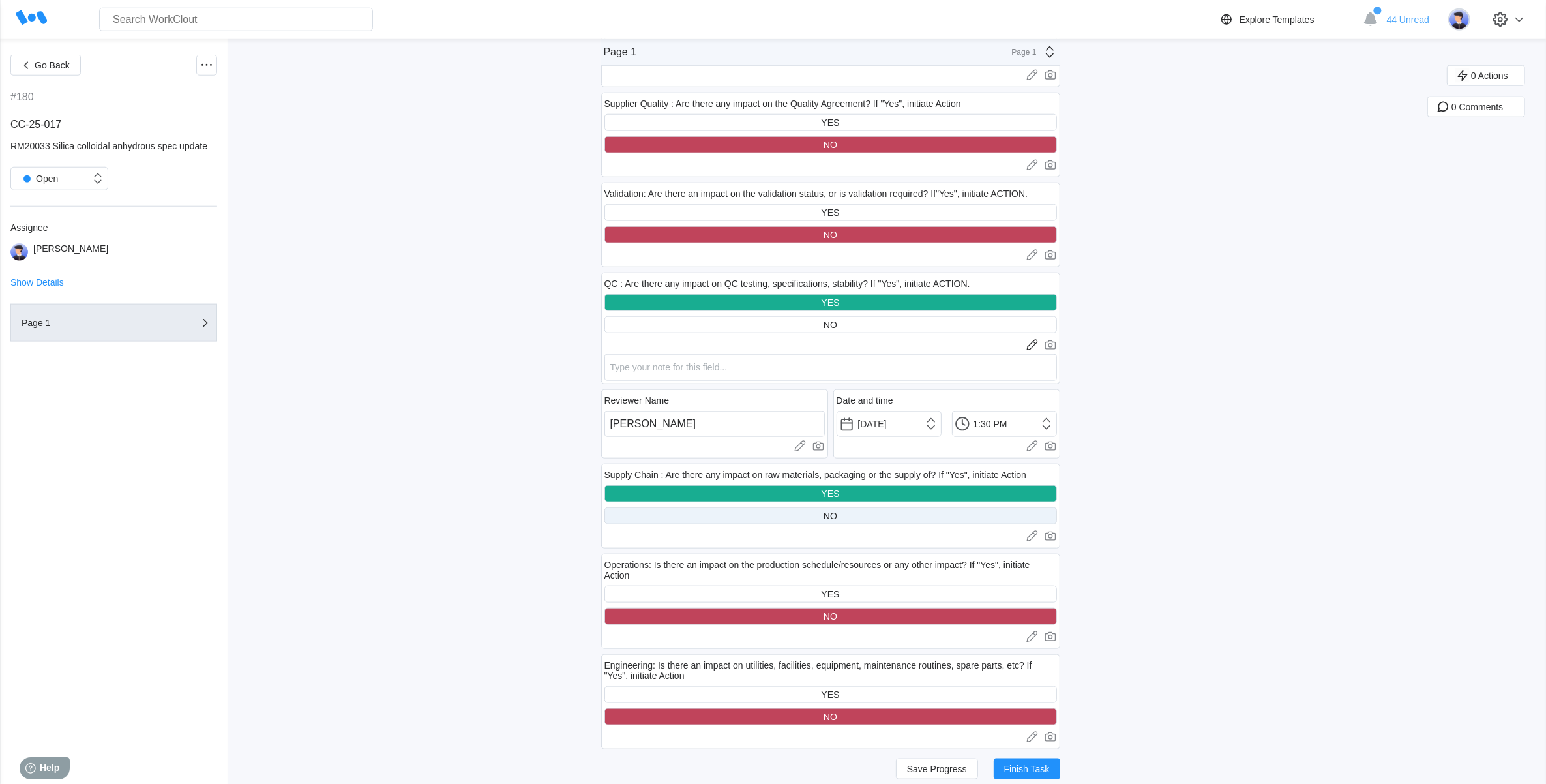
click at [837, 516] on div "NO" at bounding box center [830, 516] width 14 height 11
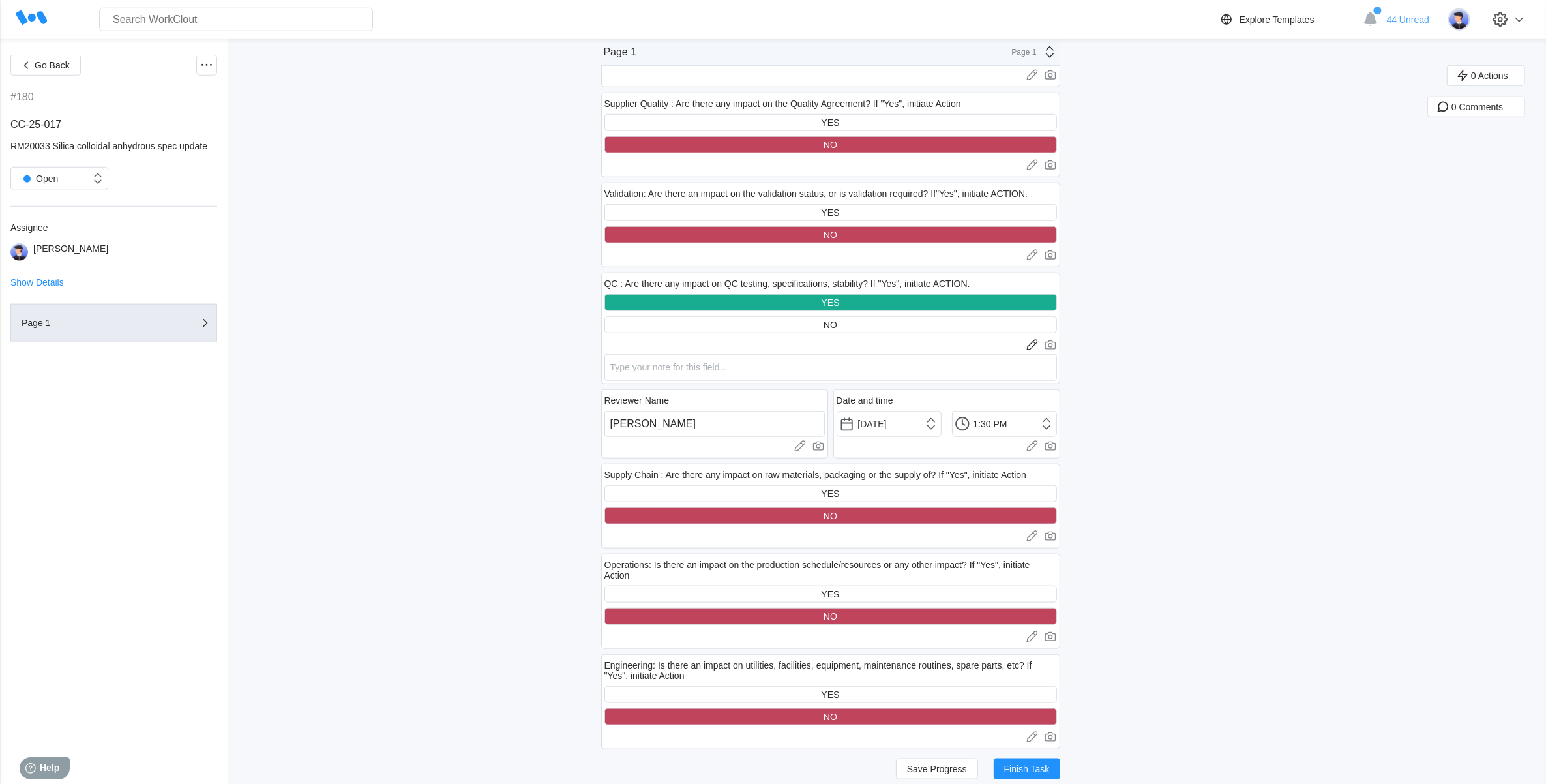
click at [666, 339] on div at bounding box center [831, 345] width 453 height 13
click at [664, 362] on textarea at bounding box center [831, 367] width 453 height 27
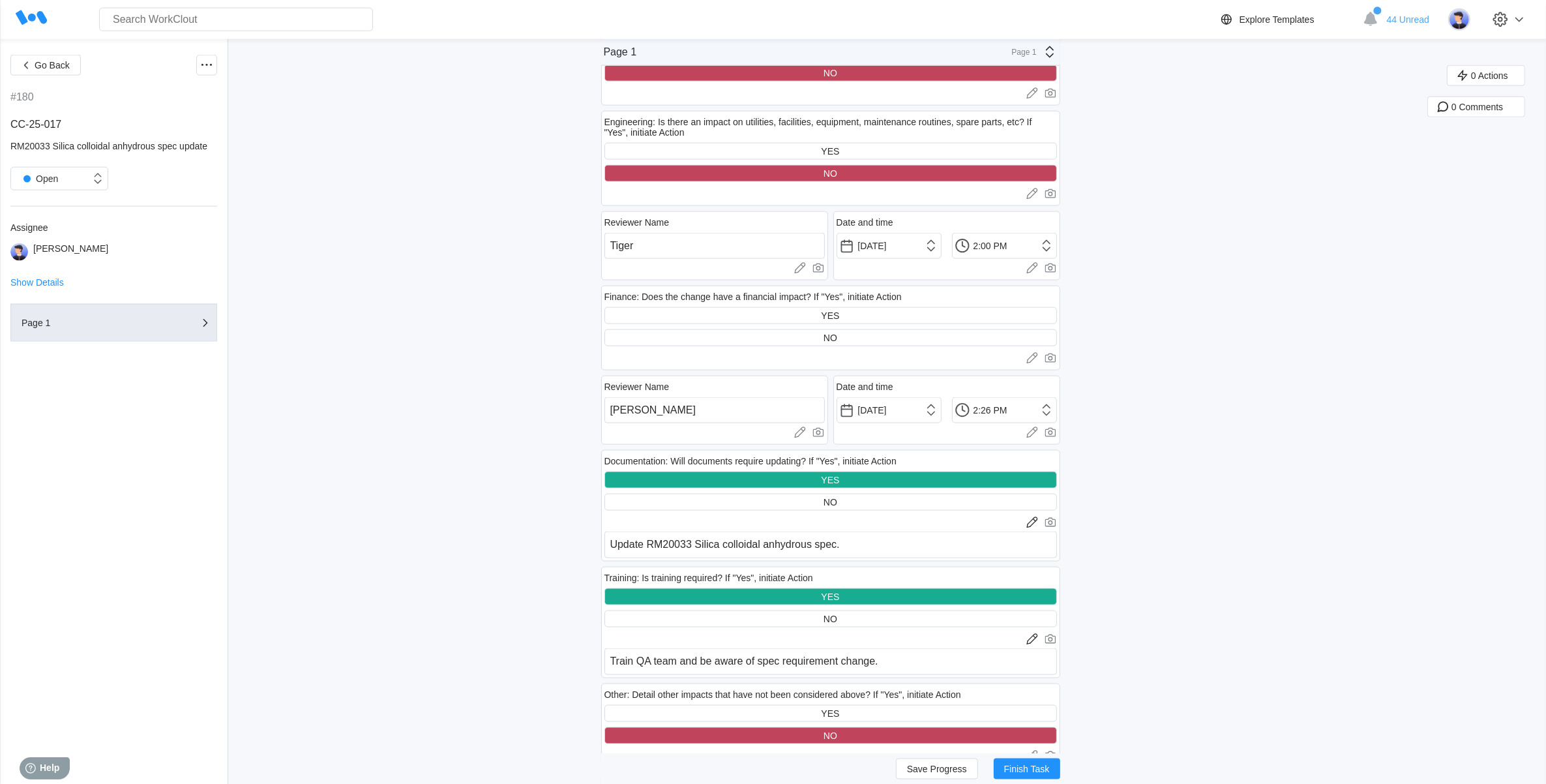
scroll to position [2479, 0]
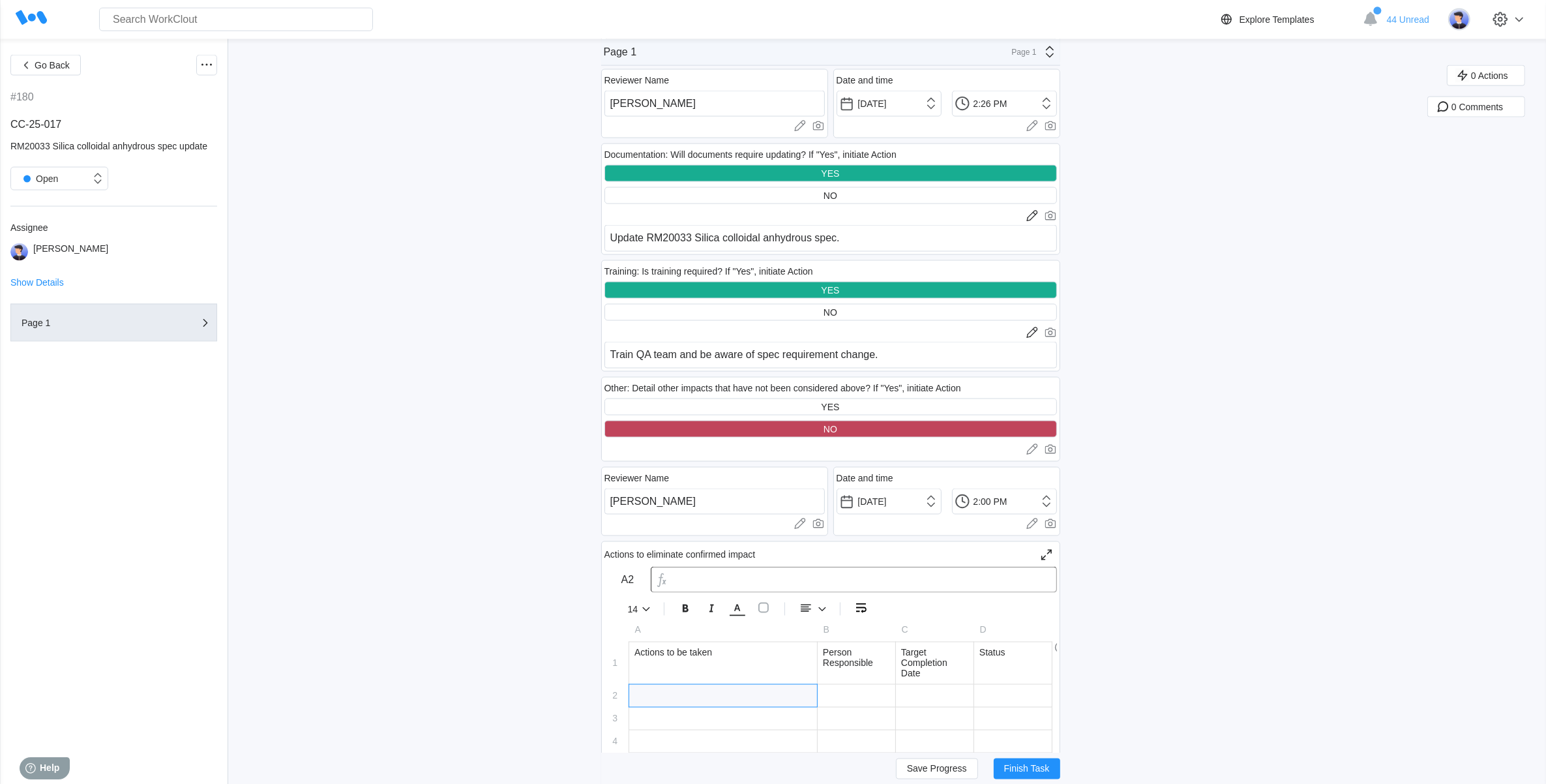
click at [680, 684] on div at bounding box center [723, 695] width 188 height 22
click at [871, 692] on div at bounding box center [856, 696] width 78 height 23
click at [943, 688] on div at bounding box center [934, 700] width 78 height 31
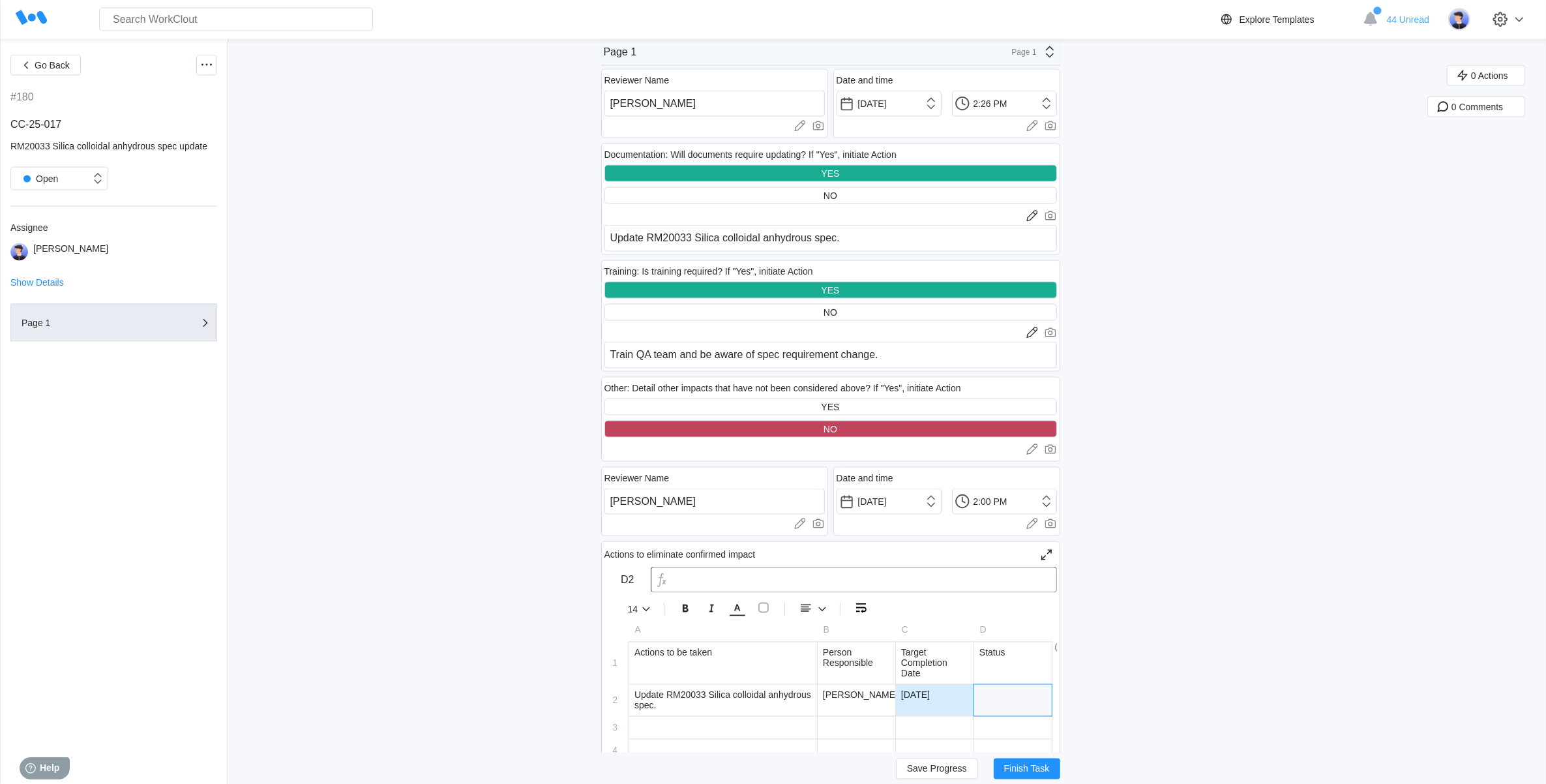
click at [1048, 697] on div at bounding box center [1012, 700] width 78 height 31
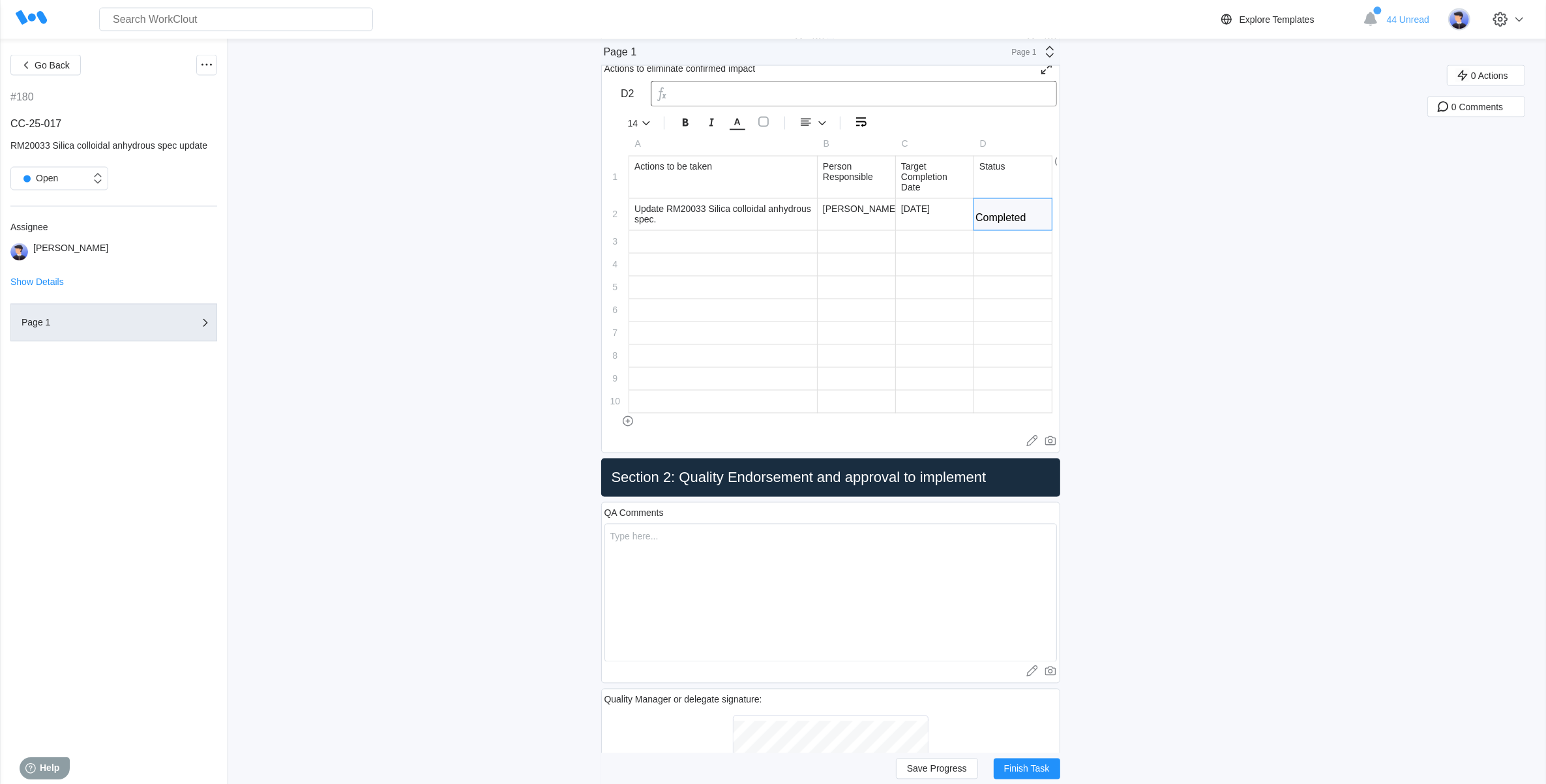
scroll to position [2969, 0]
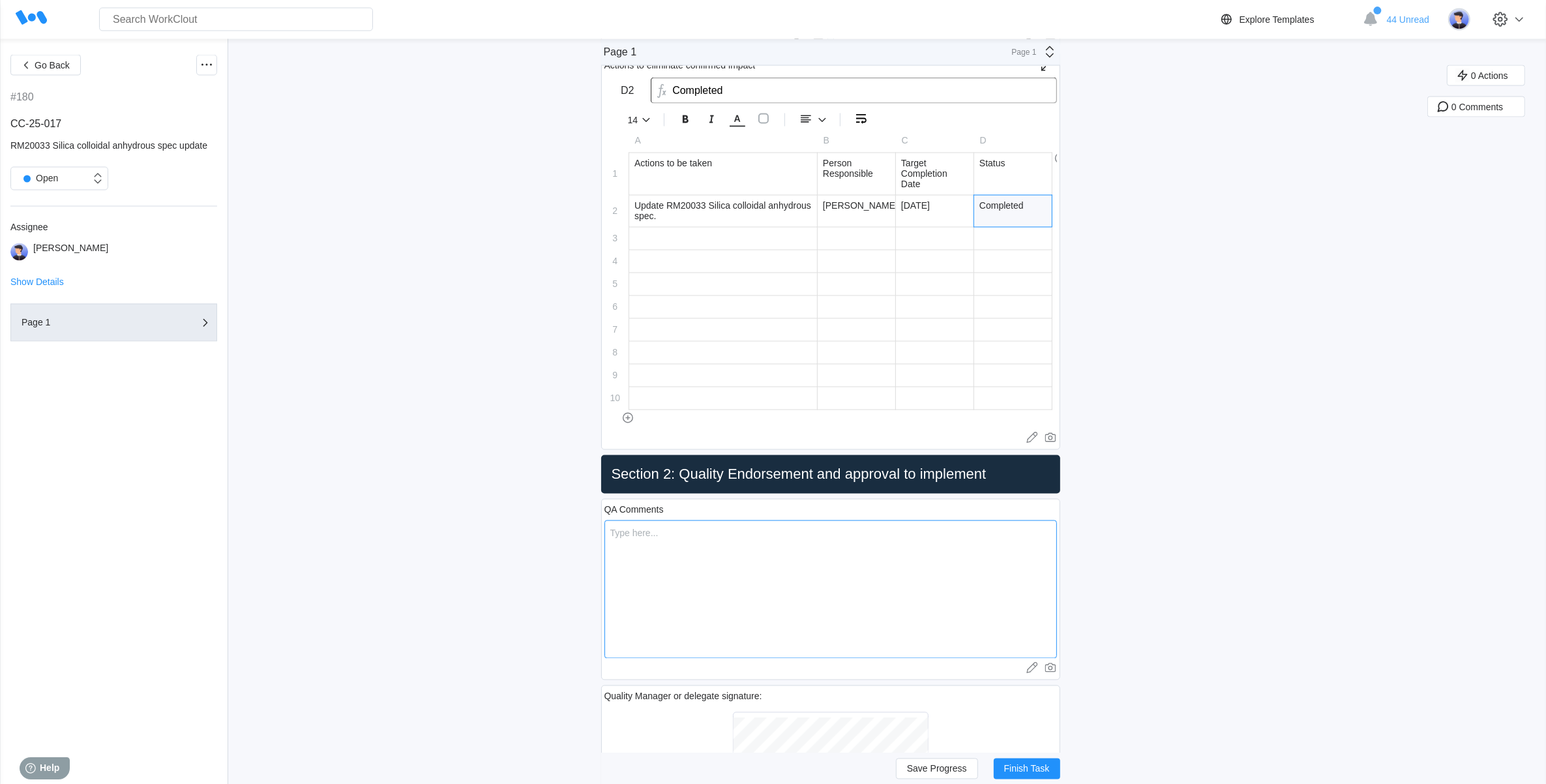
click at [711, 555] on textarea at bounding box center [831, 589] width 453 height 138
drag, startPoint x: 639, startPoint y: 541, endPoint x: 603, endPoint y: 541, distance: 36.0
click at [717, 236] on div at bounding box center [723, 238] width 188 height 22
click at [866, 228] on div at bounding box center [856, 238] width 78 height 22
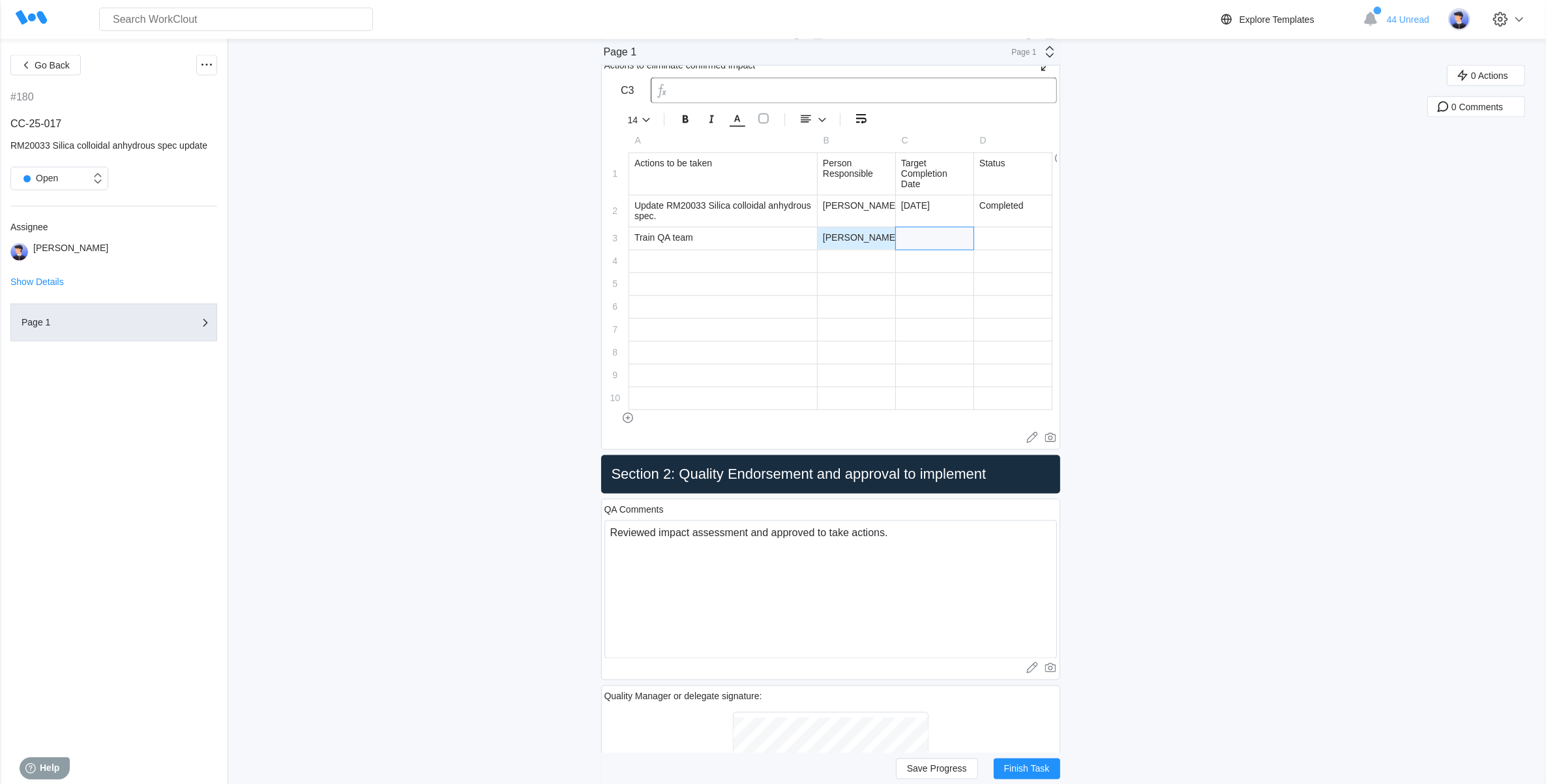
click at [970, 228] on div at bounding box center [934, 238] width 78 height 22
click at [1032, 236] on div at bounding box center [1012, 239] width 78 height 23
drag, startPoint x: 917, startPoint y: 503, endPoint x: 872, endPoint y: 567, distance: 78.2
click at [916, 503] on div "QA Comments Reviewed impact assessment and approved to take actions. x Upload i…" at bounding box center [831, 589] width 459 height 187
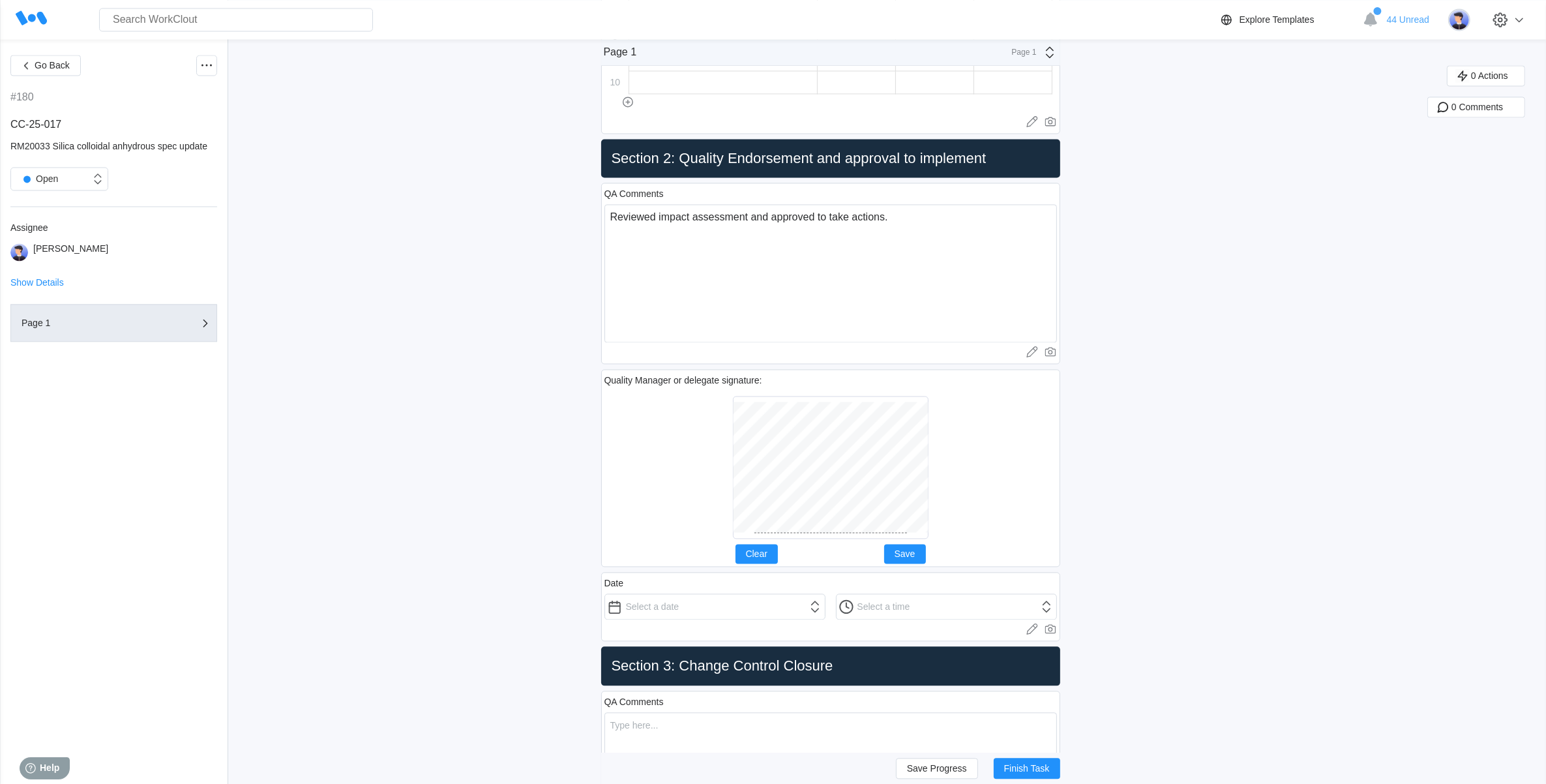
scroll to position [3295, 0]
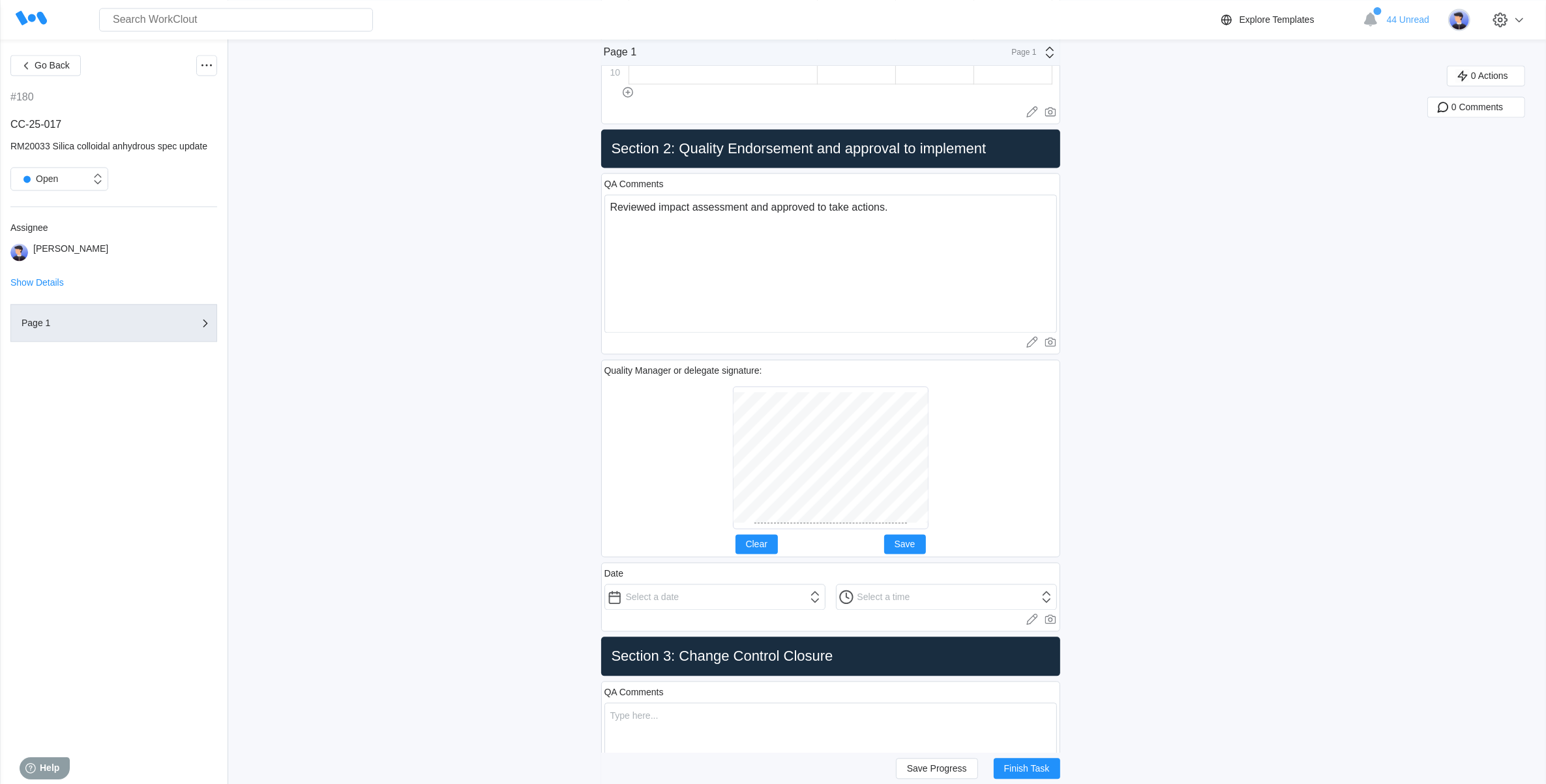
click at [965, 472] on div at bounding box center [831, 458] width 453 height 153
click at [707, 603] on input "text" at bounding box center [715, 596] width 221 height 26
click at [646, 521] on div "18" at bounding box center [647, 523] width 18 height 18
click at [1048, 600] on input "12:00 AM" at bounding box center [946, 596] width 221 height 26
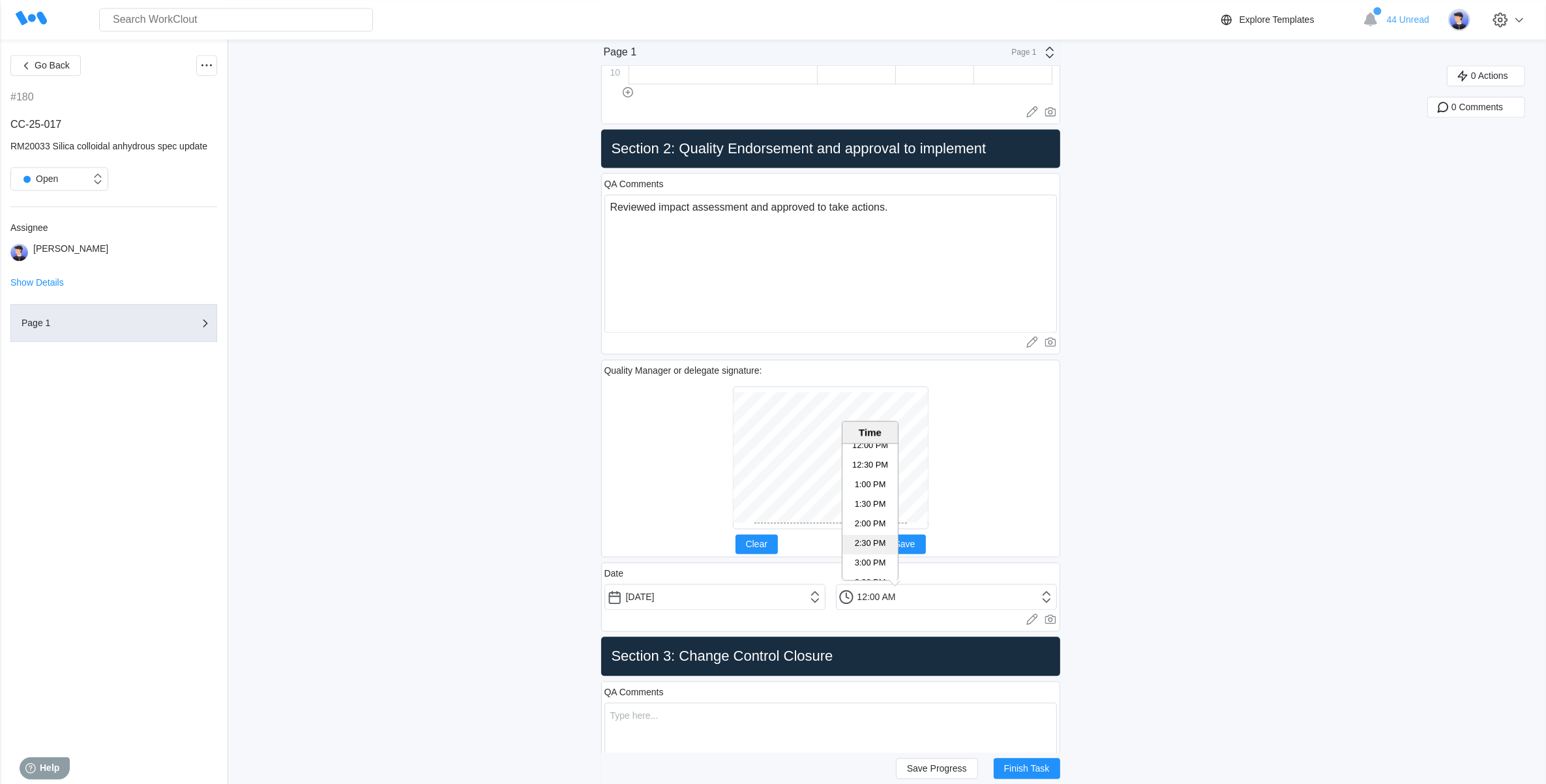
click at [879, 541] on li "2:30 PM" at bounding box center [870, 544] width 55 height 20
click at [877, 600] on input "2:30 PM" at bounding box center [946, 596] width 221 height 26
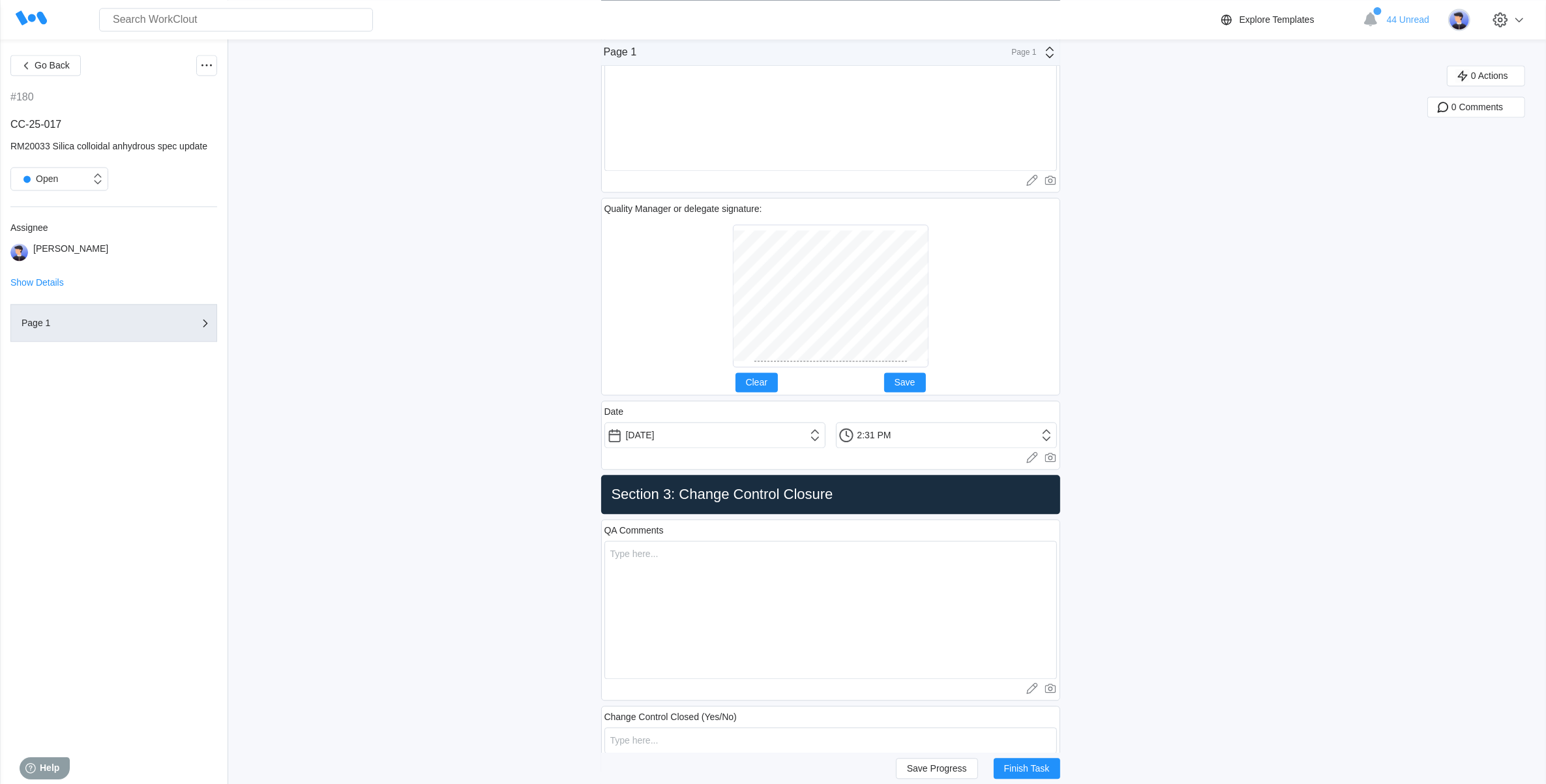
scroll to position [3457, 0]
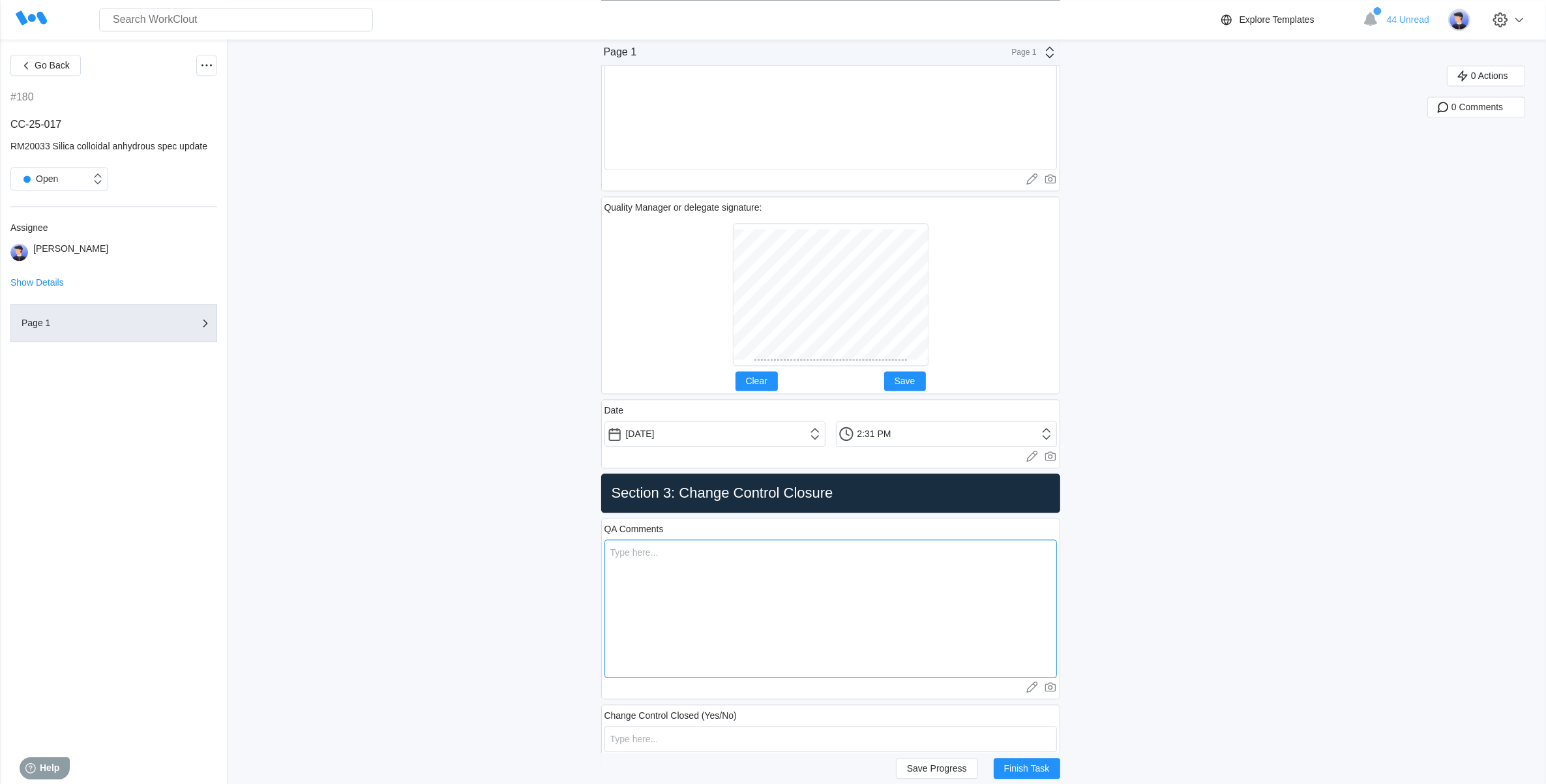
click at [628, 560] on textarea at bounding box center [831, 608] width 453 height 138
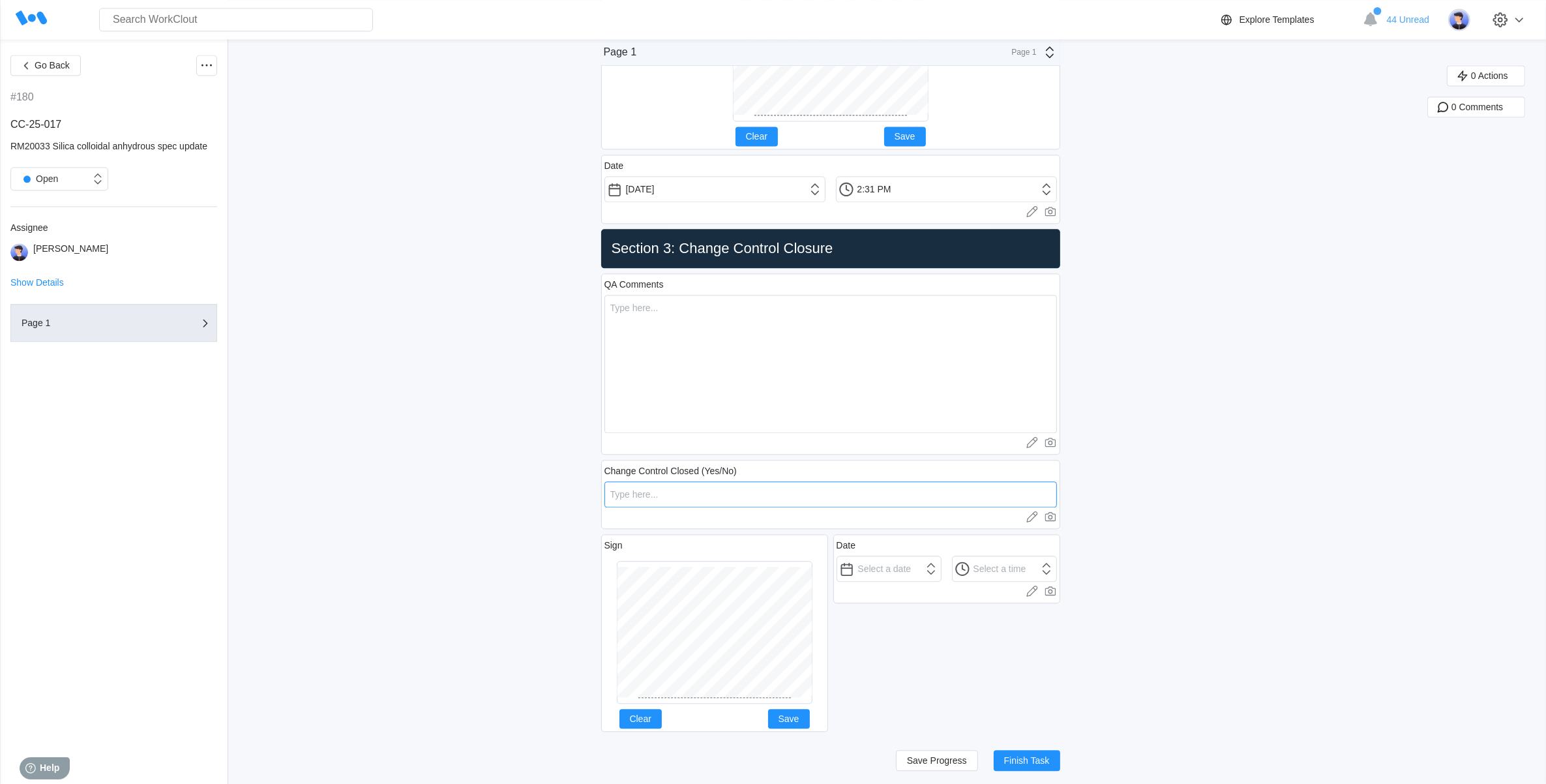
click at [661, 503] on input "text" at bounding box center [831, 494] width 453 height 26
click at [651, 722] on span "Clear" at bounding box center [640, 718] width 21 height 9
drag, startPoint x: 797, startPoint y: 729, endPoint x: 820, endPoint y: 608, distance: 123.2
click at [797, 723] on span "Save" at bounding box center [789, 718] width 21 height 9
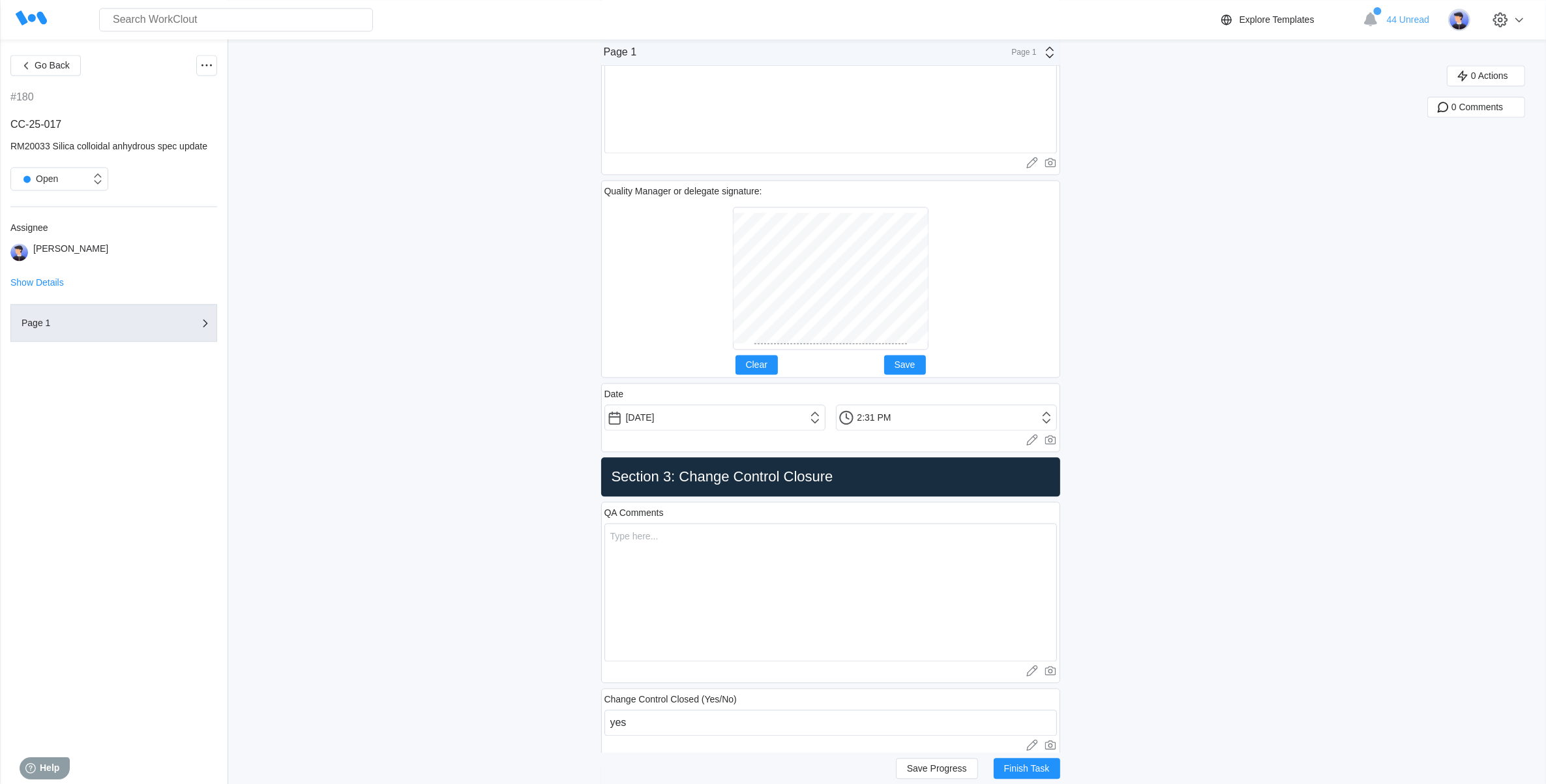
scroll to position [3457, 0]
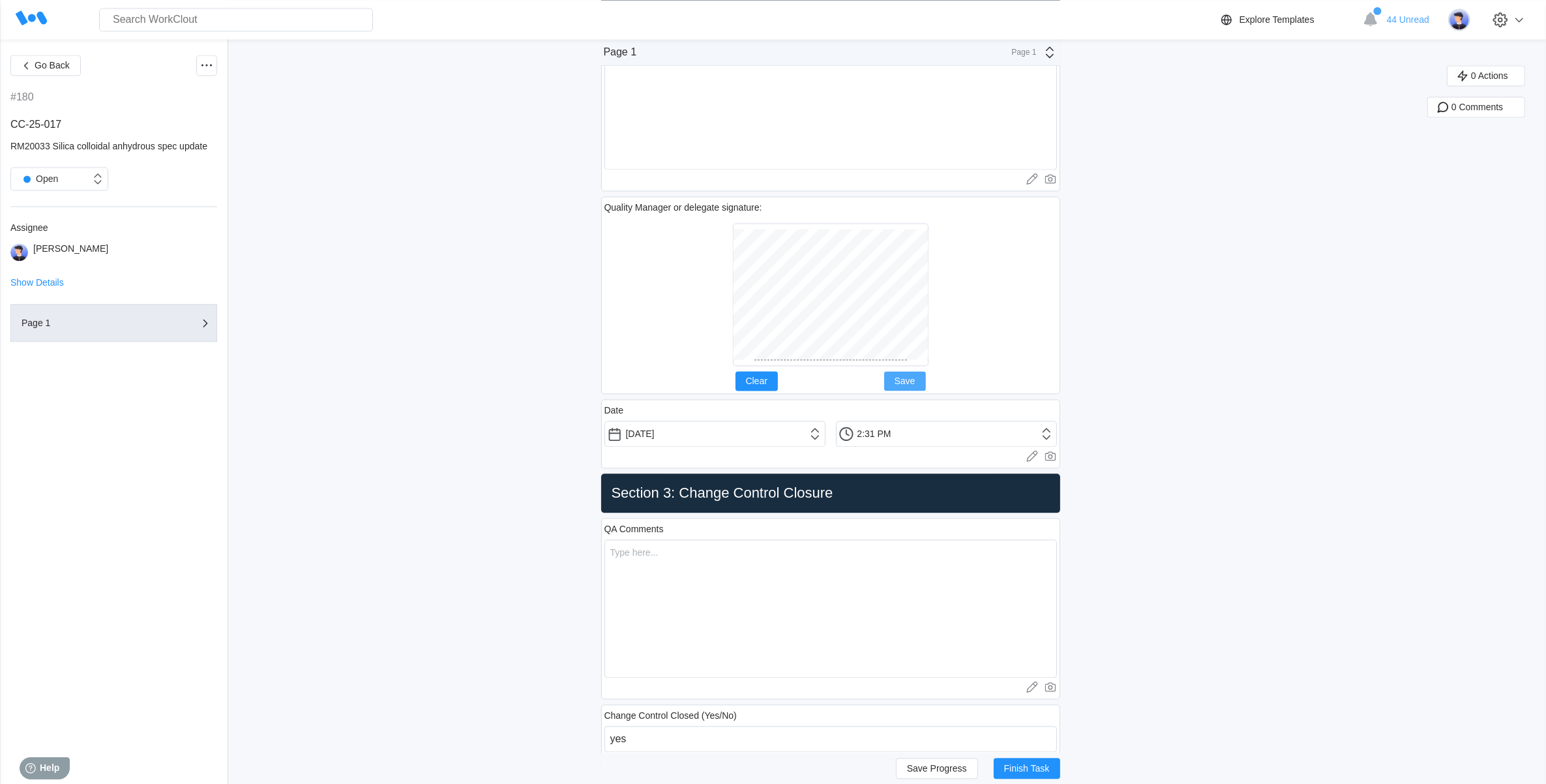
click at [908, 385] on span "Save" at bounding box center [906, 380] width 21 height 9
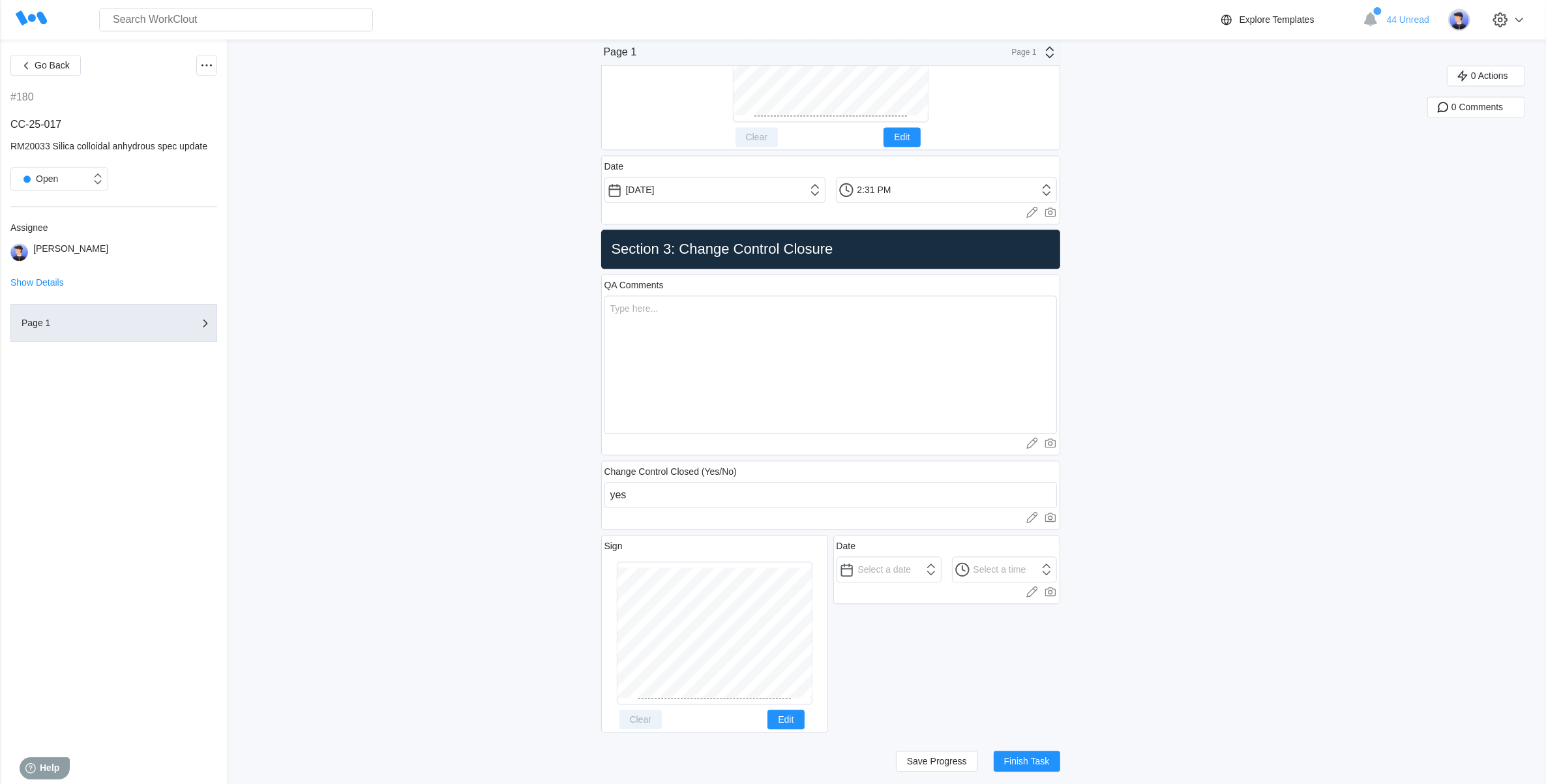
scroll to position [3712, 0]
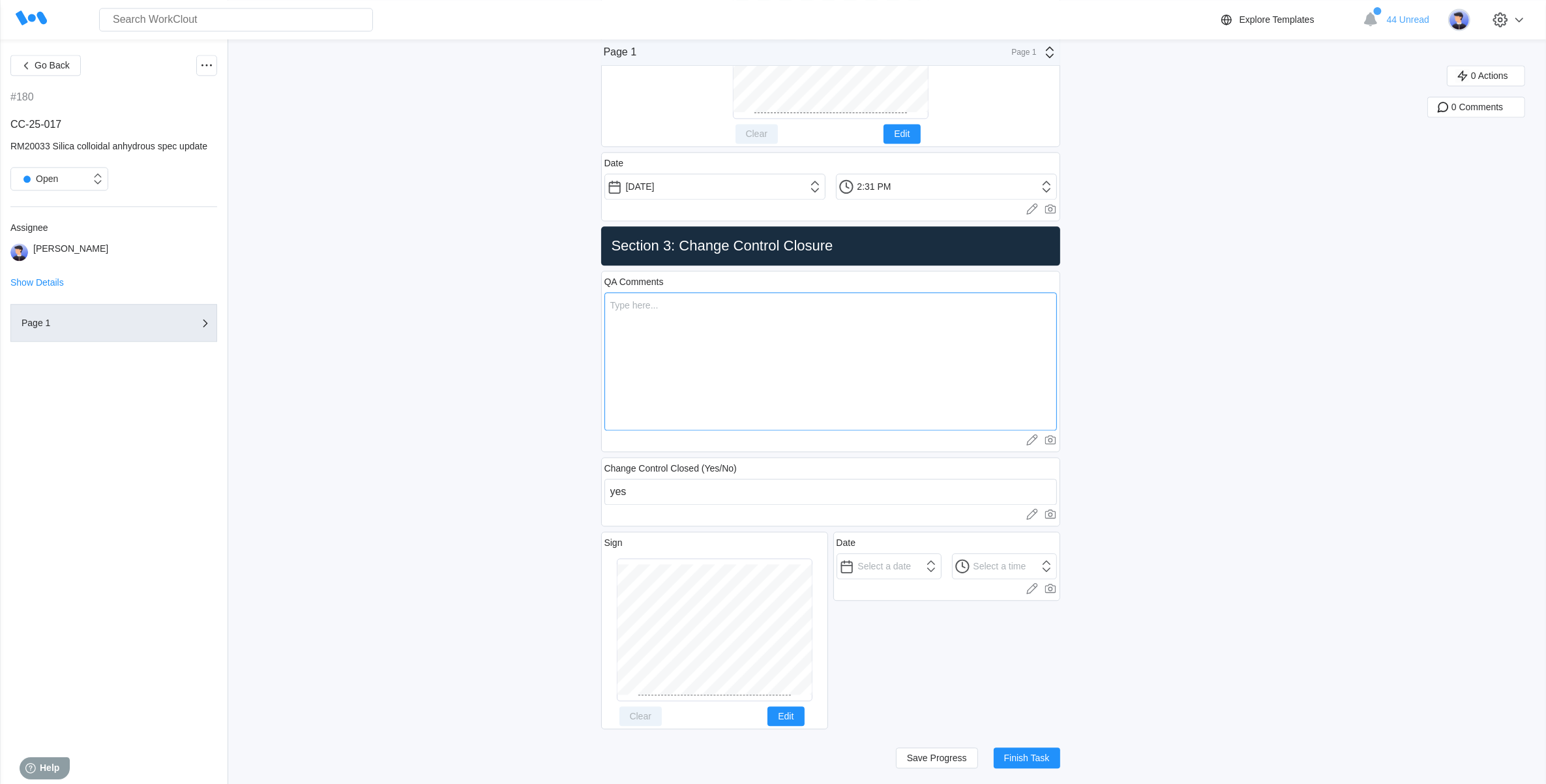
click at [667, 325] on textarea at bounding box center [831, 361] width 453 height 138
click at [943, 751] on button "Save Progress" at bounding box center [937, 758] width 82 height 21
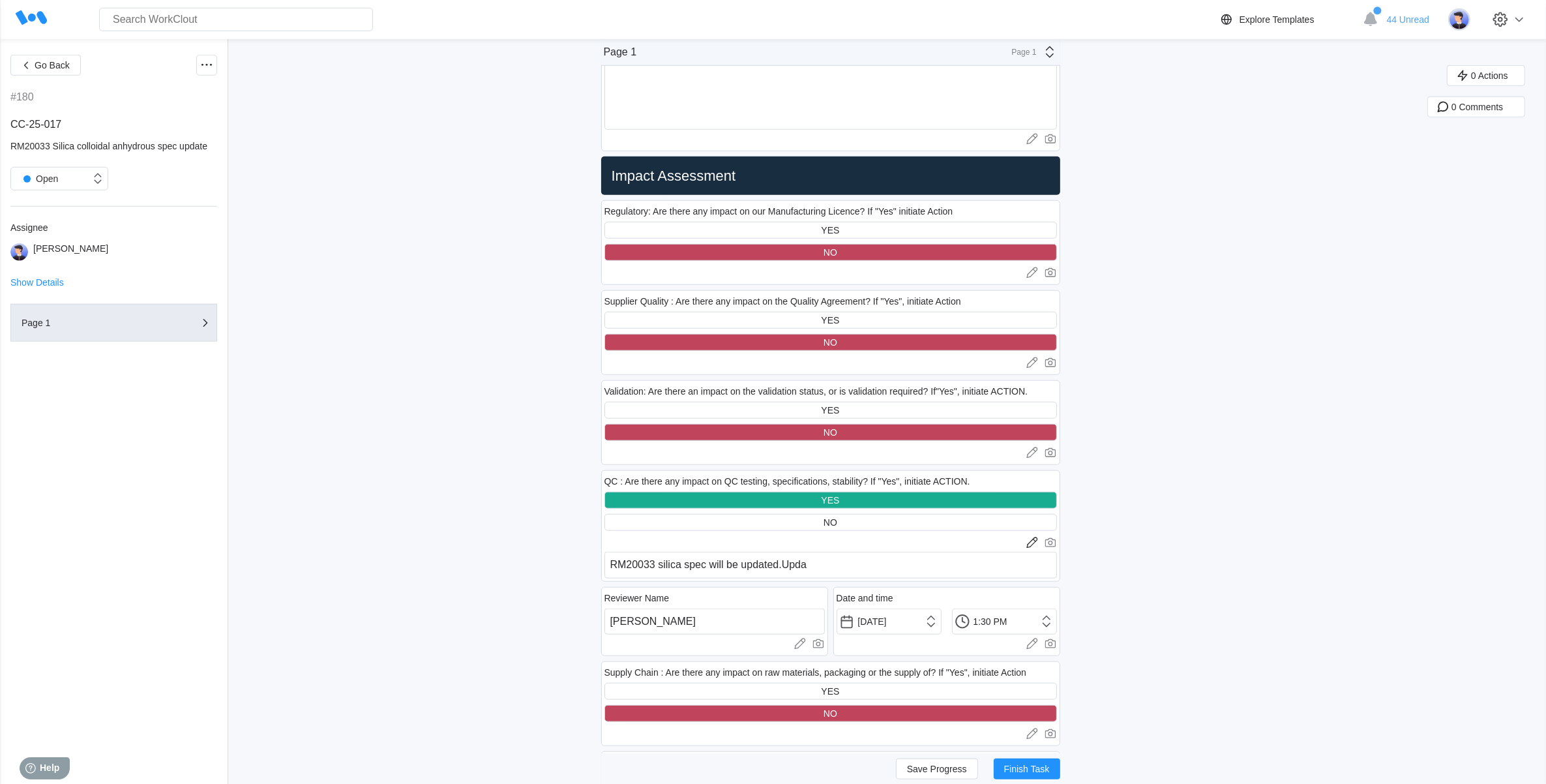
scroll to position [1430, 0]
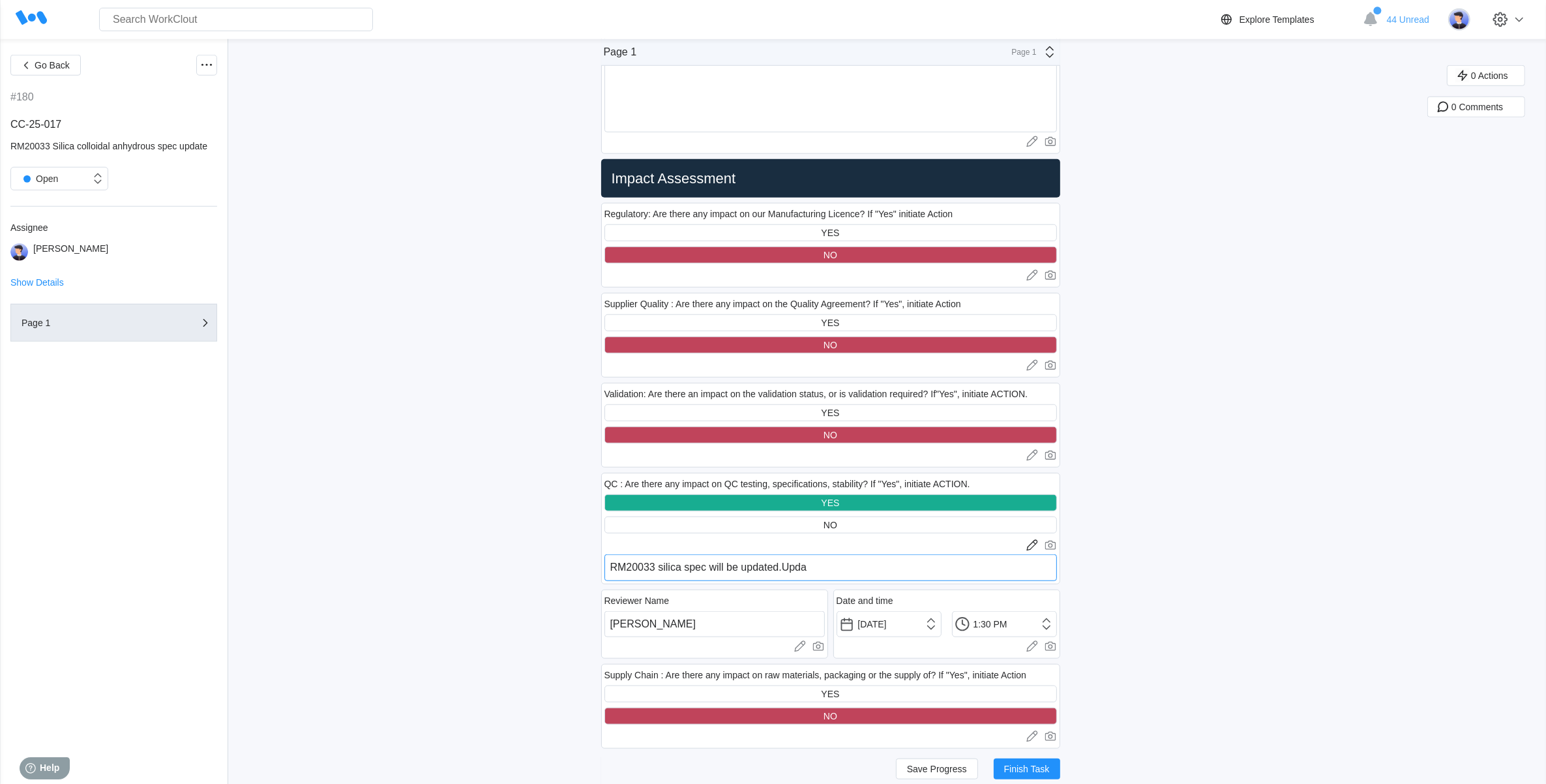
drag, startPoint x: 791, startPoint y: 565, endPoint x: 799, endPoint y: 564, distance: 8.1
click at [794, 565] on textarea "RM20033 silica spec will be updated.Upda" at bounding box center [831, 567] width 453 height 27
drag, startPoint x: 822, startPoint y: 568, endPoint x: 779, endPoint y: 565, distance: 43.1
click at [783, 565] on textarea "RM20033 silica spec will be updated.Upda" at bounding box center [831, 567] width 453 height 27
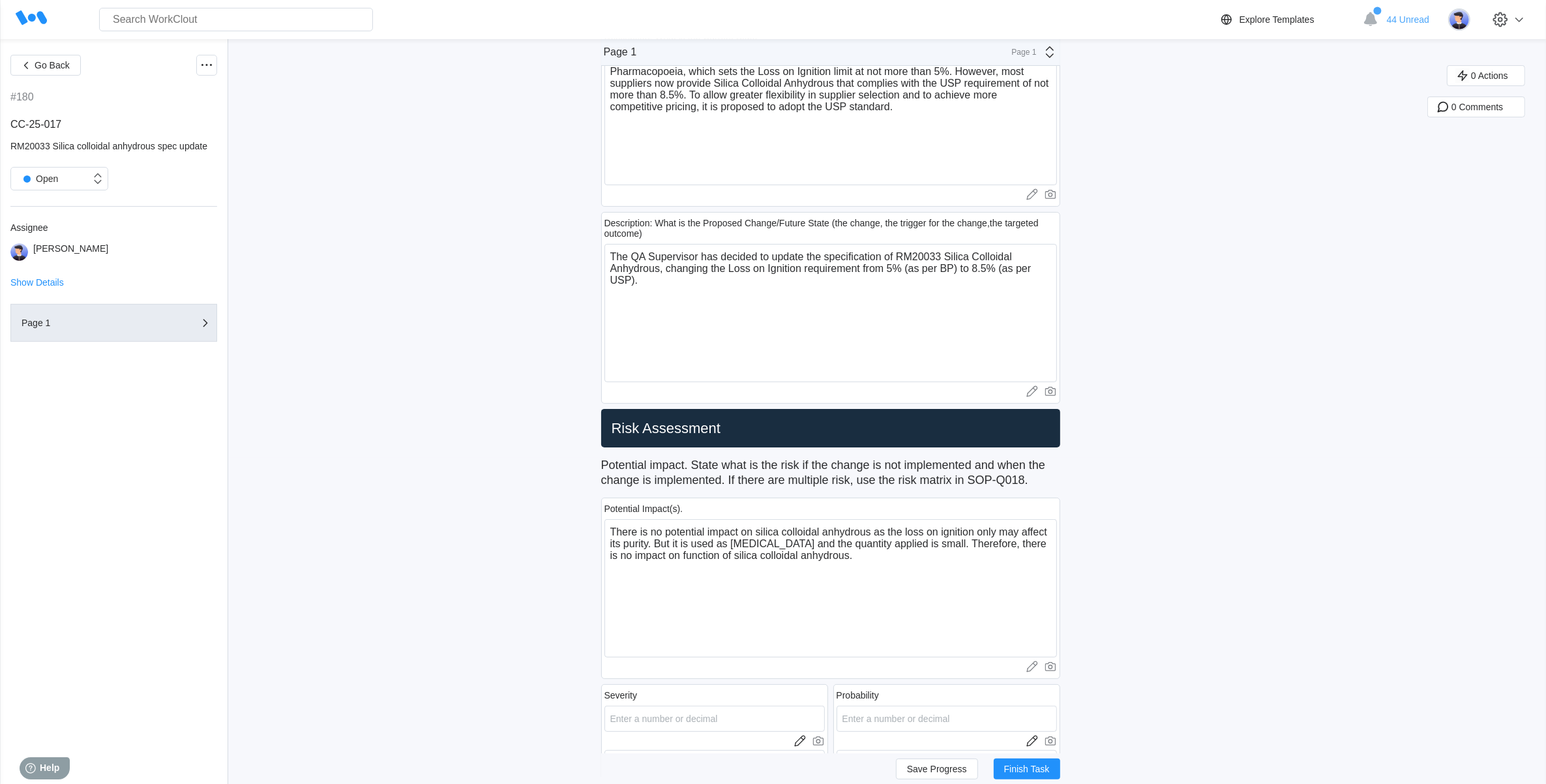
scroll to position [289, 0]
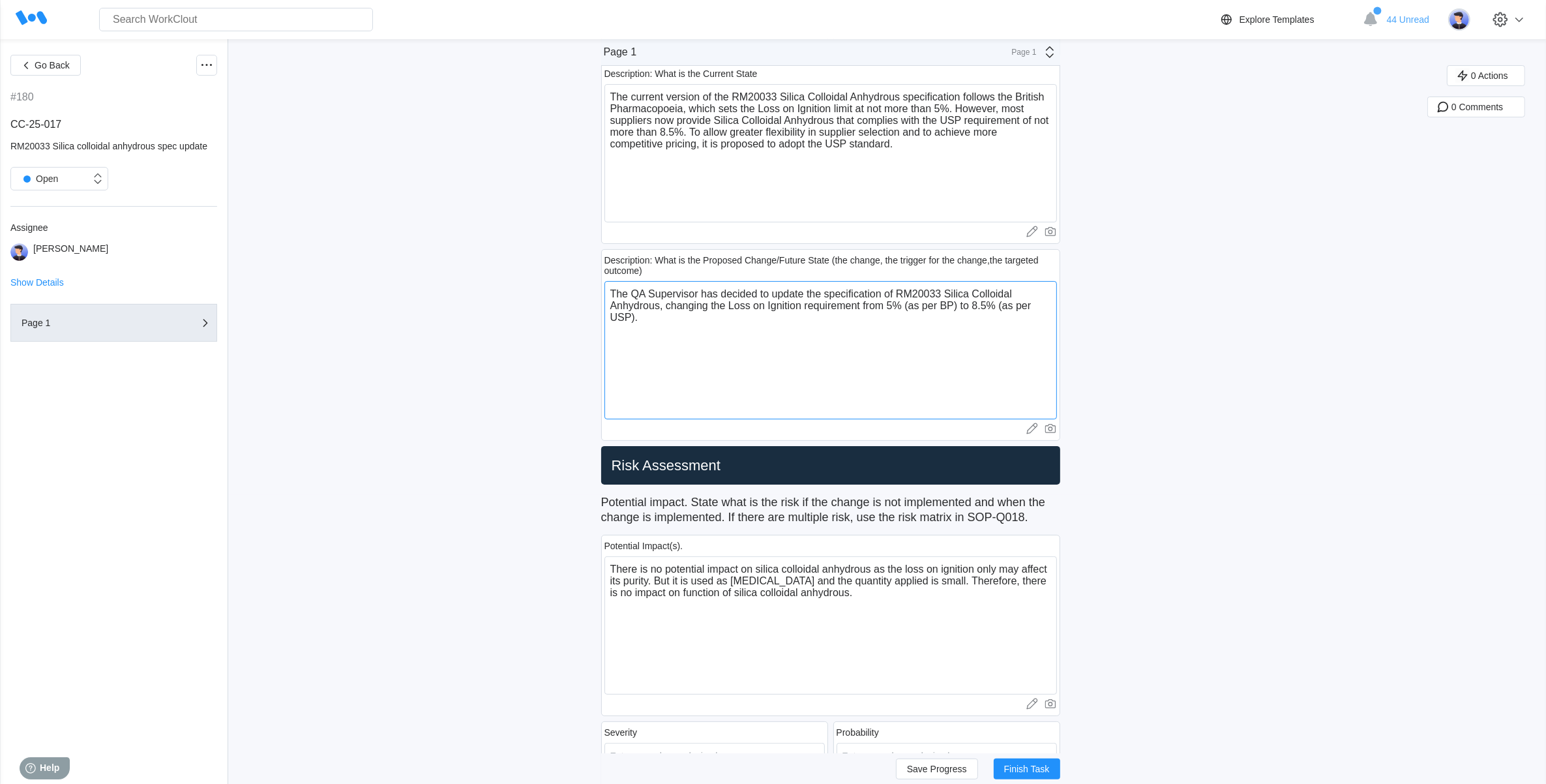
click at [697, 318] on textarea "The QA Supervisor has decided to update the specification of RM20033 Silica Col…" at bounding box center [831, 349] width 453 height 138
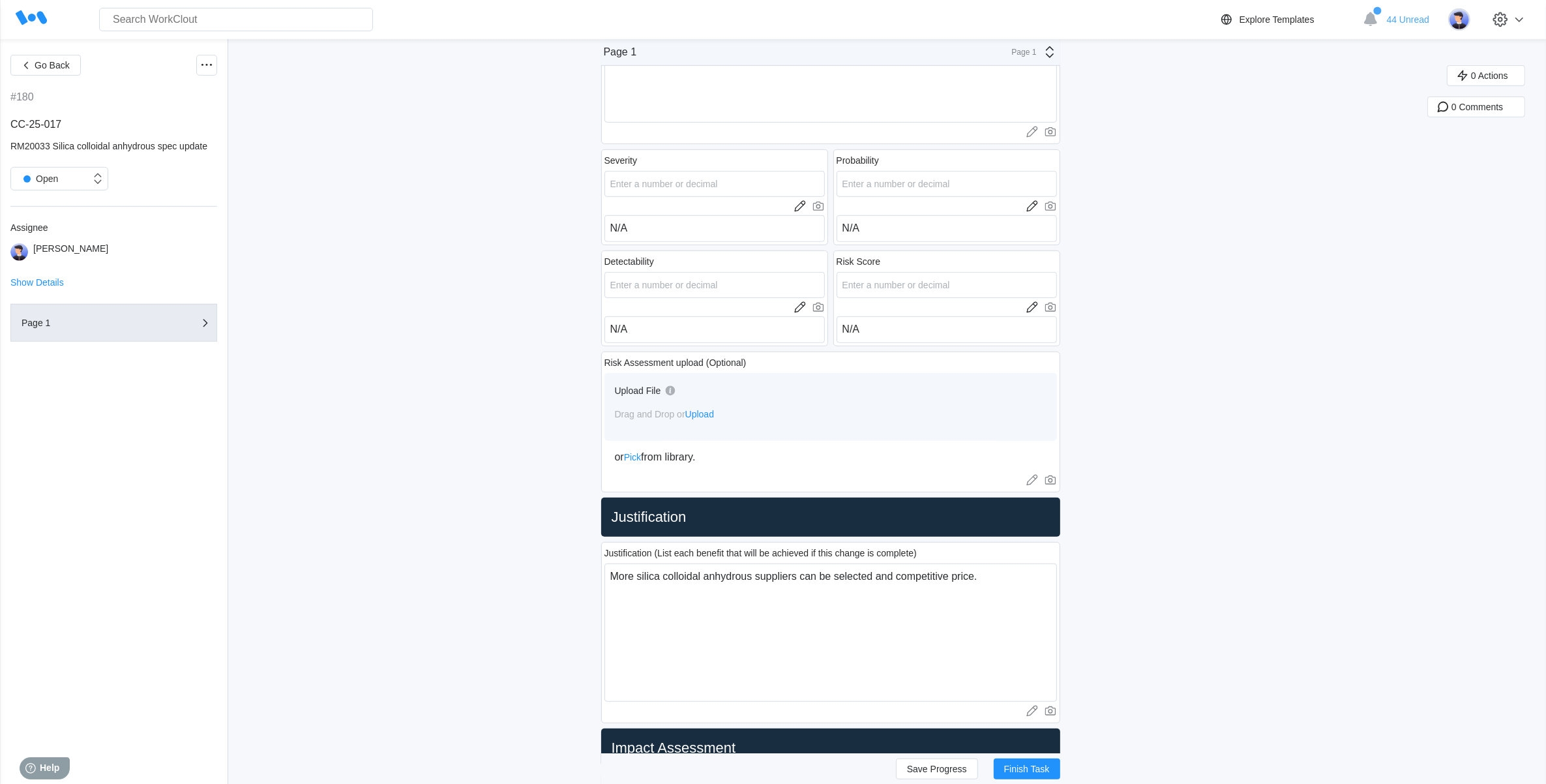
scroll to position [859, 0]
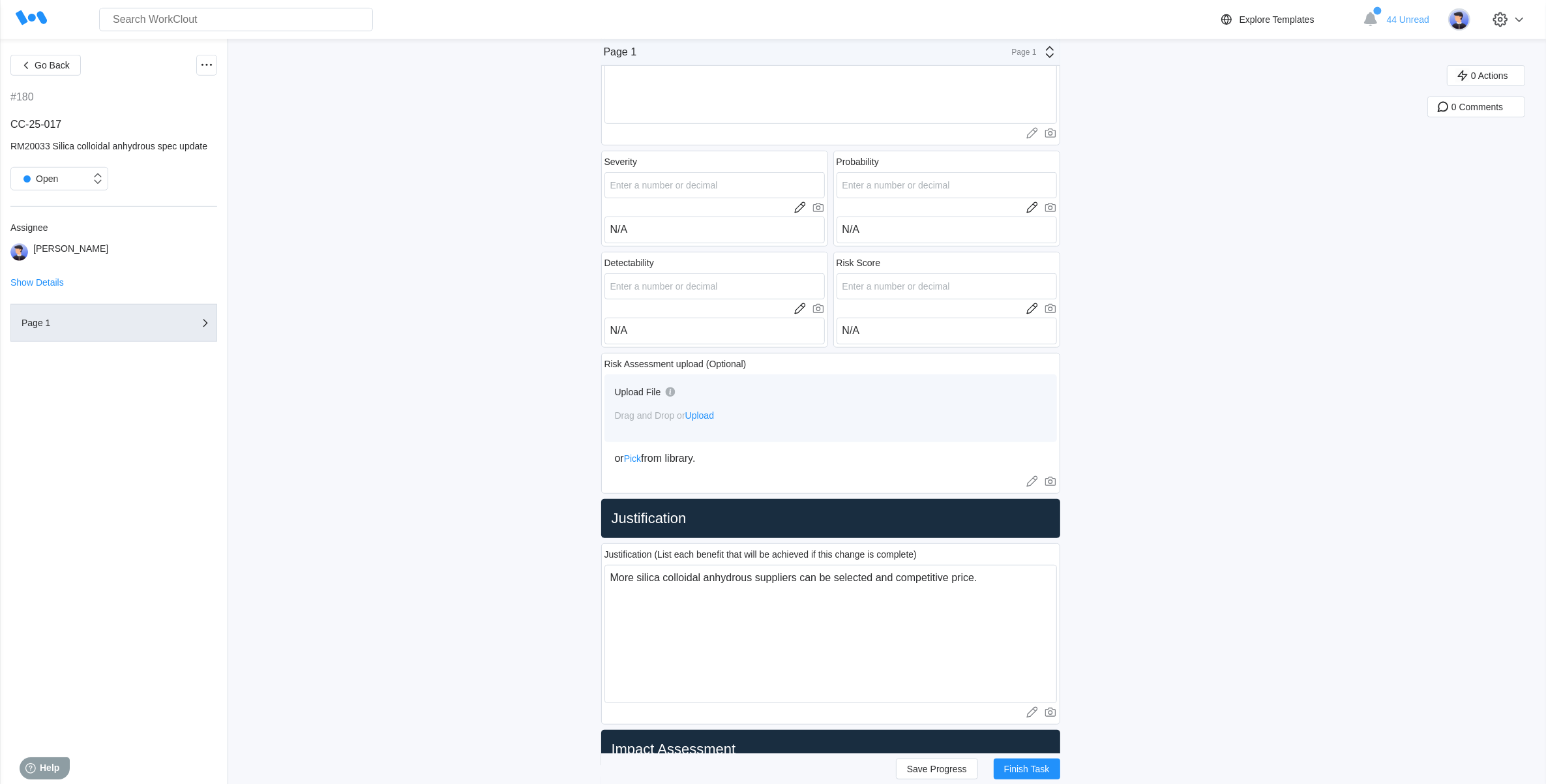
click at [710, 414] on span "Upload" at bounding box center [699, 415] width 29 height 11
click at [711, 418] on span "Upload" at bounding box center [699, 415] width 29 height 11
click at [702, 414] on span "Upload" at bounding box center [699, 415] width 29 height 11
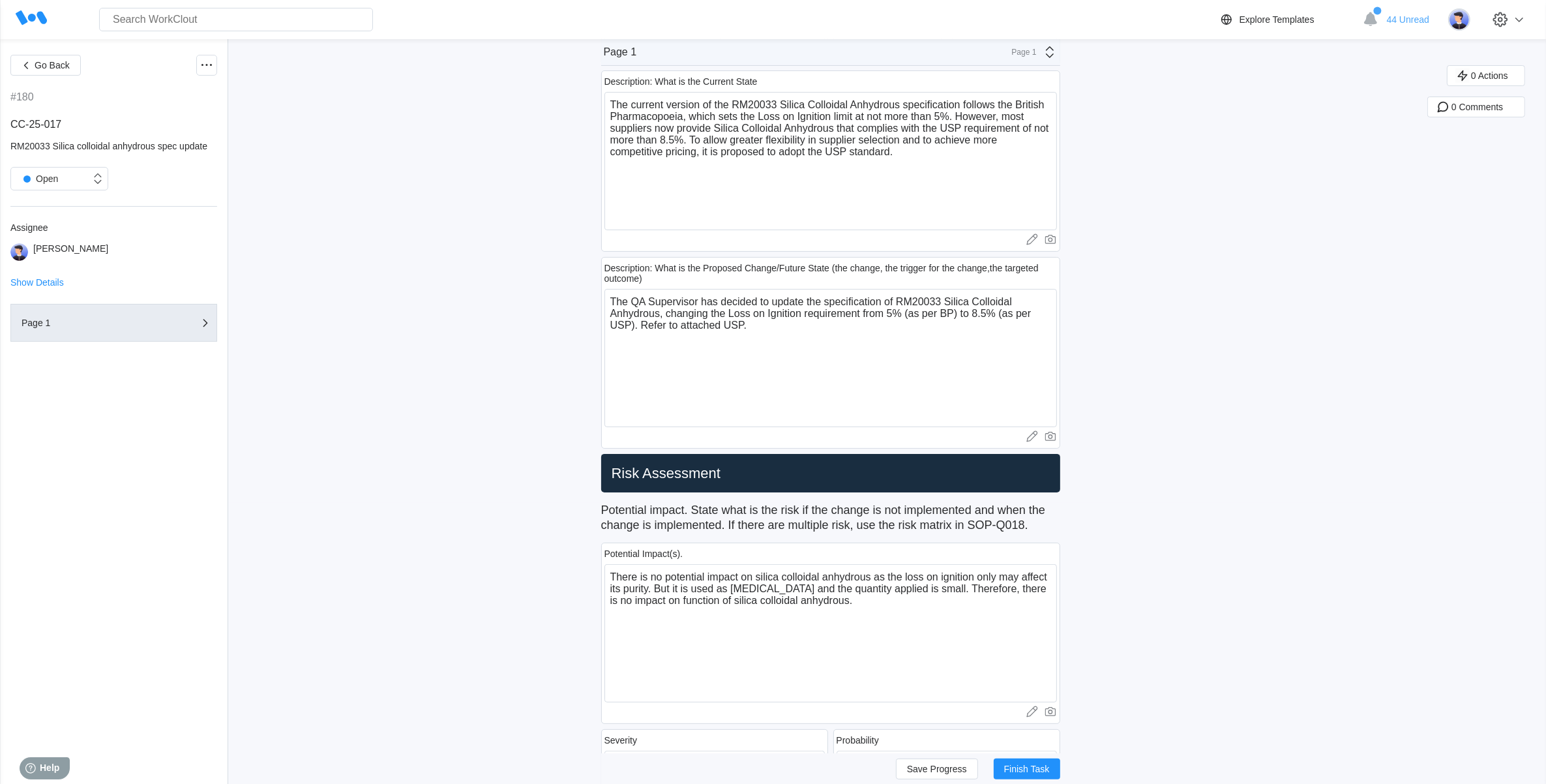
scroll to position [0, 0]
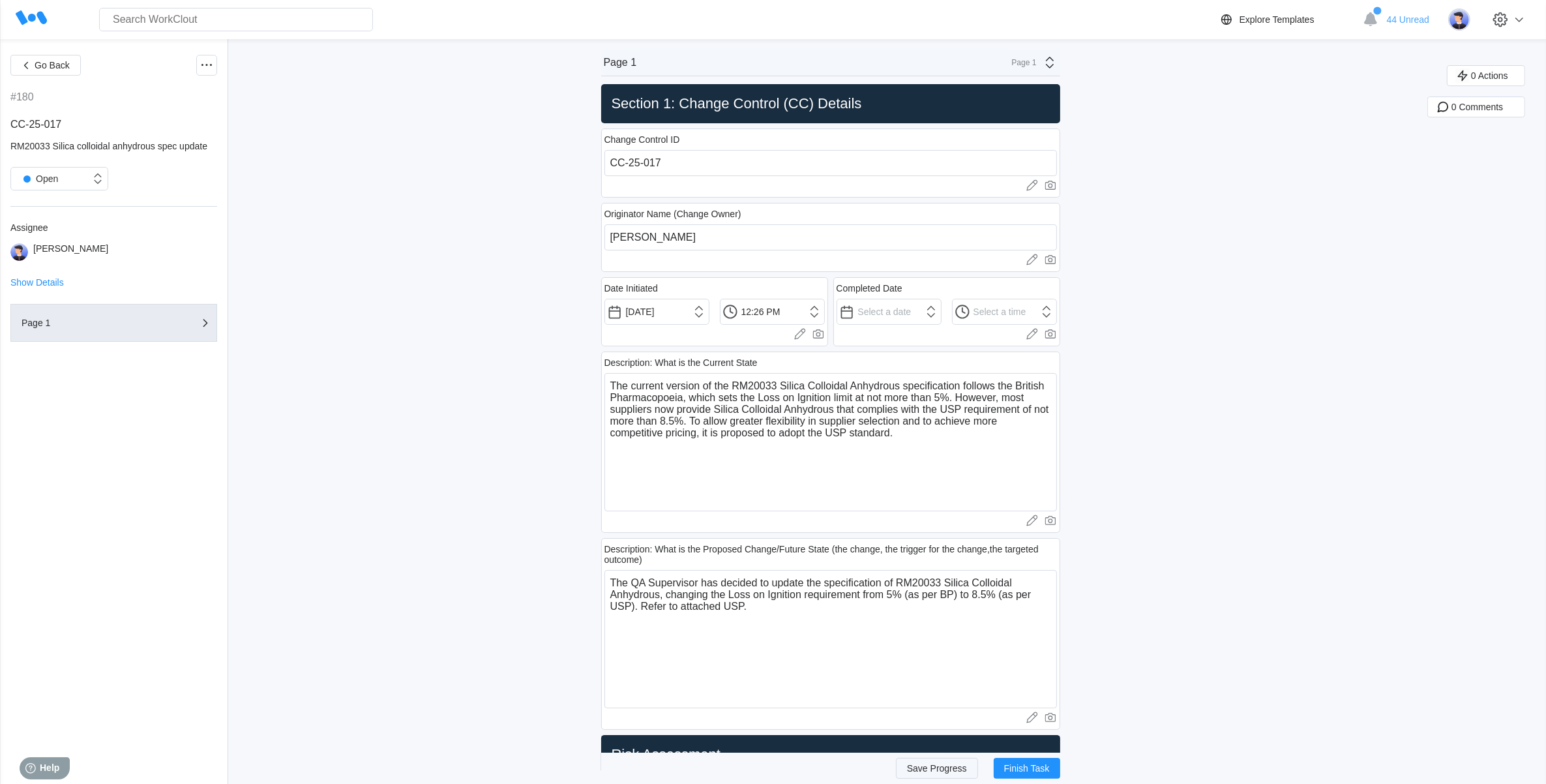
click at [946, 764] on span "Save Progress" at bounding box center [937, 768] width 60 height 9
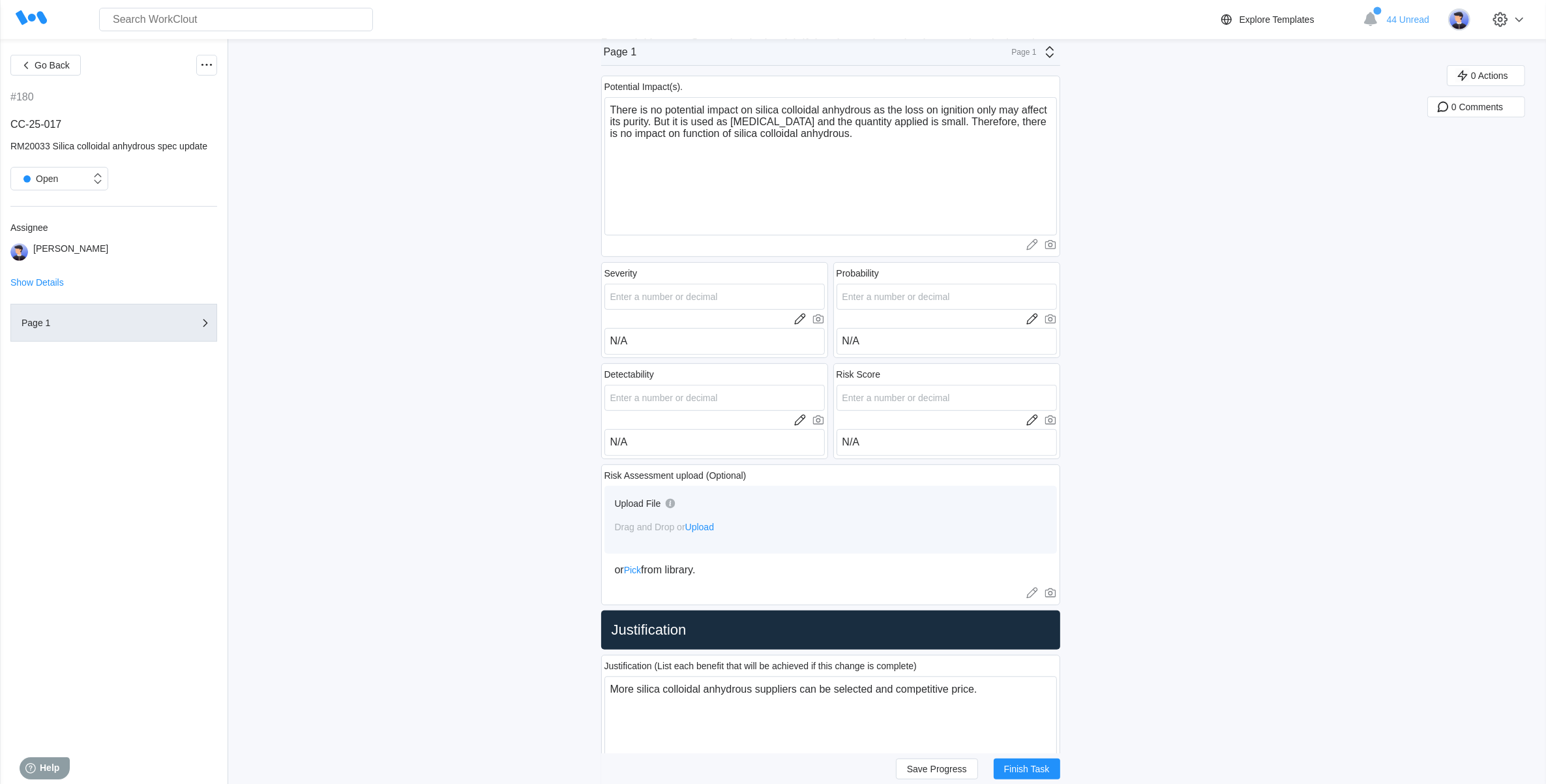
scroll to position [733, 0]
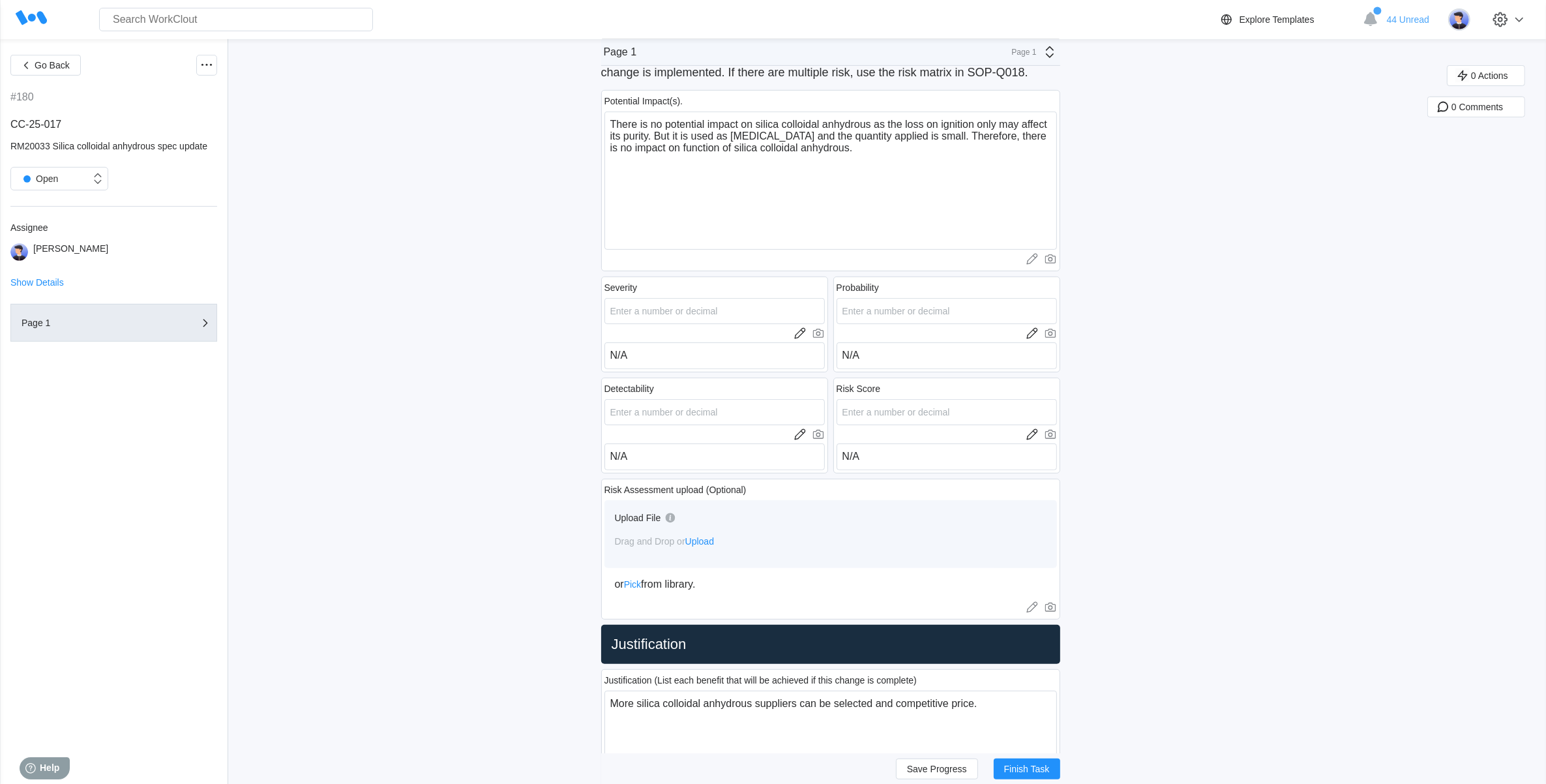
click at [706, 540] on span "Upload" at bounding box center [699, 541] width 29 height 11
